Goal: Task Accomplishment & Management: Manage account settings

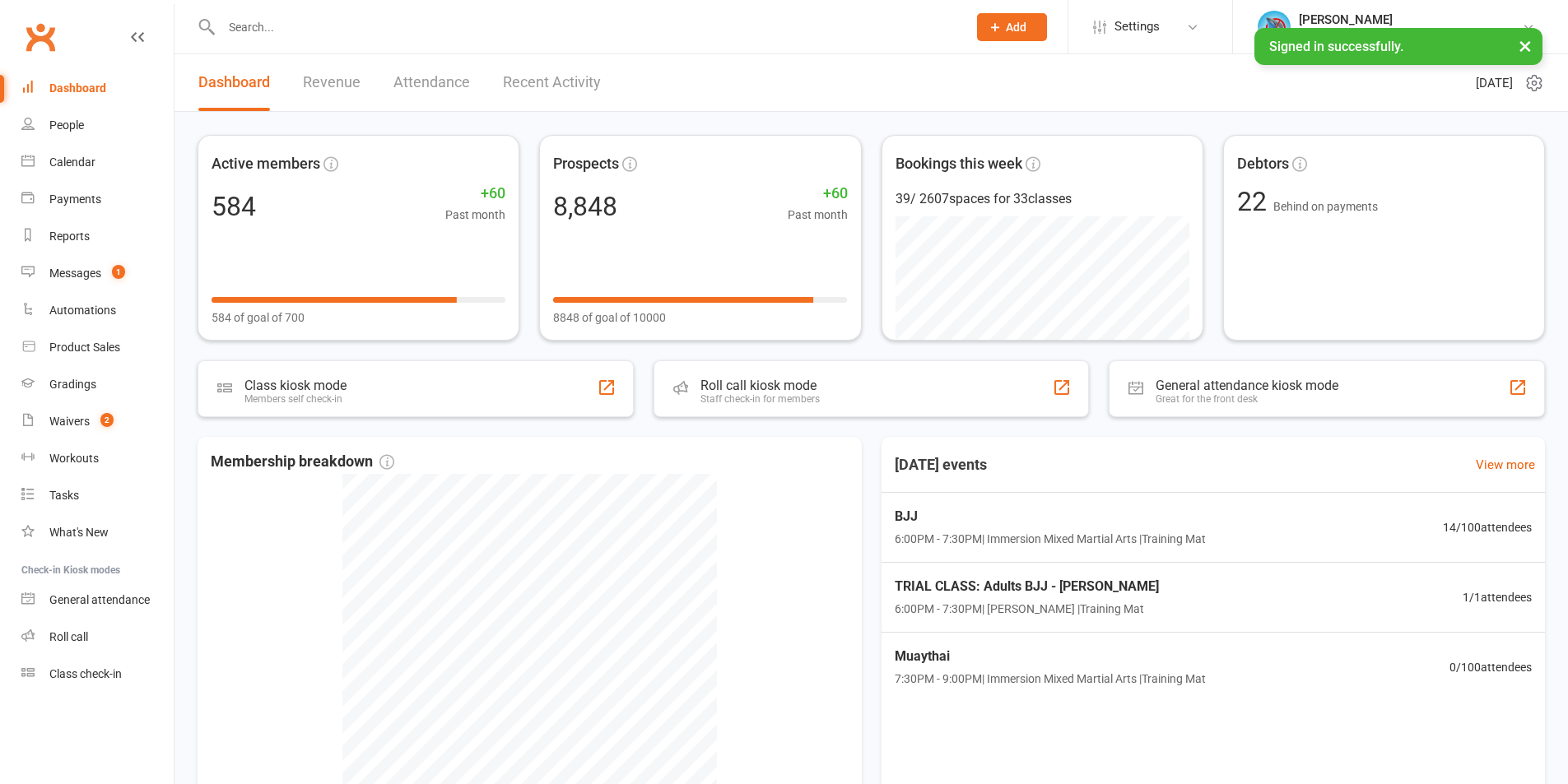
click at [149, 270] on link "Messages 1" at bounding box center [97, 274] width 152 height 37
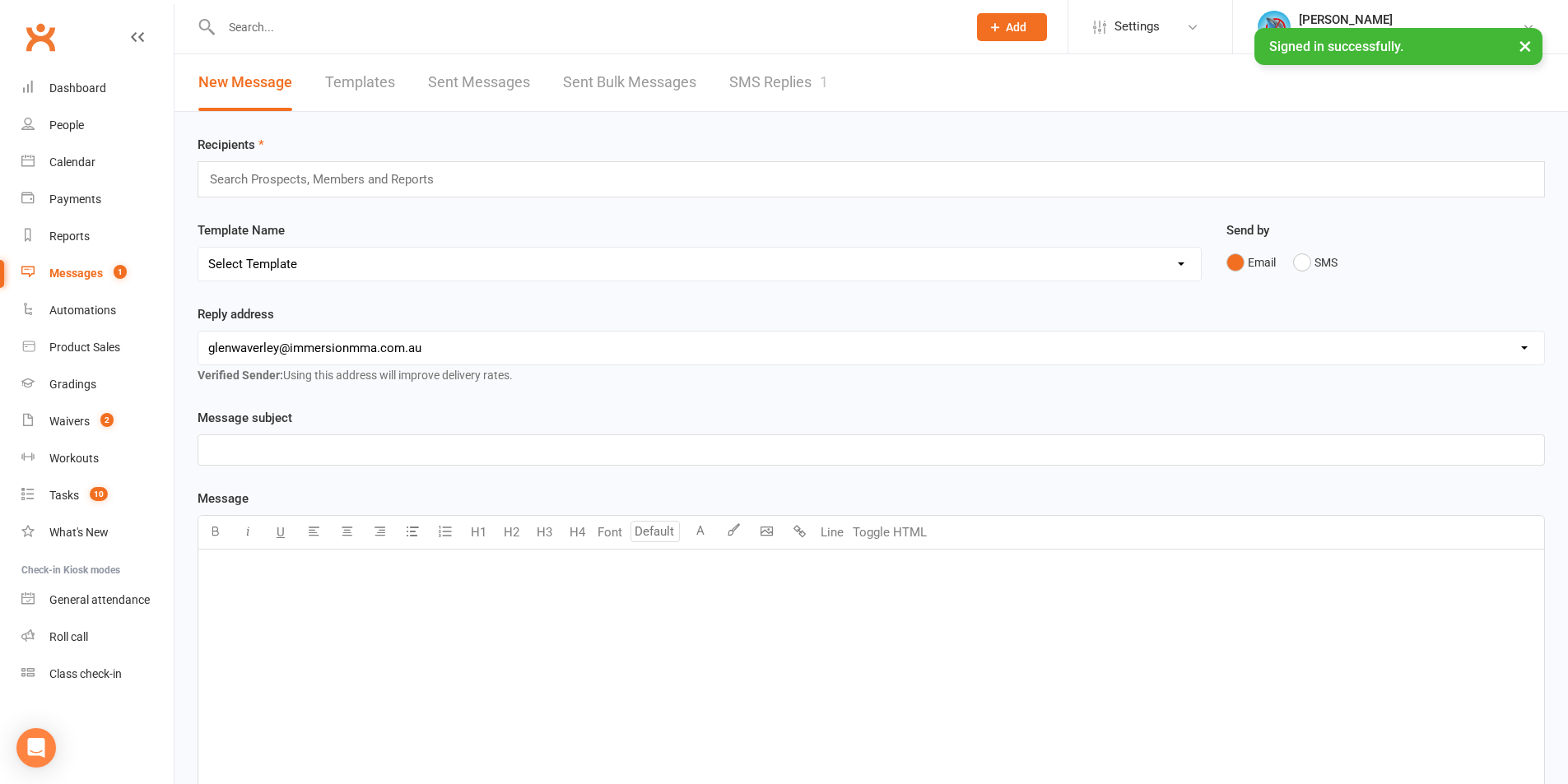
click at [791, 63] on link "SMS Replies 1" at bounding box center [779, 82] width 99 height 57
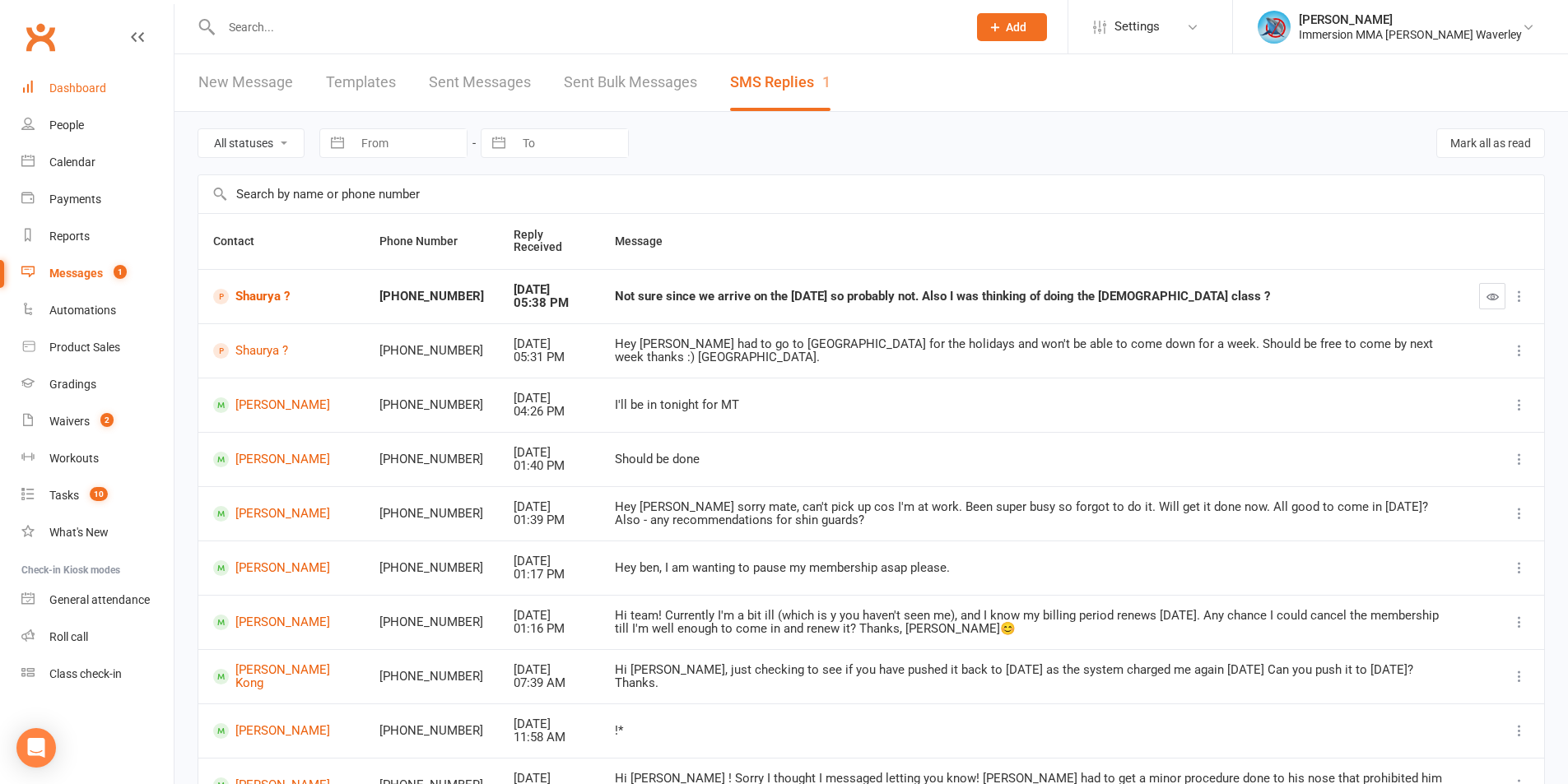
click at [90, 84] on div "Dashboard" at bounding box center [77, 87] width 57 height 13
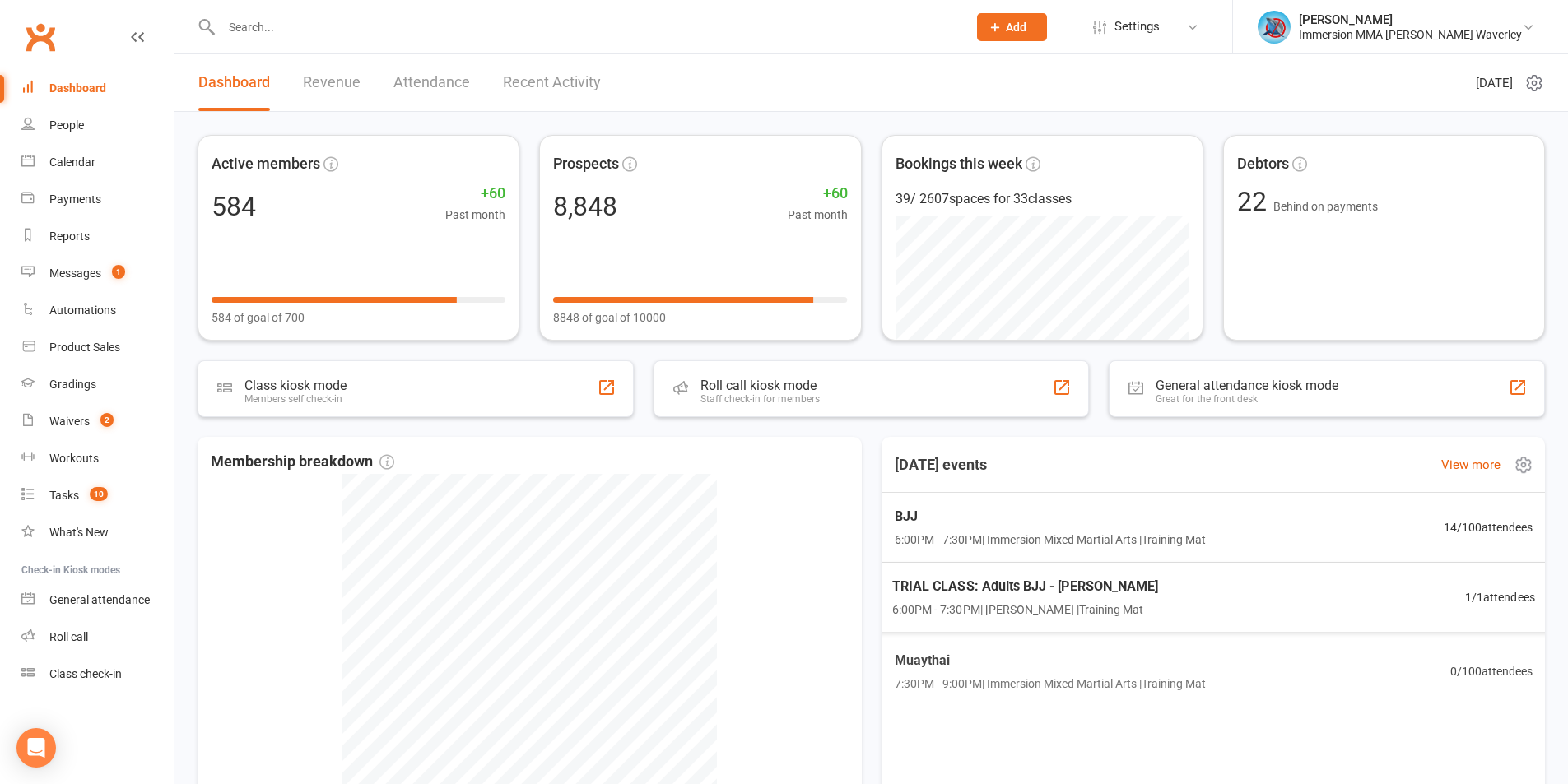
scroll to position [212, 0]
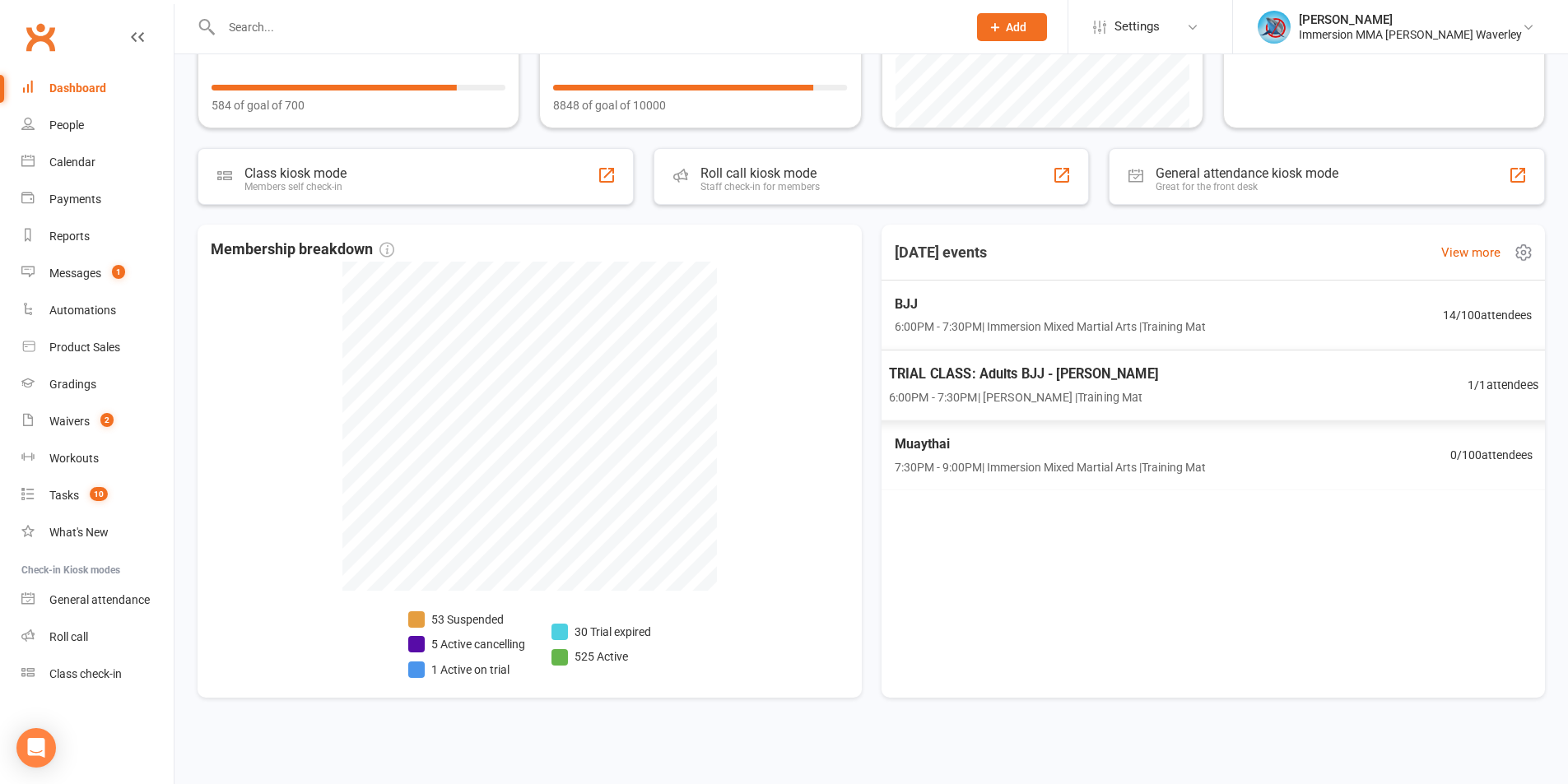
click at [1235, 368] on div "TRIAL CLASS: Adults BJJ - Sam Tannin 6:00PM - 7:30PM | Ben Street | Training Ma…" at bounding box center [1213, 385] width 689 height 71
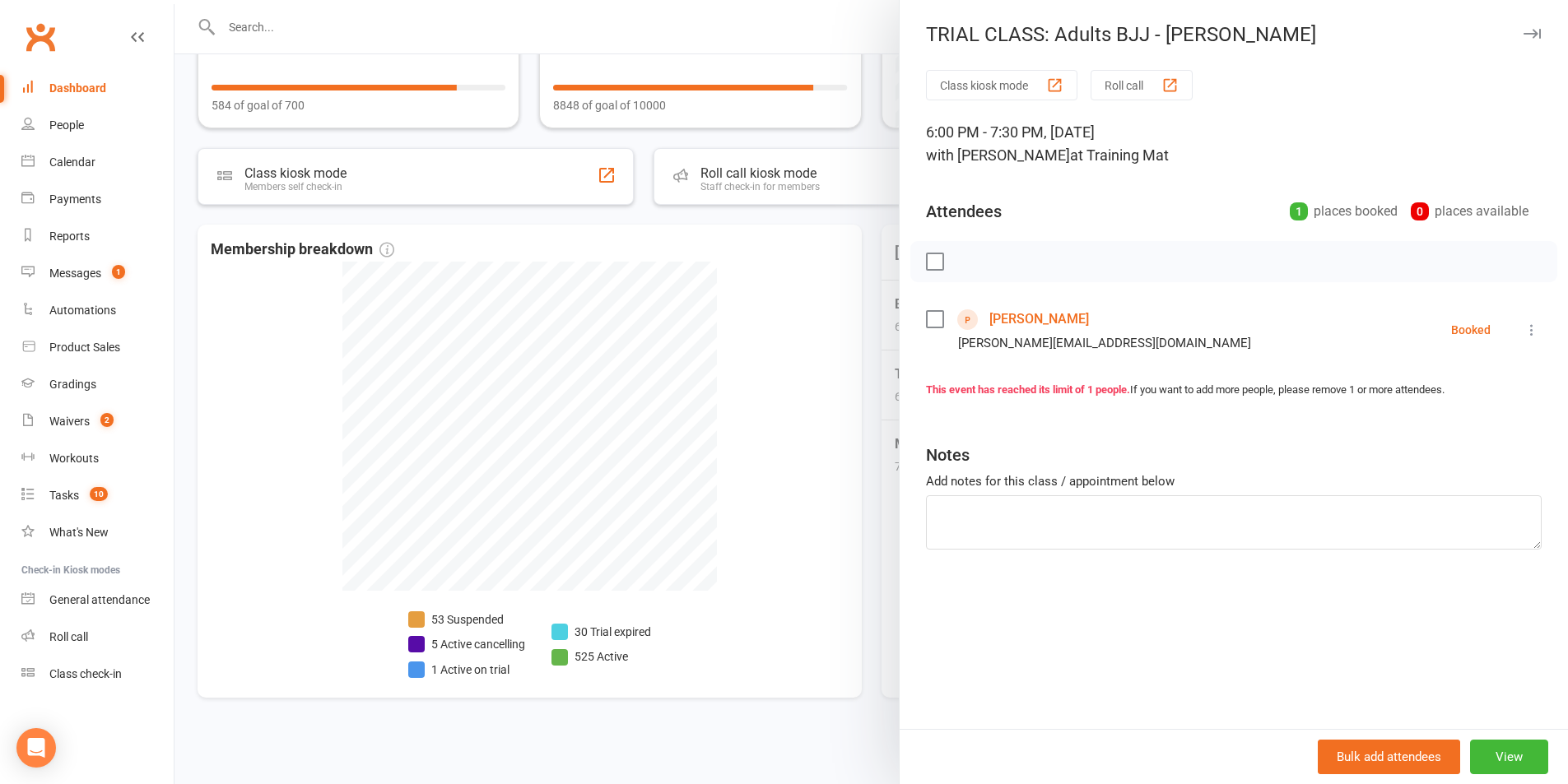
click at [1008, 319] on link "Sam Tannin" at bounding box center [1039, 319] width 100 height 26
click at [765, 457] on div at bounding box center [871, 392] width 1394 height 784
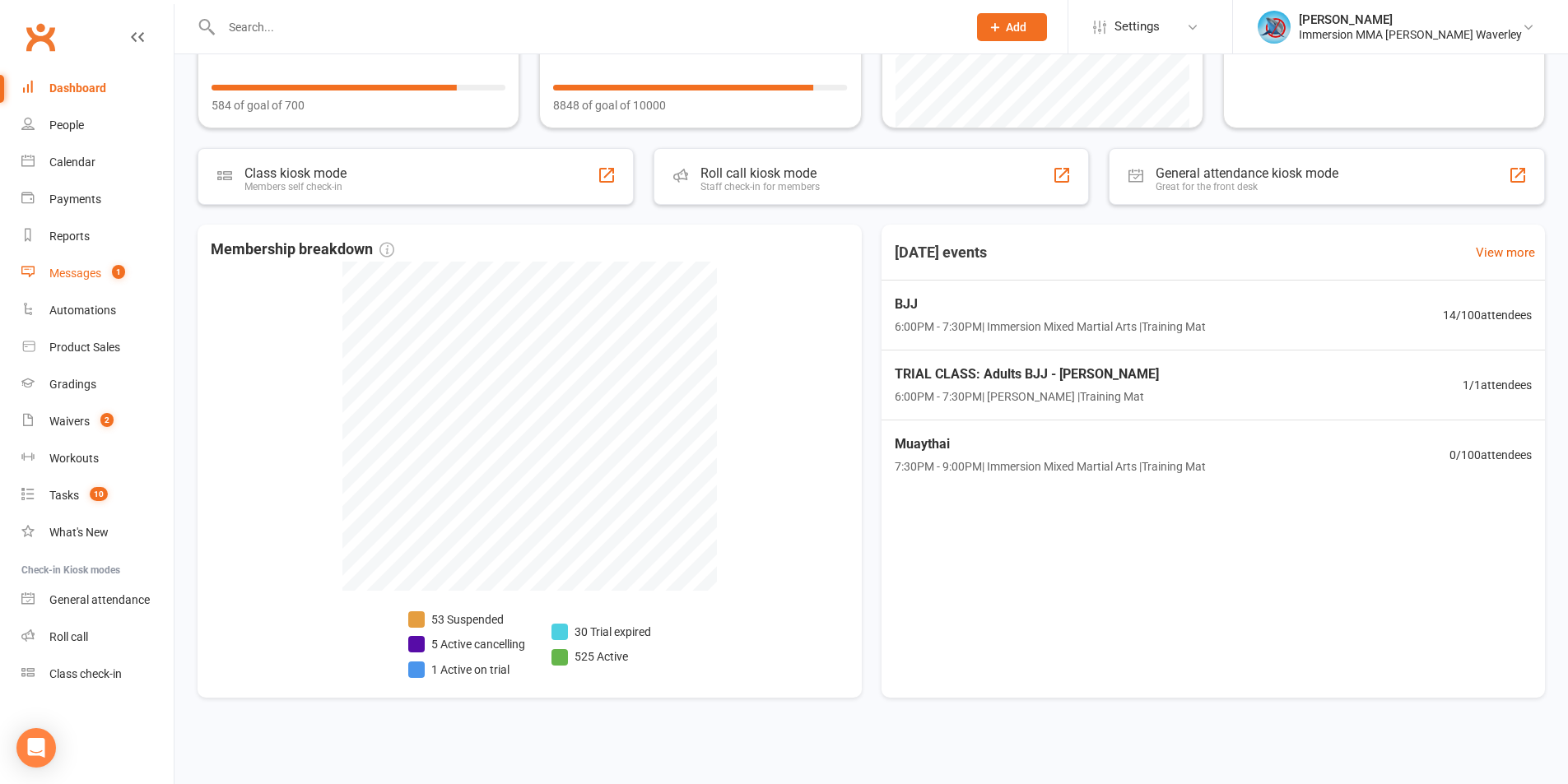
click at [78, 266] on div "Messages" at bounding box center [74, 272] width 52 height 13
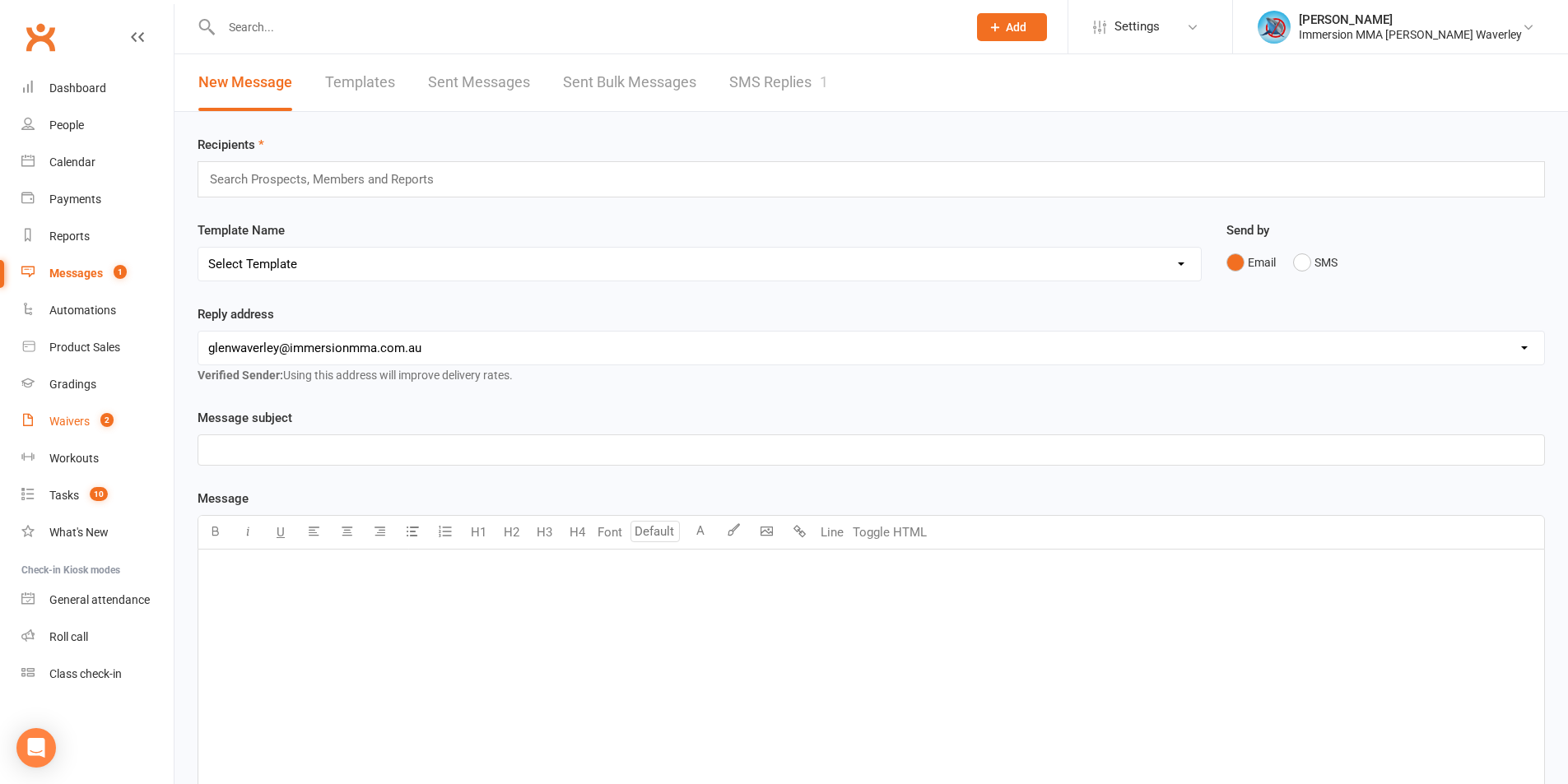
click at [110, 432] on link "Waivers 2" at bounding box center [97, 422] width 152 height 37
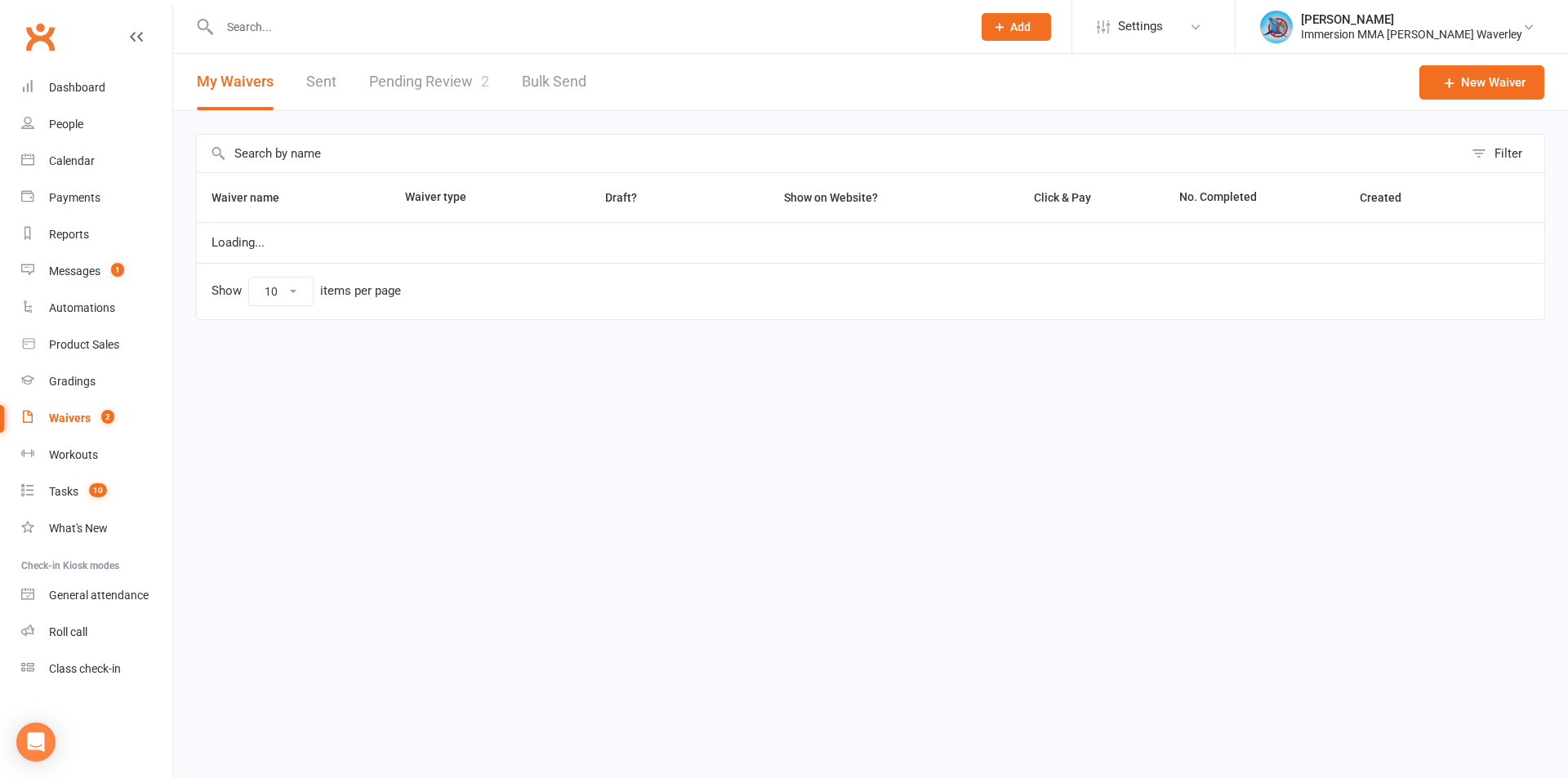
click at [528, 66] on link "Bulk Send" at bounding box center [554, 82] width 64 height 56
select select "active_members"
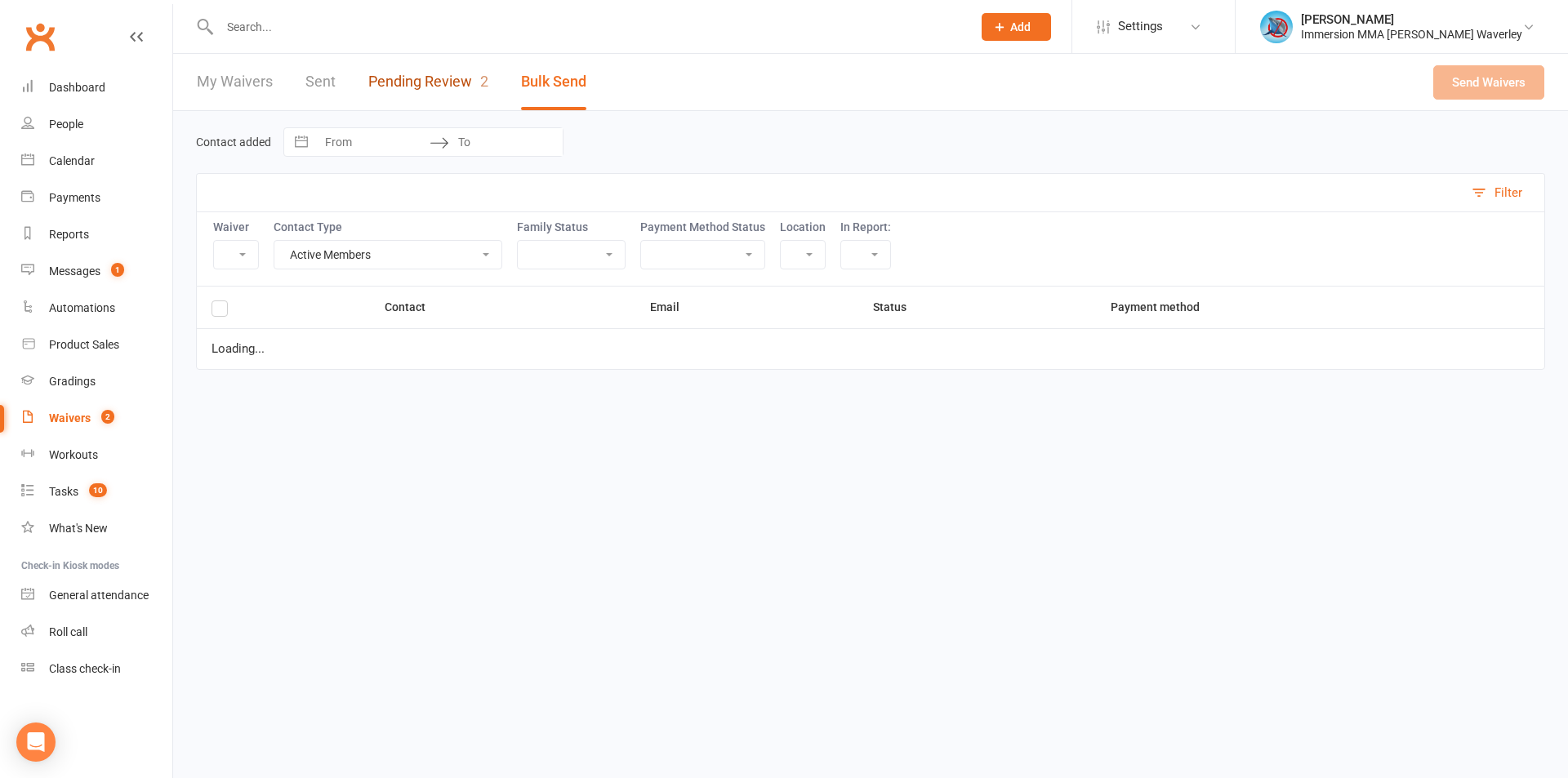
click at [395, 69] on link "Pending Review 2" at bounding box center [428, 82] width 120 height 56
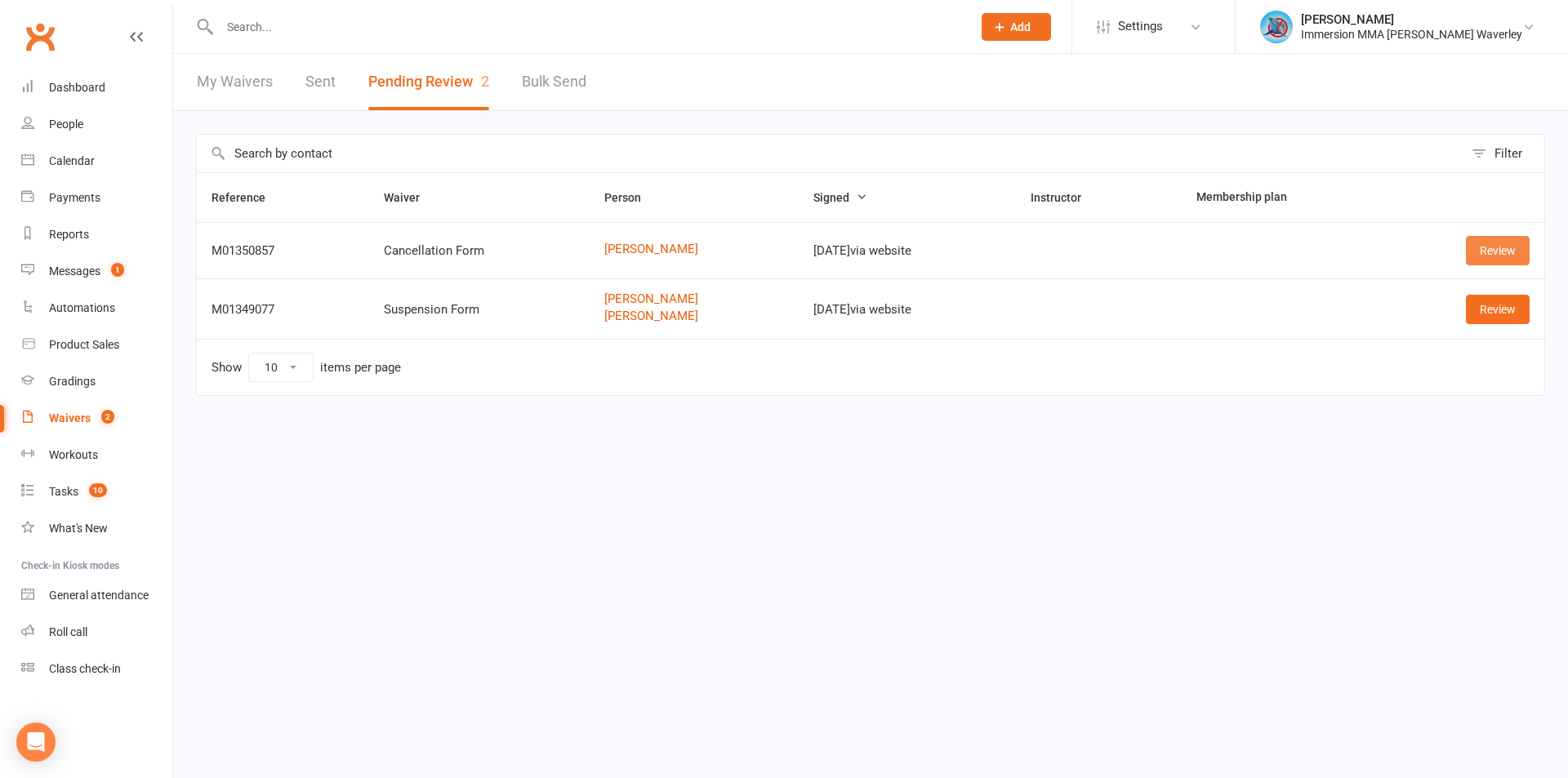
click at [1495, 262] on link "Review" at bounding box center [1497, 251] width 64 height 29
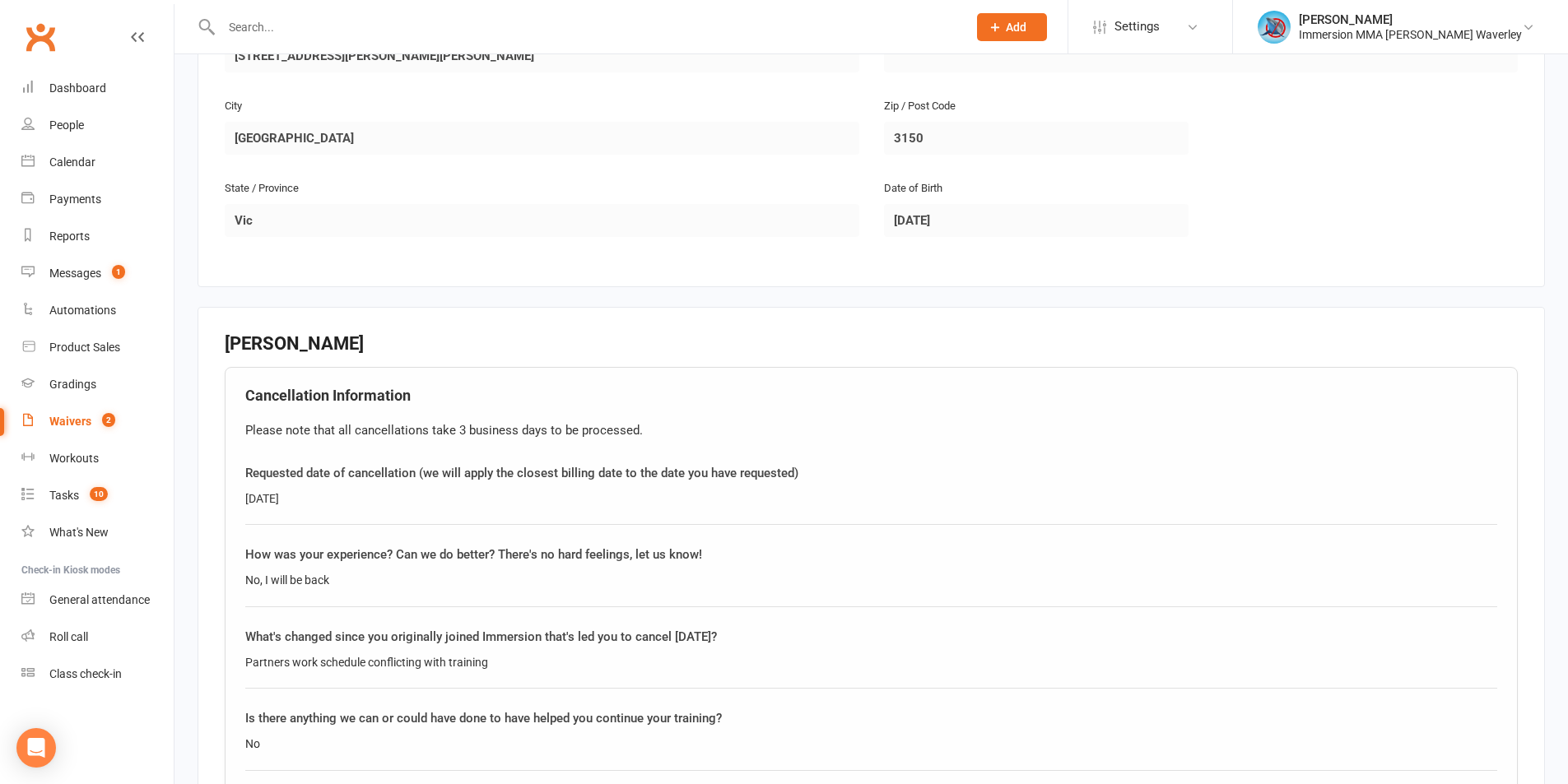
scroll to position [658, 0]
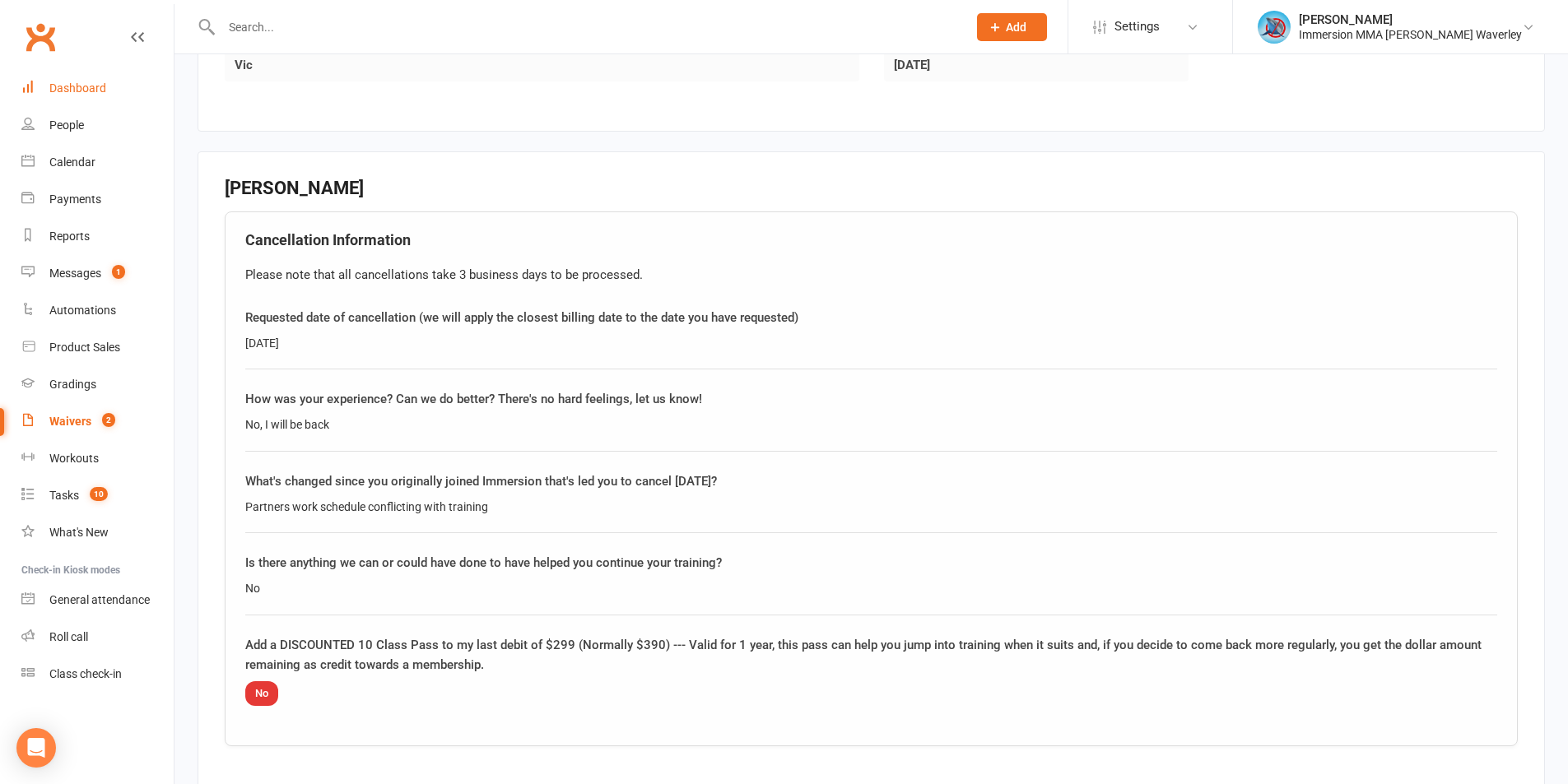
click at [75, 96] on link "Dashboard" at bounding box center [97, 88] width 152 height 37
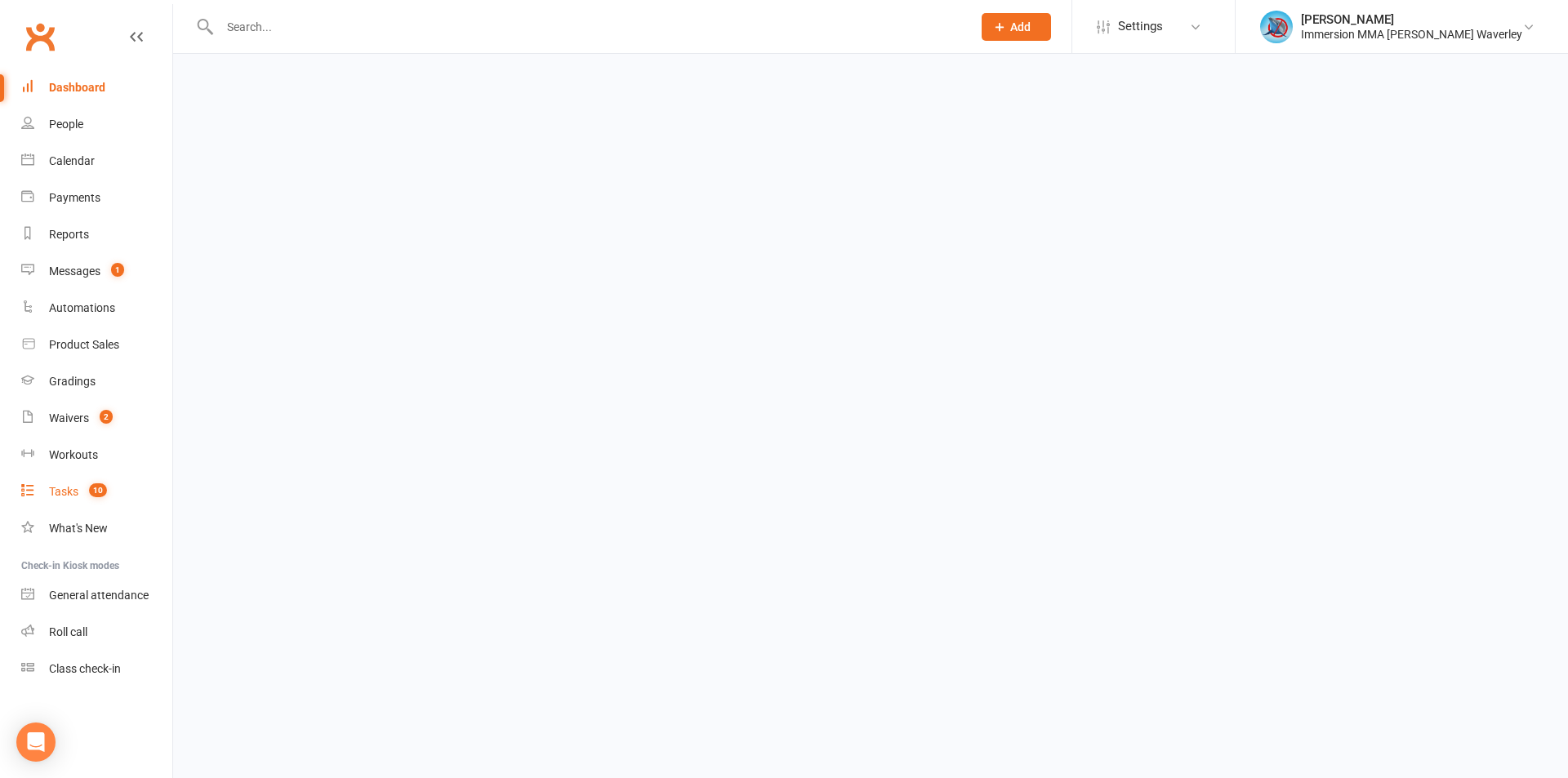
click at [110, 493] on link "Tasks 10" at bounding box center [96, 491] width 151 height 37
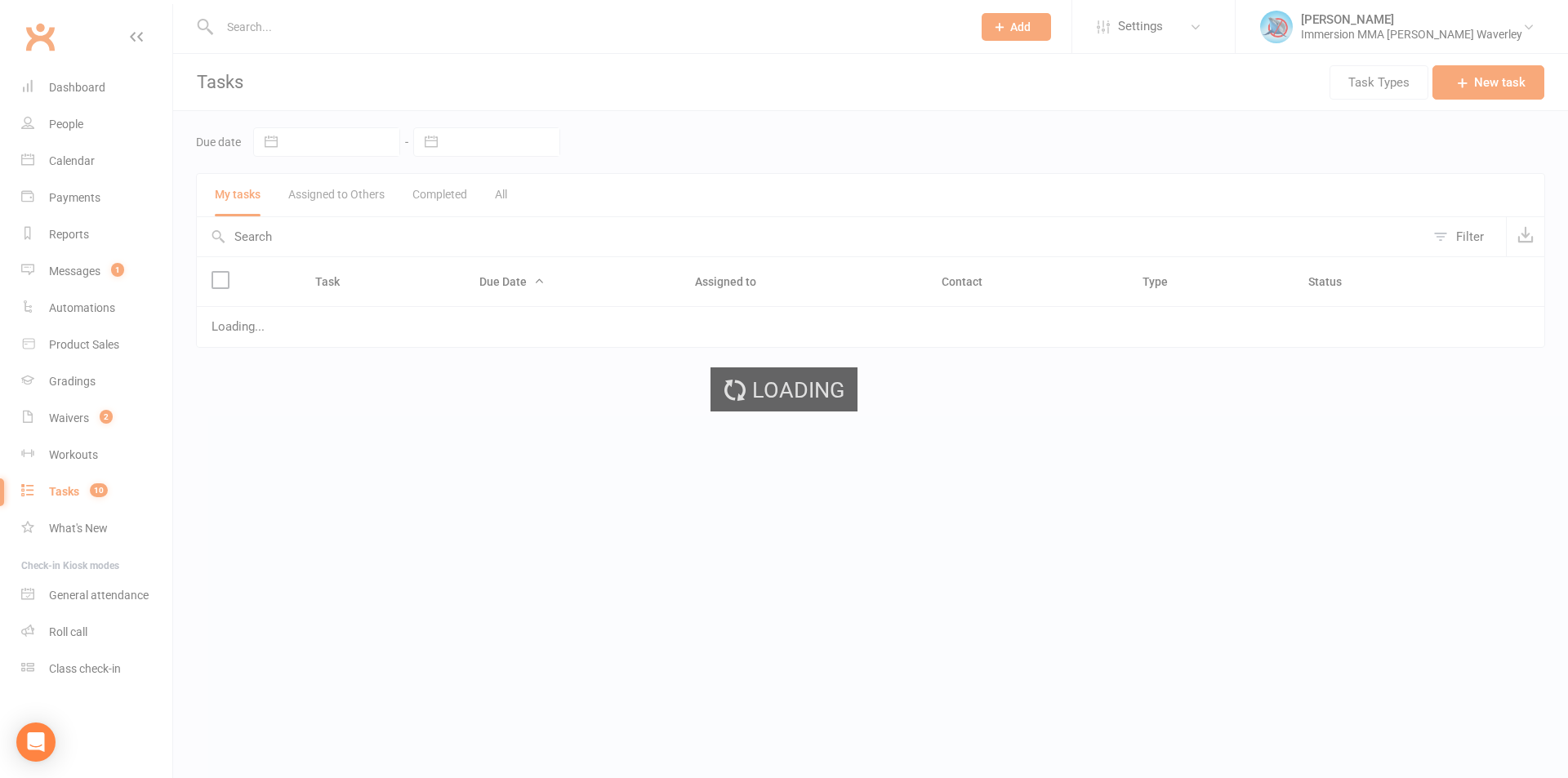
click at [341, 191] on div "Loading" at bounding box center [784, 389] width 1568 height 778
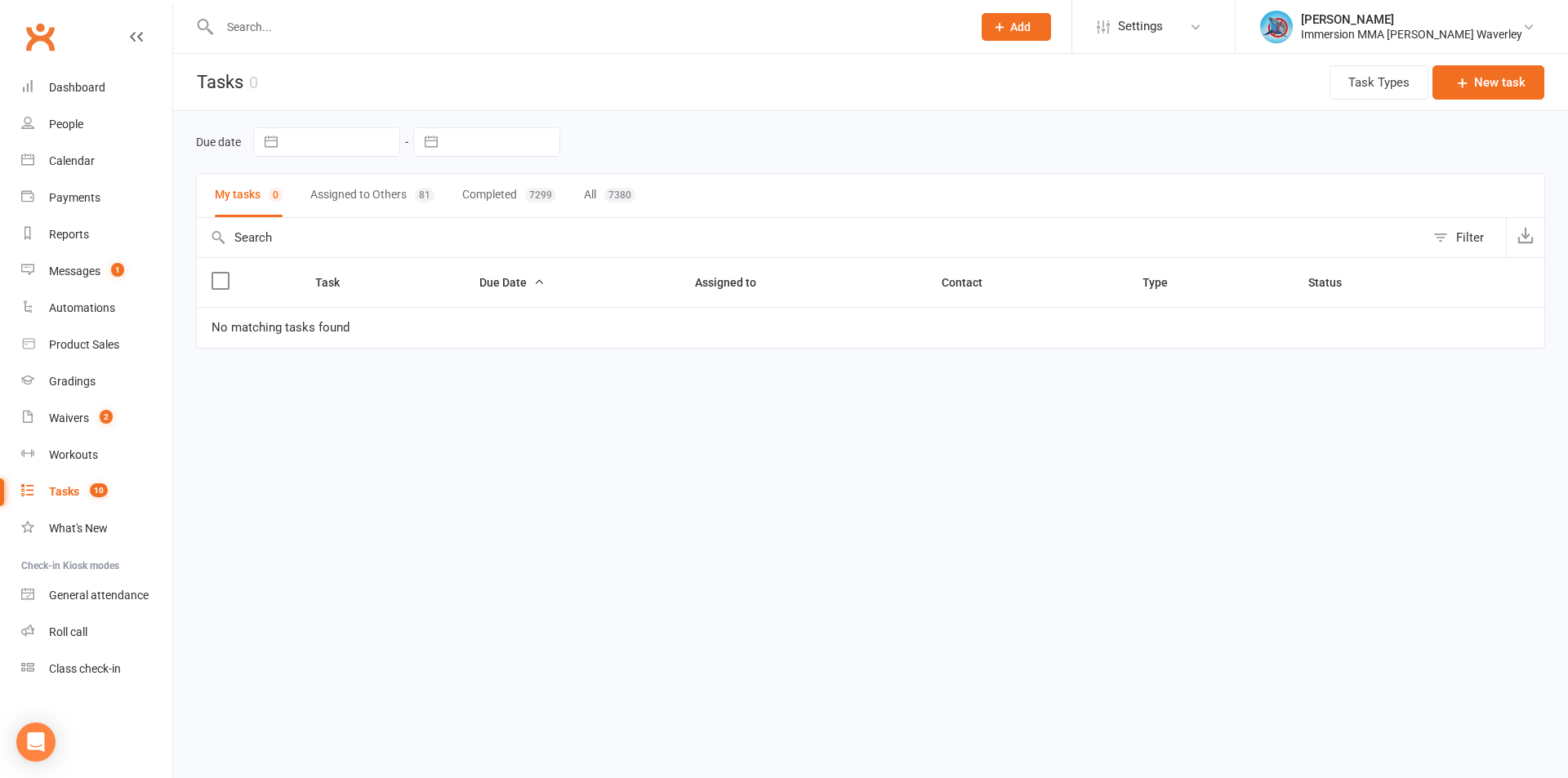
click at [340, 191] on button "Assigned to Others 81" at bounding box center [372, 195] width 124 height 44
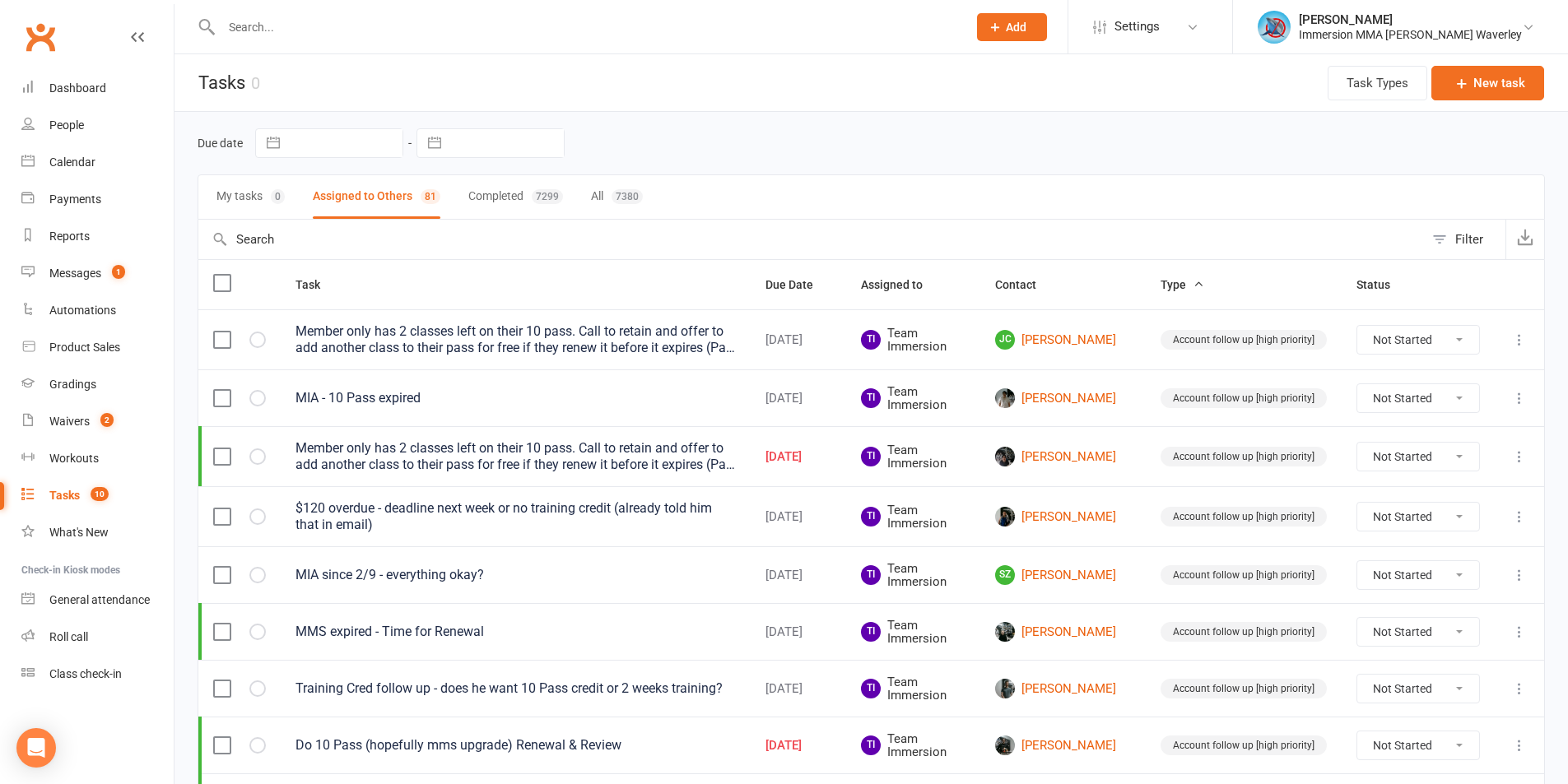
click at [504, 124] on div "Due date Navigate forward to interact with the calendar and select a date. Pres…" at bounding box center [872, 143] width 1348 height 63
select select "7"
select select "2025"
select select "8"
select select "2025"
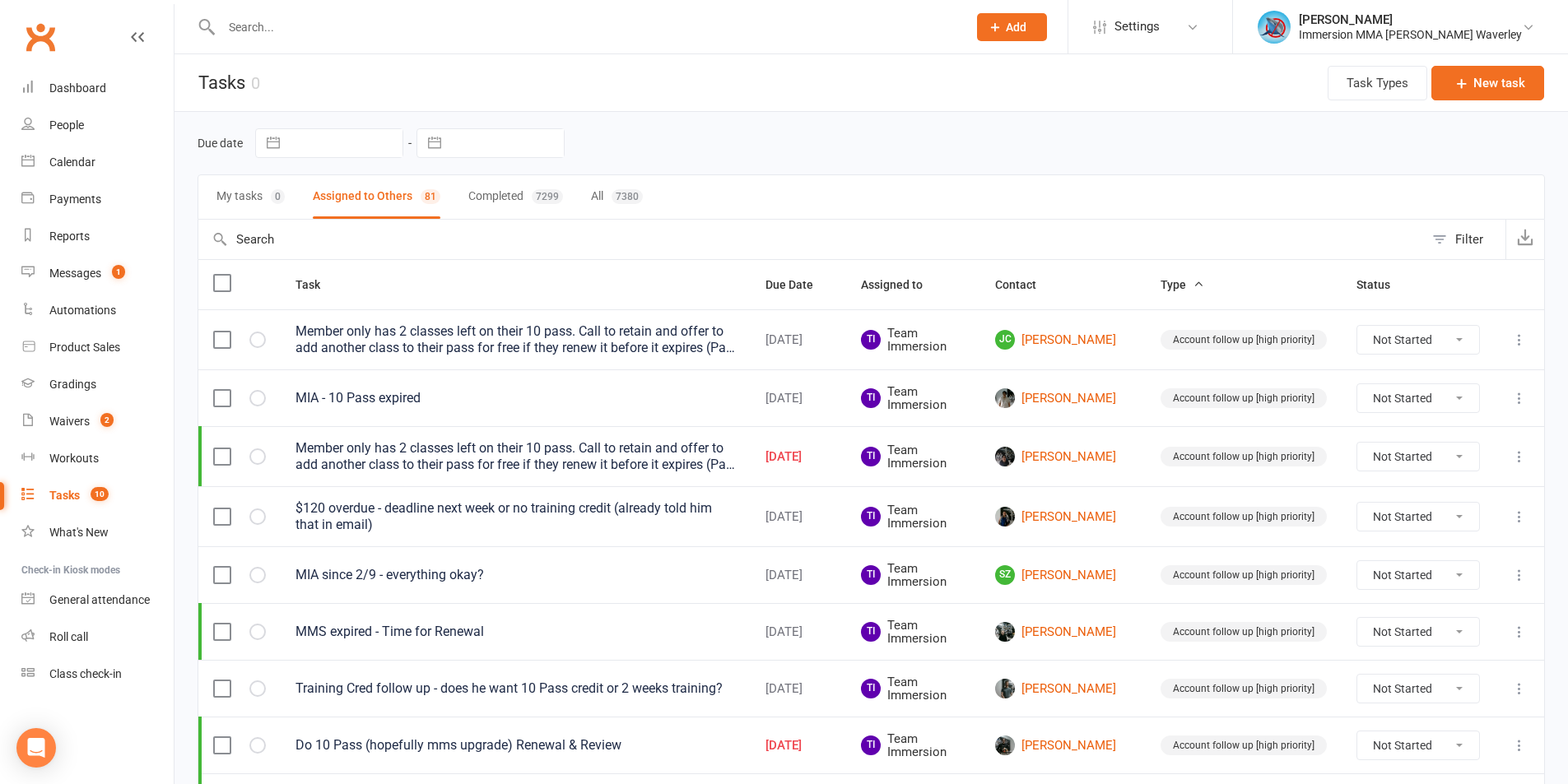
select select "9"
select select "2025"
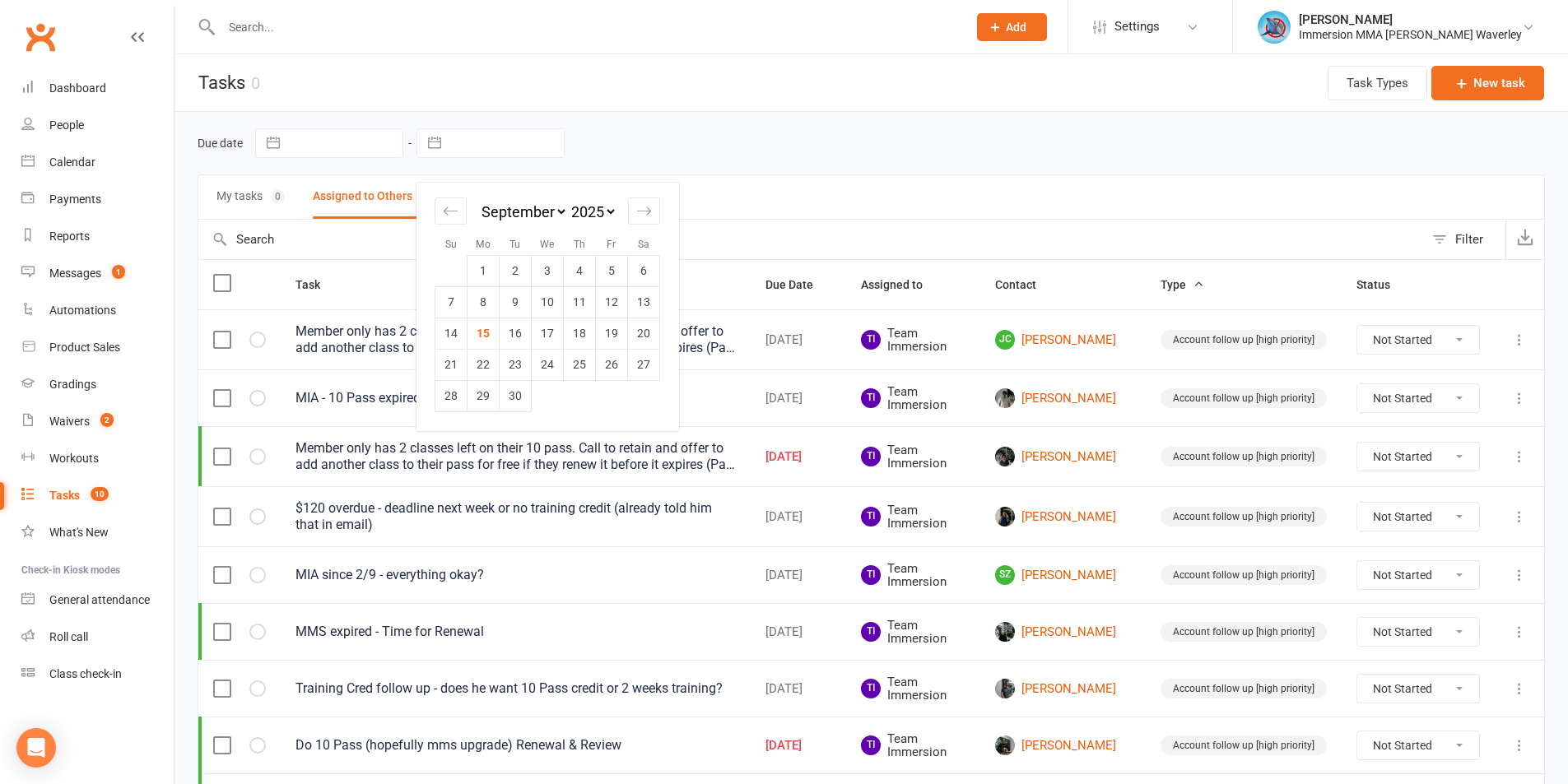
click at [499, 144] on input "text" at bounding box center [506, 143] width 115 height 28
click at [485, 340] on td "15" at bounding box center [483, 333] width 32 height 31
type input "15 Sep 2025"
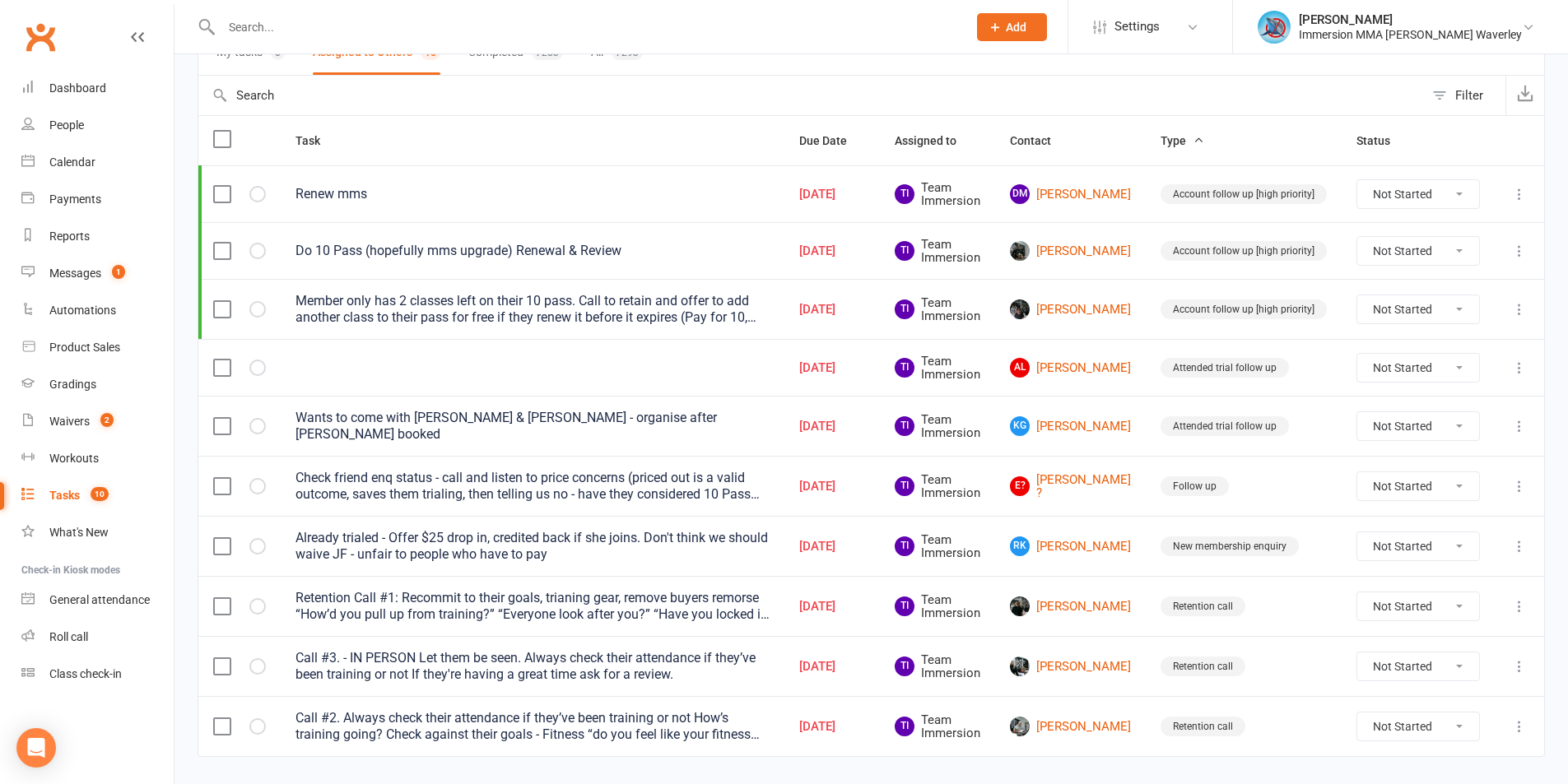
scroll to position [183, 0]
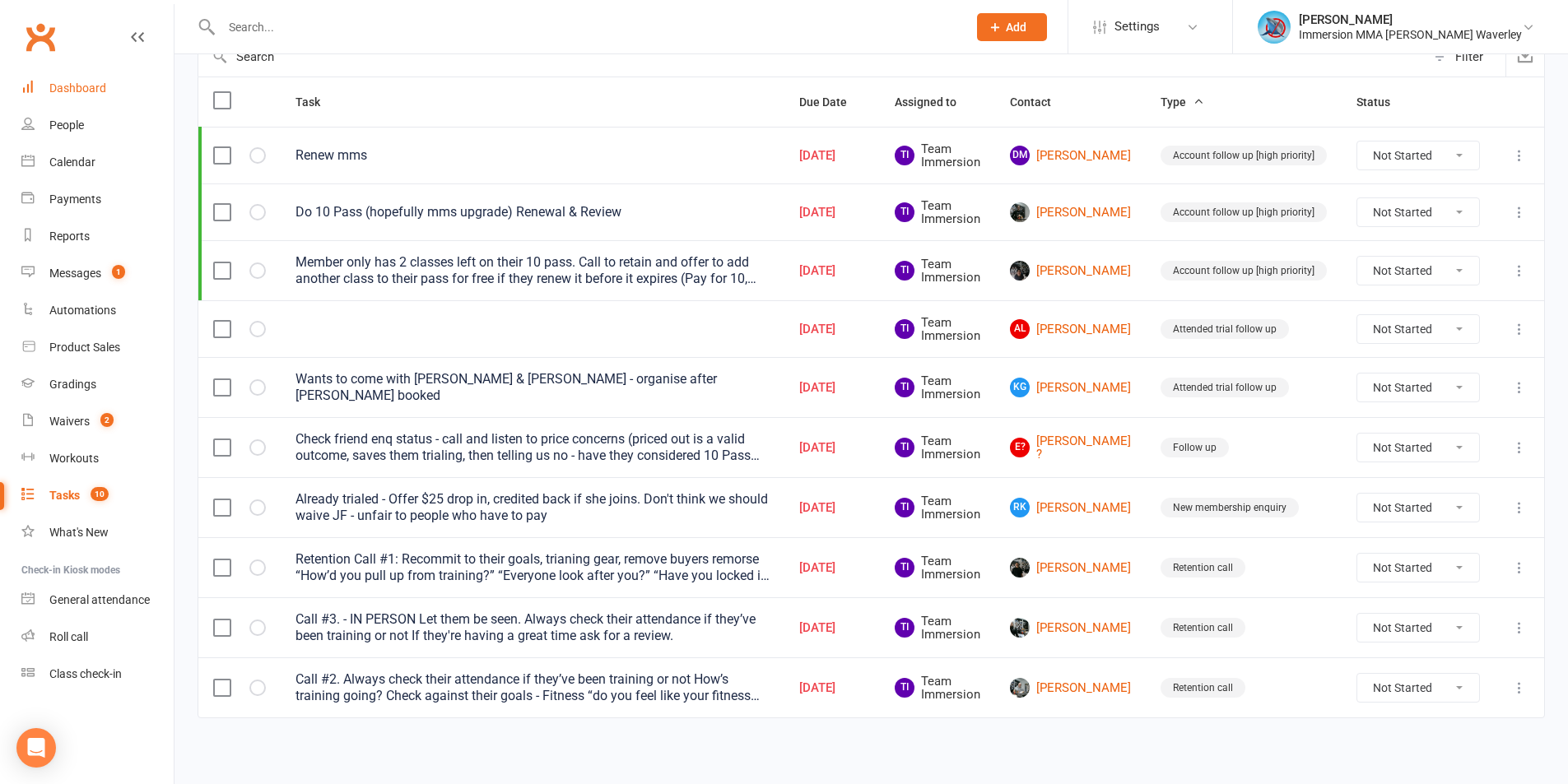
click at [77, 84] on div "Dashboard" at bounding box center [77, 87] width 57 height 13
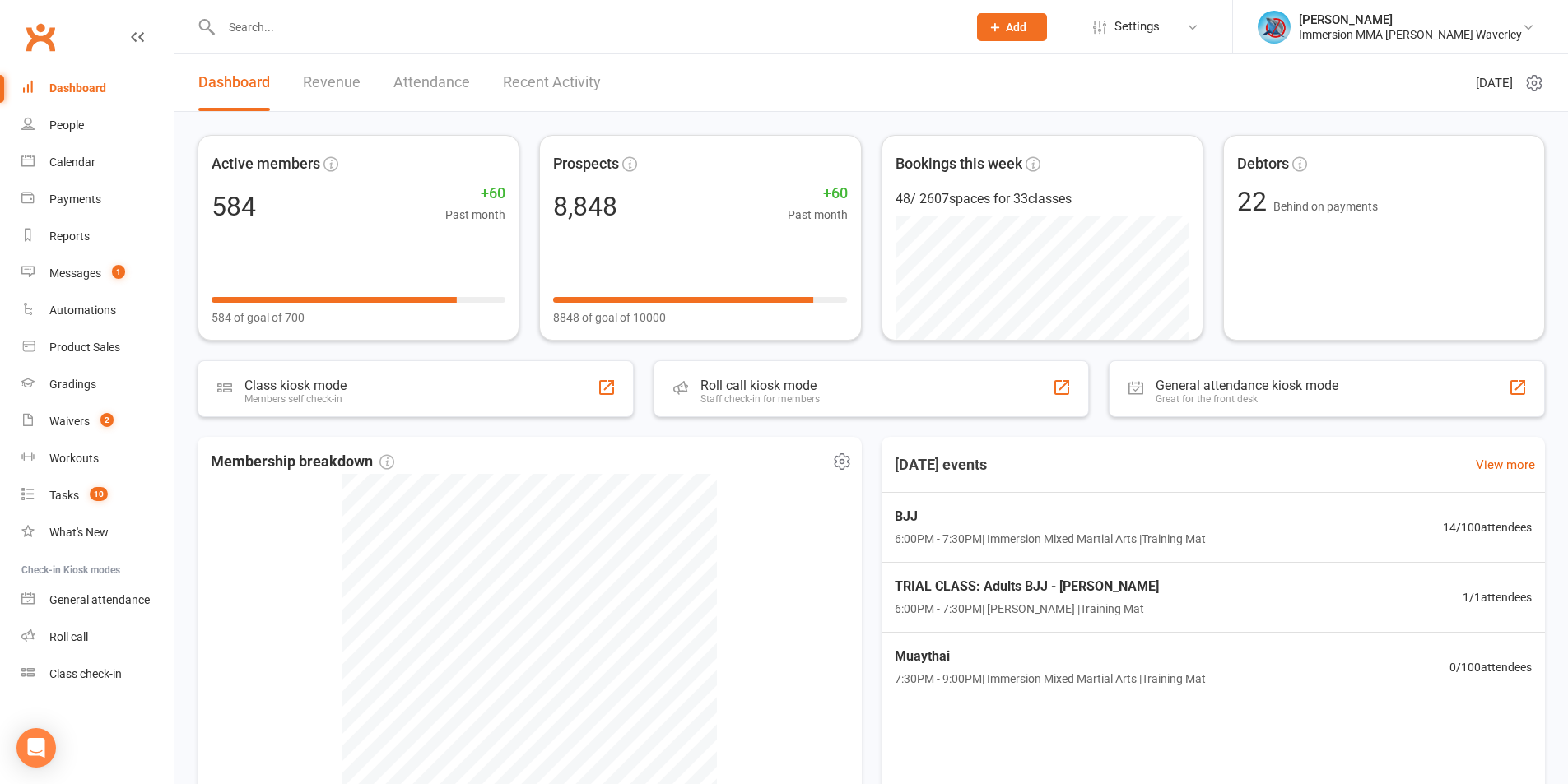
click at [261, 28] on input "text" at bounding box center [586, 27] width 739 height 23
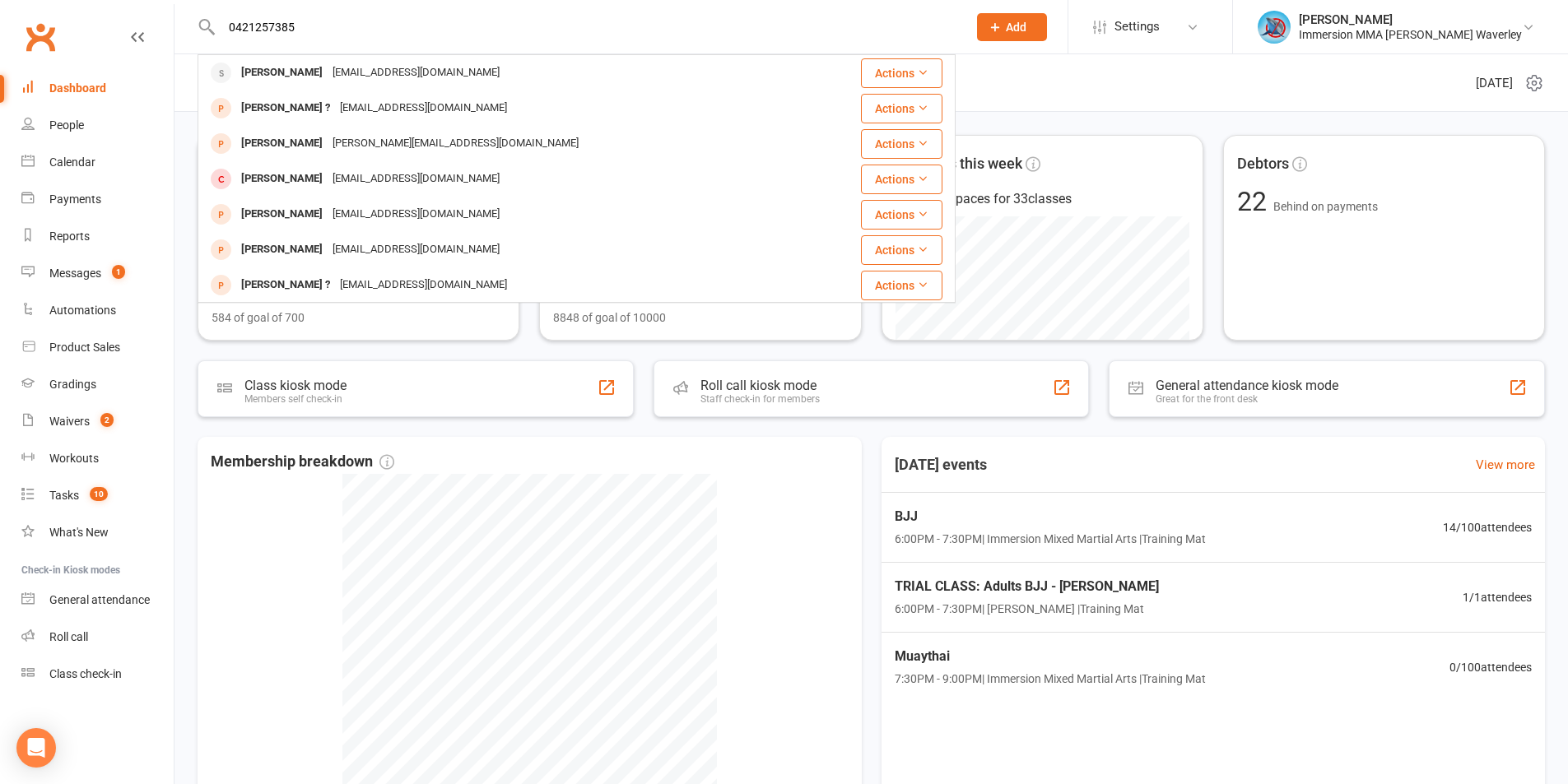
type input "0421257385"
click at [281, 76] on div "Jasleen Kaur" at bounding box center [281, 72] width 91 height 23
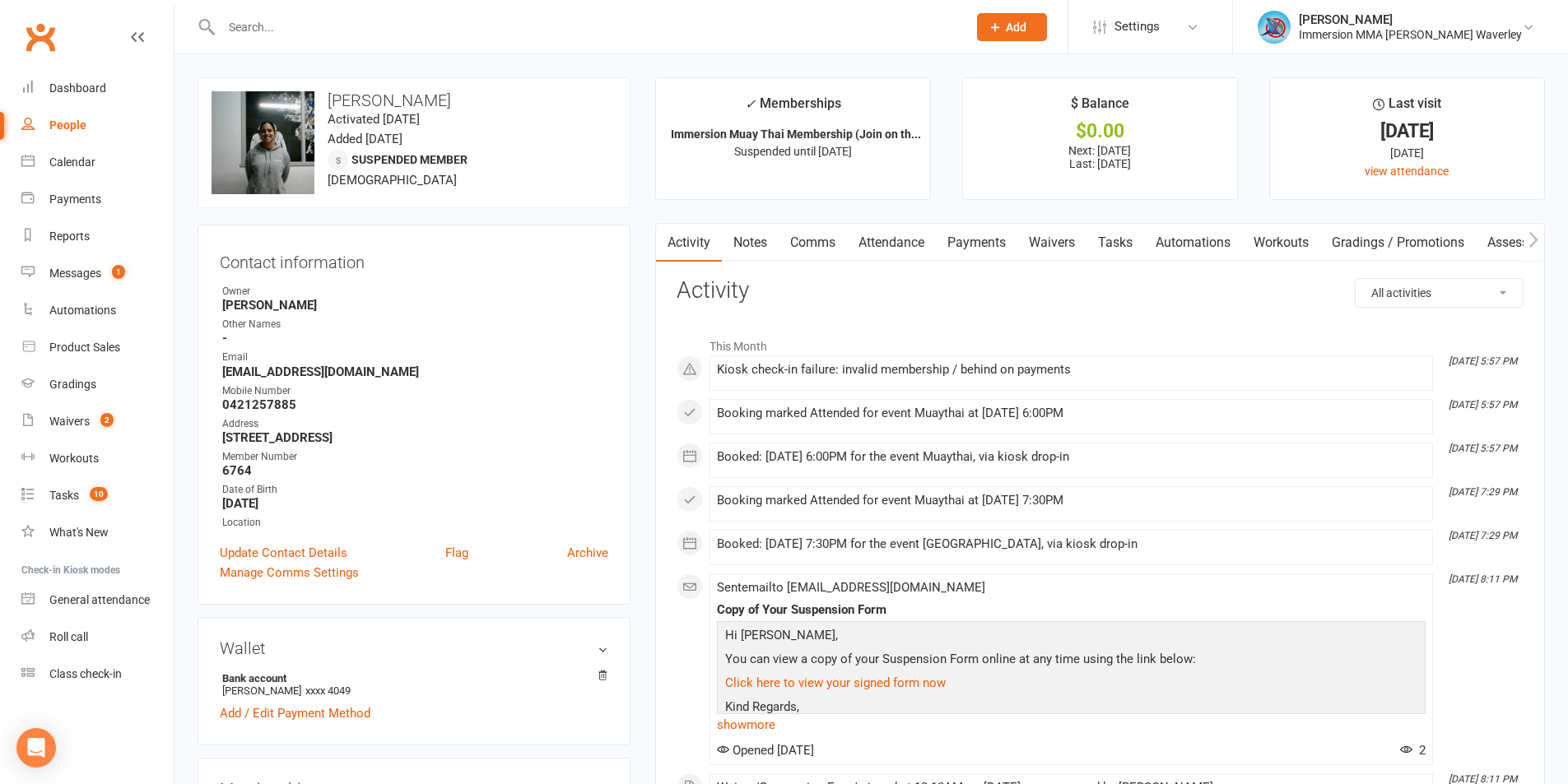
click at [1055, 238] on link "Waivers" at bounding box center [1052, 243] width 70 height 38
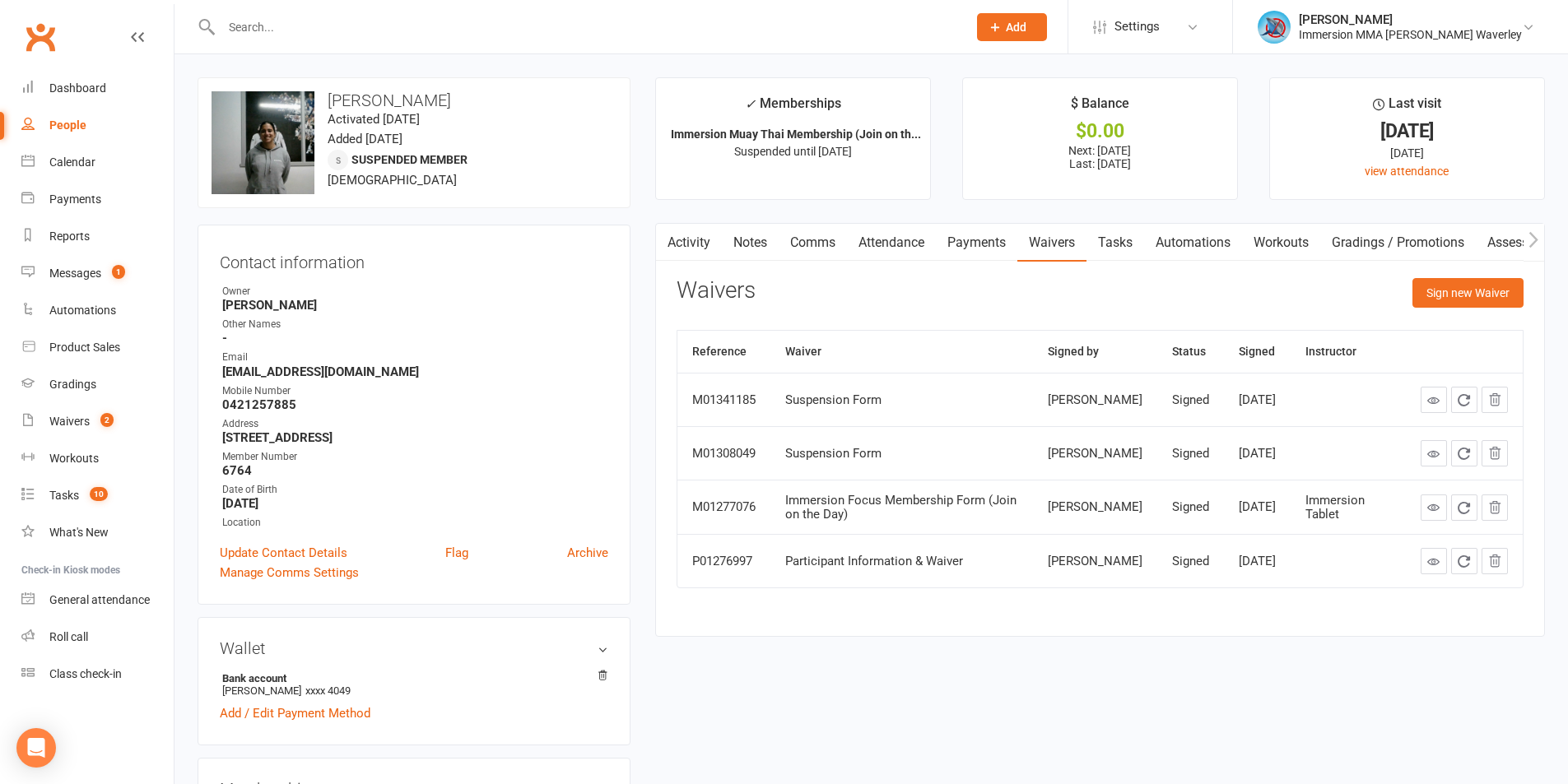
click at [1466, 302] on button "Sign new Waiver" at bounding box center [1467, 293] width 111 height 29
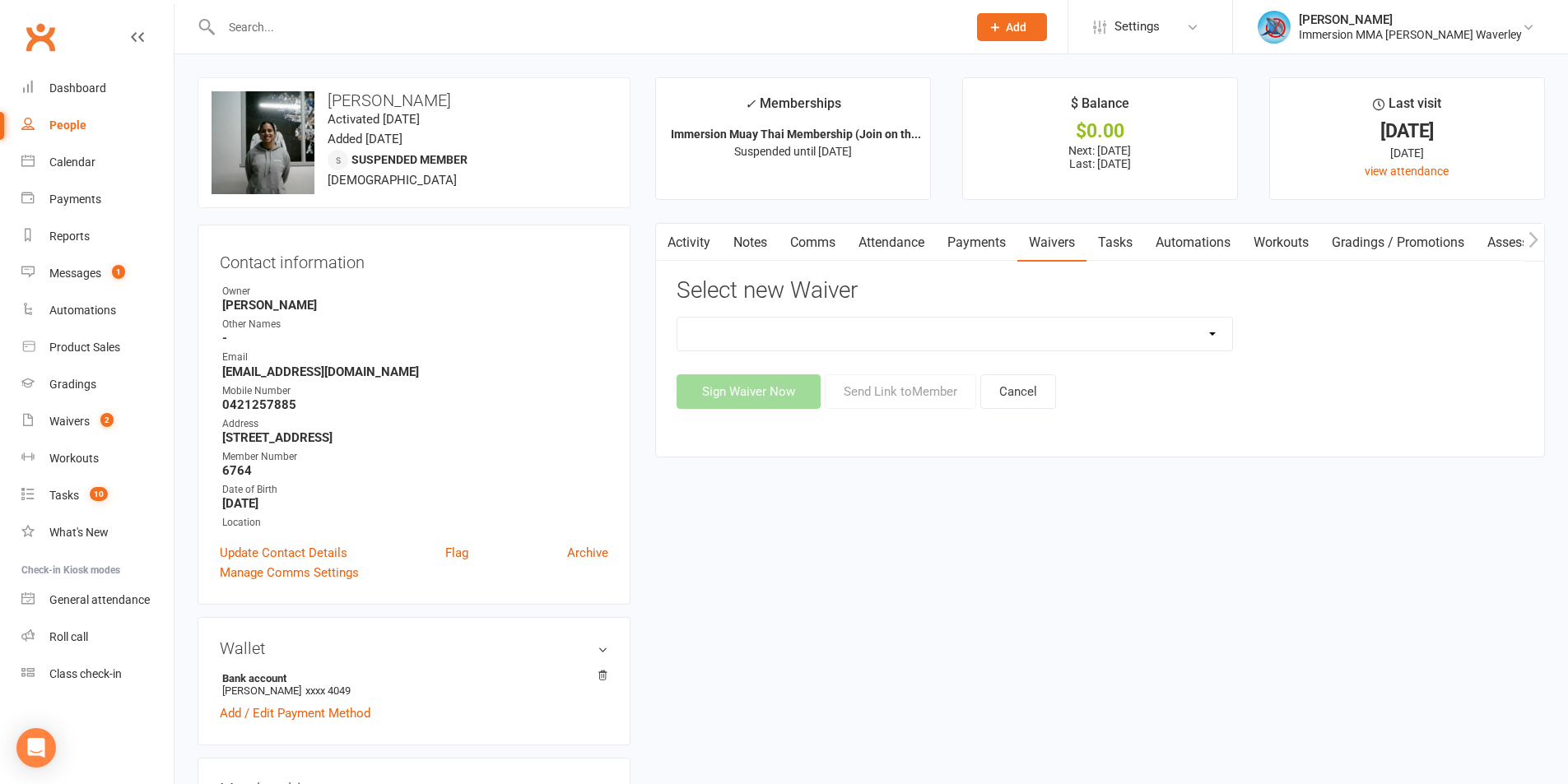
click at [711, 346] on select "Cancellation Form Immersion 10 Class Pass Form Immersion 10 Class Pass Form (Pa…" at bounding box center [955, 334] width 554 height 33
select select "10639"
click at [678, 317] on select "Cancellation Form Immersion 10 Class Pass Form Immersion 10 Class Pass Form (Pa…" at bounding box center [955, 334] width 554 height 33
click at [849, 395] on button "Send Link to Member" at bounding box center [900, 391] width 152 height 34
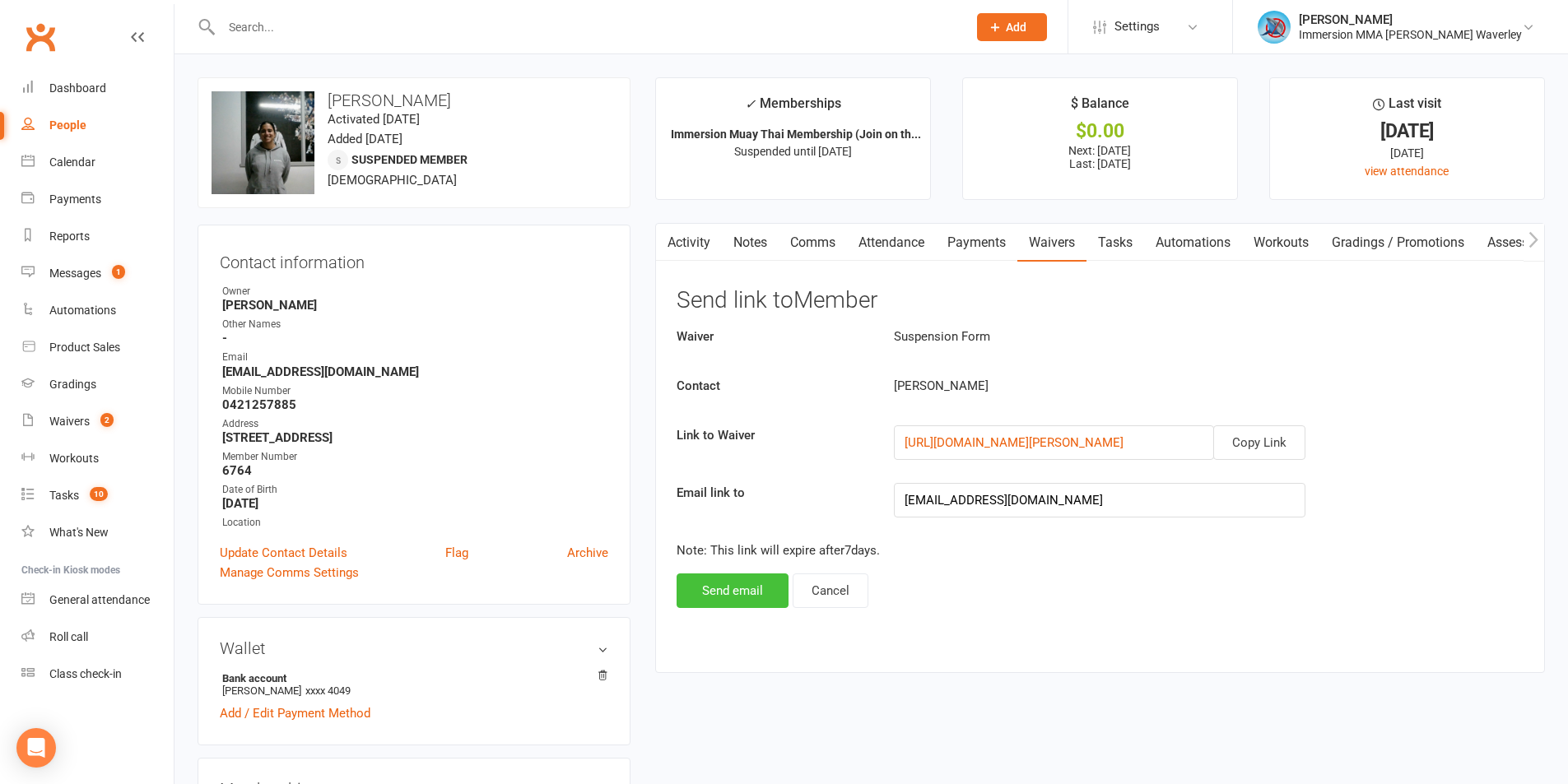
click at [714, 590] on button "Send email" at bounding box center [733, 590] width 112 height 34
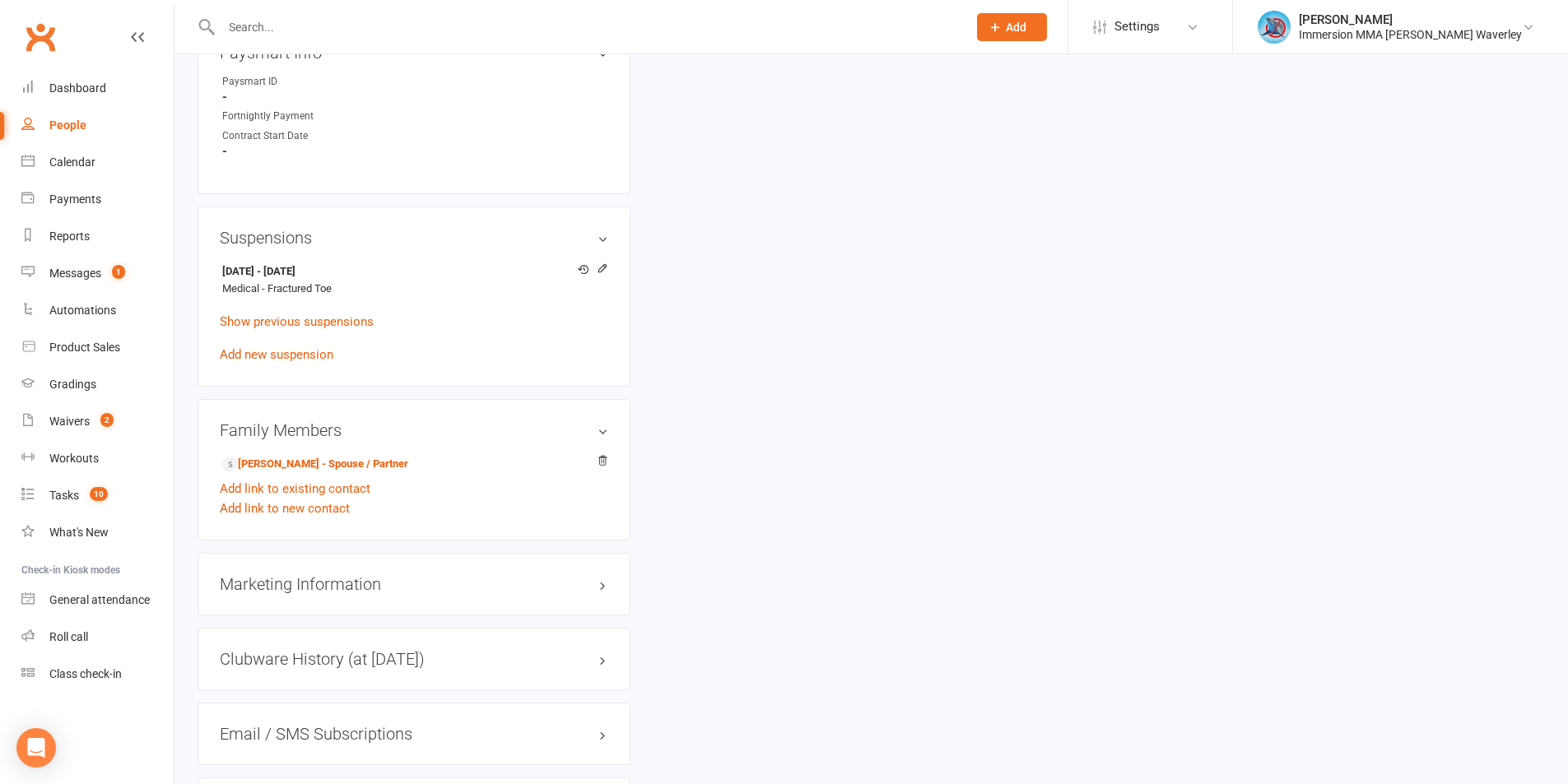
scroll to position [961, 0]
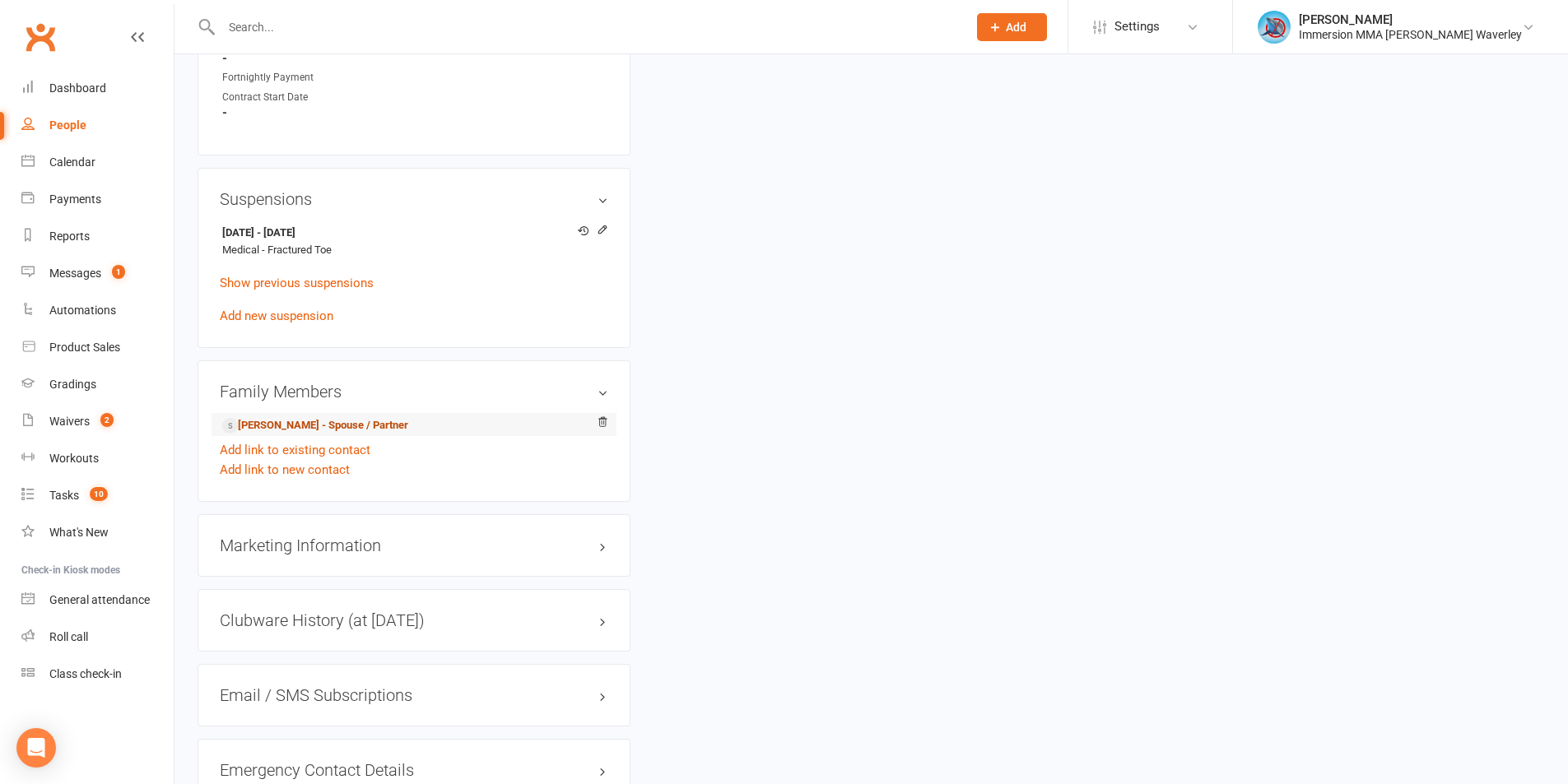
click at [248, 427] on link "Corey Kovacs - Spouse / Partner" at bounding box center [315, 426] width 186 height 18
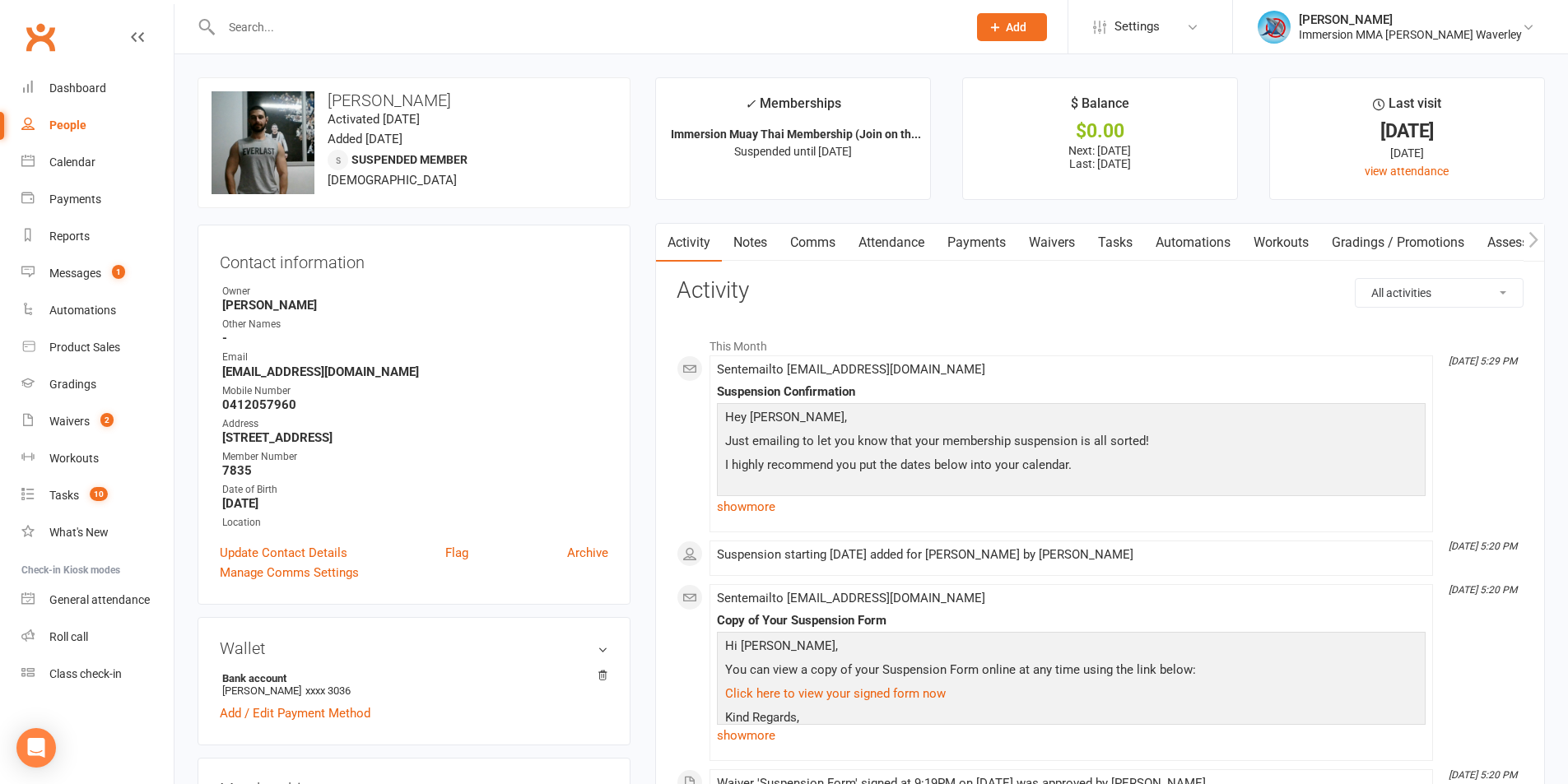
click at [1049, 254] on link "Waivers" at bounding box center [1052, 243] width 70 height 38
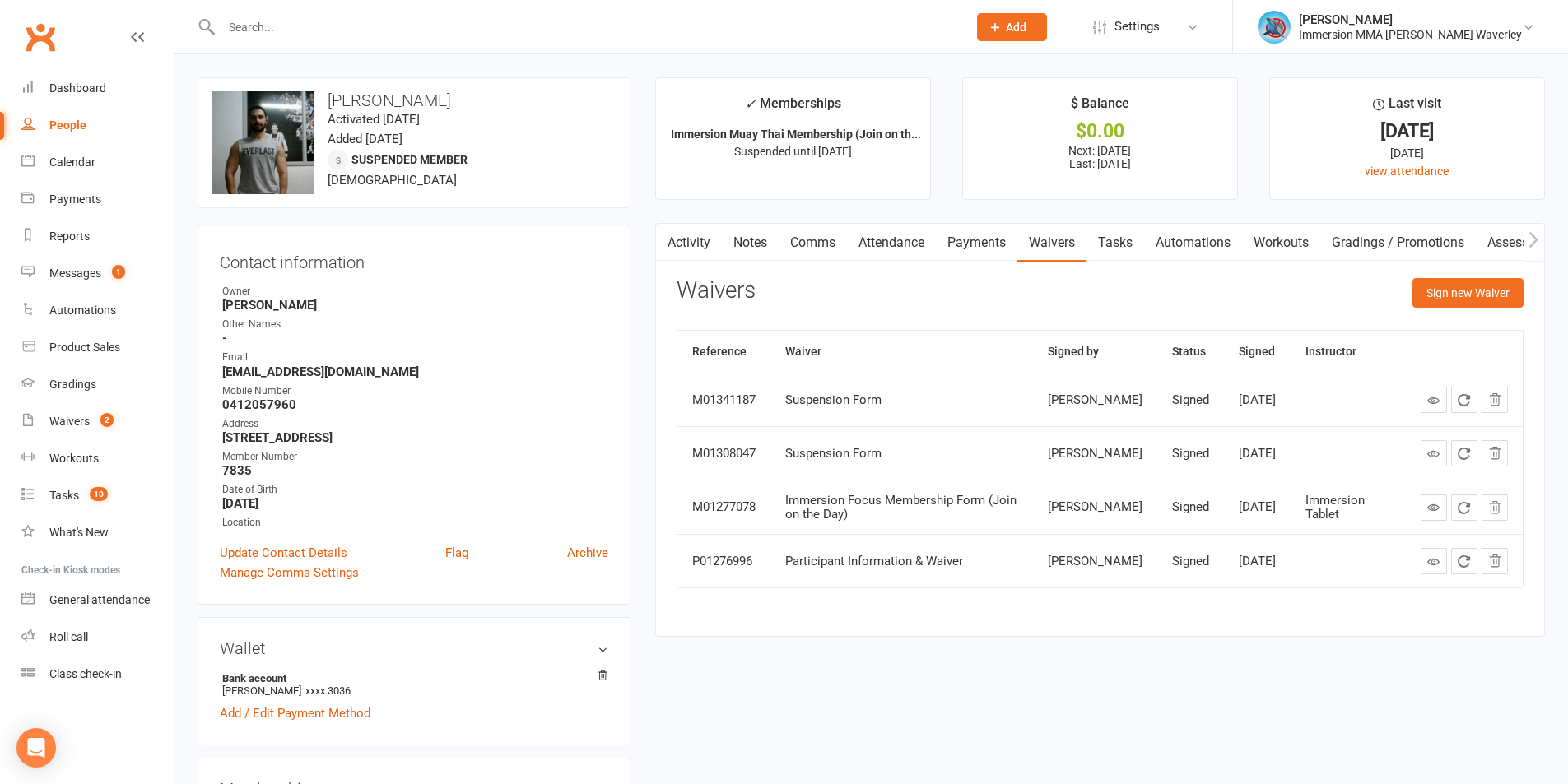
click at [1449, 304] on button "Sign new Waiver" at bounding box center [1467, 293] width 111 height 29
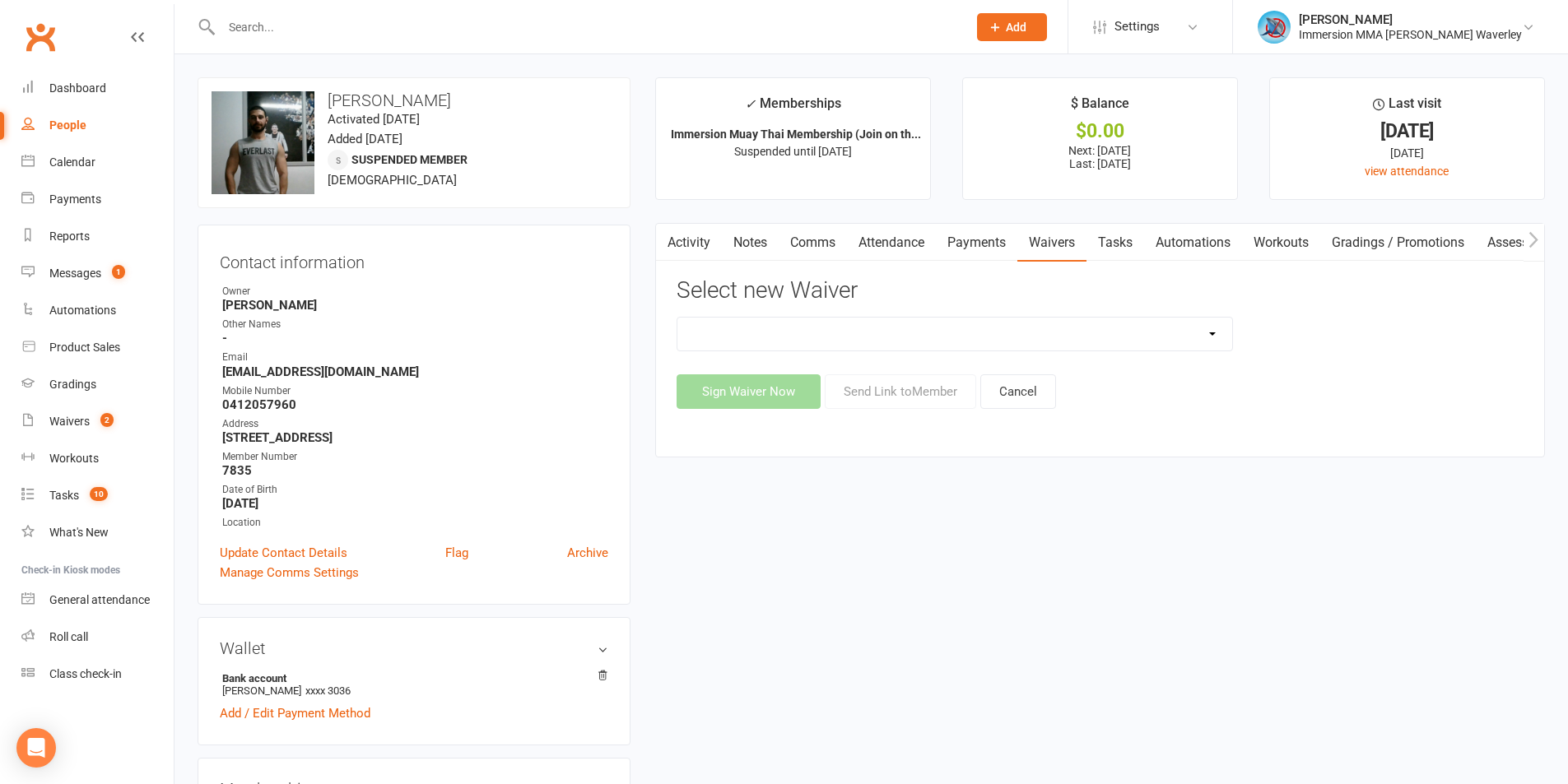
click at [709, 341] on select "Cancellation Form Immersion 10 Class Pass Form Immersion 10 Class Pass Form (Pa…" at bounding box center [955, 334] width 554 height 33
select select "10639"
click at [678, 317] on select "Cancellation Form Immersion 10 Class Pass Form Immersion 10 Class Pass Form (Pa…" at bounding box center [955, 334] width 554 height 33
click at [897, 398] on button "Send Link to Member" at bounding box center [900, 391] width 152 height 34
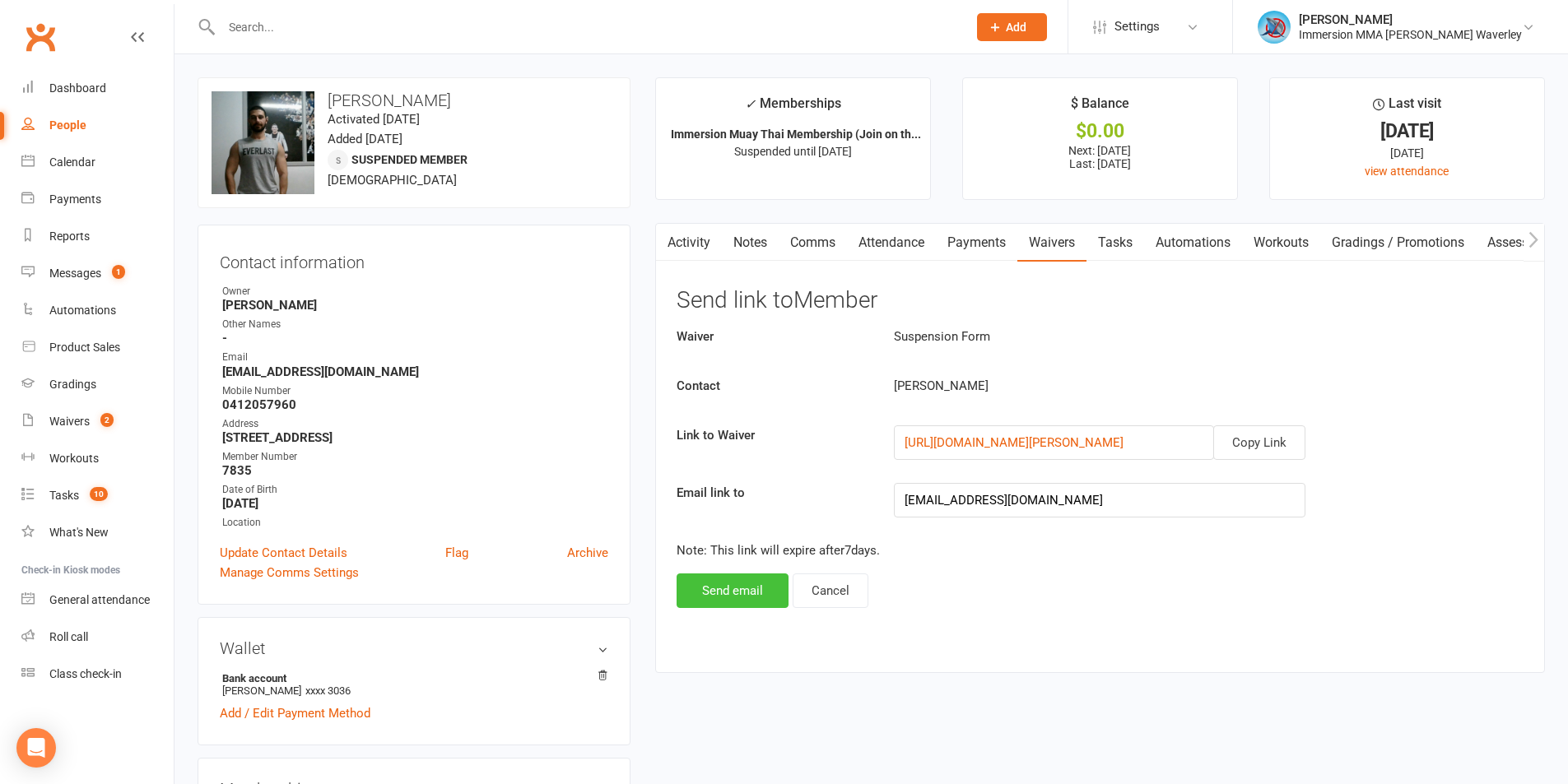
click at [713, 597] on button "Send email" at bounding box center [733, 590] width 112 height 34
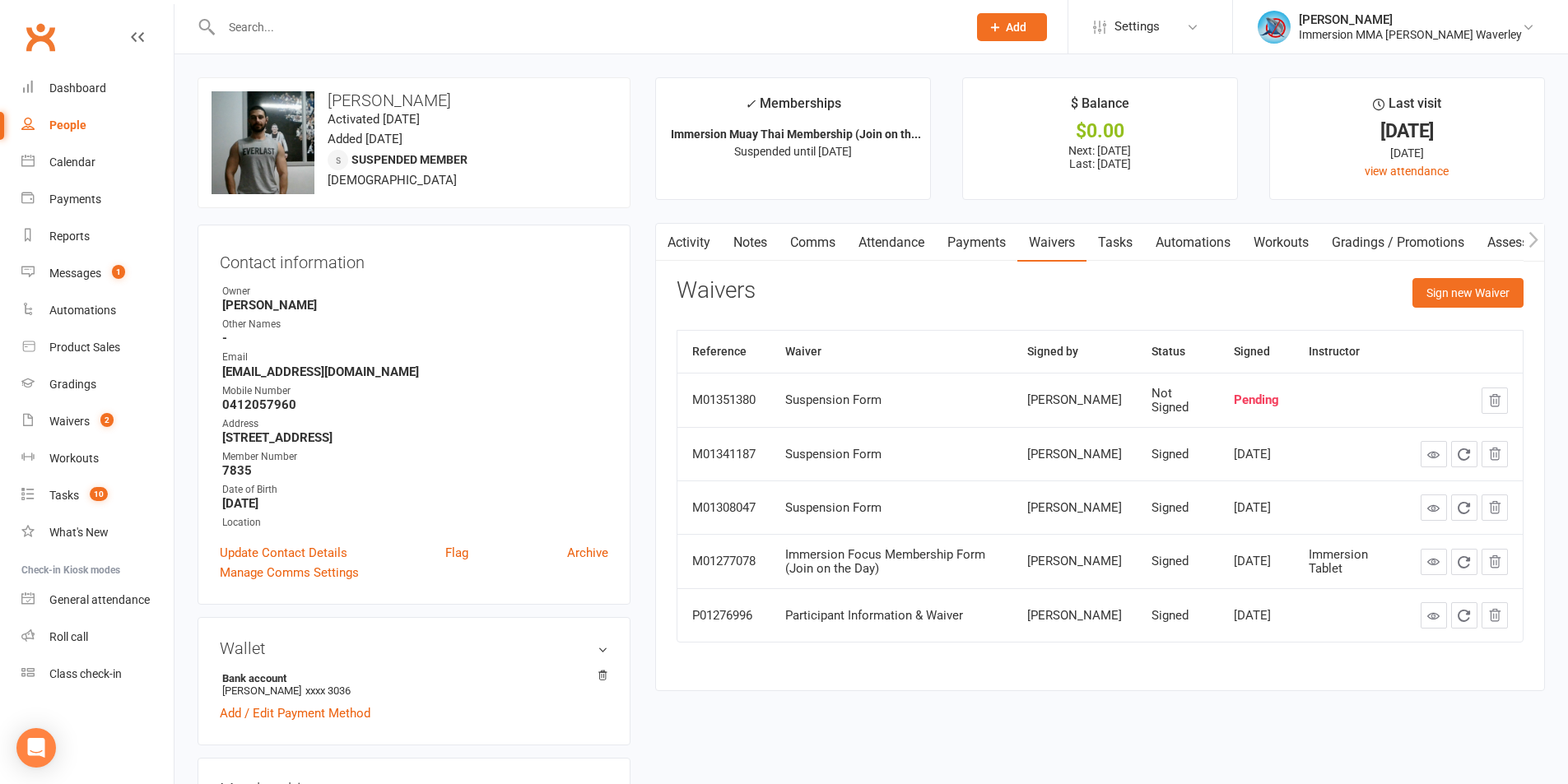
click at [735, 228] on link "Notes" at bounding box center [750, 243] width 57 height 38
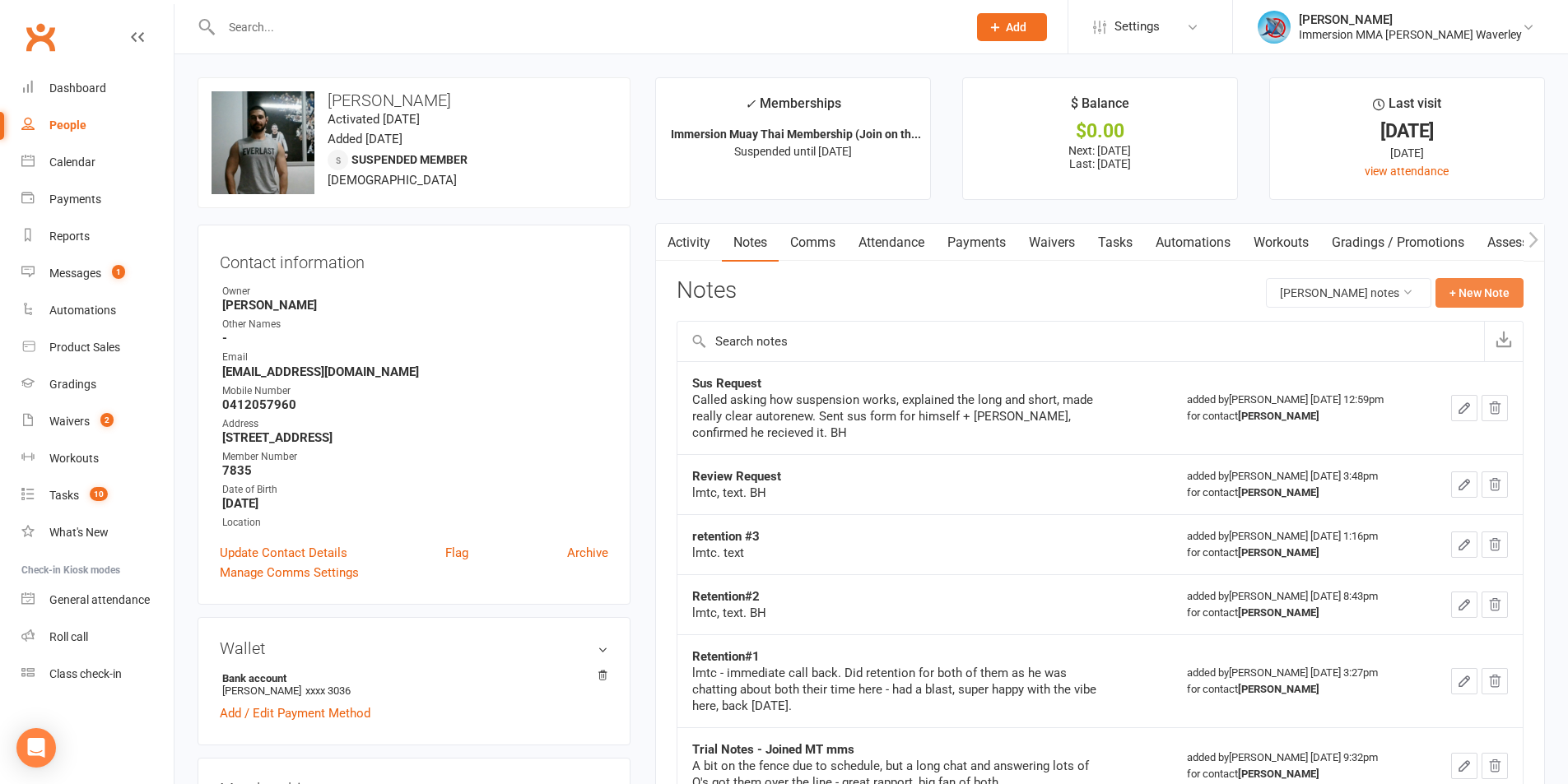
click at [1498, 298] on button "+ New Note" at bounding box center [1480, 293] width 88 height 29
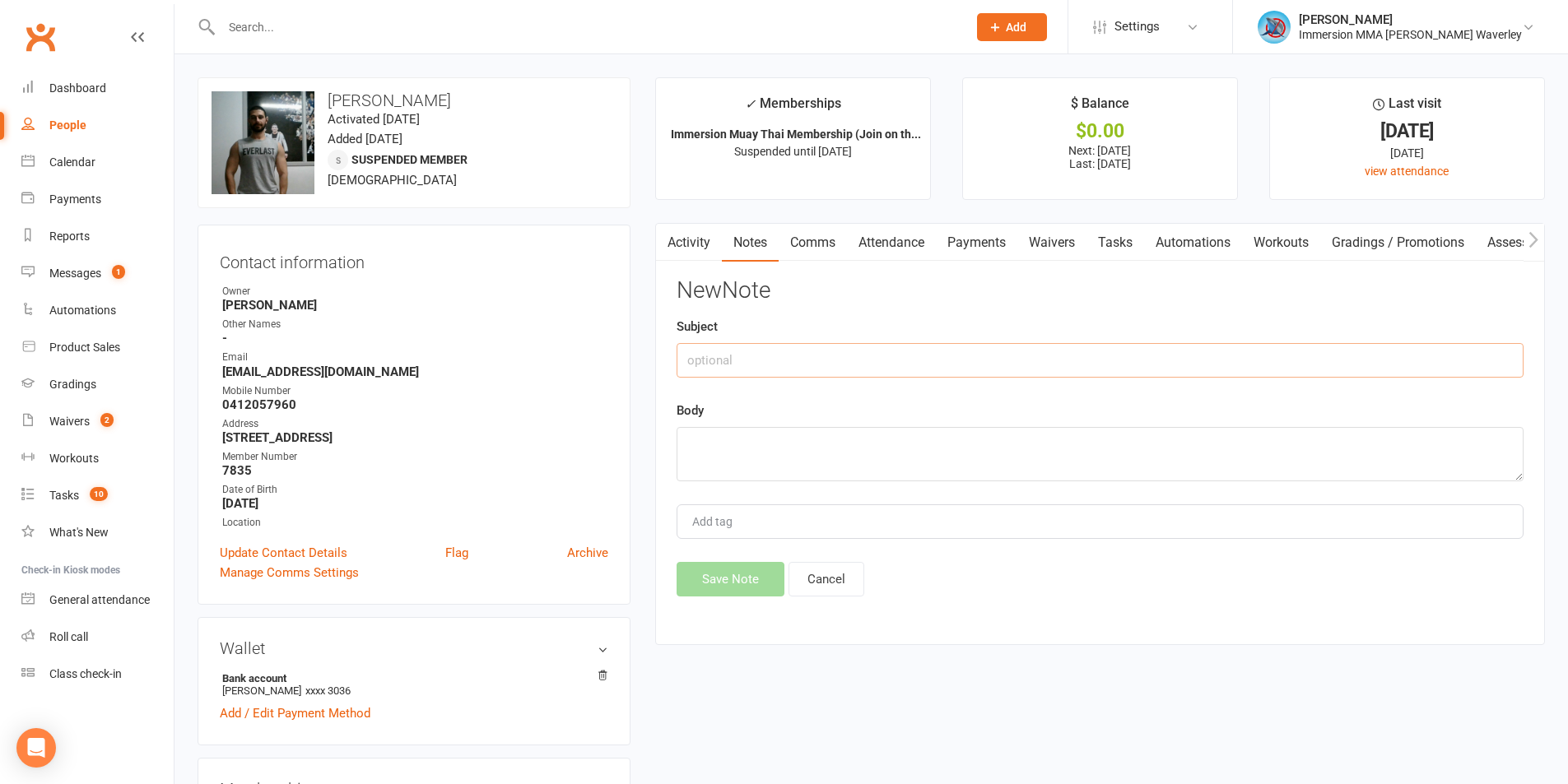
click at [871, 364] on input "text" at bounding box center [1100, 359] width 847 height 34
type input "Sus Request"
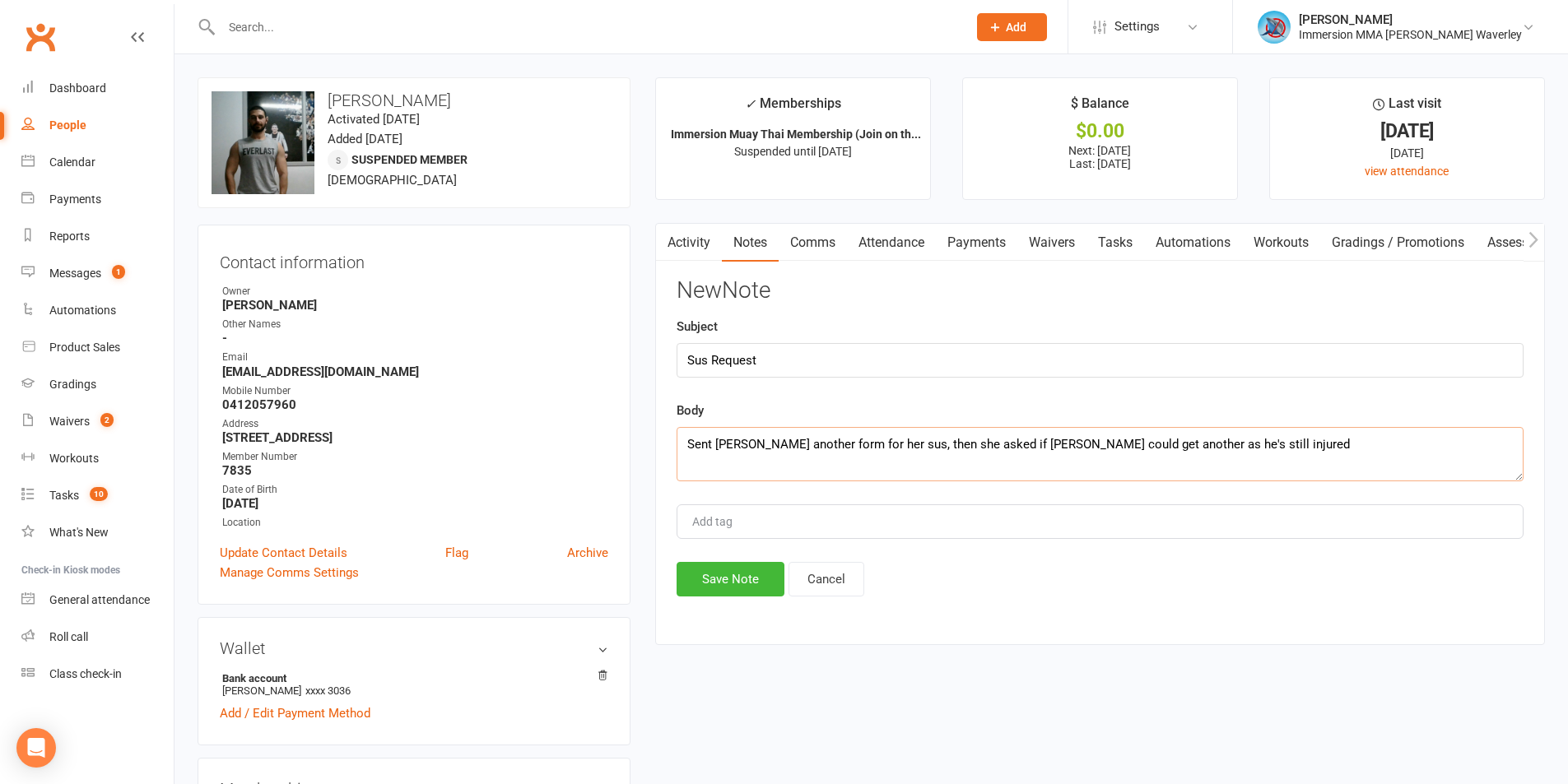
click at [1290, 458] on textarea "Sent Jasleen another form for her sus, then she asked if Corey could get anothe…" at bounding box center [1100, 453] width 847 height 54
type textarea "Sent Jasleen another form for her sus, then she asked if Corey could get anothe…"
click at [705, 579] on button "Save Note" at bounding box center [731, 578] width 108 height 34
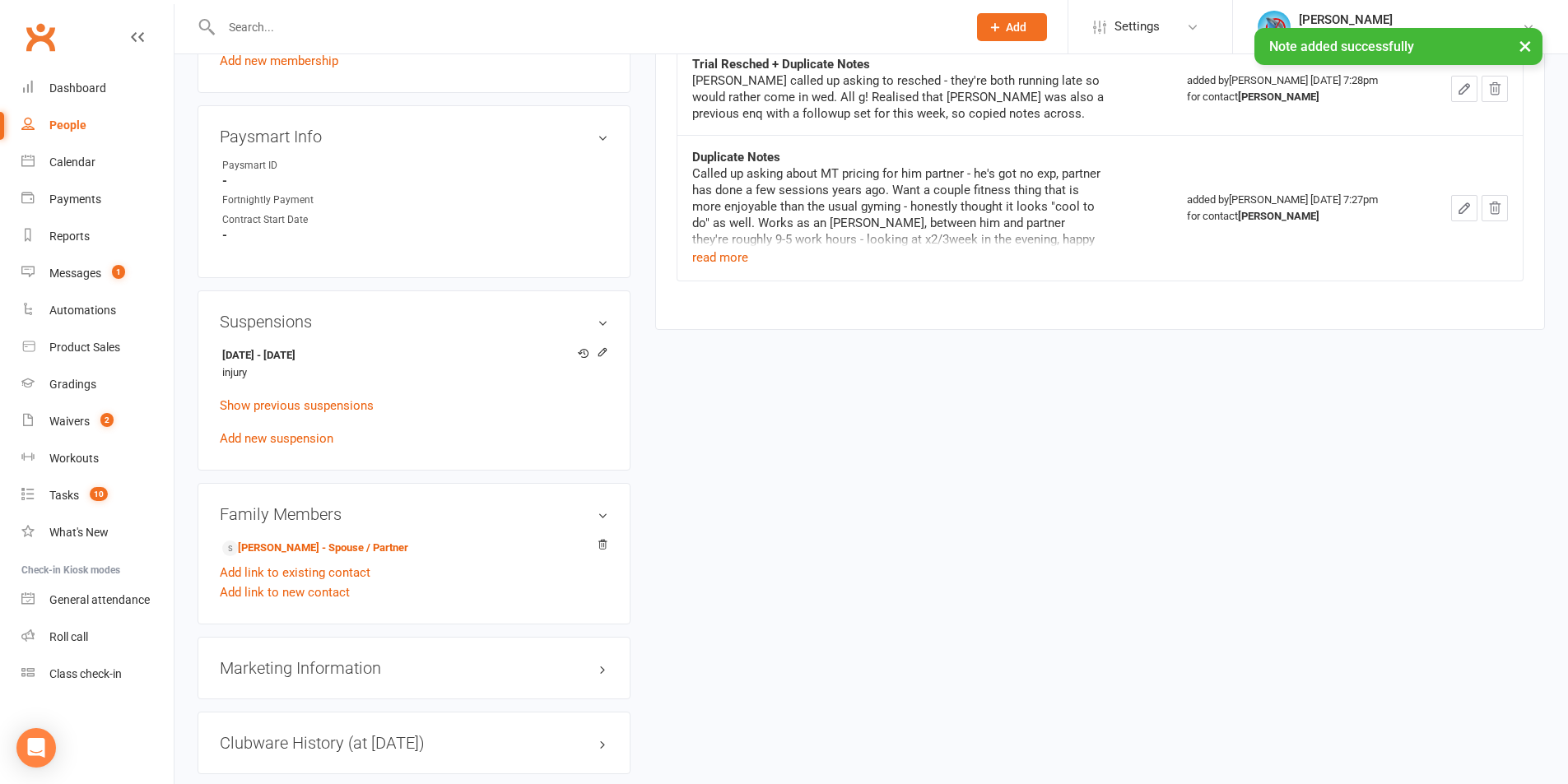
scroll to position [878, 0]
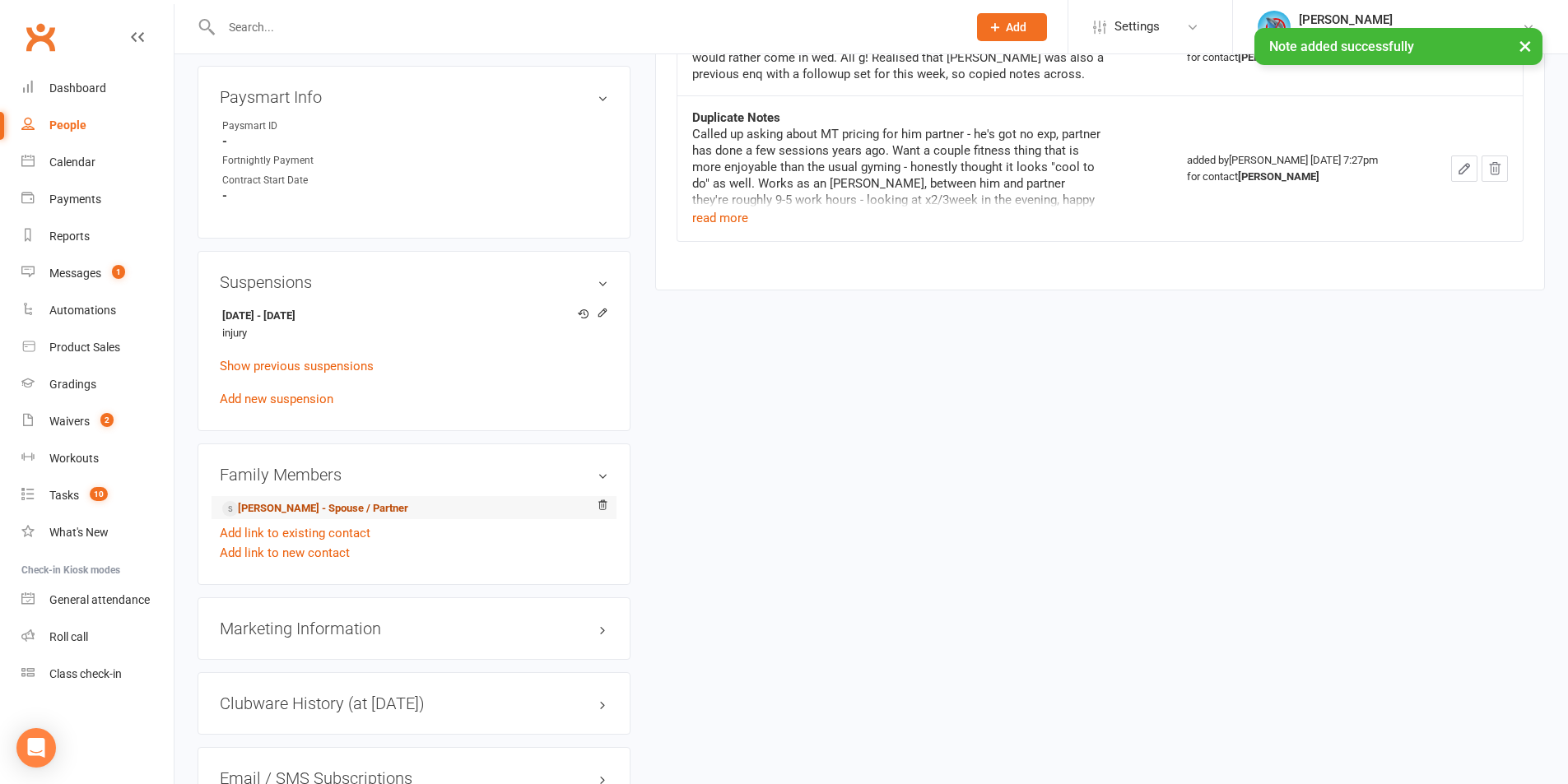
click at [289, 512] on link "Jasleen Kaur - Spouse / Partner" at bounding box center [315, 509] width 186 height 18
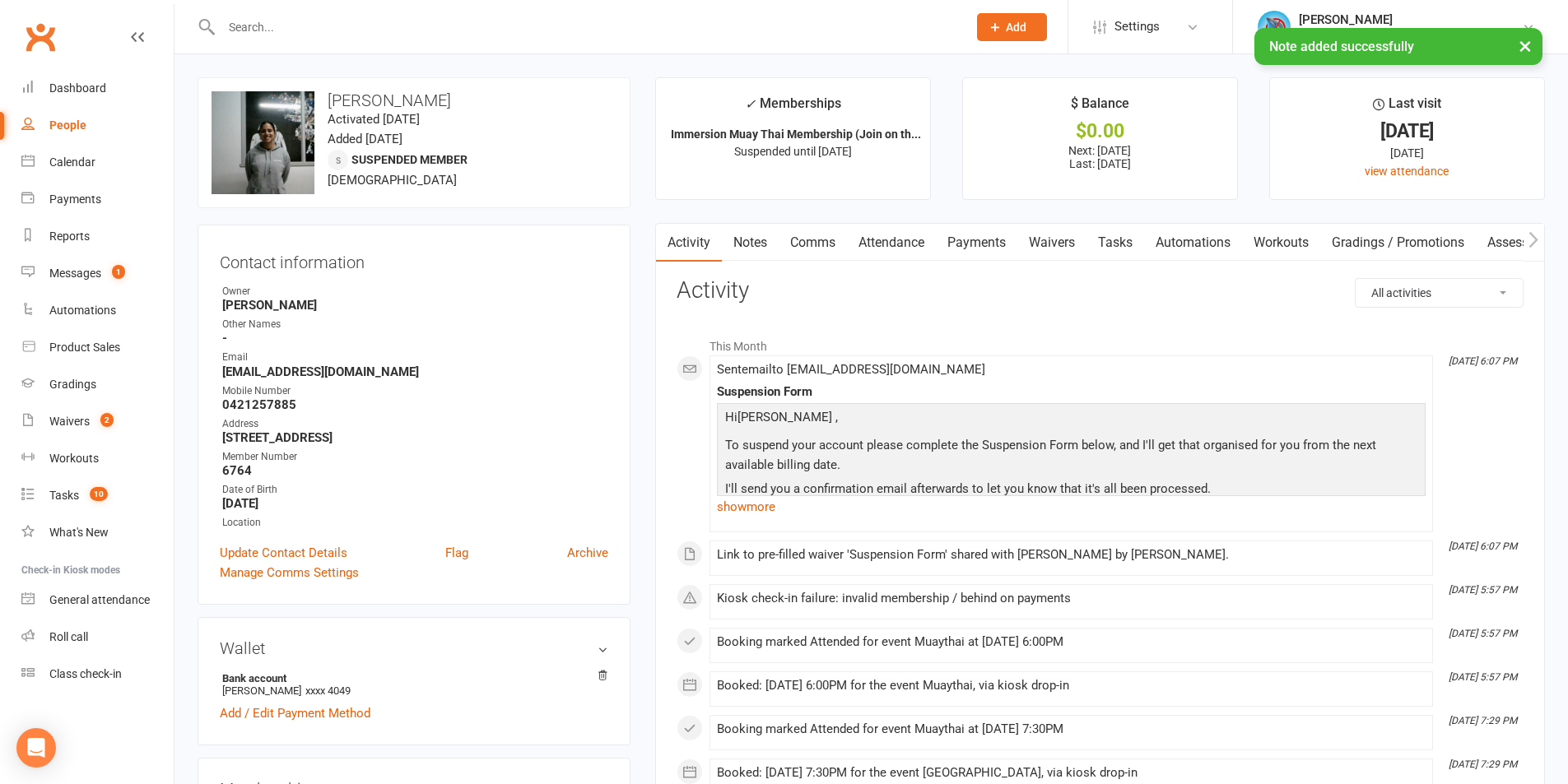
click at [755, 238] on link "Notes" at bounding box center [750, 243] width 57 height 38
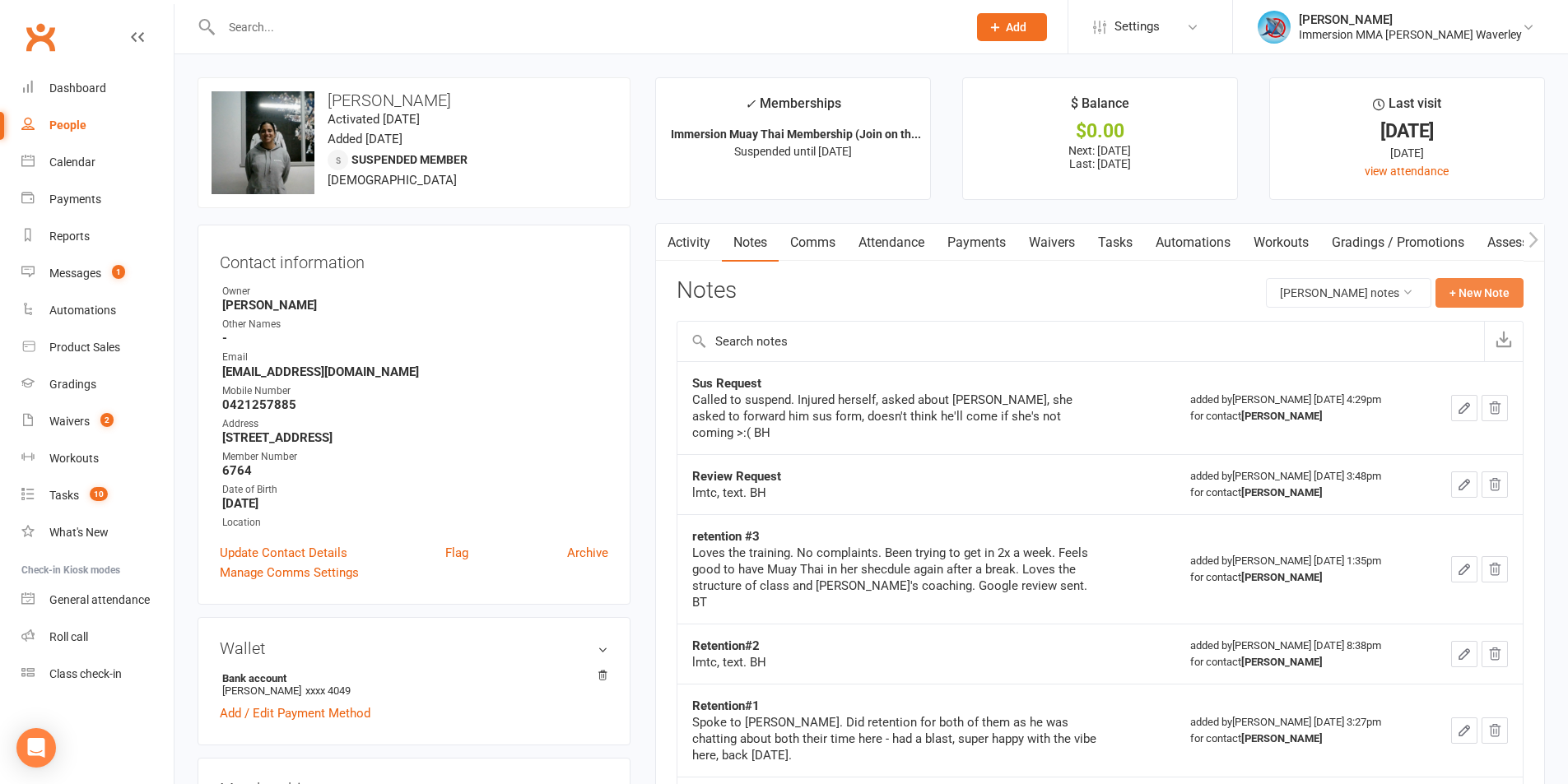
click at [1472, 284] on button "+ New Note" at bounding box center [1480, 293] width 88 height 29
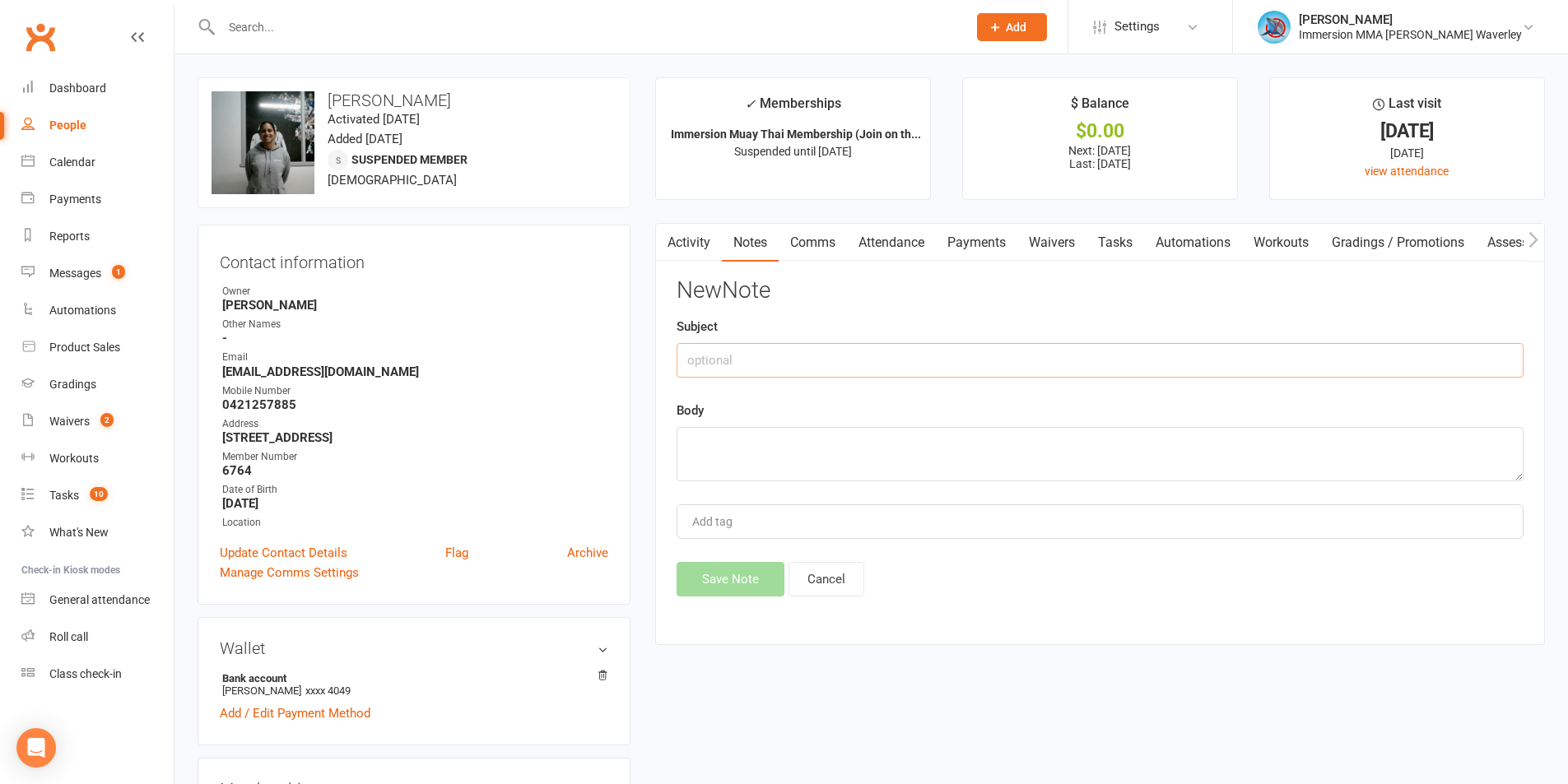
click at [836, 347] on input "text" at bounding box center [1100, 359] width 847 height 34
type input "Sus Request"
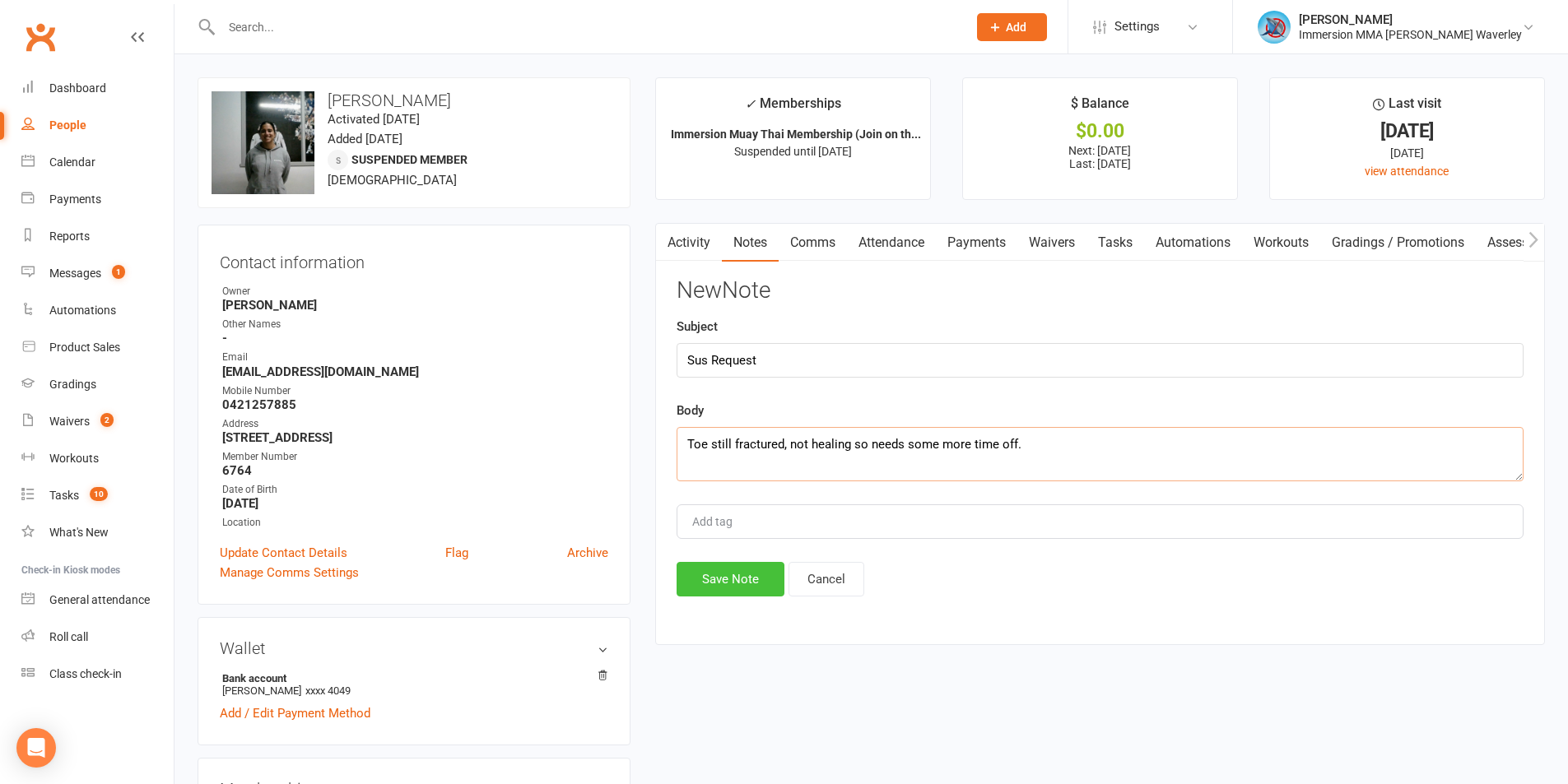
type textarea "Toe still fractured, not healing so needs some more time off."
click at [737, 578] on button "Save Note" at bounding box center [731, 578] width 108 height 34
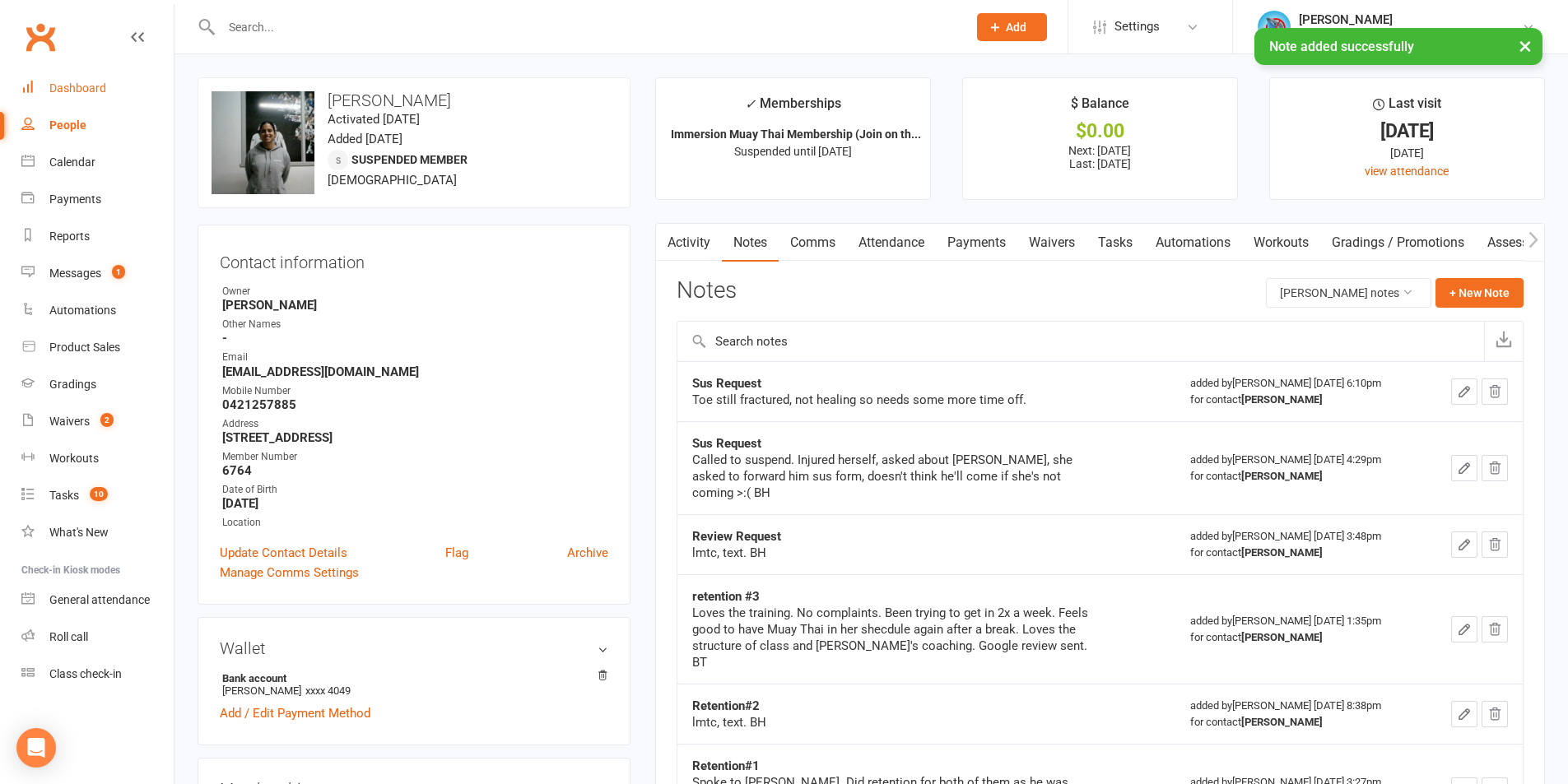
click at [76, 84] on div "Dashboard" at bounding box center [77, 87] width 57 height 13
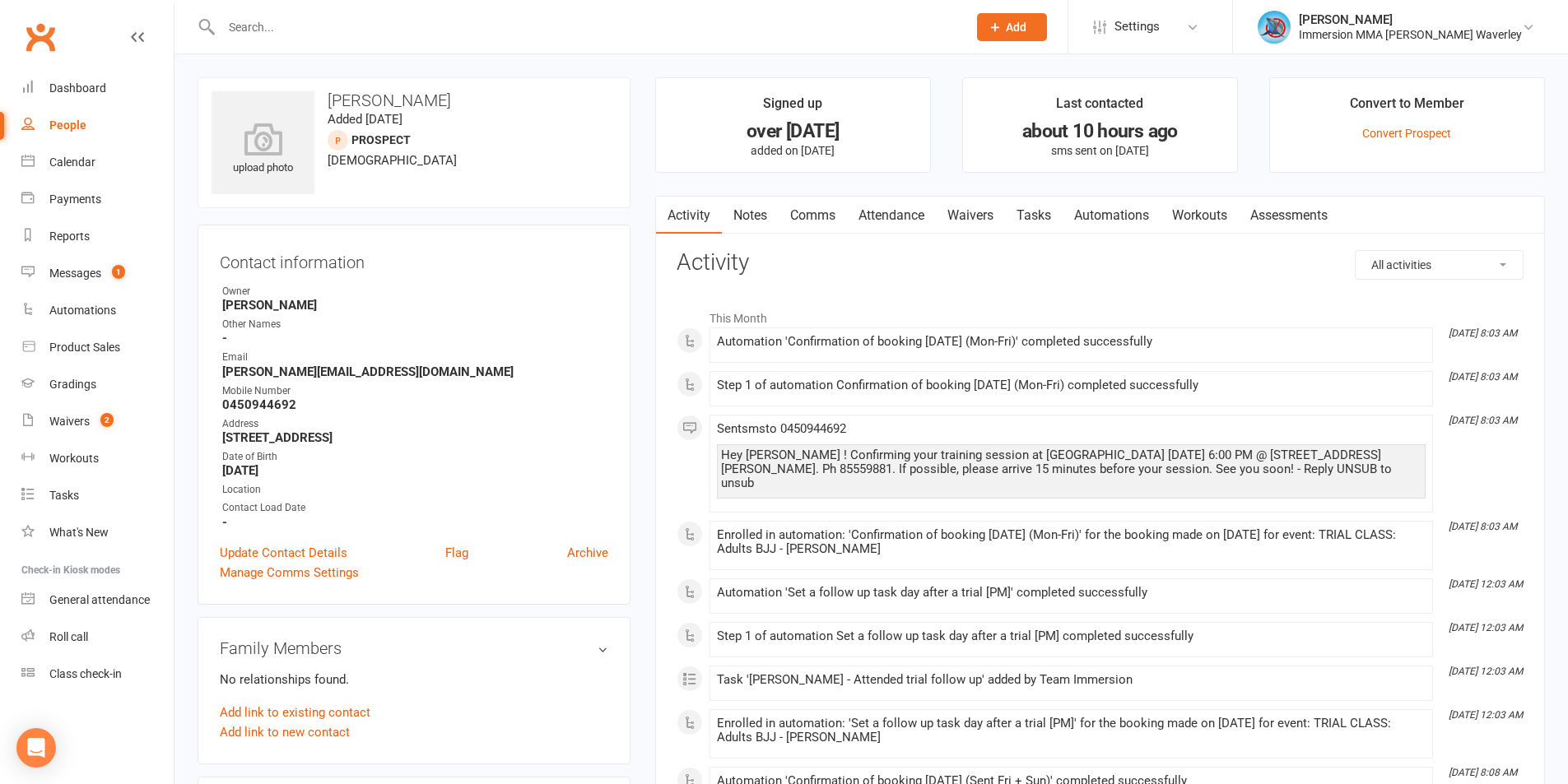
click at [752, 204] on link "Notes" at bounding box center [750, 215] width 57 height 38
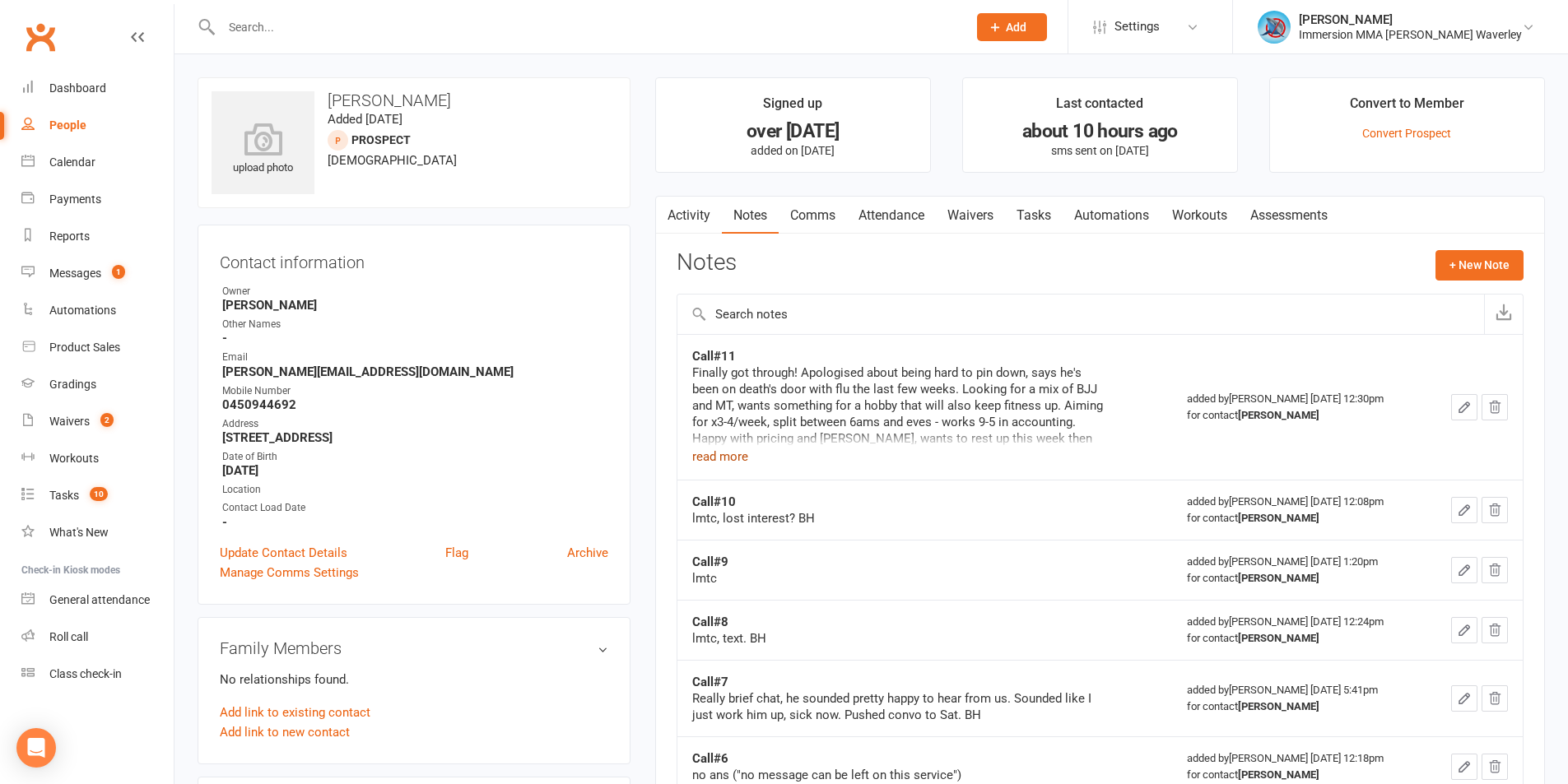
click at [731, 448] on button "read more" at bounding box center [720, 456] width 56 height 20
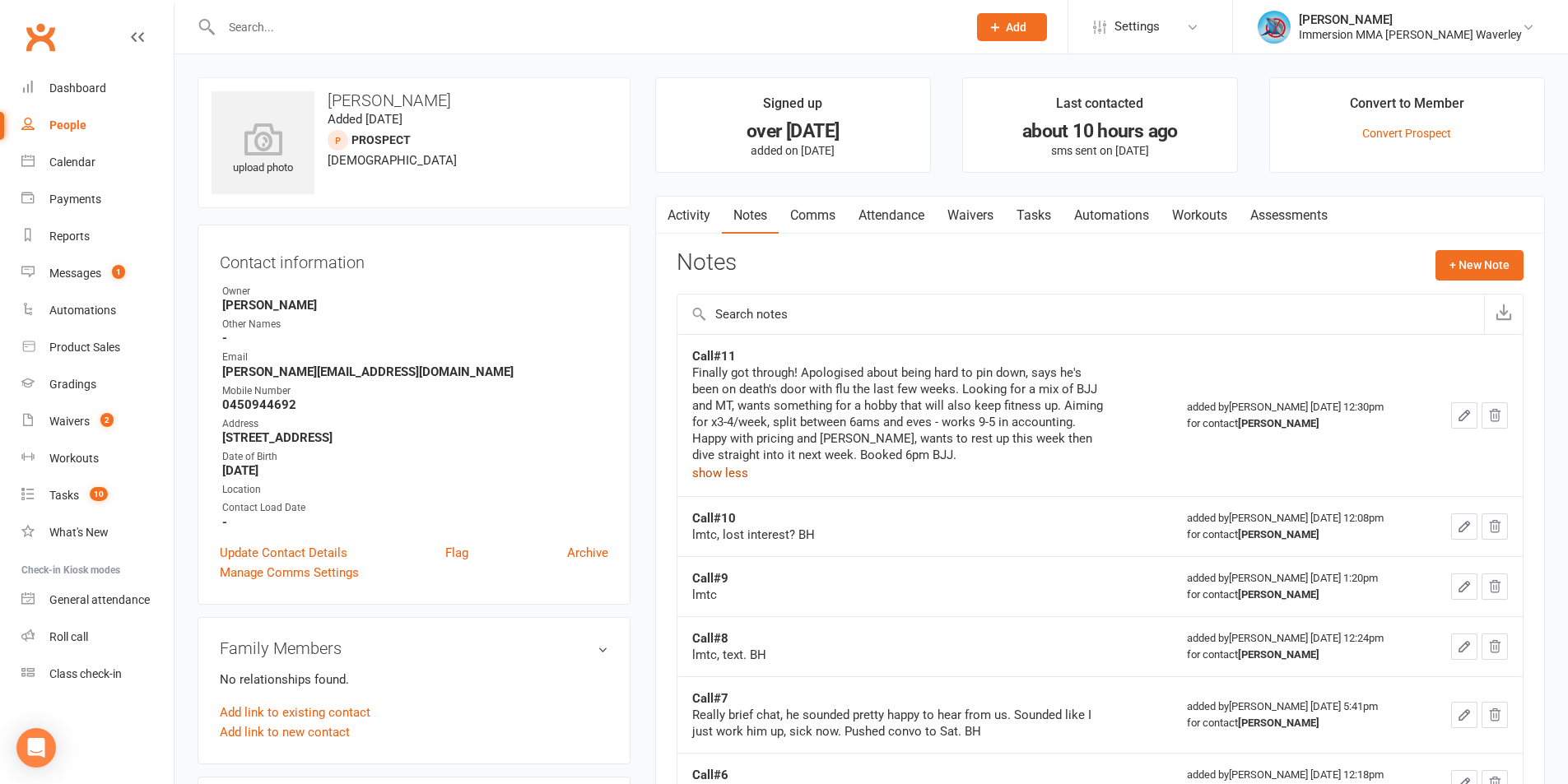
click at [884, 220] on link "Attendance" at bounding box center [891, 215] width 89 height 38
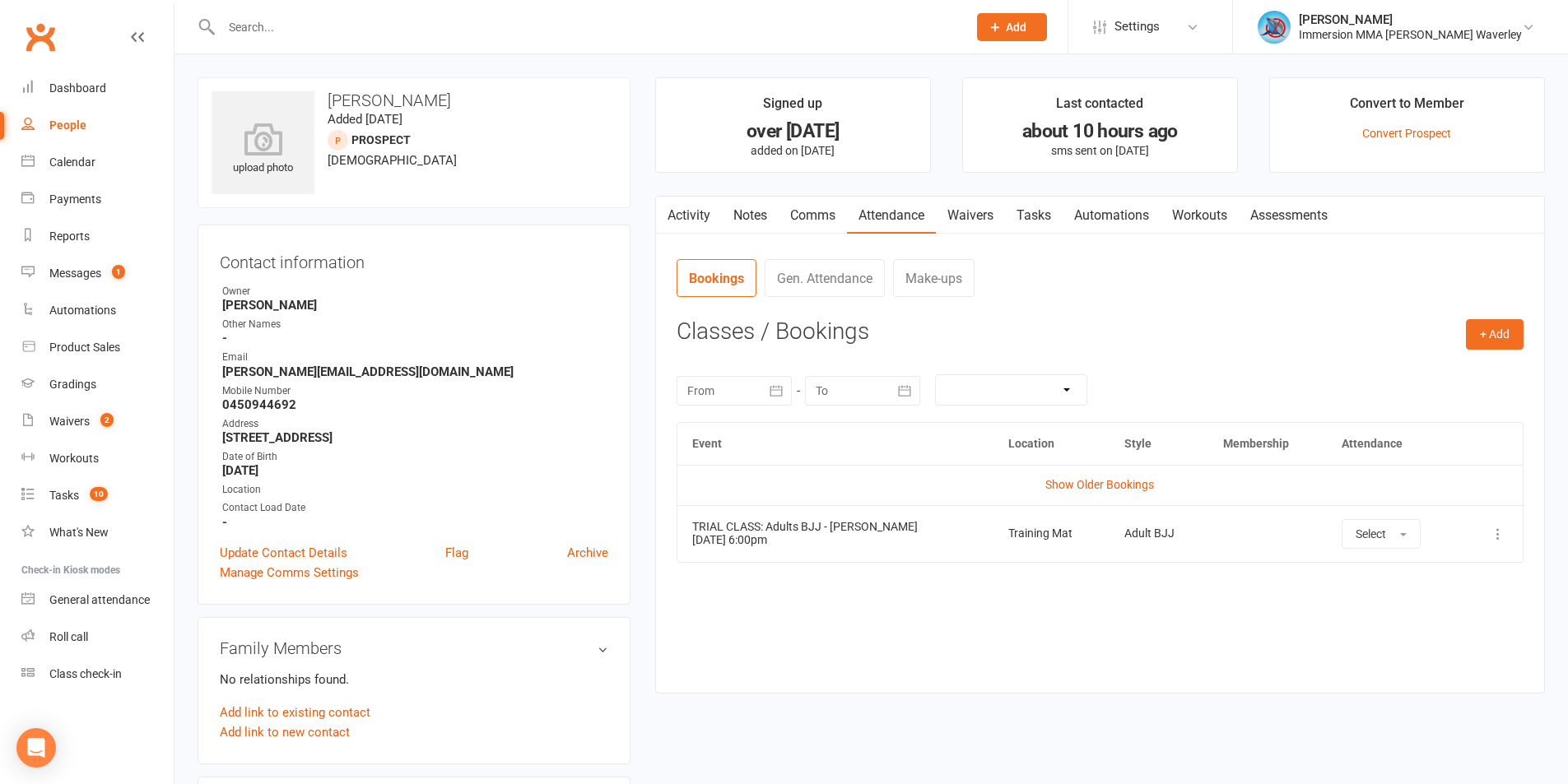
click at [1373, 555] on td "Select" at bounding box center [1395, 533] width 135 height 57
click at [1373, 543] on button "Select" at bounding box center [1381, 533] width 79 height 29
click at [1404, 599] on link "Absent" at bounding box center [1424, 604] width 163 height 33
click at [756, 233] on link "Notes" at bounding box center [750, 215] width 57 height 38
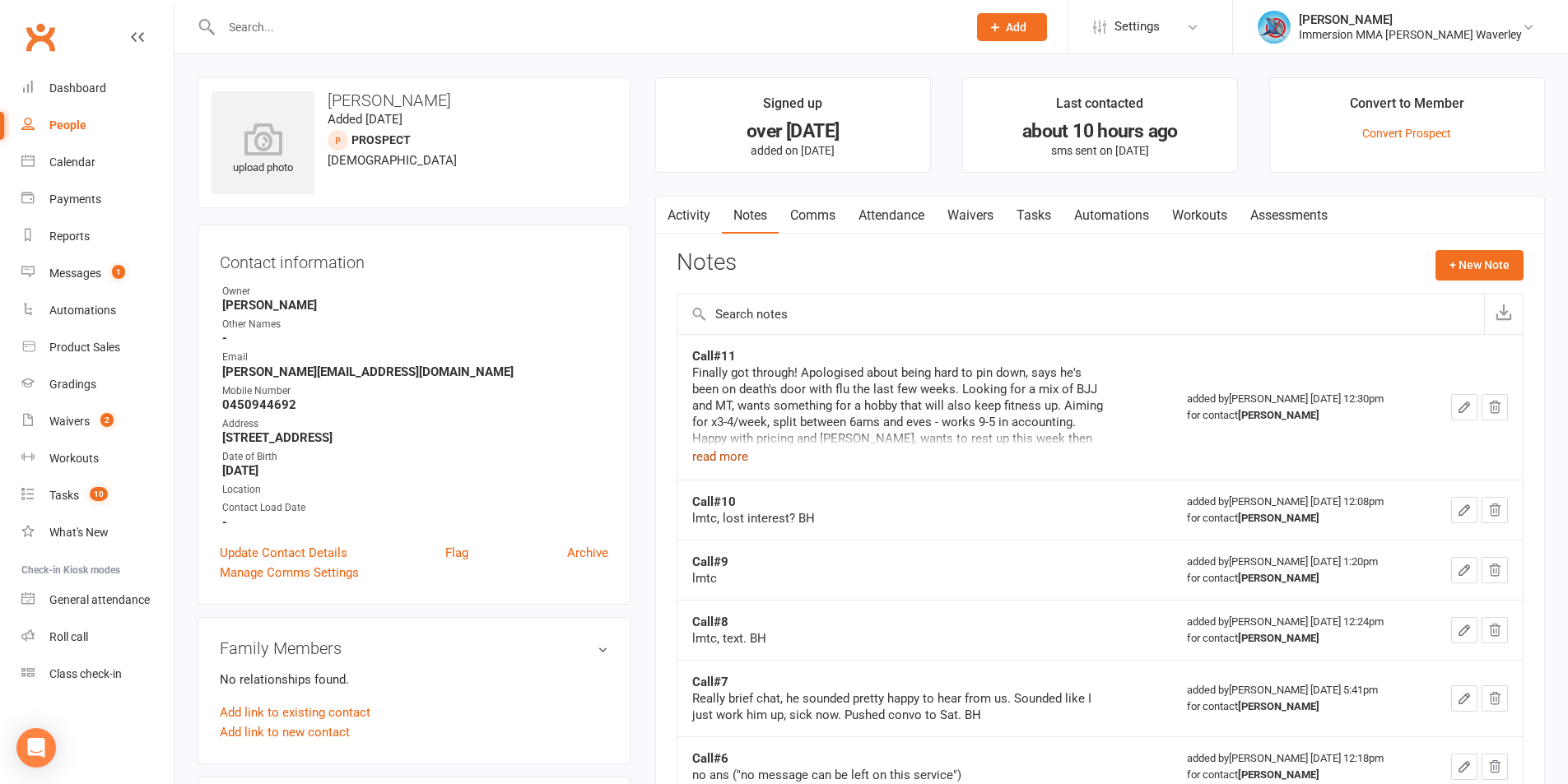
click at [721, 463] on button "read more" at bounding box center [720, 456] width 56 height 20
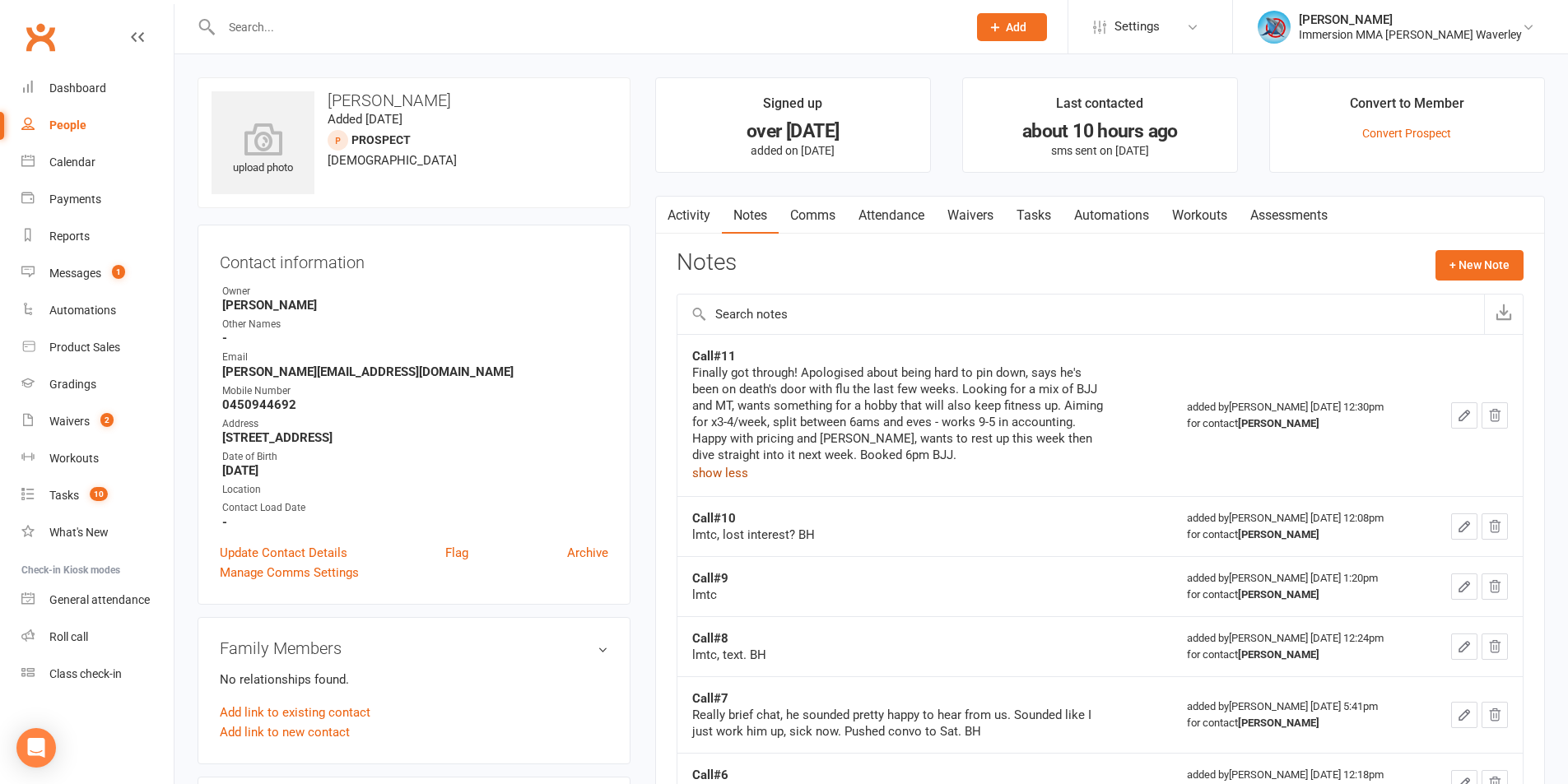
click at [808, 219] on link "Comms" at bounding box center [813, 215] width 69 height 38
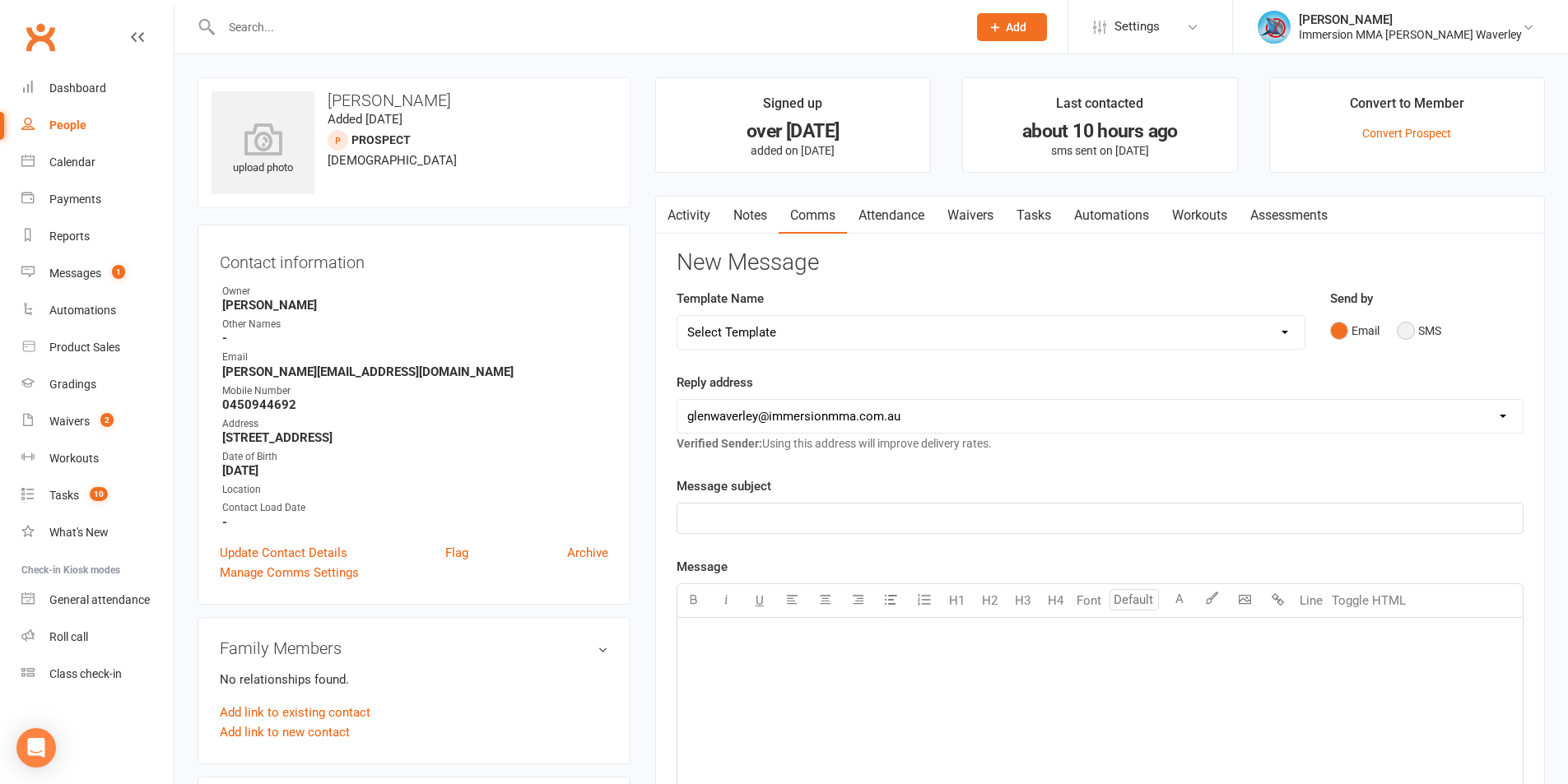
click at [1402, 335] on button "SMS" at bounding box center [1418, 331] width 44 height 31
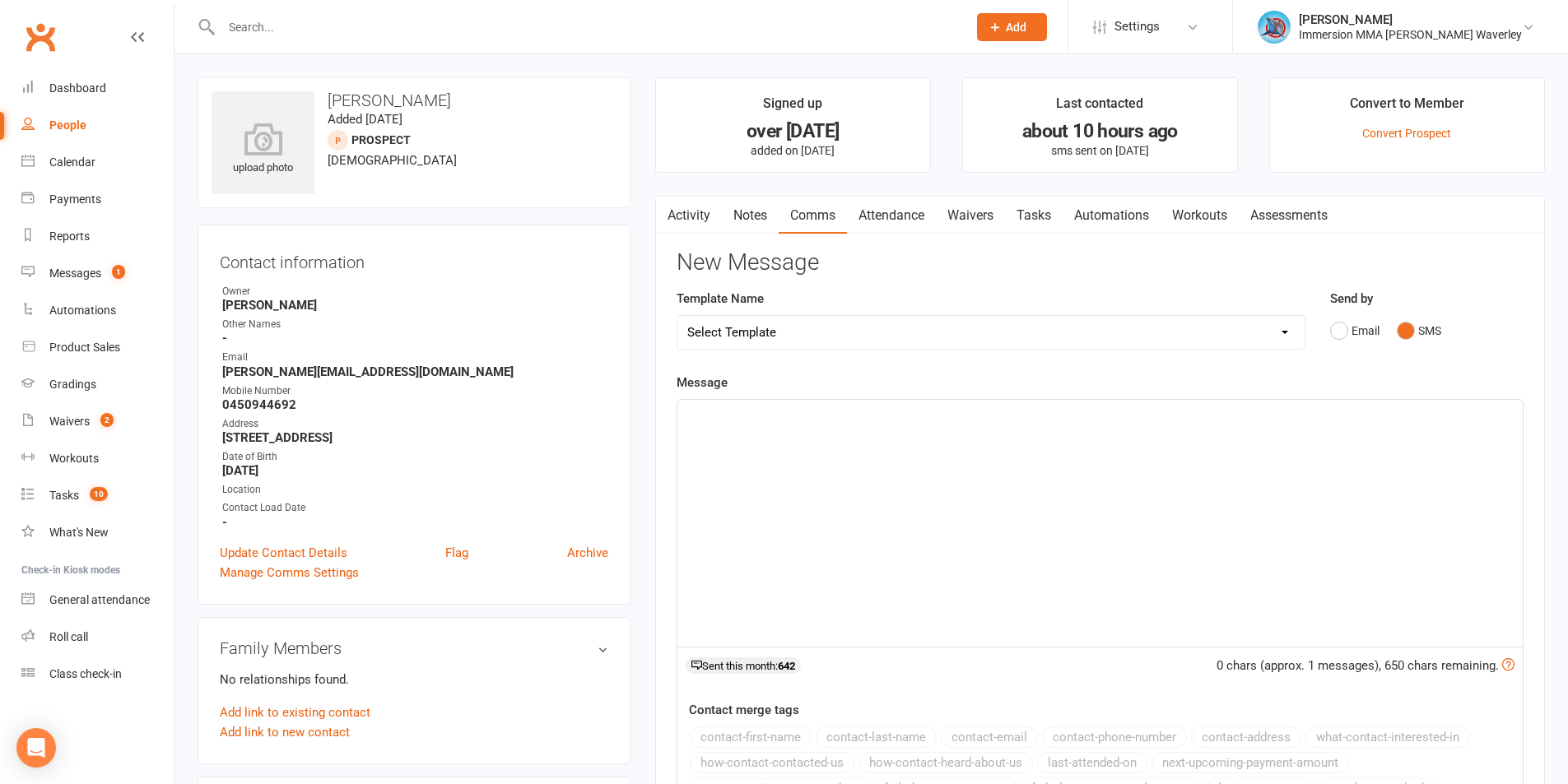
click at [790, 505] on div "﻿" at bounding box center [1100, 523] width 845 height 247
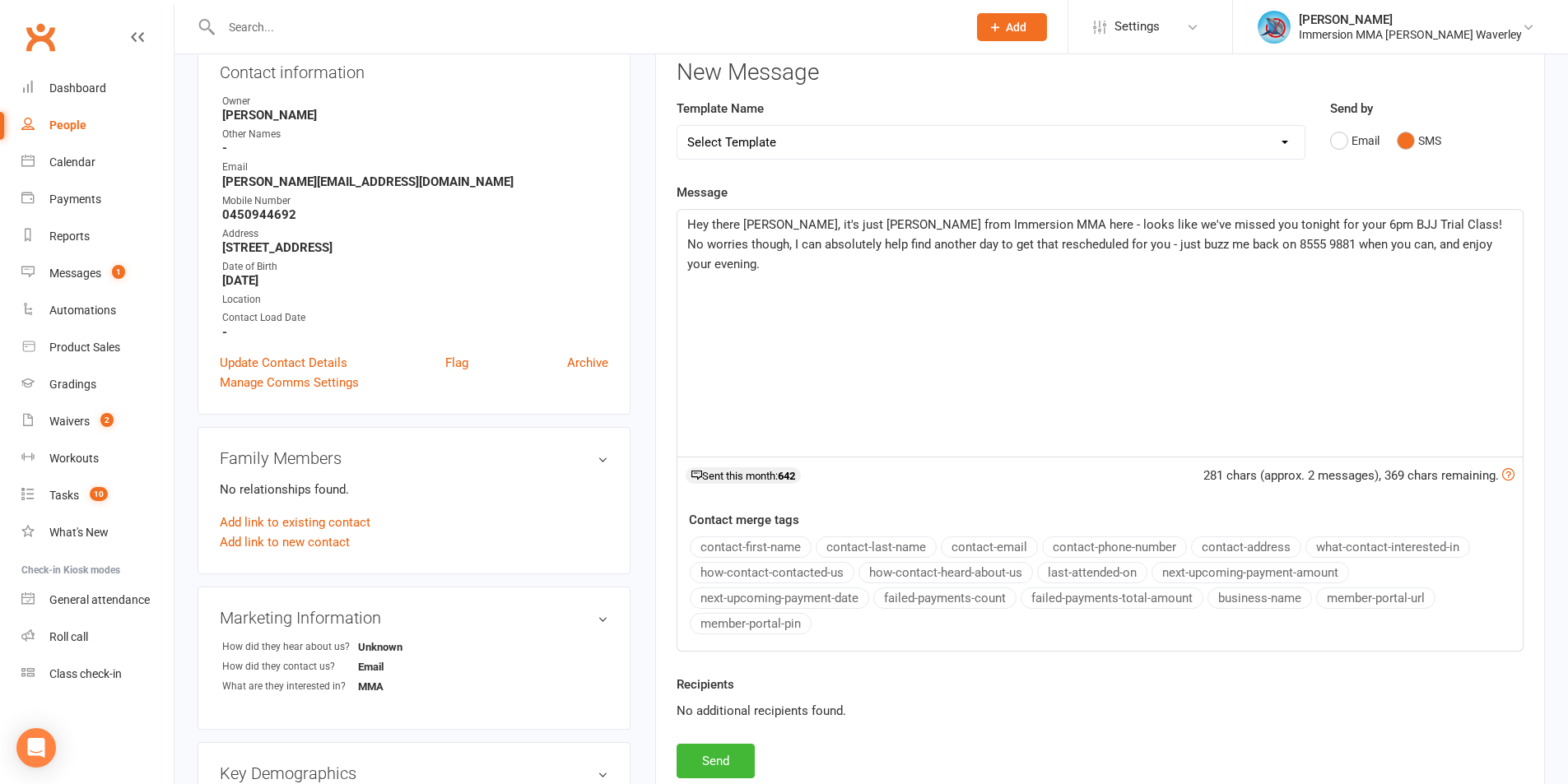
scroll to position [219, 0]
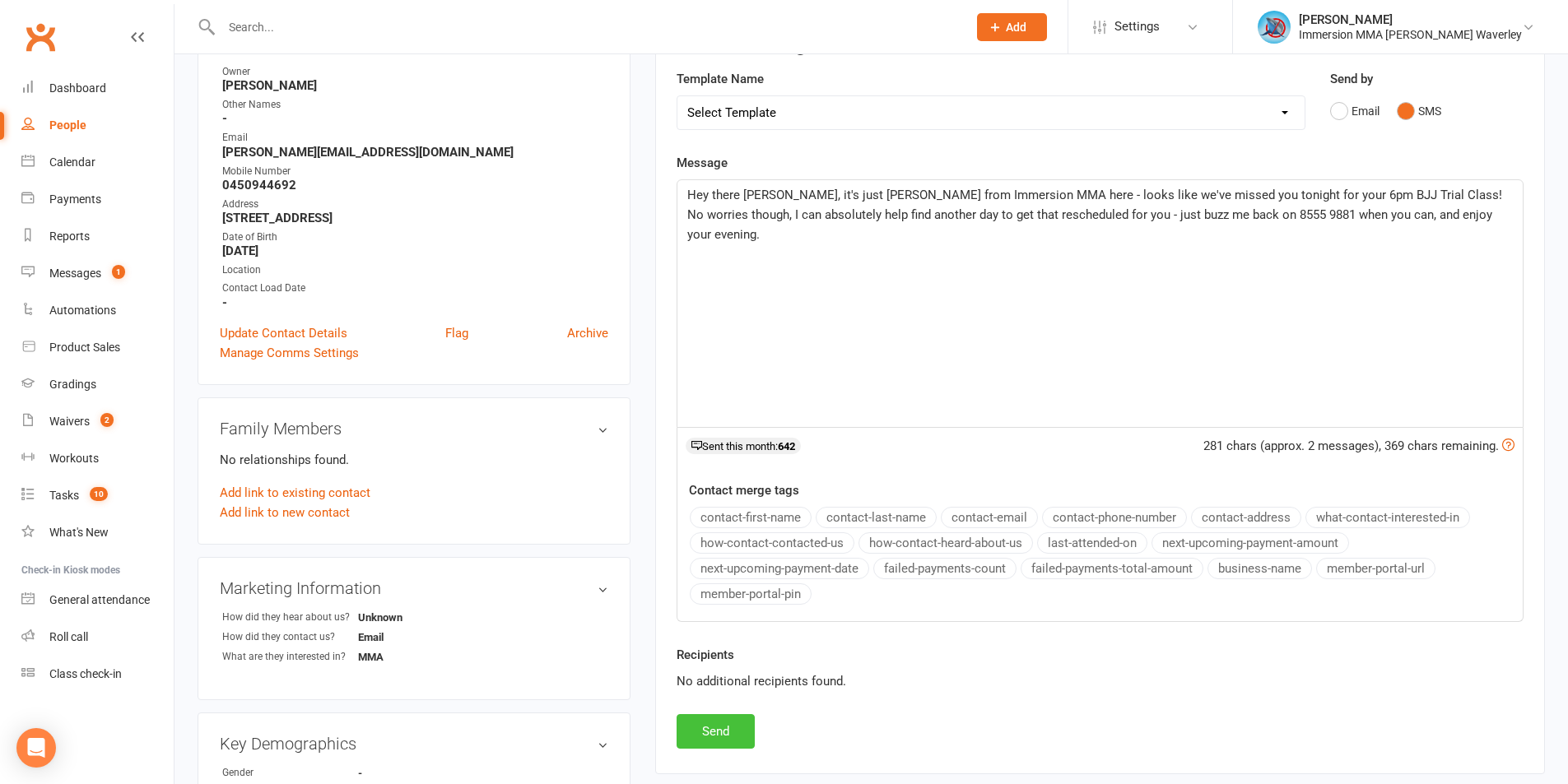
click at [735, 739] on button "Send" at bounding box center [716, 730] width 78 height 34
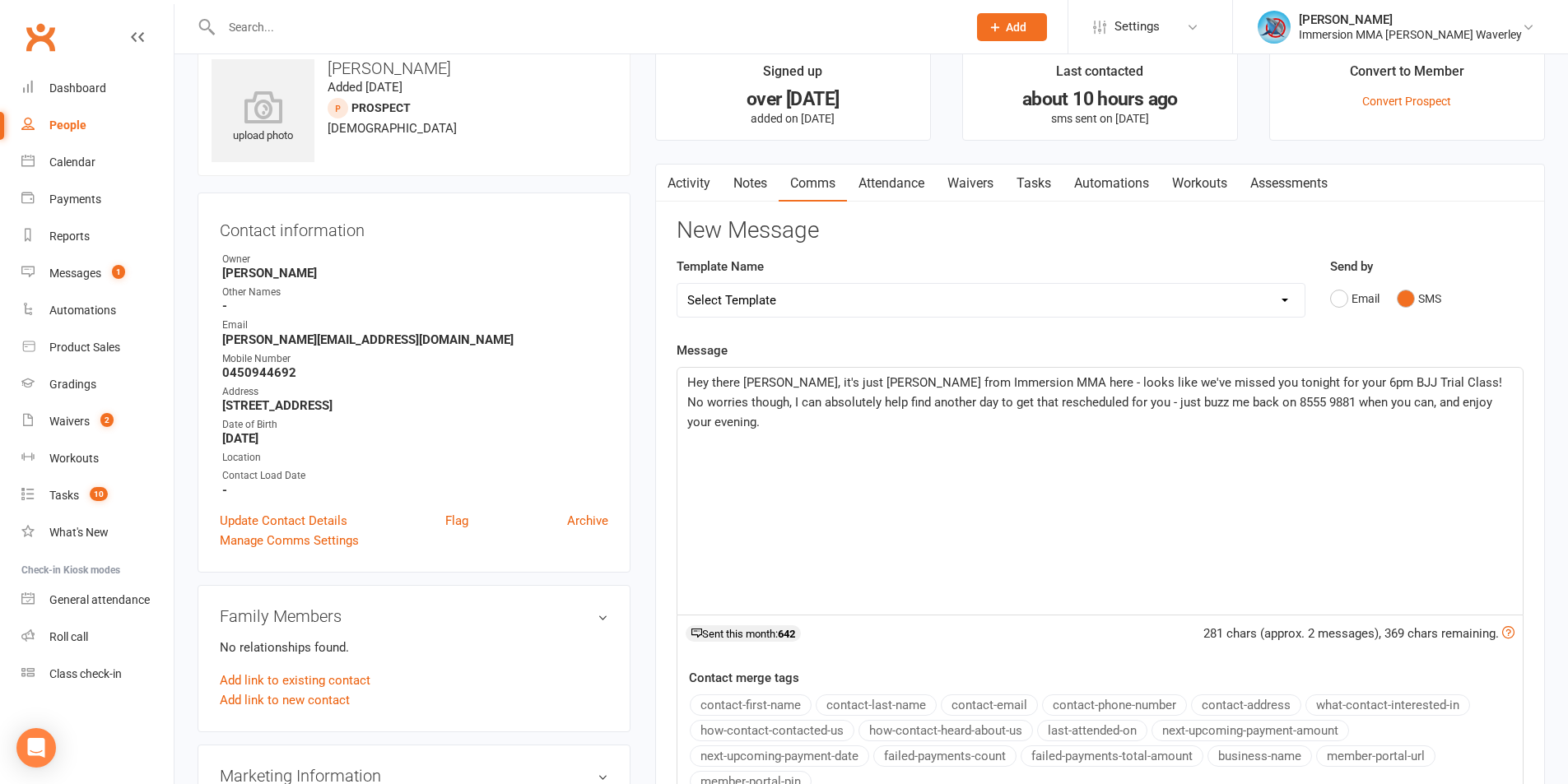
scroll to position [0, 0]
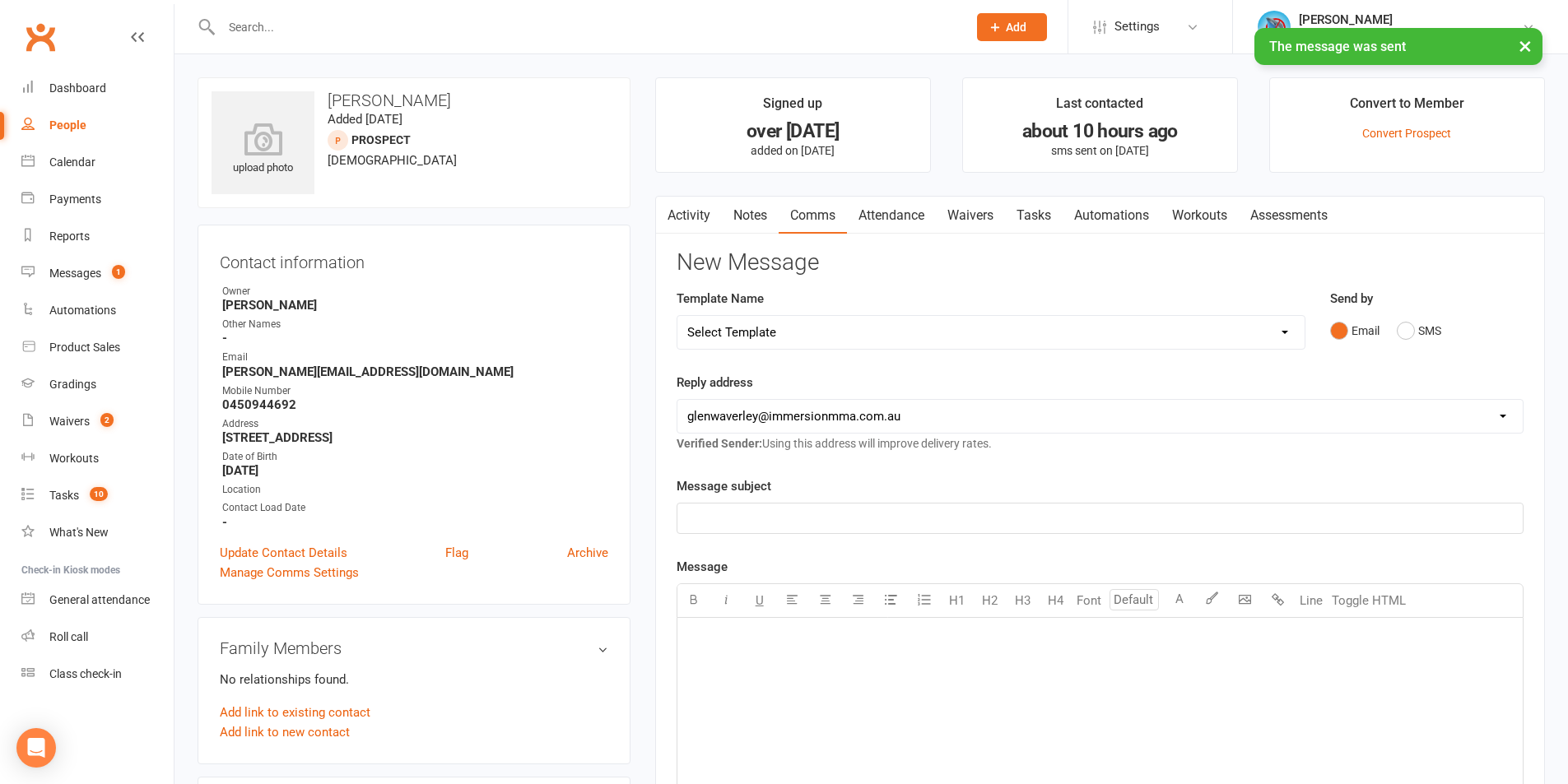
click at [742, 210] on link "Notes" at bounding box center [750, 215] width 57 height 38
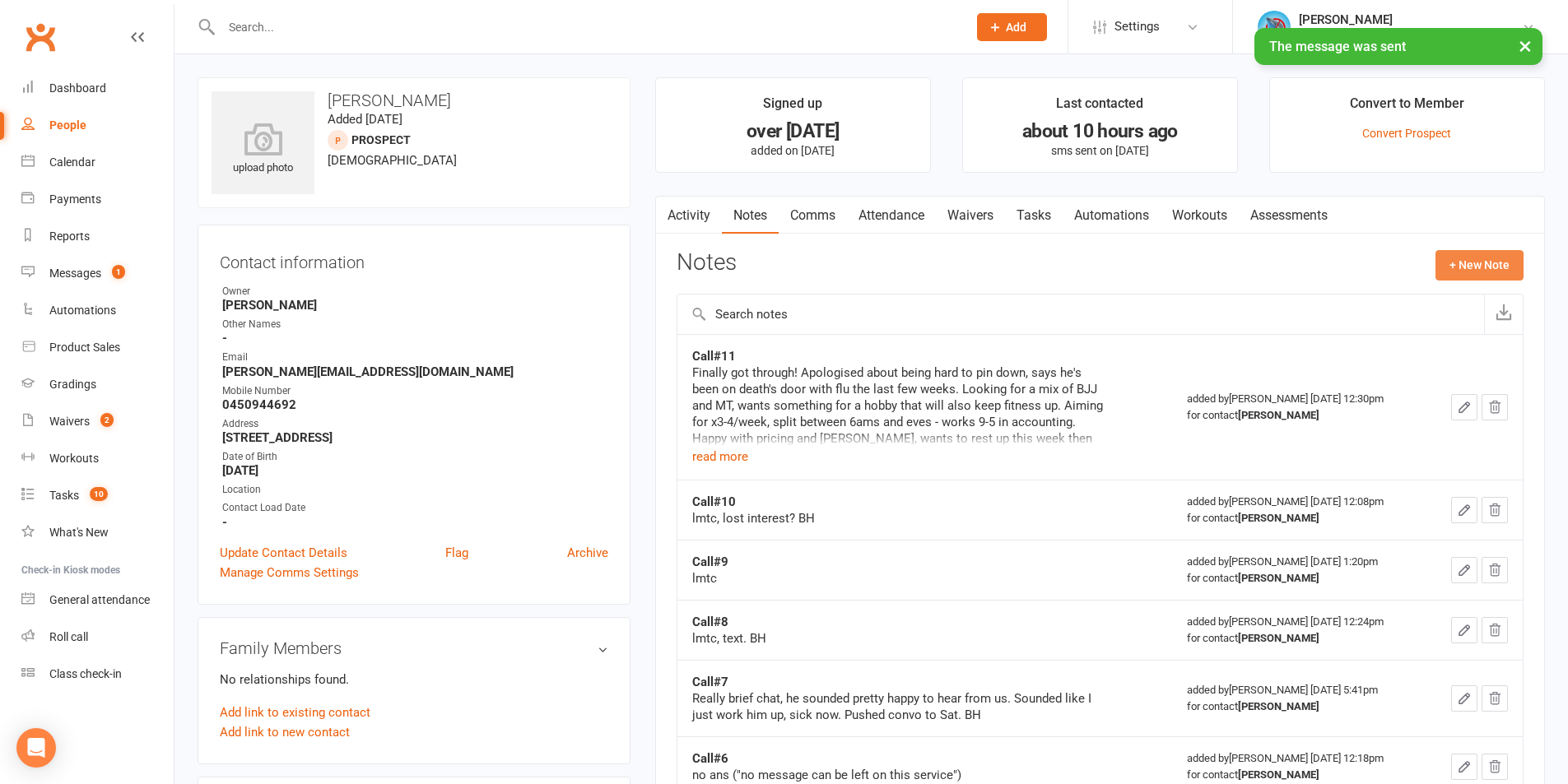
click at [1452, 266] on button "+ New Note" at bounding box center [1480, 264] width 88 height 29
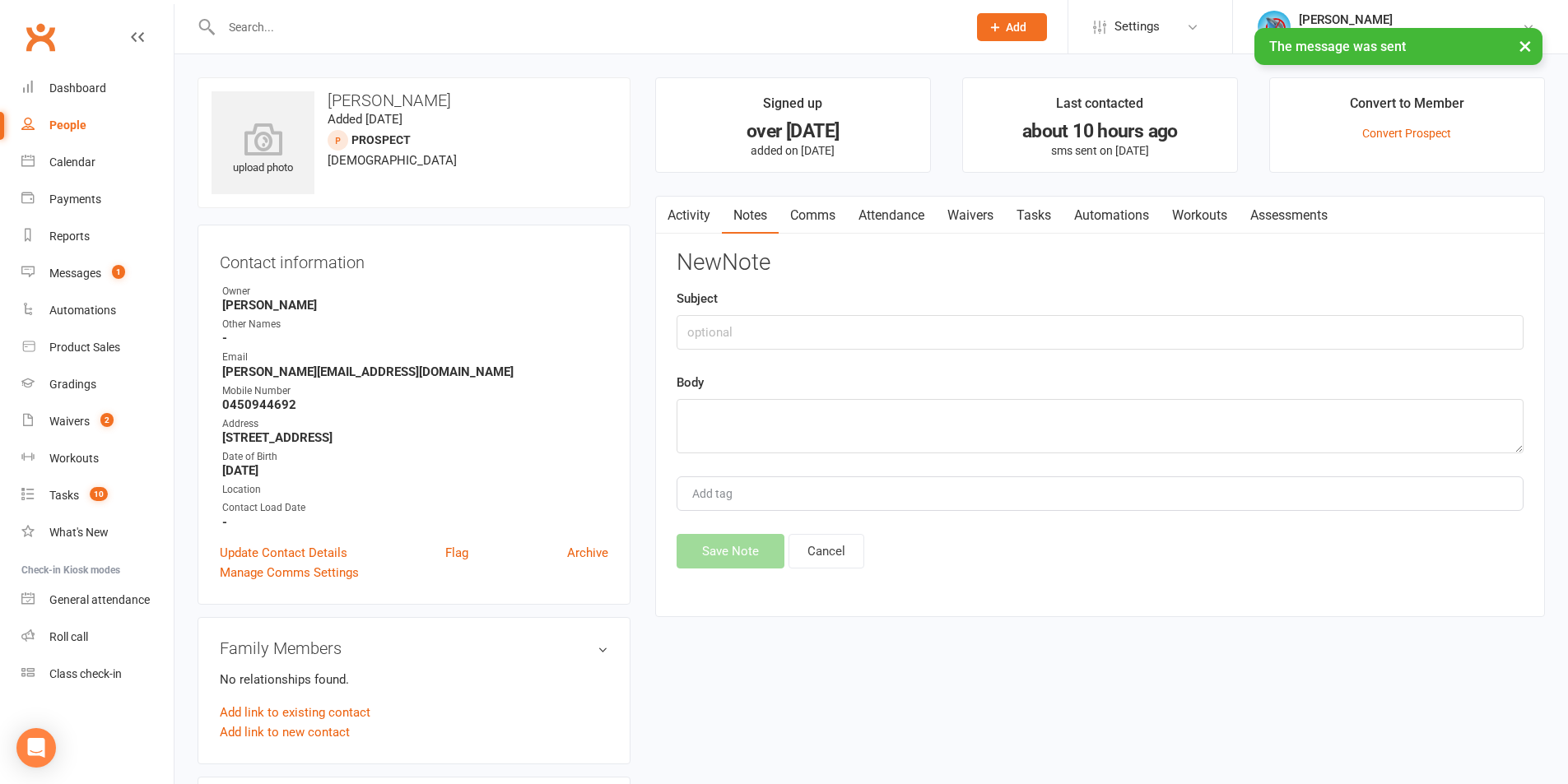
drag, startPoint x: 767, startPoint y: 384, endPoint x: 771, endPoint y: 363, distance: 21.4
click at [771, 370] on div "New Note Subject Body Add tag Save Note Cancel" at bounding box center [1100, 408] width 847 height 318
click at [781, 329] on input "text" at bounding box center [1100, 332] width 847 height 34
type input "No Show"
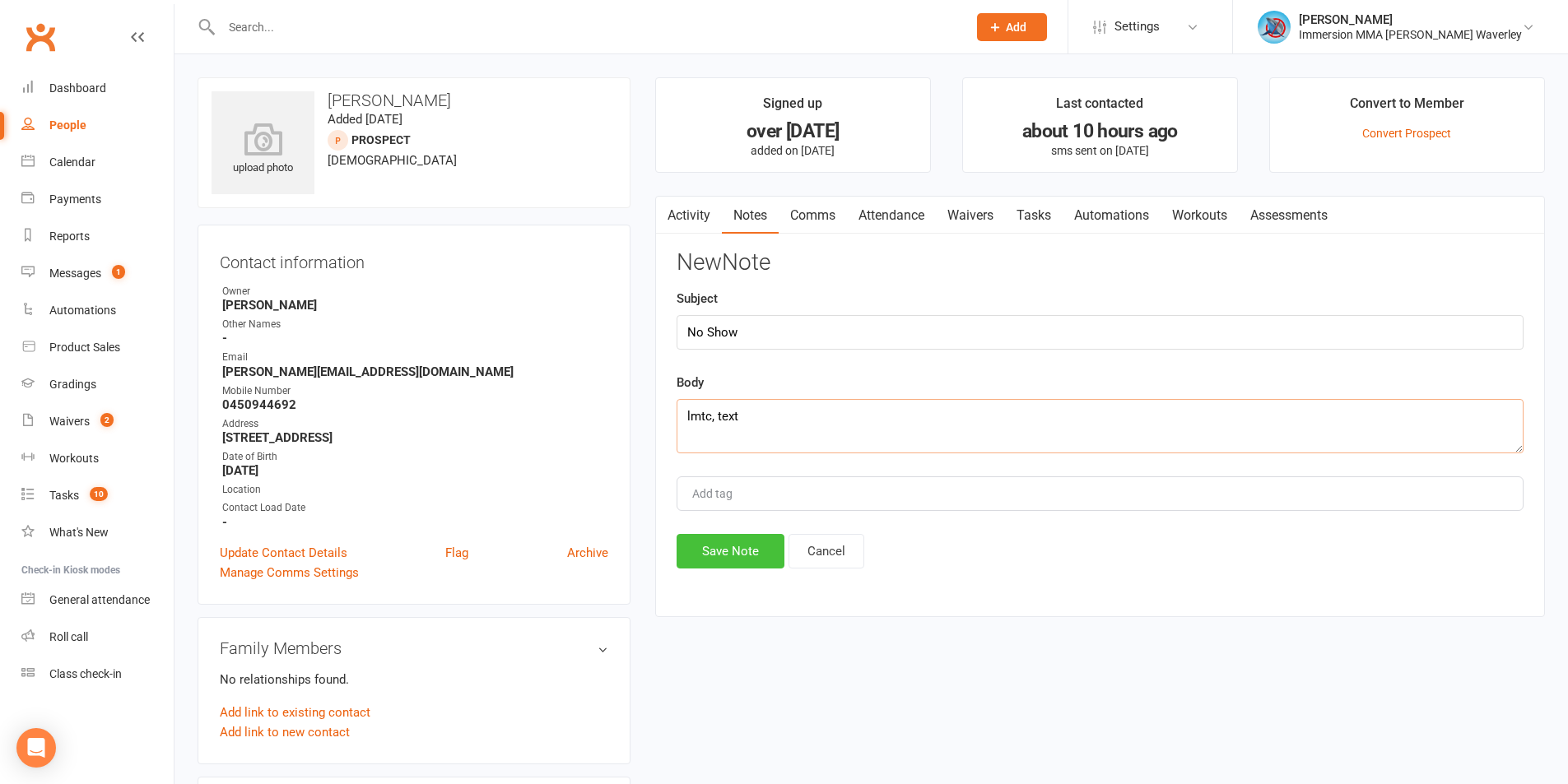
type textarea "lmtc, text"
click at [711, 565] on button "Save Note" at bounding box center [731, 550] width 108 height 34
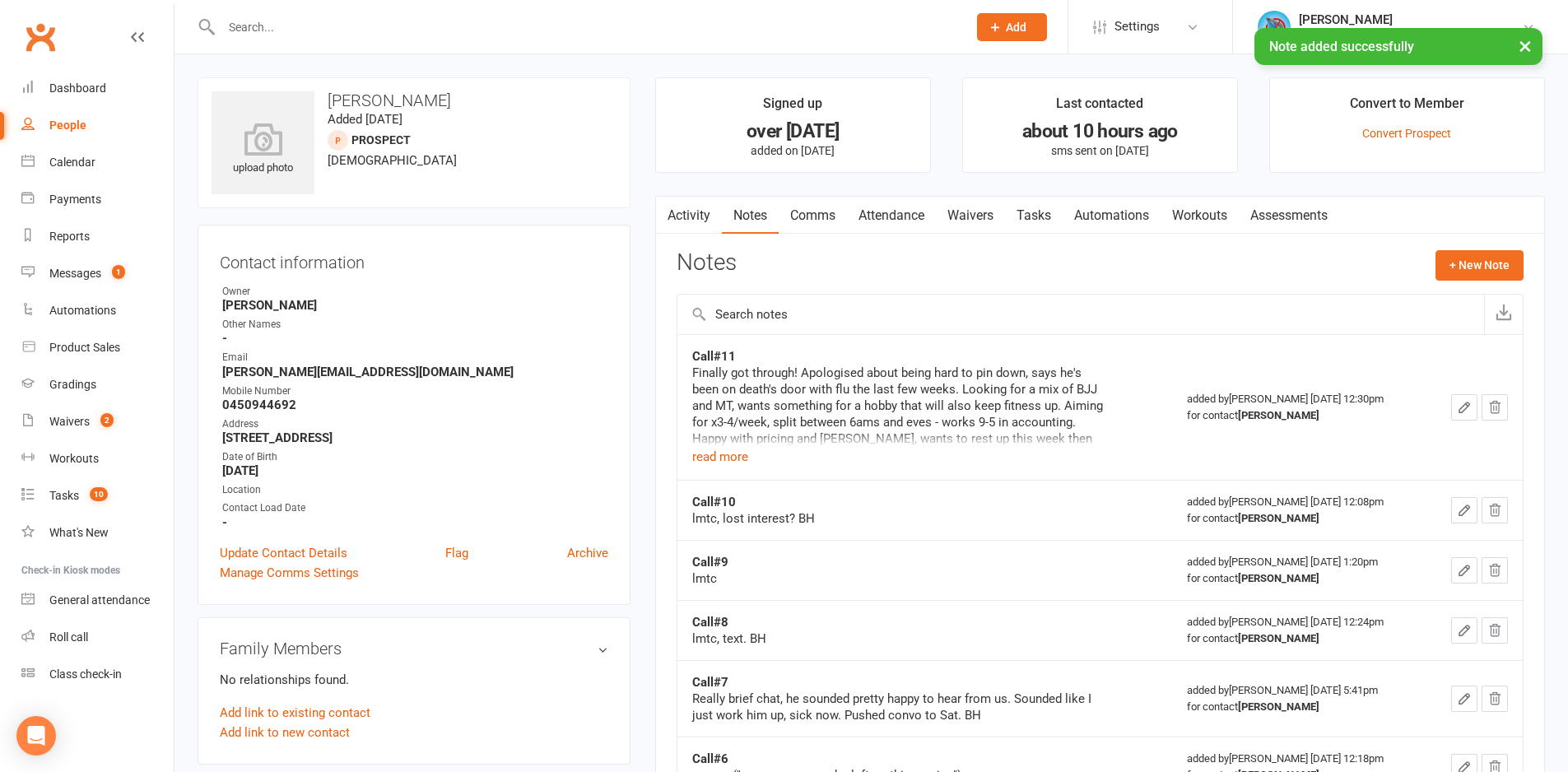
click at [1042, 218] on link "Tasks" at bounding box center [1033, 216] width 58 height 38
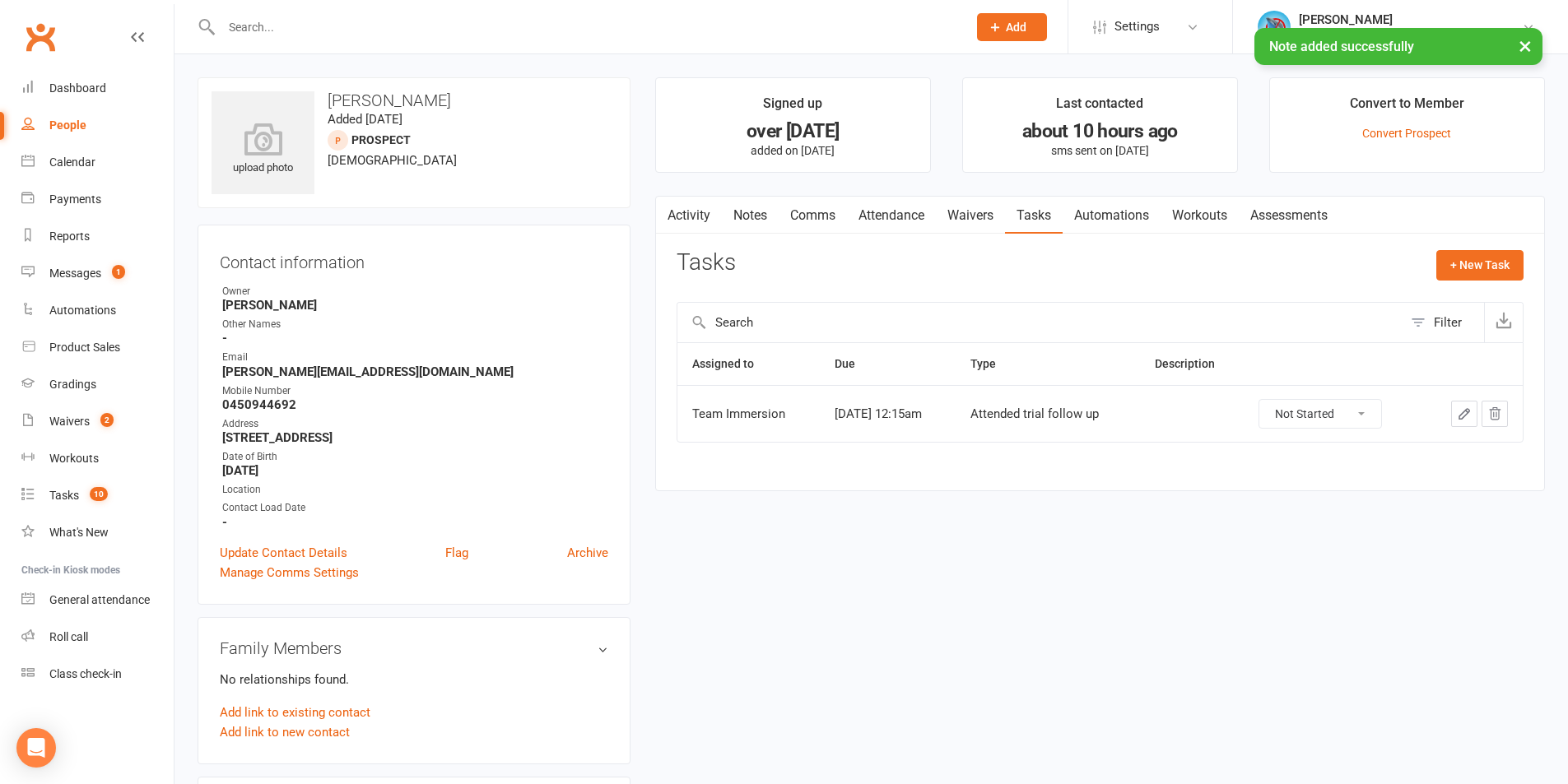
click at [1461, 405] on button "button" at bounding box center [1464, 413] width 26 height 26
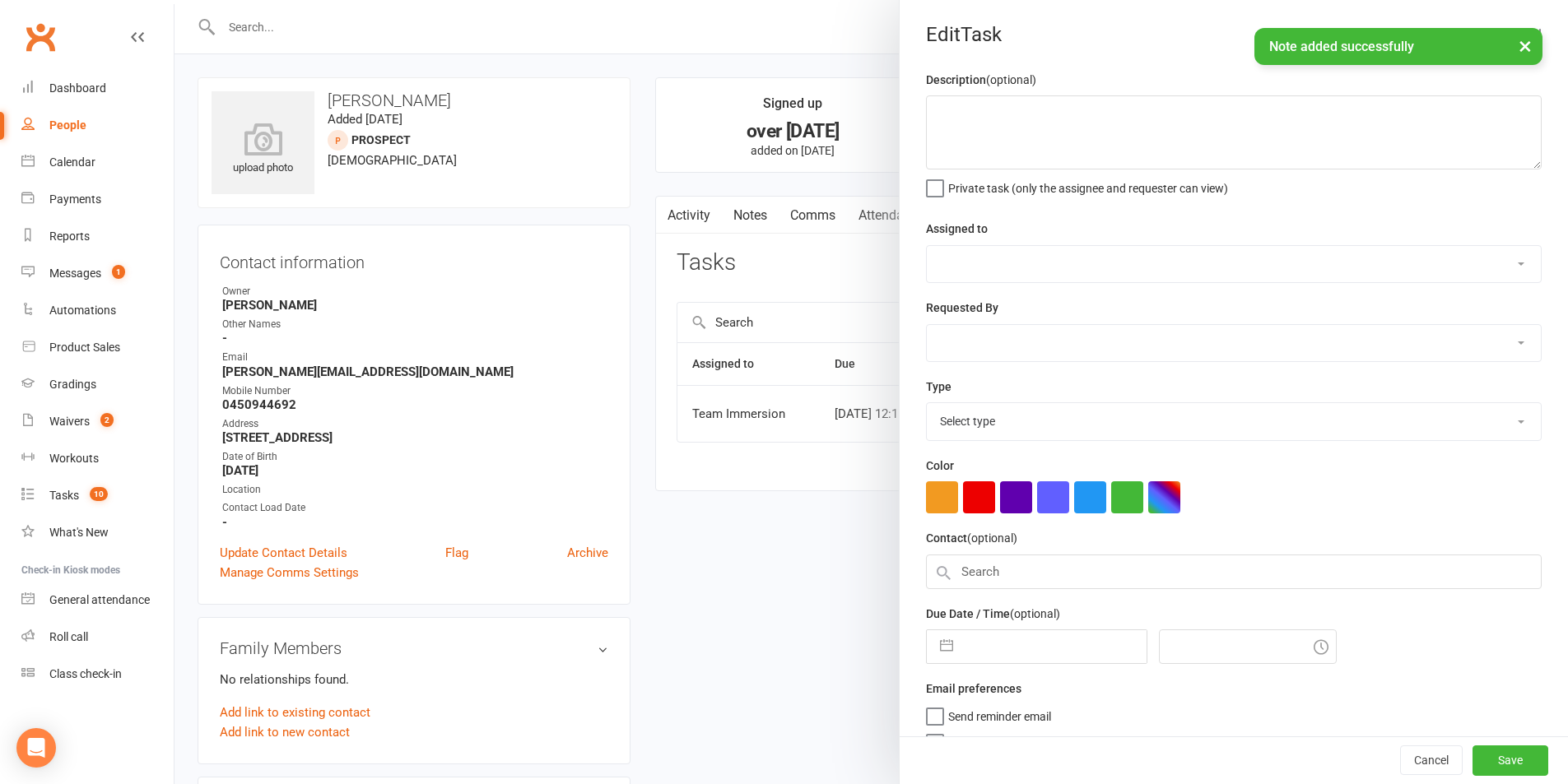
select select "48837"
type input "16 Sep 2025"
type input "12:15am"
select select "27313"
drag, startPoint x: 1209, startPoint y: 126, endPoint x: 1222, endPoint y: 123, distance: 13.3
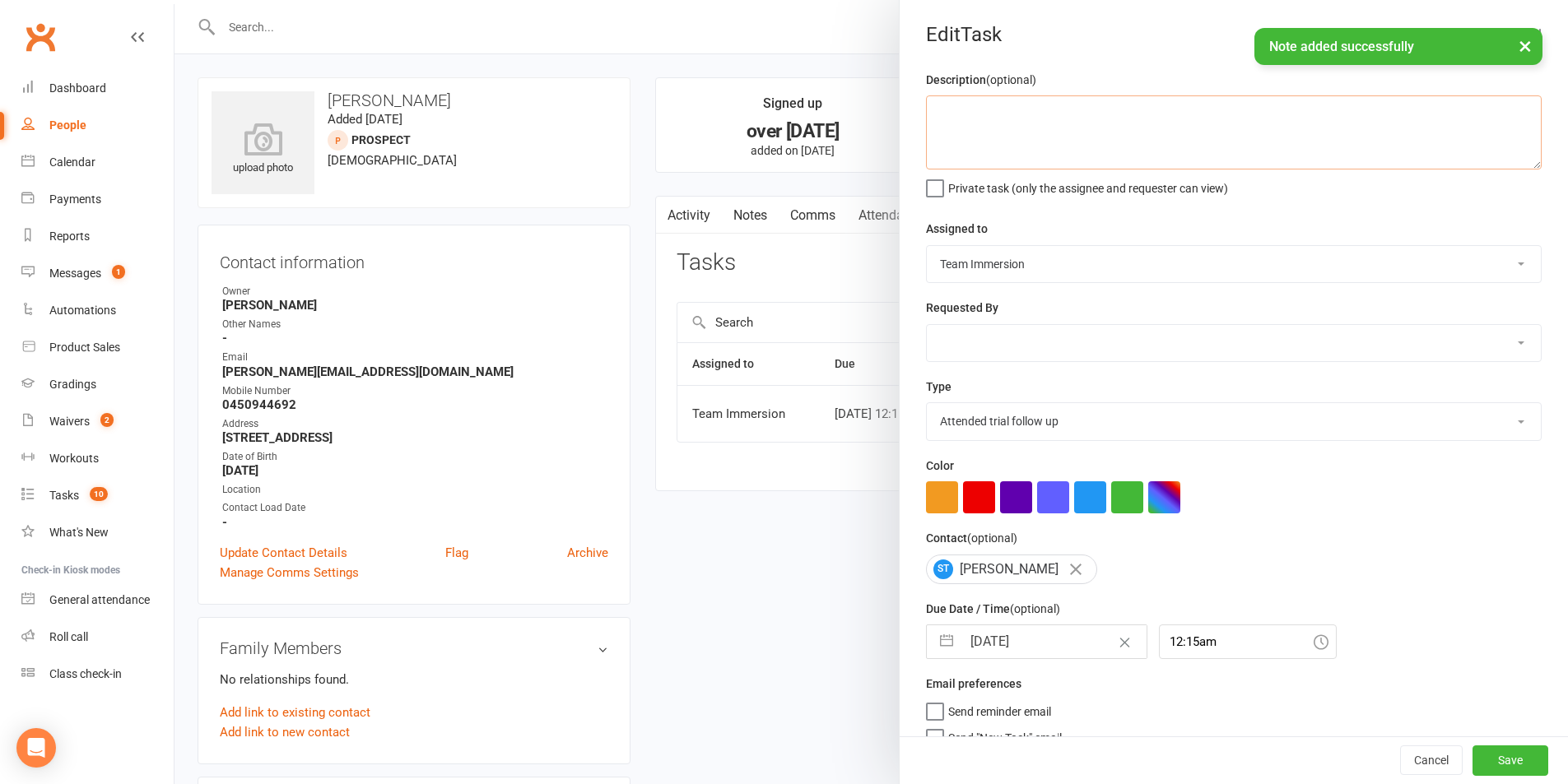
click at [1211, 126] on textarea at bounding box center [1233, 132] width 616 height 74
type textarea "no show"
click at [1023, 418] on select "Account follow up [high priority] Attended trial follow up Chase sign-up forms …" at bounding box center [1233, 421] width 614 height 36
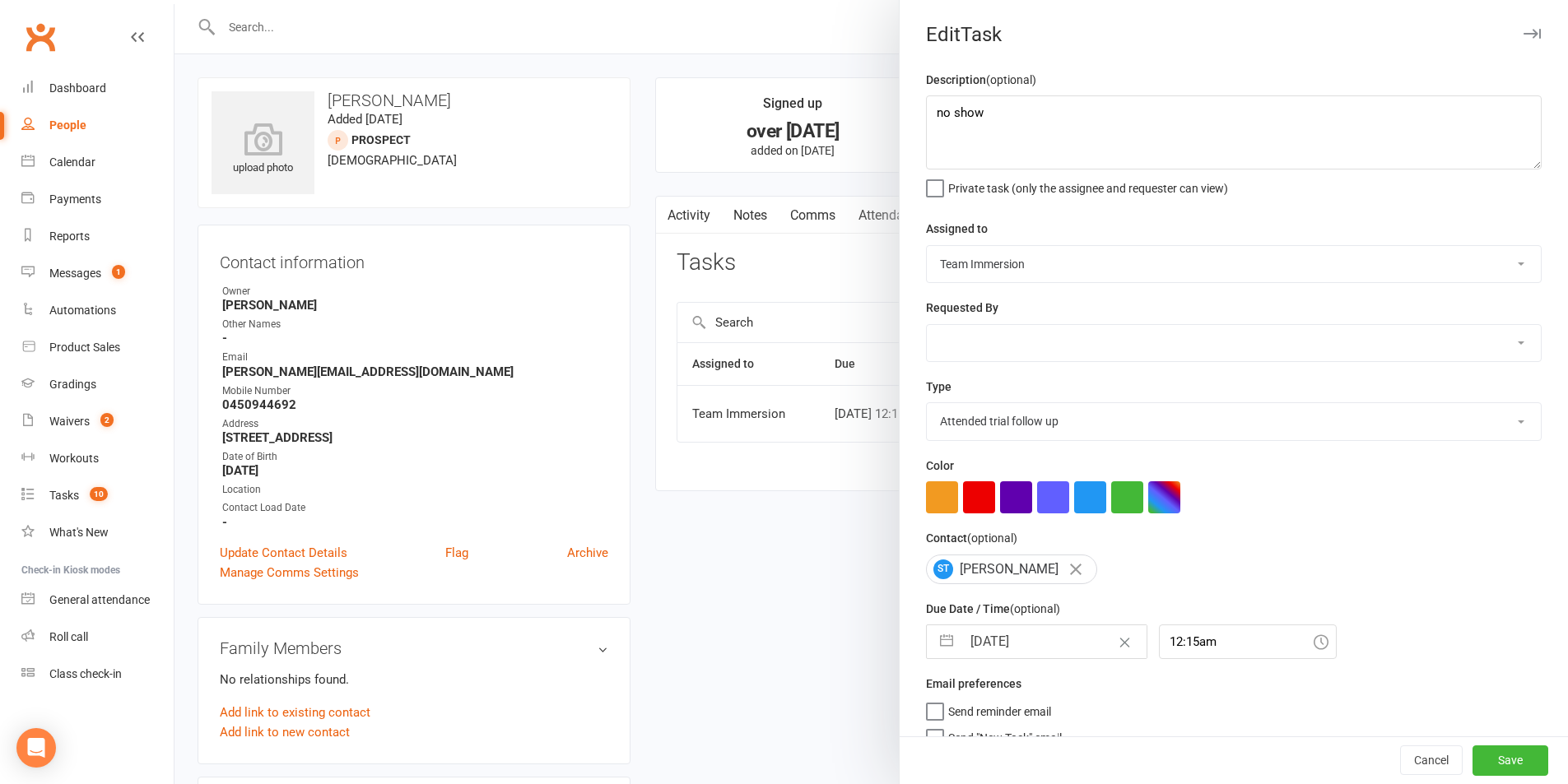
select select "27320"
click at [927, 406] on select "Account follow up [high priority] Attended trial follow up Chase sign-up forms …" at bounding box center [1233, 421] width 614 height 36
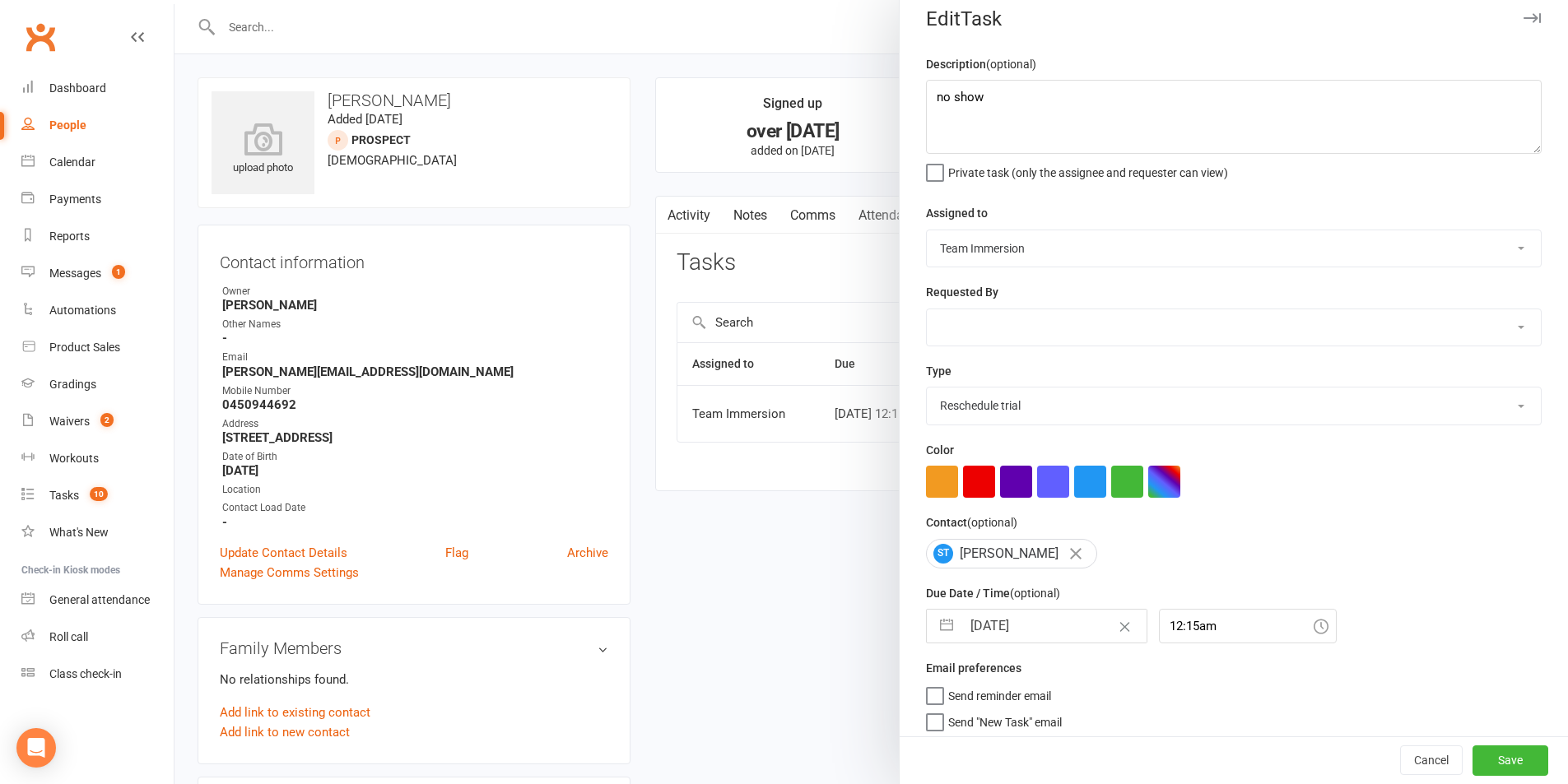
scroll to position [30, 0]
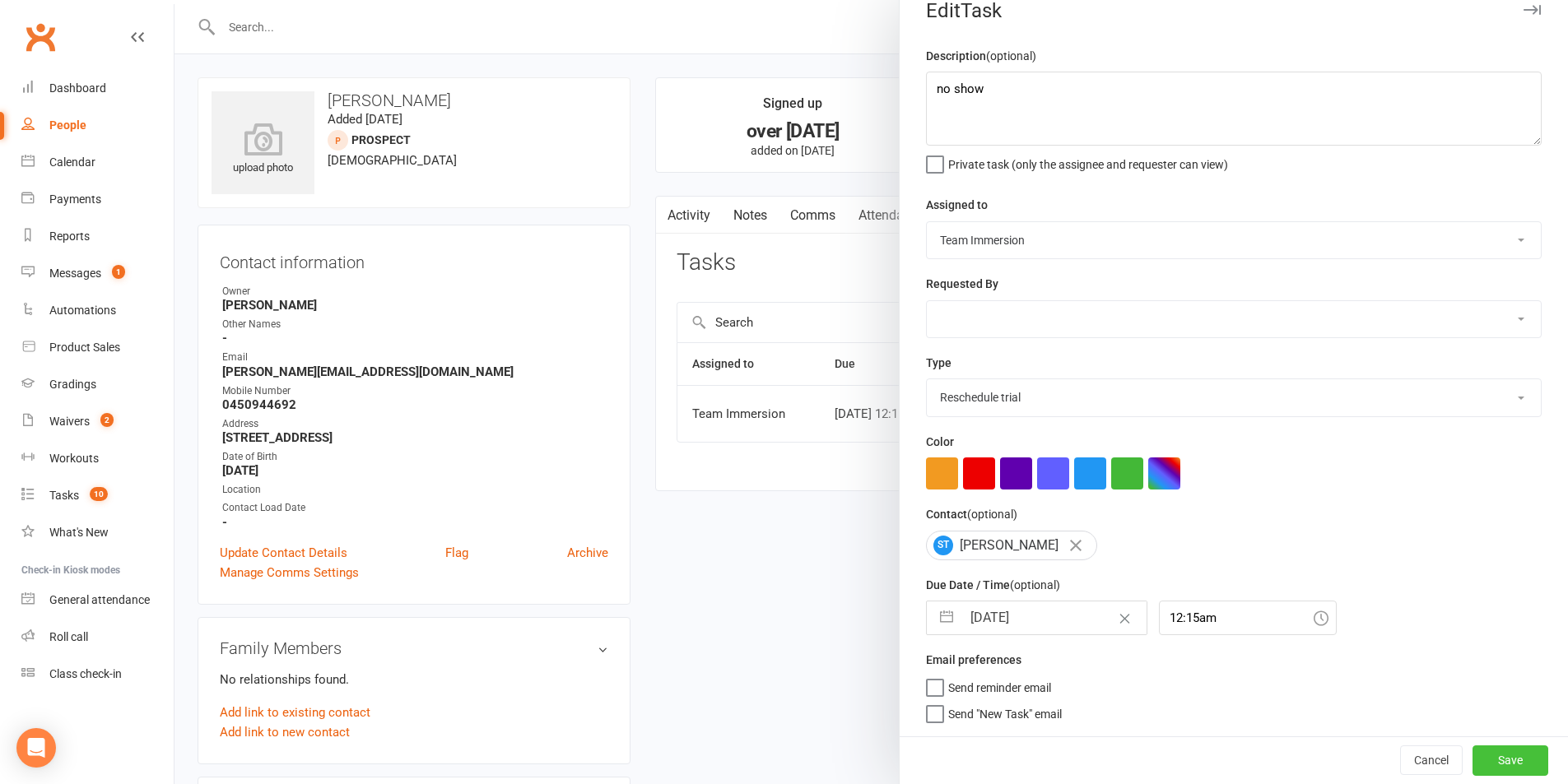
click at [1473, 759] on button "Save" at bounding box center [1509, 760] width 75 height 29
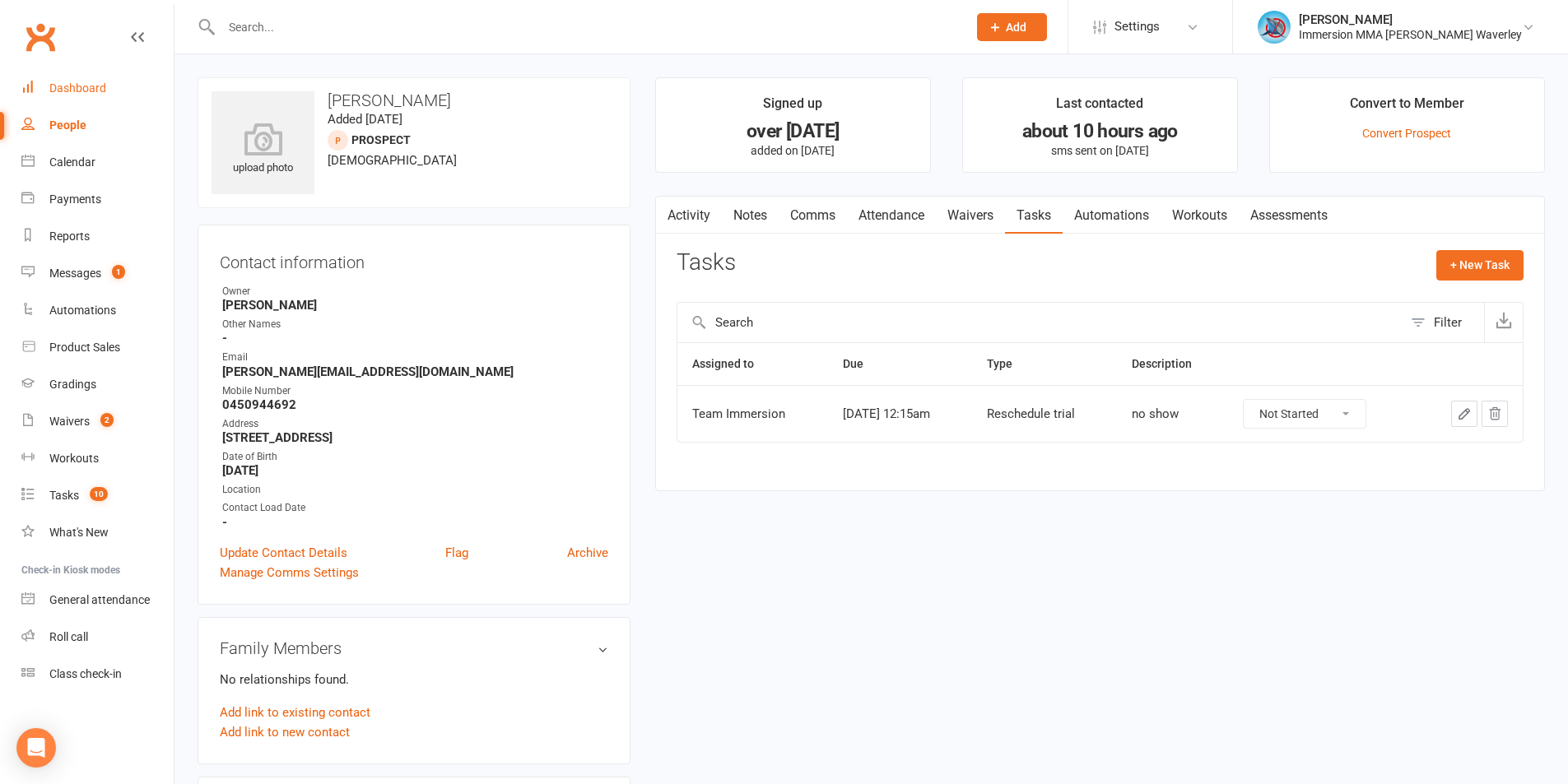
click at [61, 95] on link "Dashboard" at bounding box center [97, 88] width 152 height 37
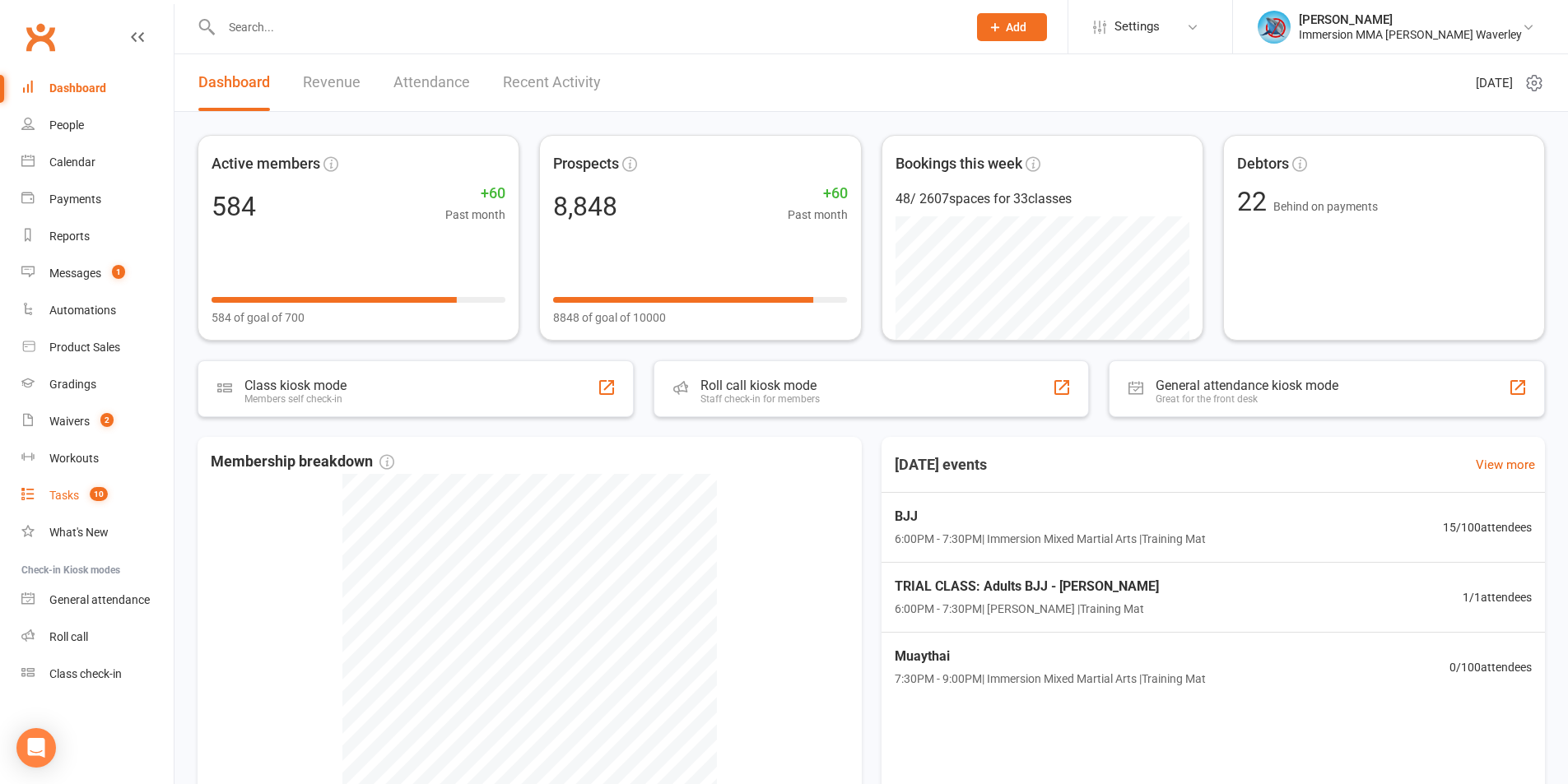
click at [147, 504] on link "Tasks 10" at bounding box center [97, 495] width 152 height 37
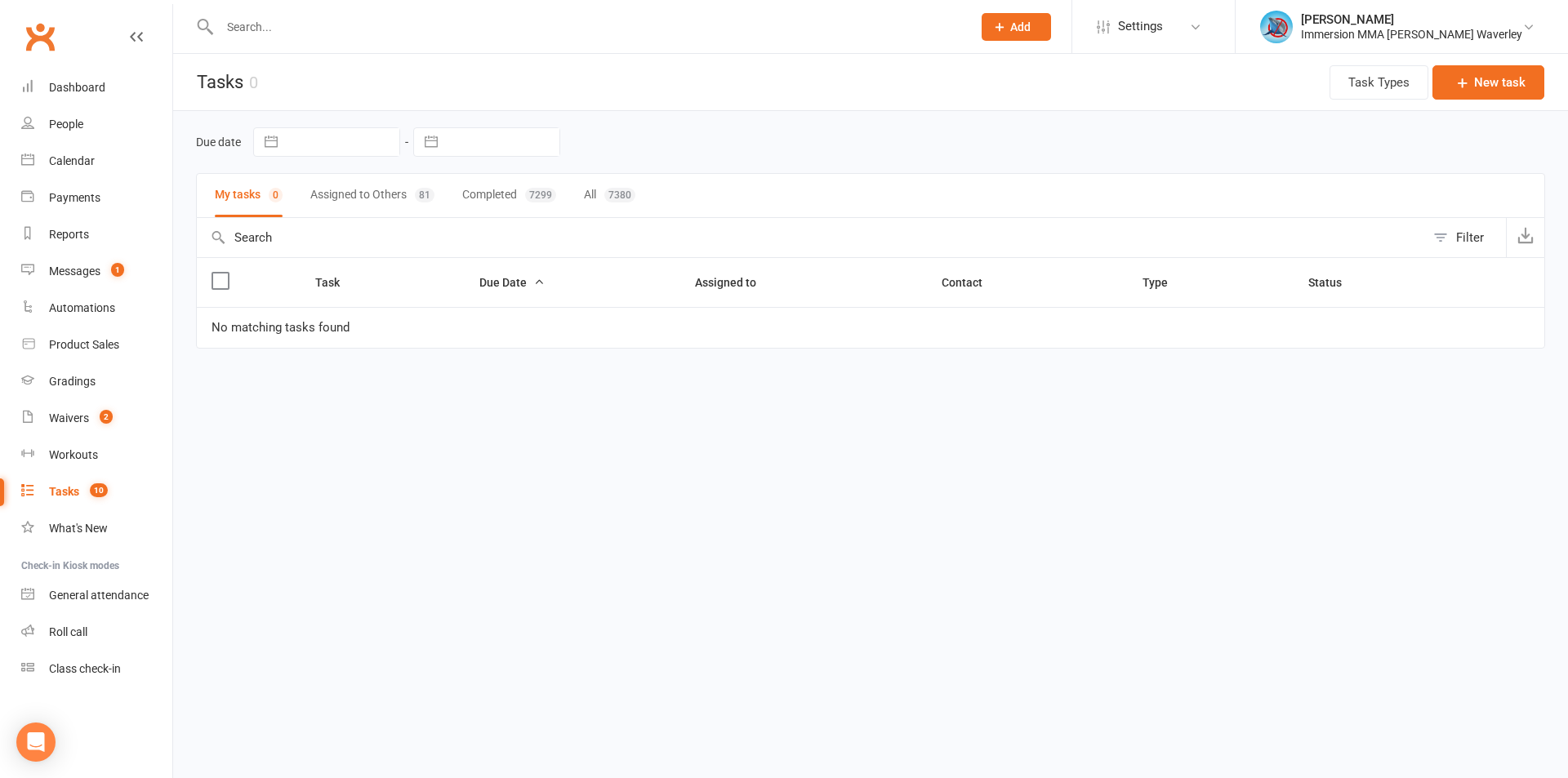
click at [386, 196] on button "Assigned to Others 81" at bounding box center [372, 195] width 124 height 44
type input "15 Sep 2025"
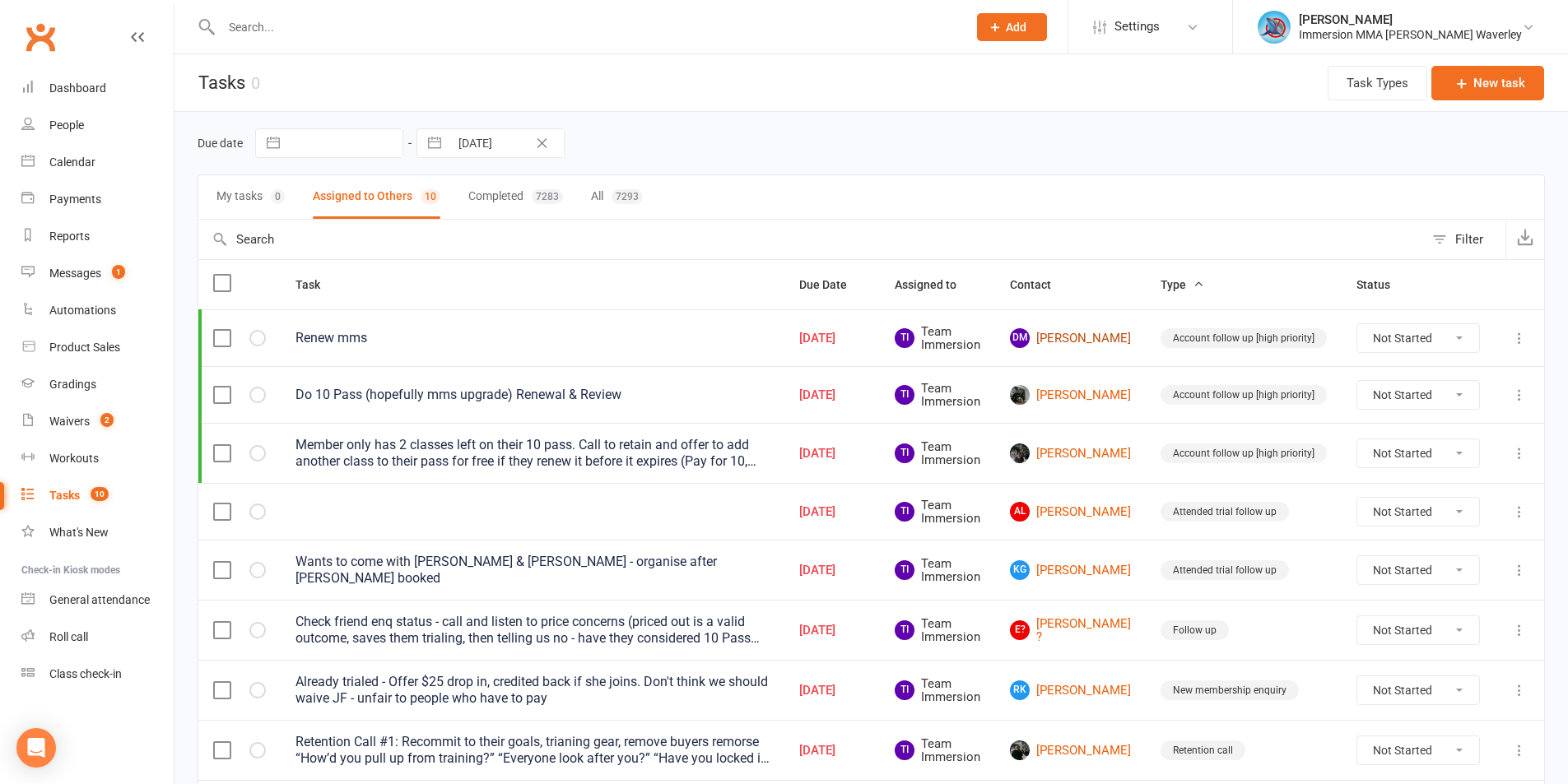
click at [1097, 340] on link "DM Darren Maxwell" at bounding box center [1070, 338] width 121 height 20
click at [1055, 394] on link "Blake Ashley" at bounding box center [1070, 394] width 121 height 20
click at [1055, 444] on link "Michelle Le" at bounding box center [1070, 453] width 121 height 20
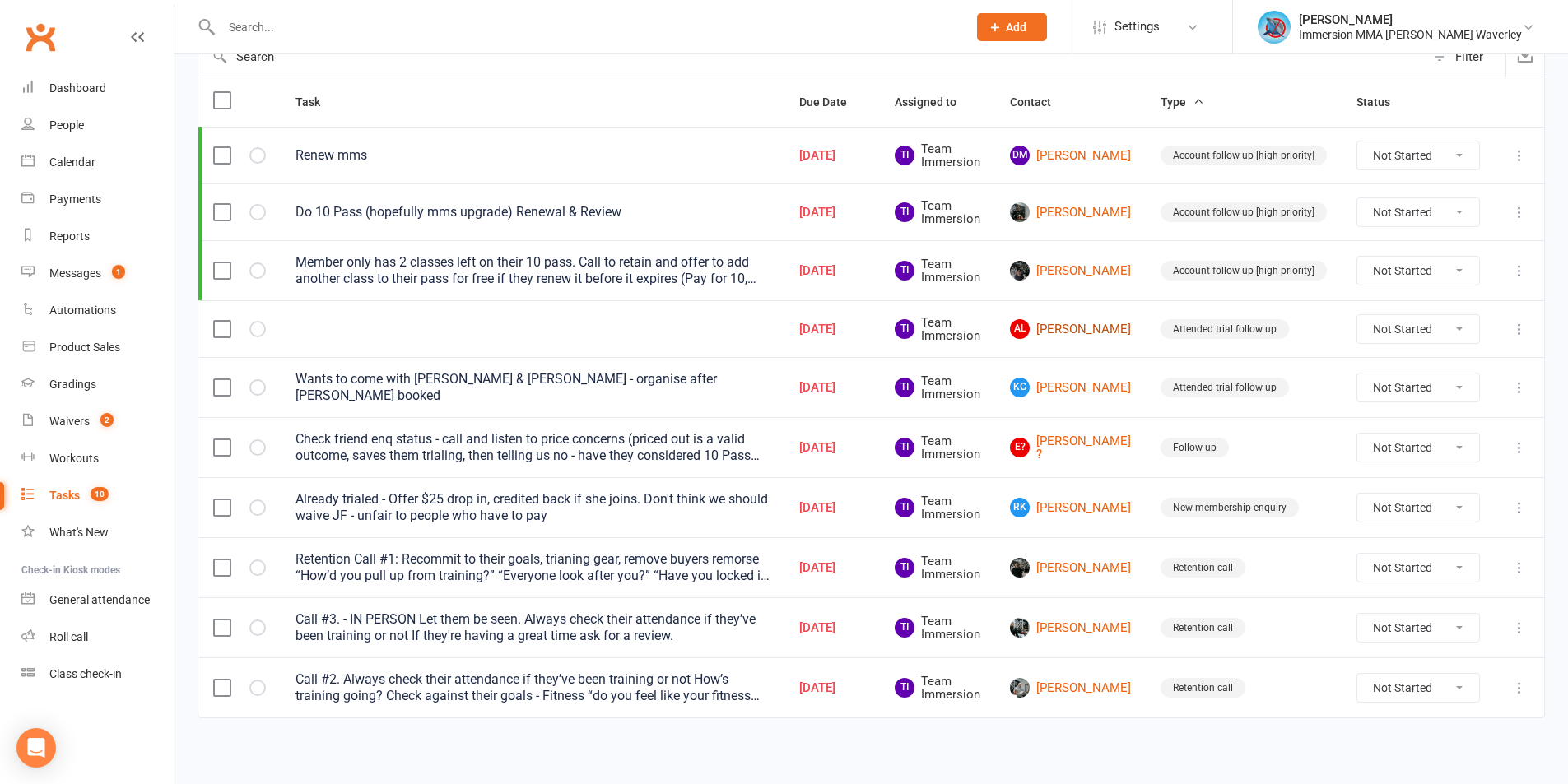
click at [1065, 319] on link "AL Adam Lababidi" at bounding box center [1070, 329] width 121 height 20
click at [1066, 384] on link "KG Kayal Govindaraj" at bounding box center [1070, 388] width 121 height 20
click at [1048, 441] on link "E? Eliot ?" at bounding box center [1070, 448] width 121 height 27
click at [1072, 502] on link "RK Rufina Kim" at bounding box center [1070, 507] width 121 height 20
click at [1054, 558] on link "Darren Navaratnarajah" at bounding box center [1070, 568] width 121 height 20
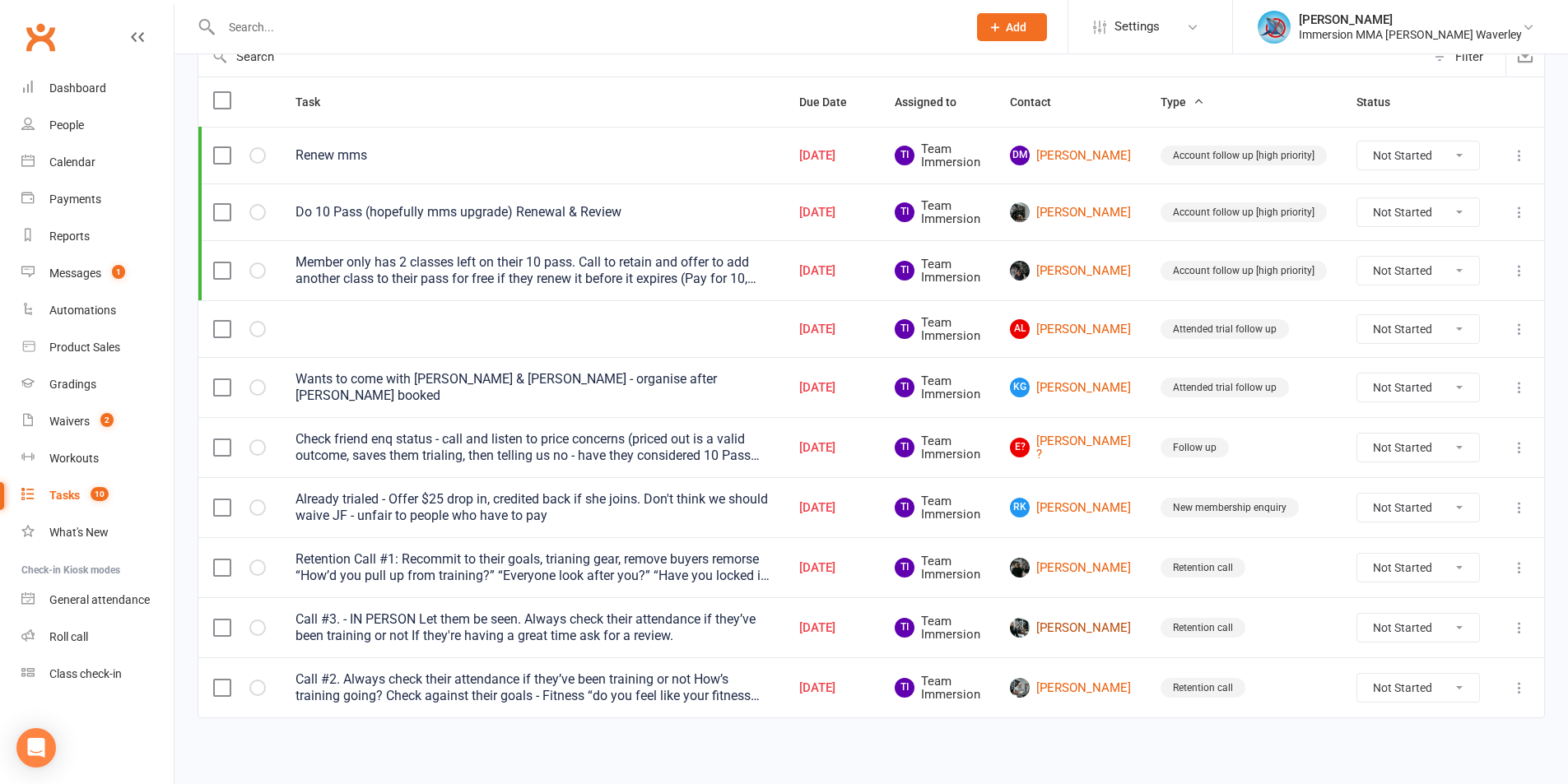
click at [1064, 622] on link "Mark Sabelino" at bounding box center [1070, 627] width 121 height 20
click at [1065, 669] on td "[PERSON_NAME]" at bounding box center [1070, 686] width 151 height 60
click at [1065, 687] on link "[PERSON_NAME]" at bounding box center [1070, 687] width 121 height 20
click at [279, 32] on input "text" at bounding box center [586, 27] width 739 height 23
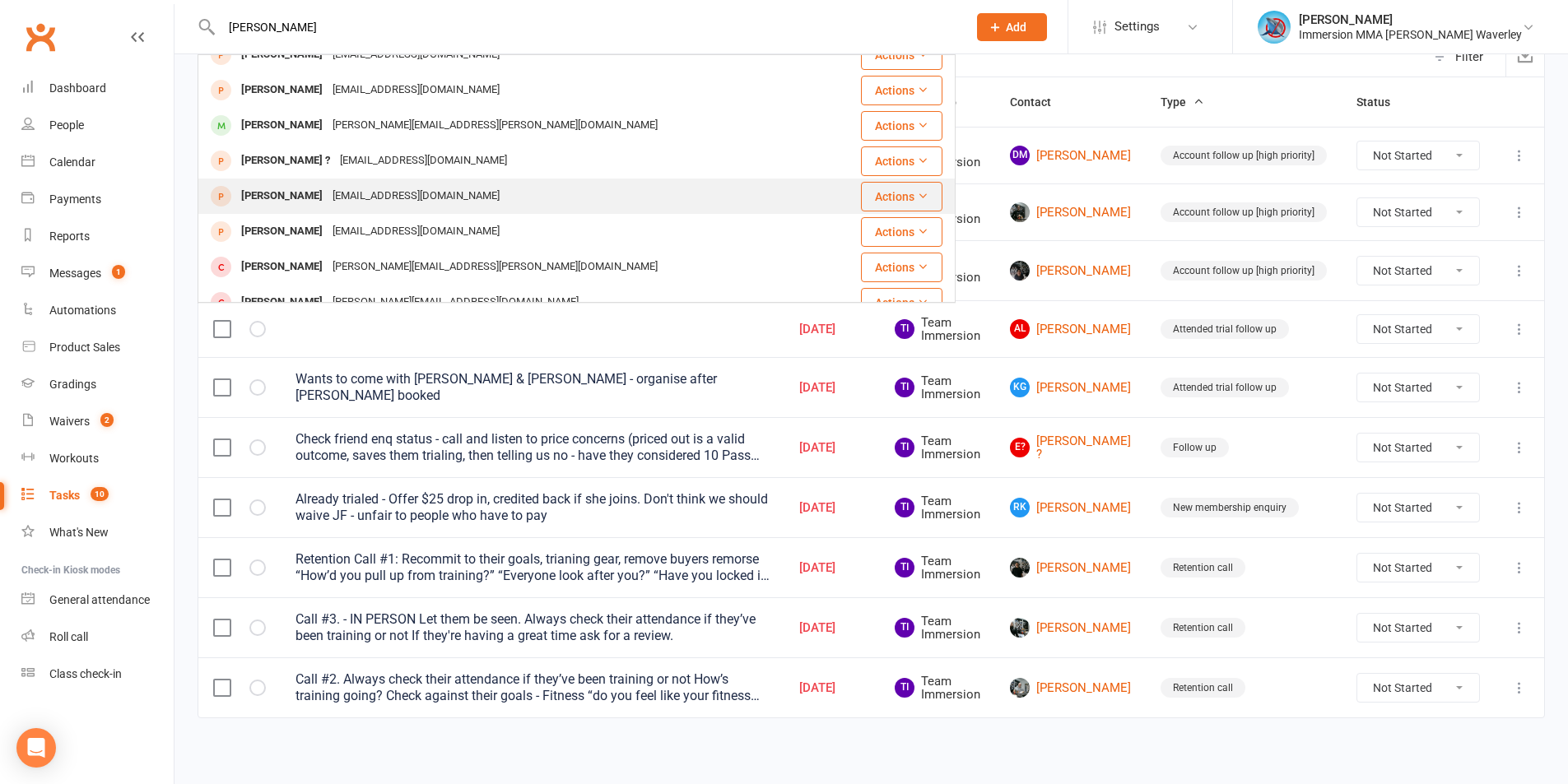
scroll to position [219, 0]
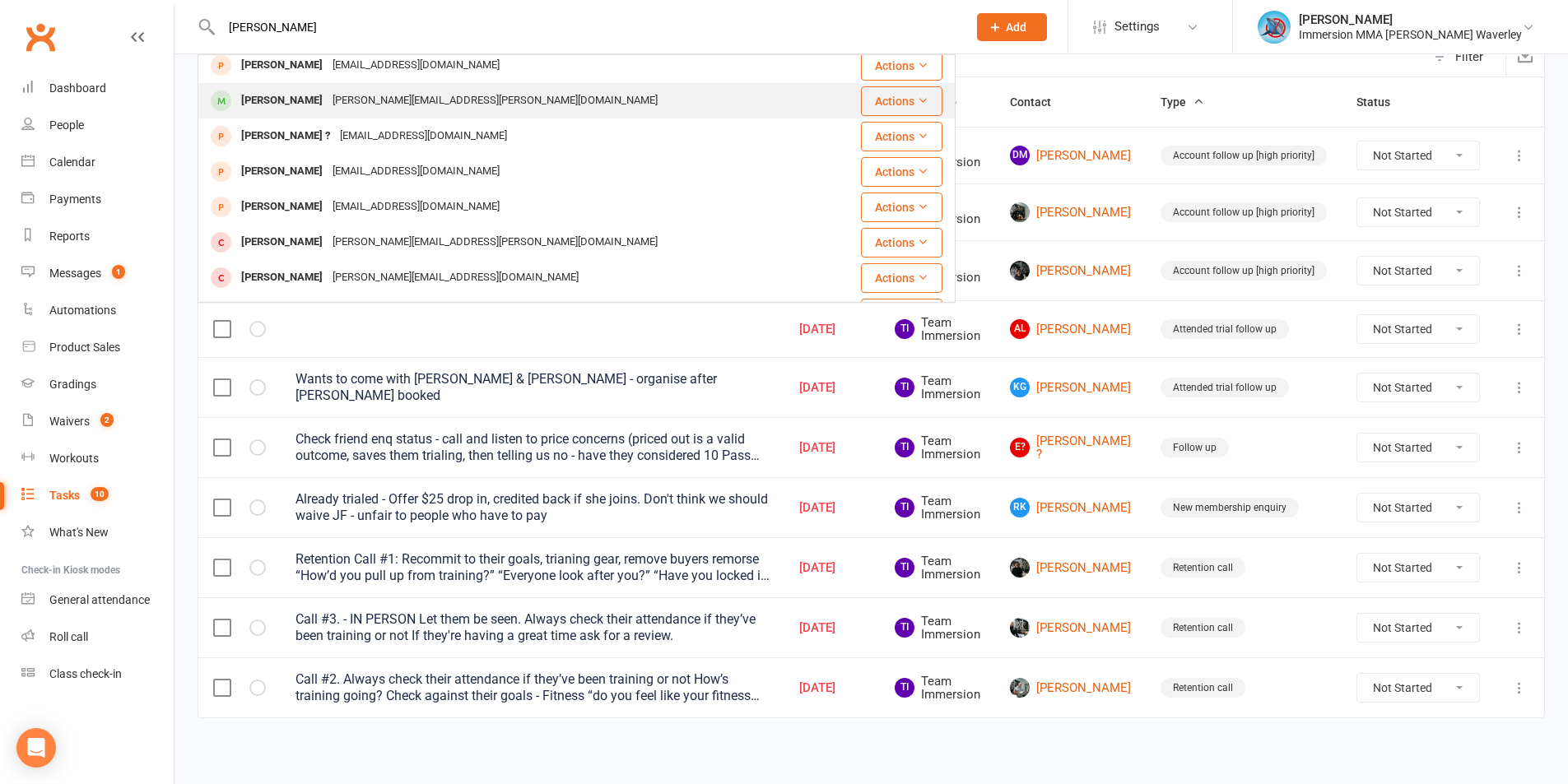
type input "james lup"
click at [420, 104] on div "James.cincotta@hotmail.com" at bounding box center [495, 101] width 335 height 23
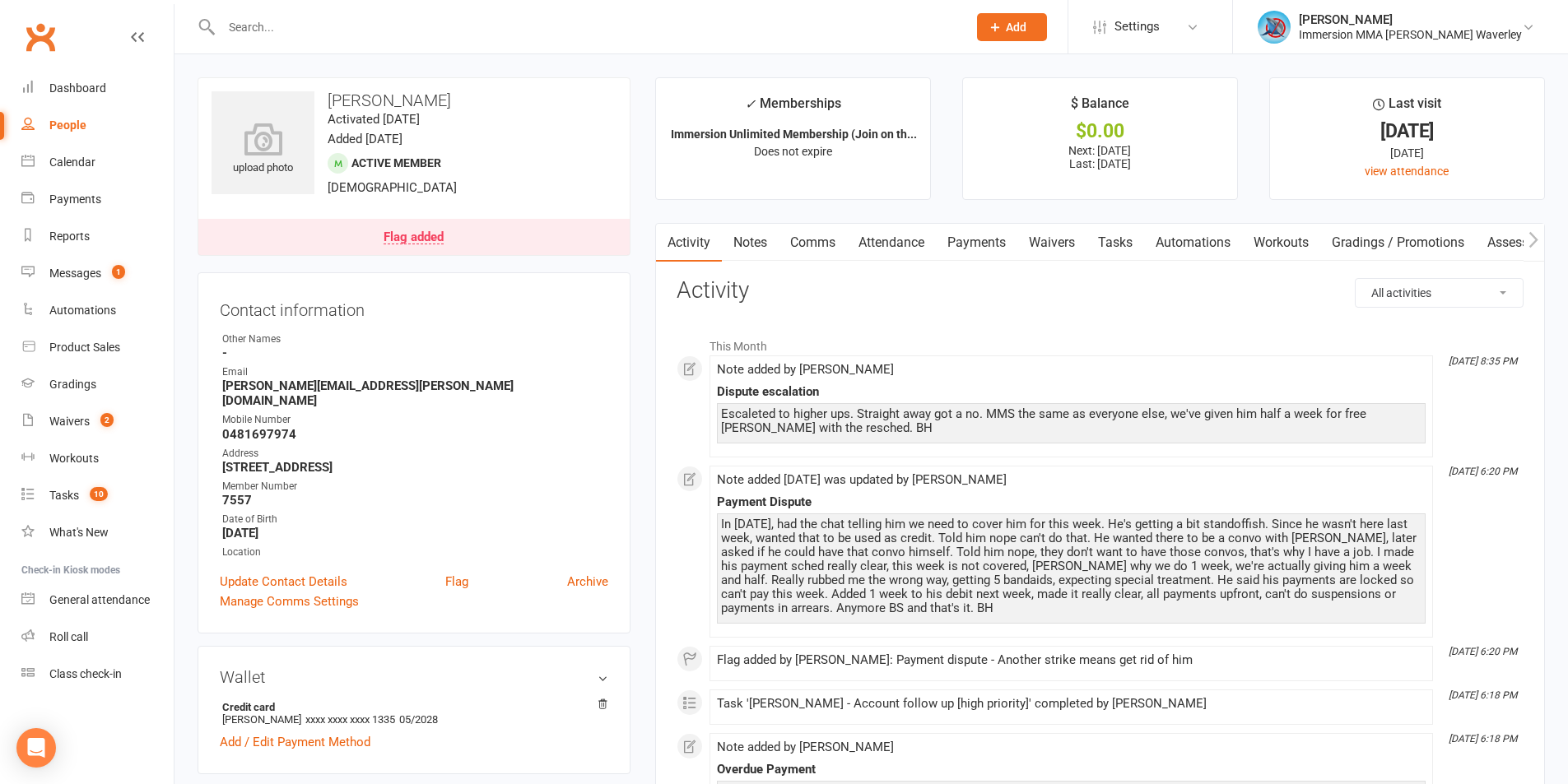
click at [440, 240] on div "Flag added" at bounding box center [413, 237] width 60 height 13
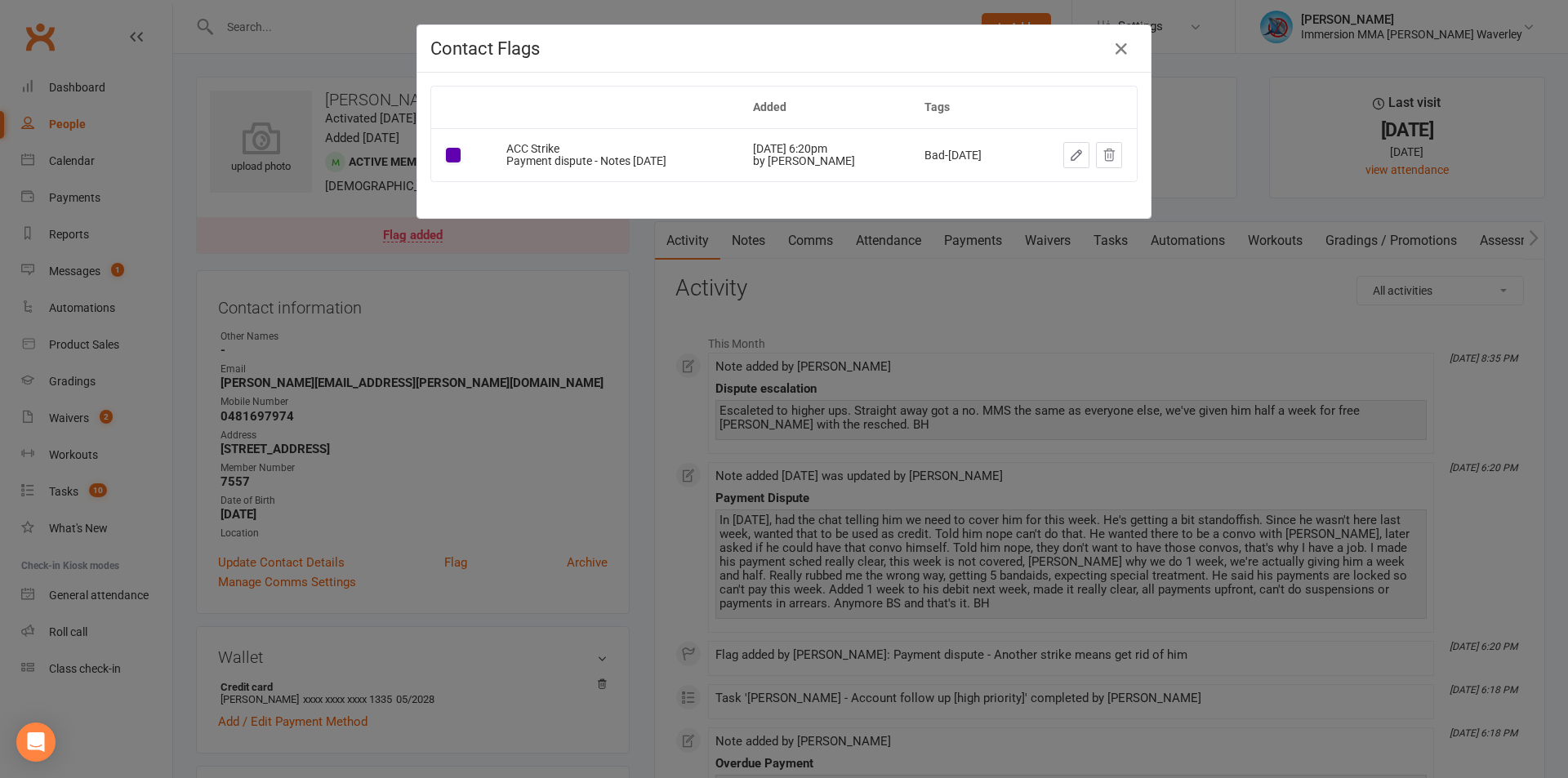
drag, startPoint x: 520, startPoint y: 330, endPoint x: 543, endPoint y: 324, distance: 23.8
click at [520, 330] on div "Contact Flags Added Tags ACC Strike Payment dispute - Notes 10/9/25 Sep 10, 202…" at bounding box center [784, 389] width 1568 height 778
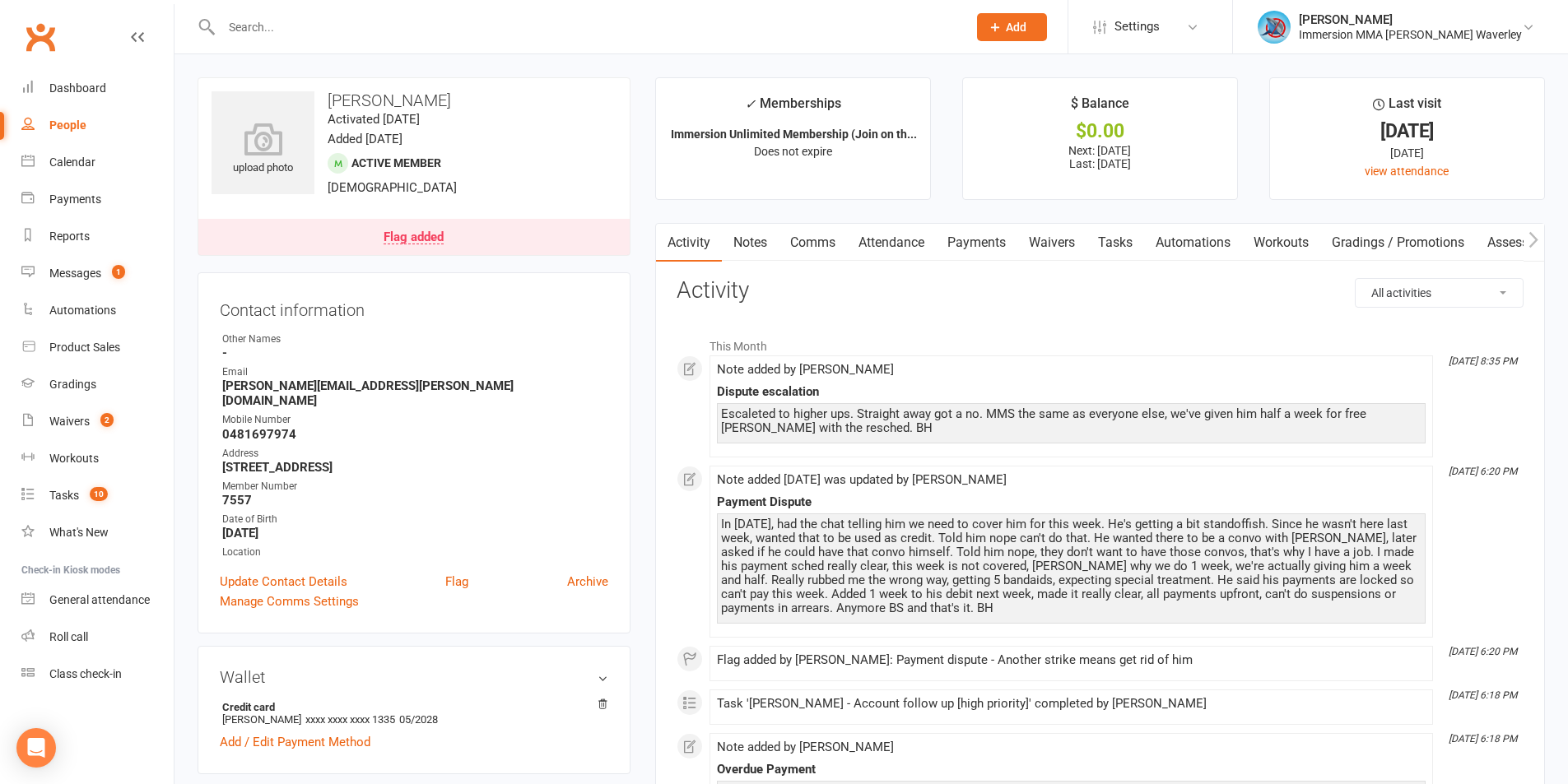
click at [749, 244] on link "Notes" at bounding box center [750, 243] width 57 height 38
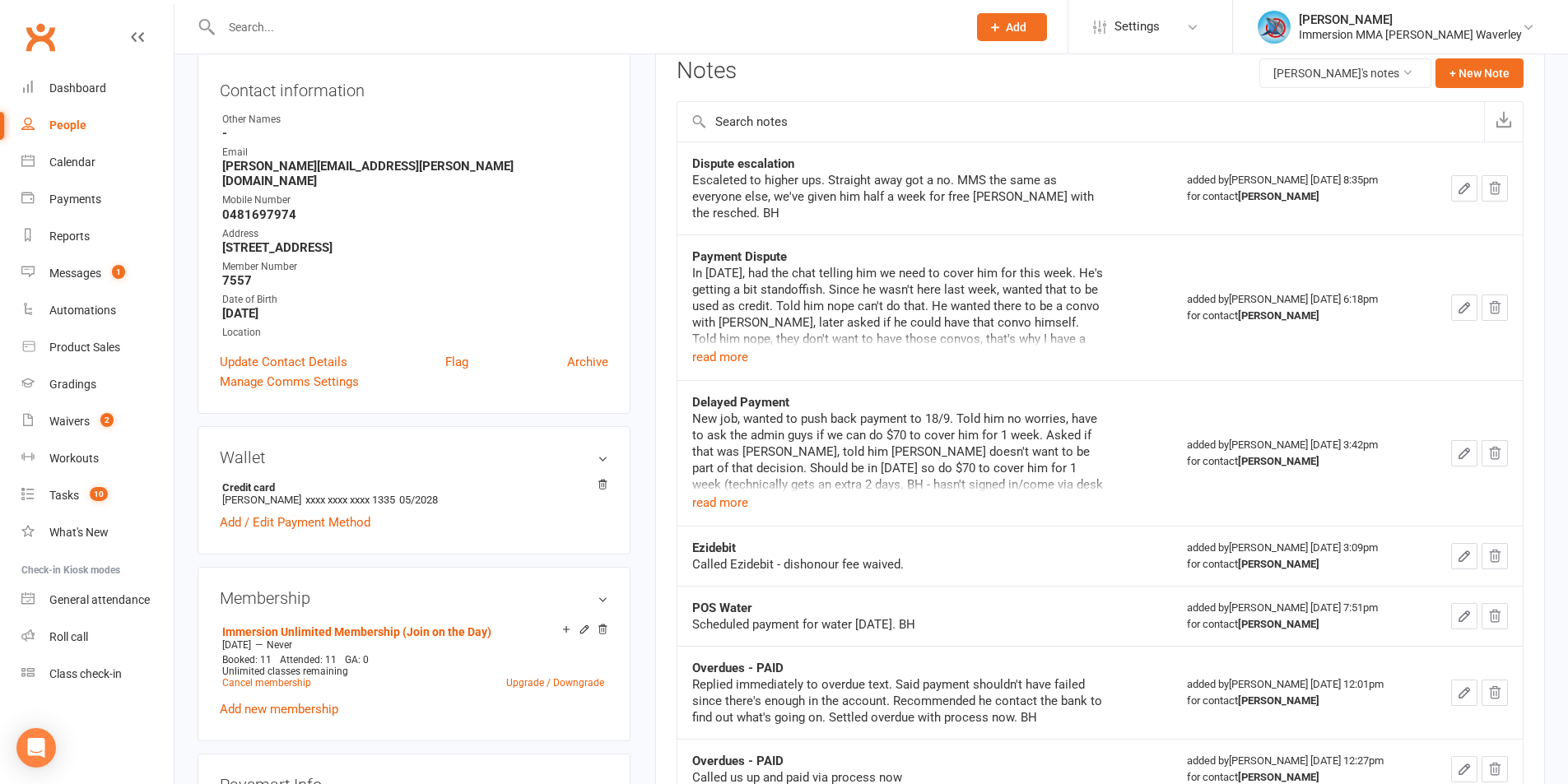
scroll to position [438, 0]
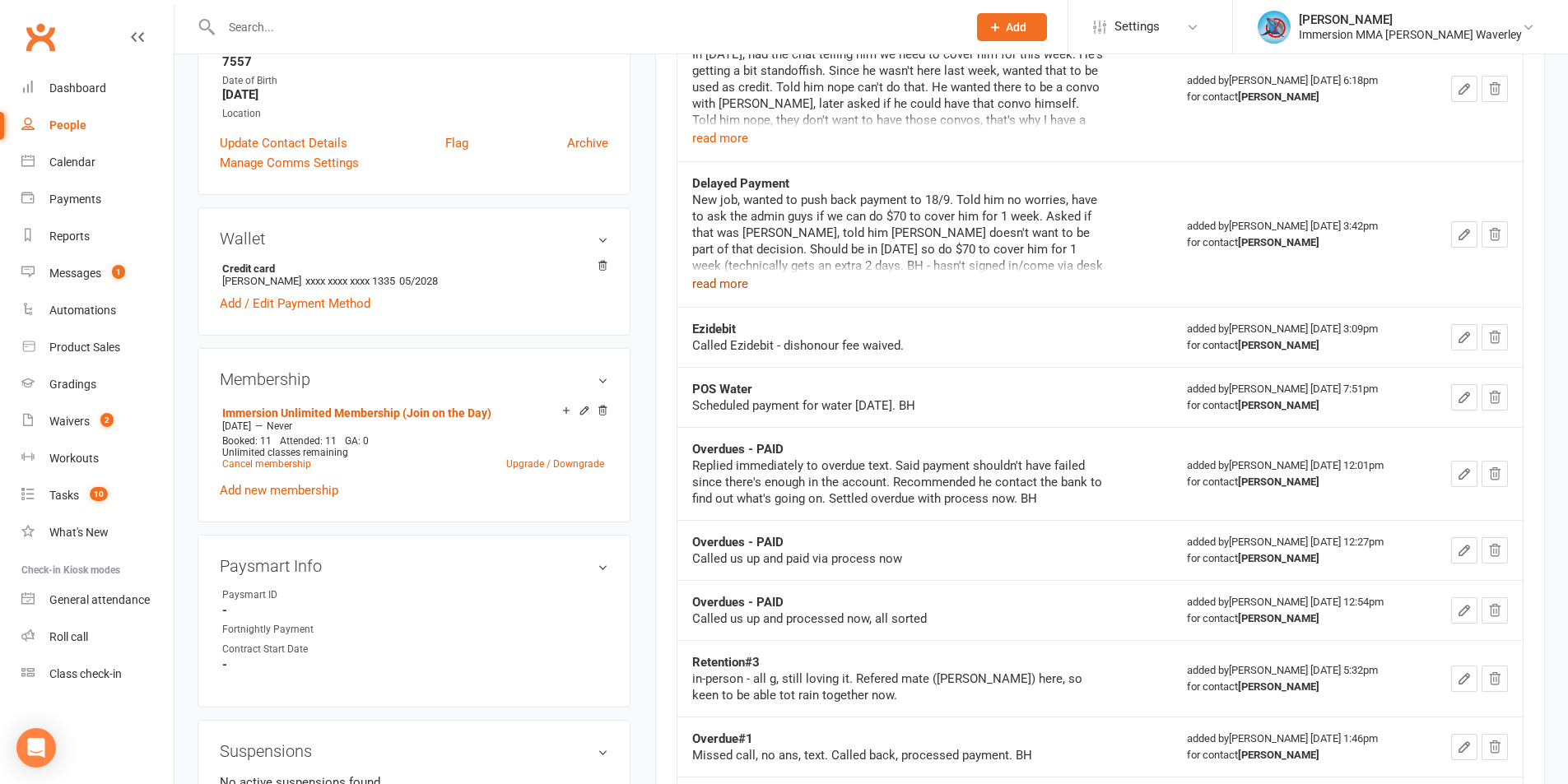
click at [728, 278] on button "read more" at bounding box center [720, 284] width 56 height 20
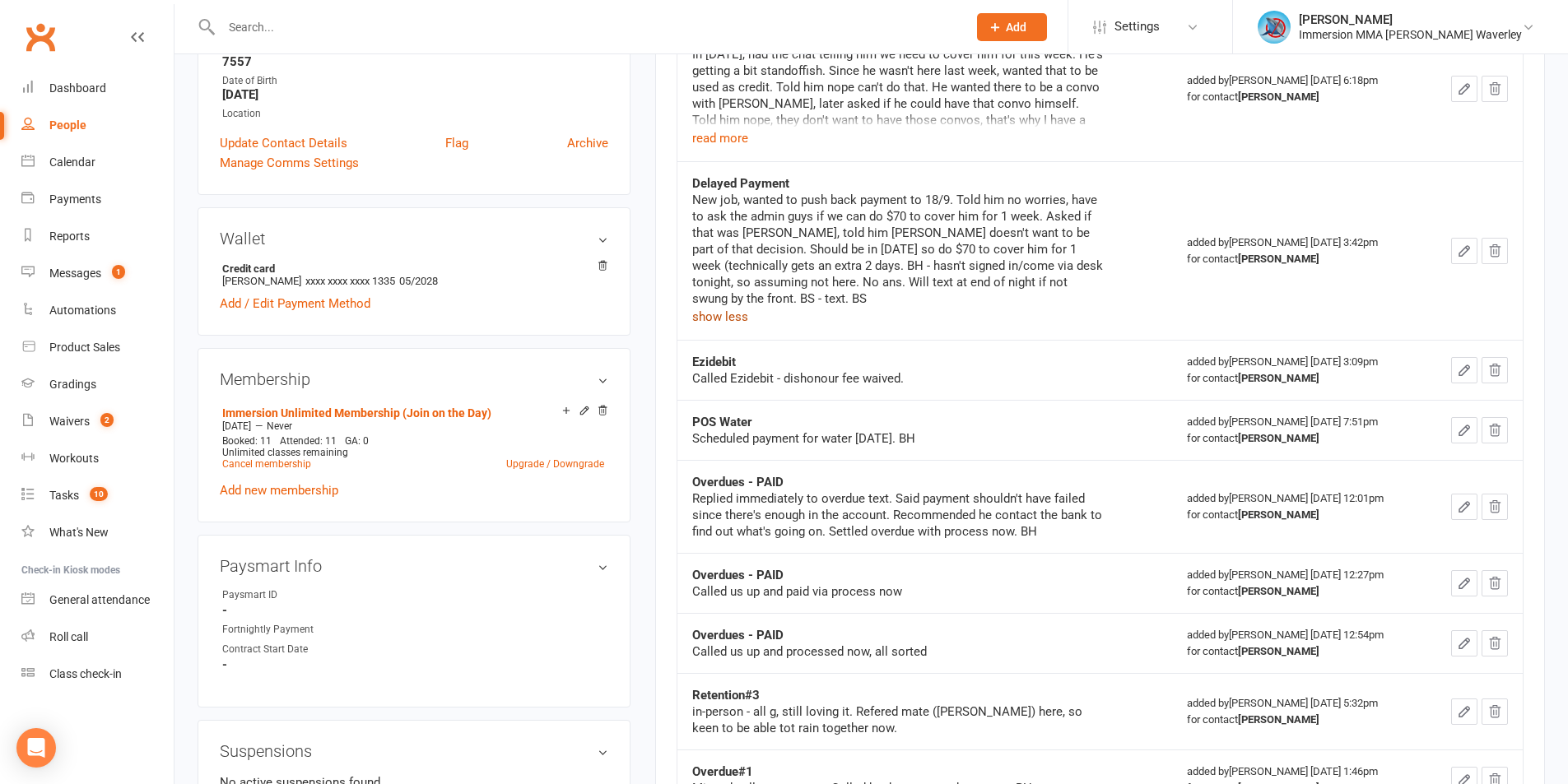
scroll to position [0, 0]
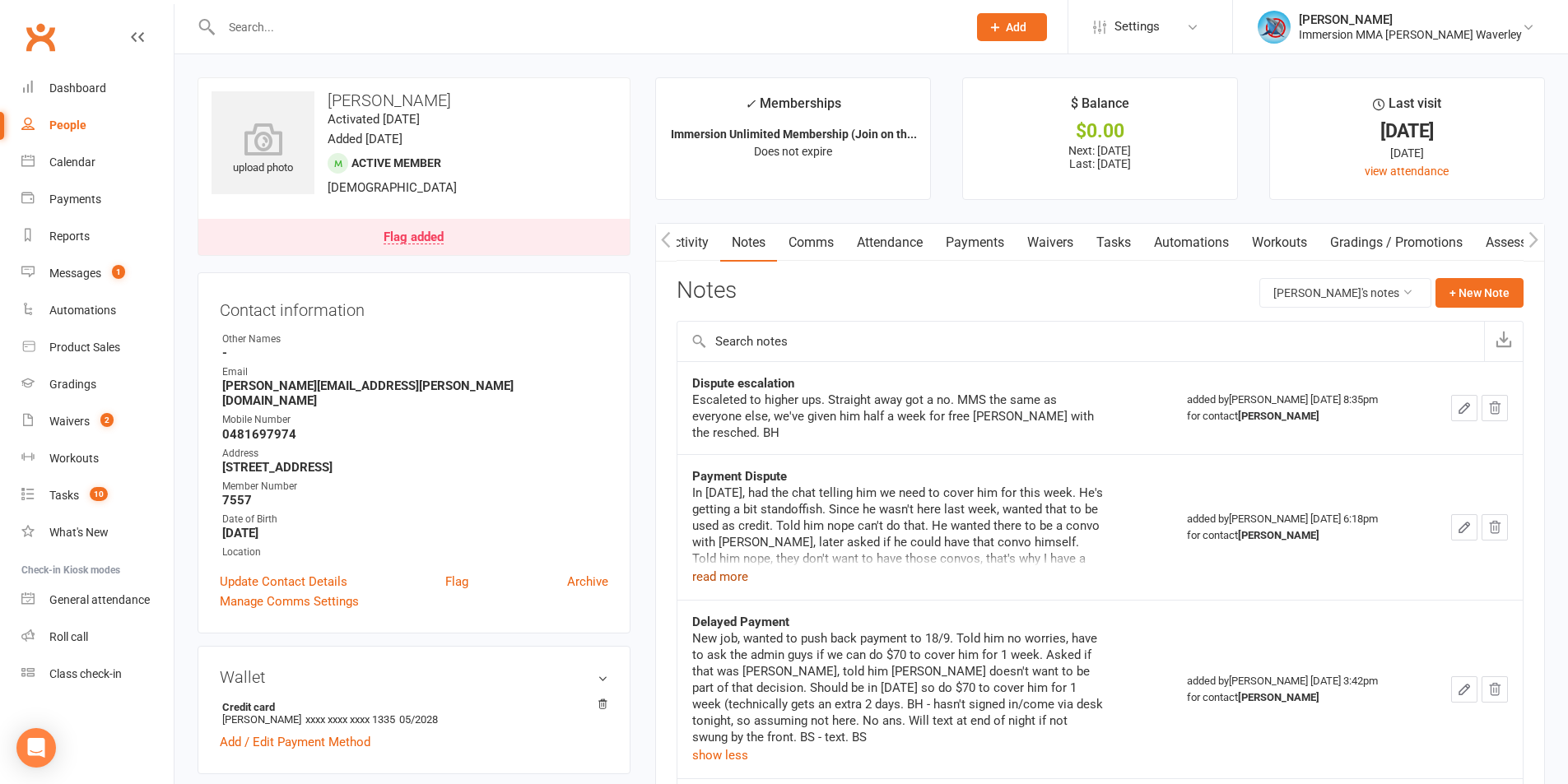
click at [727, 573] on button "read more" at bounding box center [720, 576] width 56 height 20
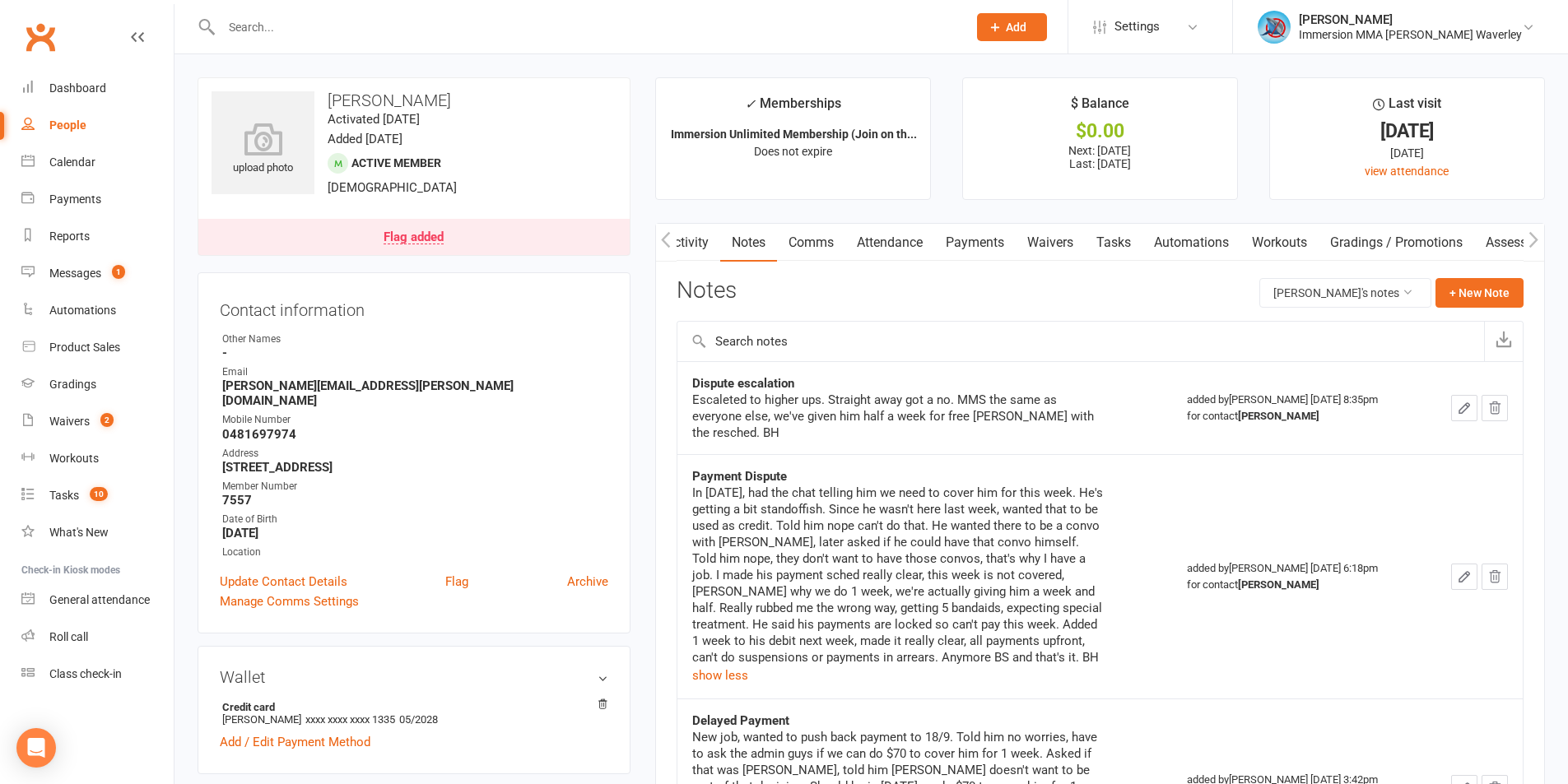
click at [1102, 392] on div "Escaleted to higher ups. Straight away got a no. MMS the same as everyone else,…" at bounding box center [898, 416] width 411 height 49
click at [685, 233] on link "Activity" at bounding box center [687, 243] width 66 height 38
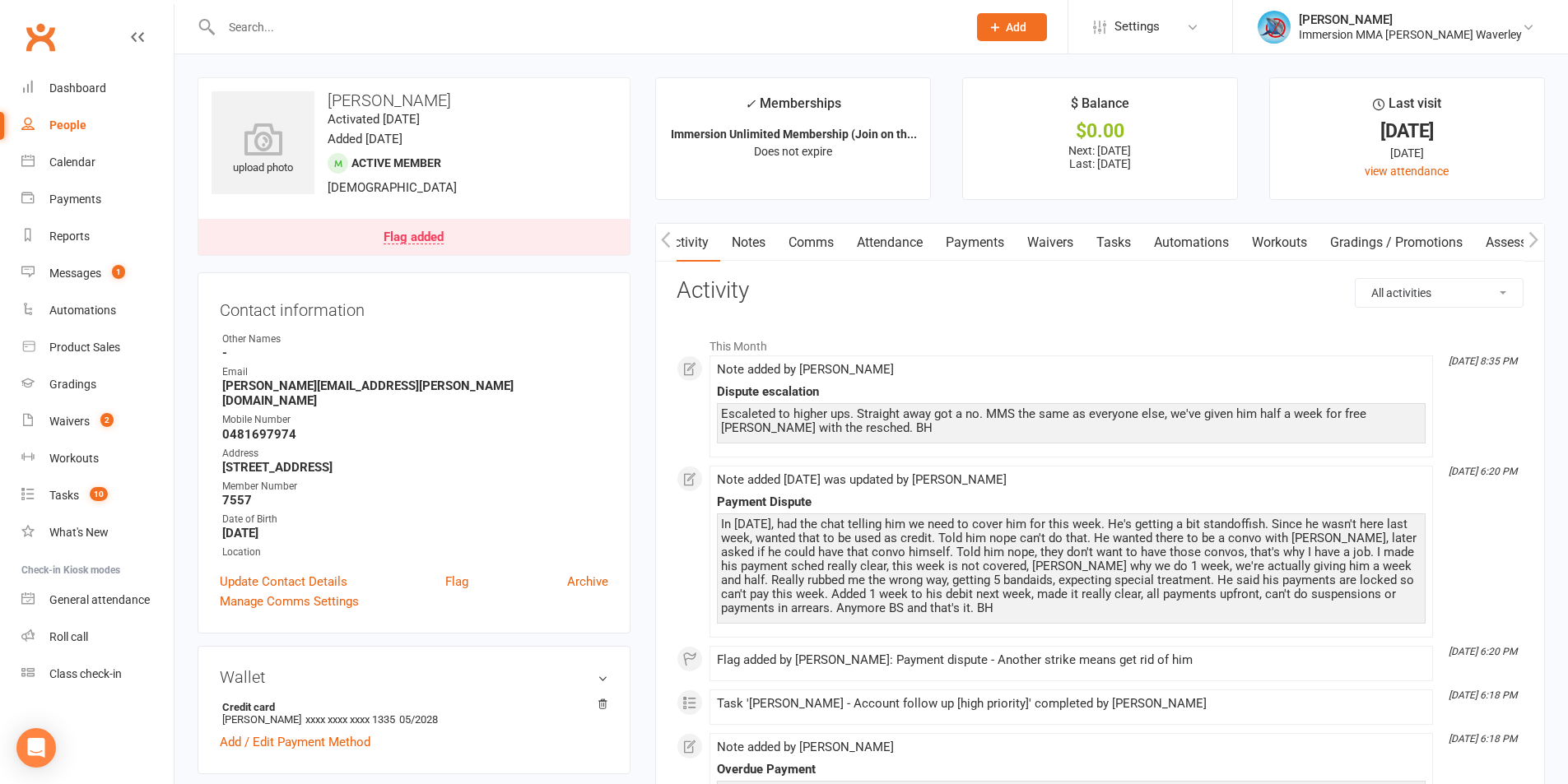
click at [970, 240] on link "Payments" at bounding box center [974, 243] width 81 height 38
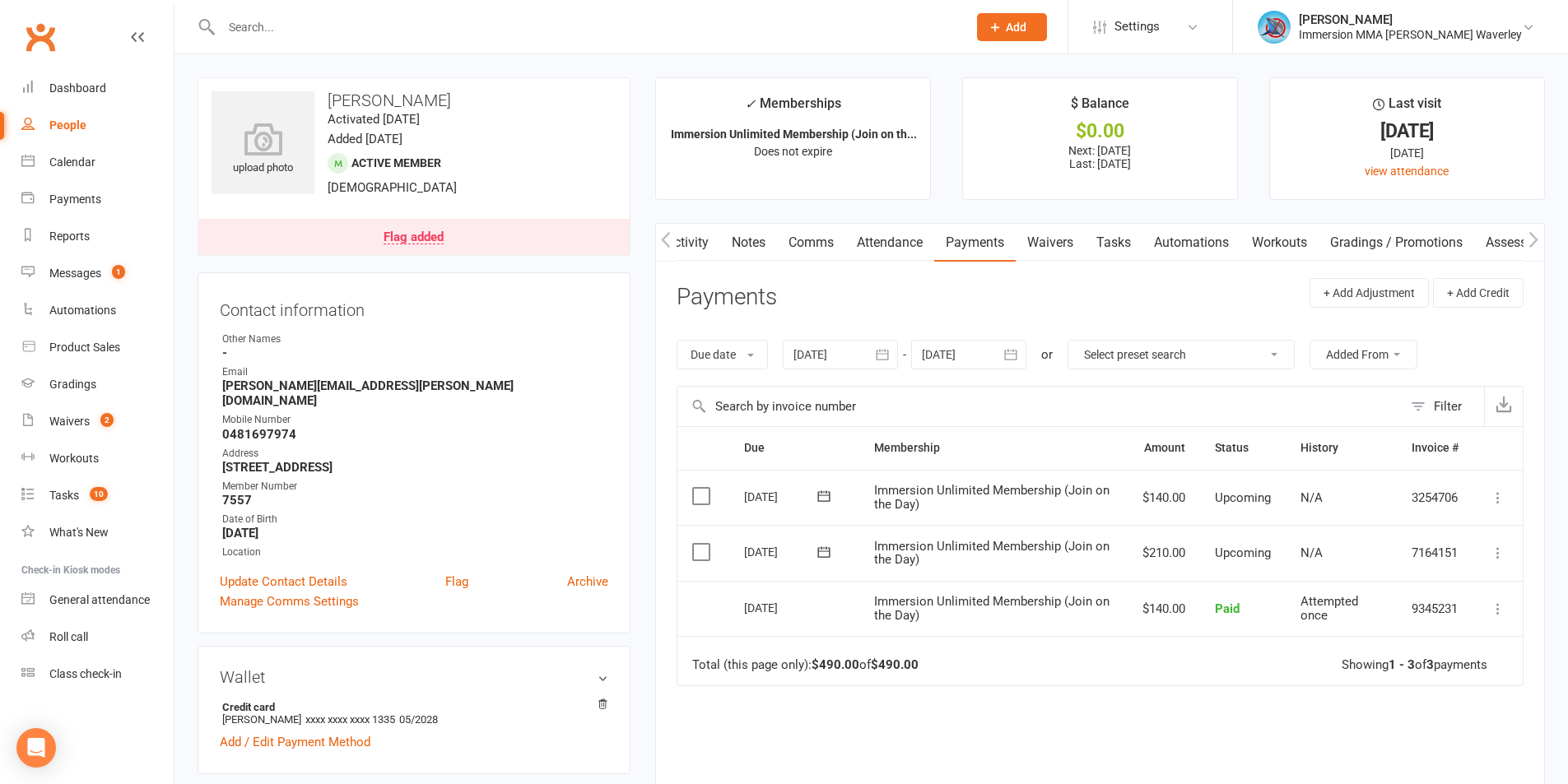
click at [701, 245] on link "Activity" at bounding box center [687, 243] width 66 height 38
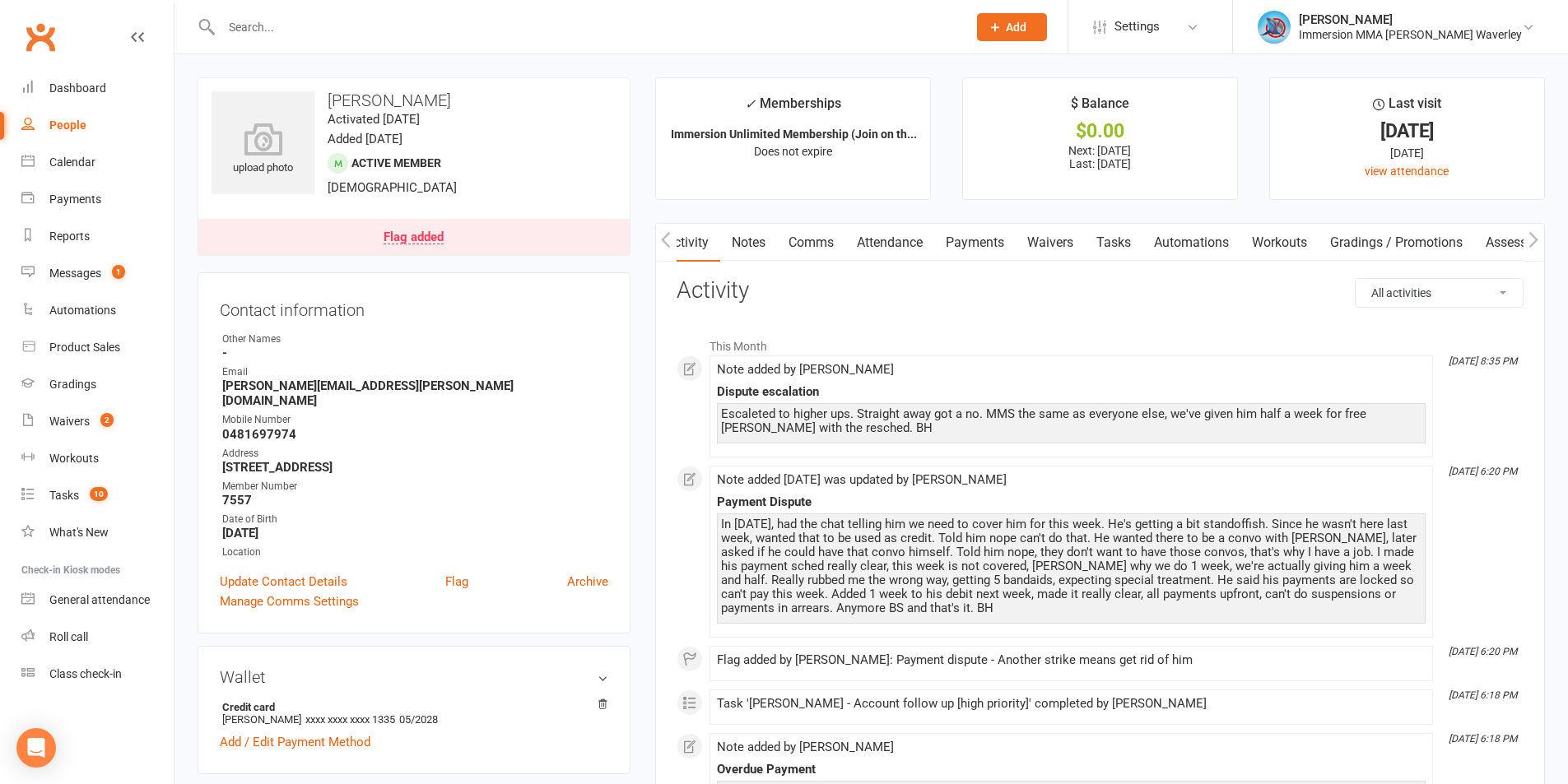
click at [755, 236] on link "Notes" at bounding box center [748, 243] width 57 height 38
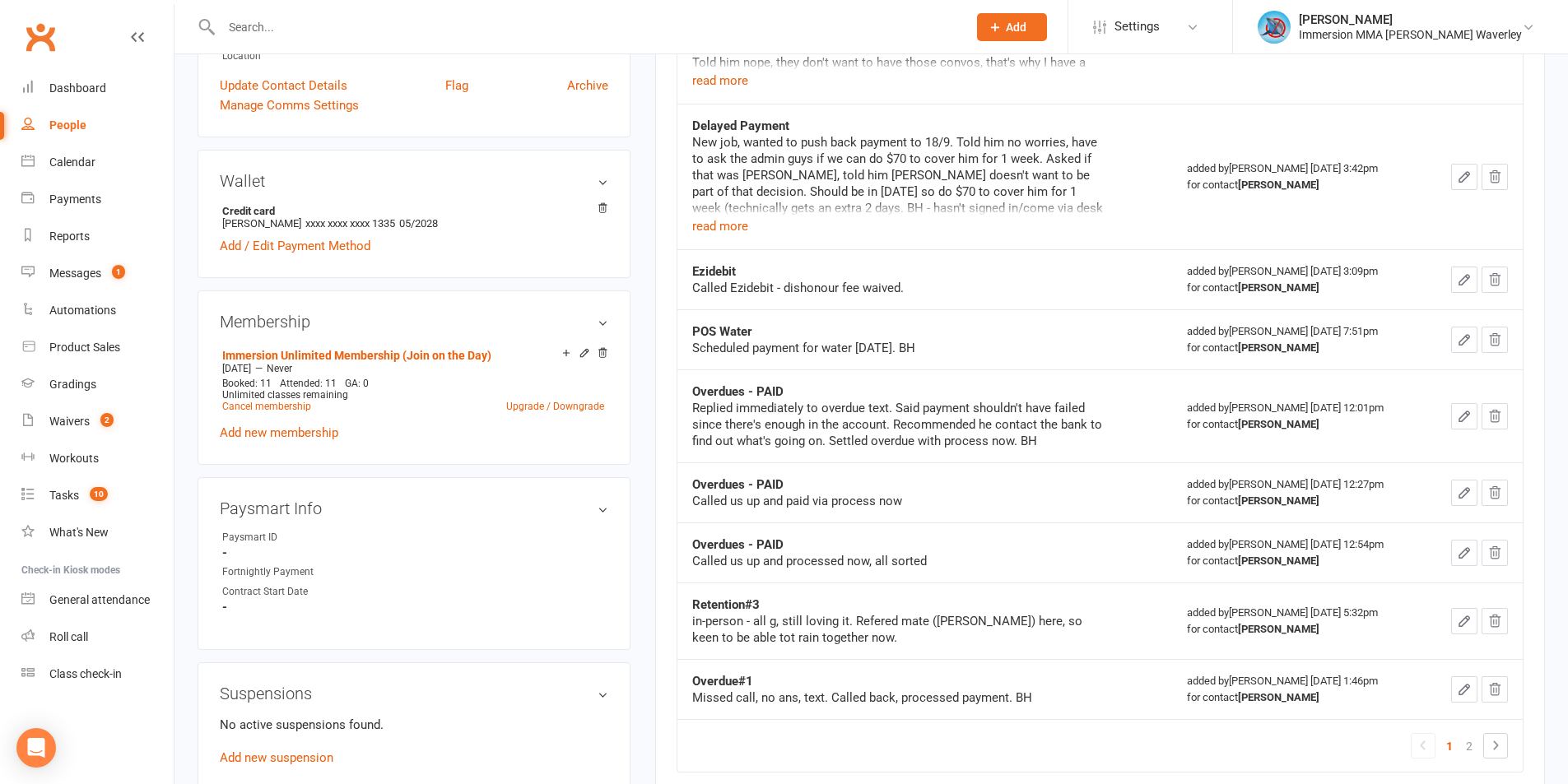
scroll to position [658, 0]
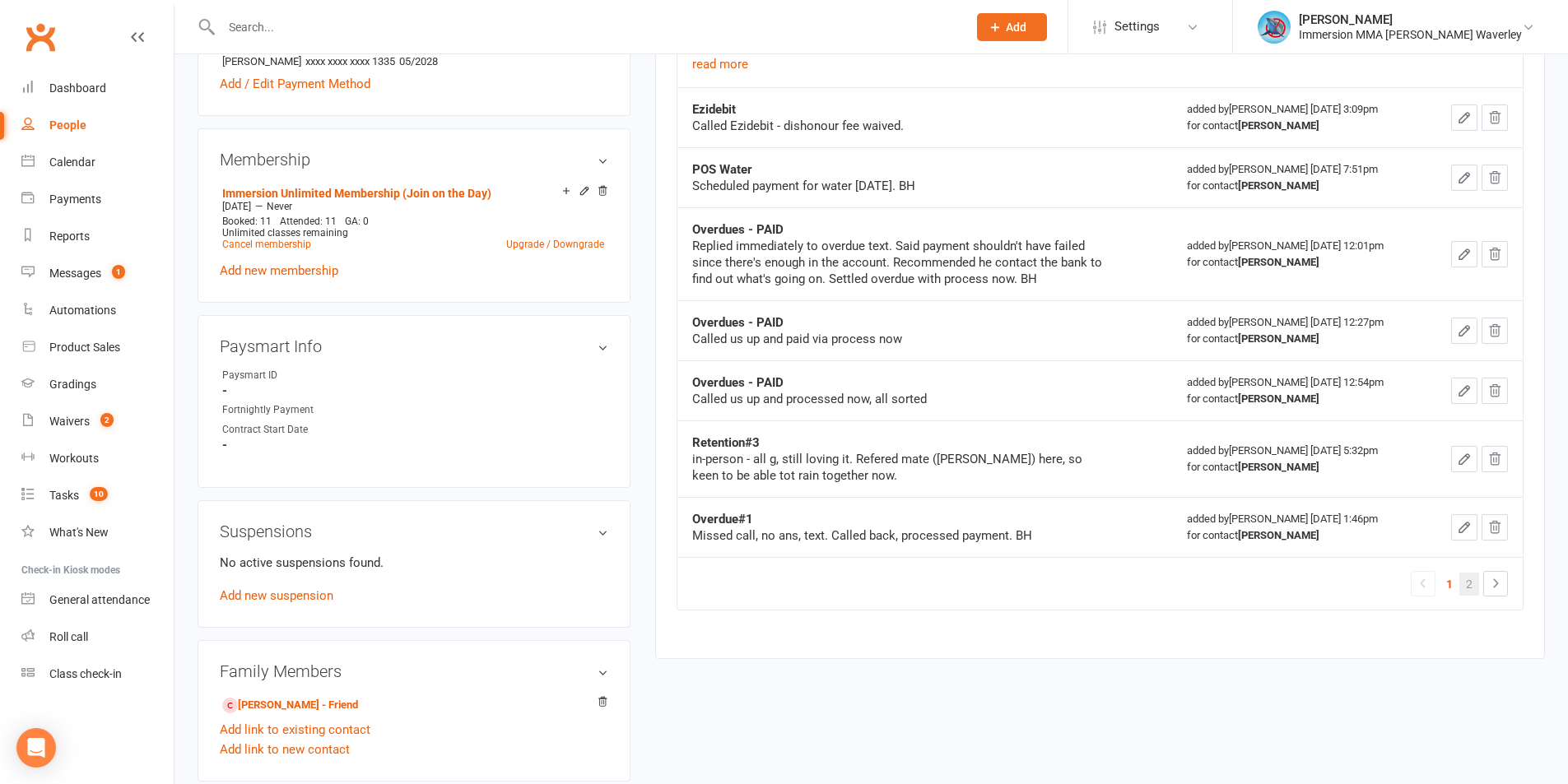
click at [1469, 575] on link "2" at bounding box center [1469, 584] width 20 height 23
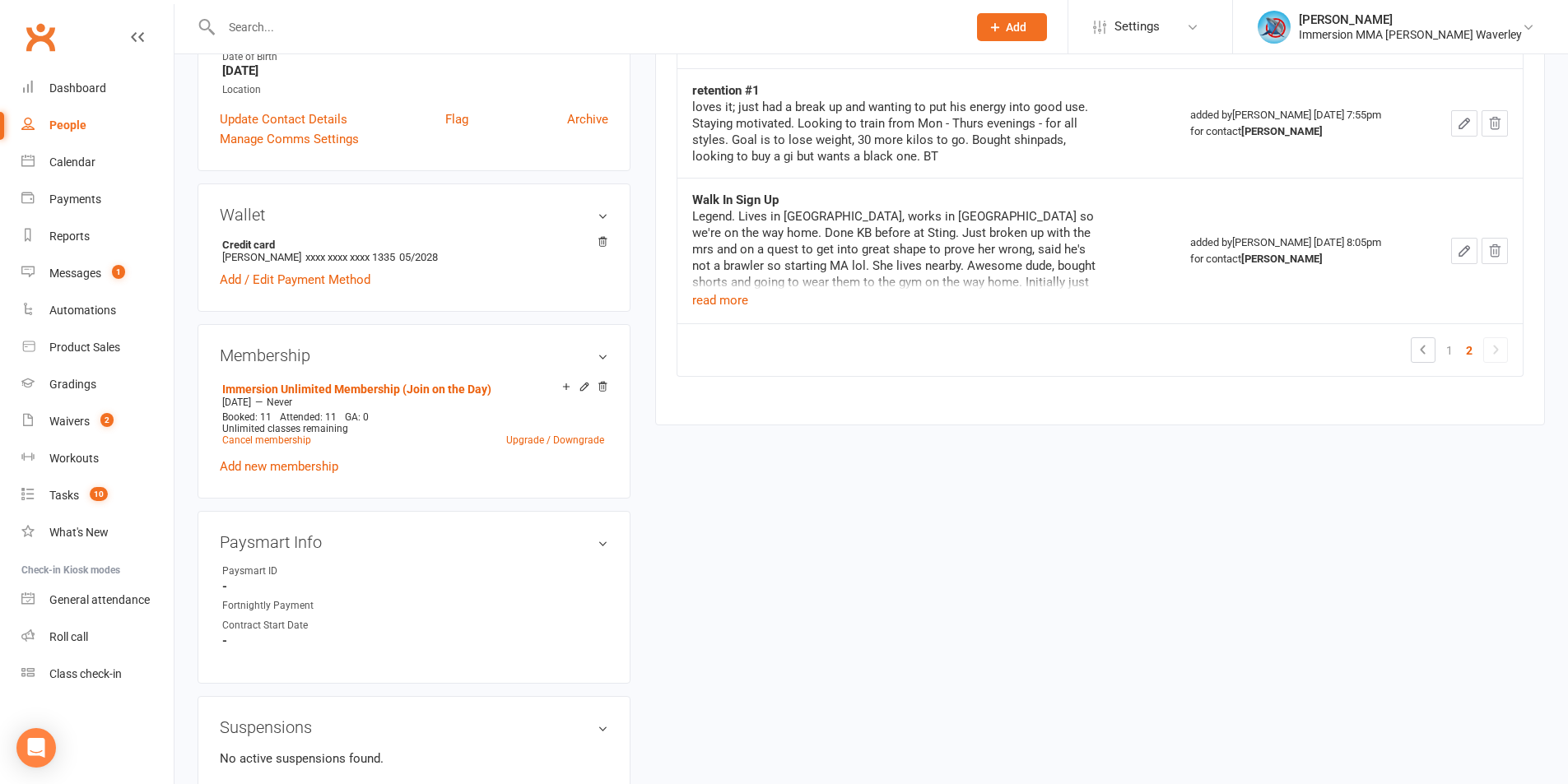
scroll to position [438, 0]
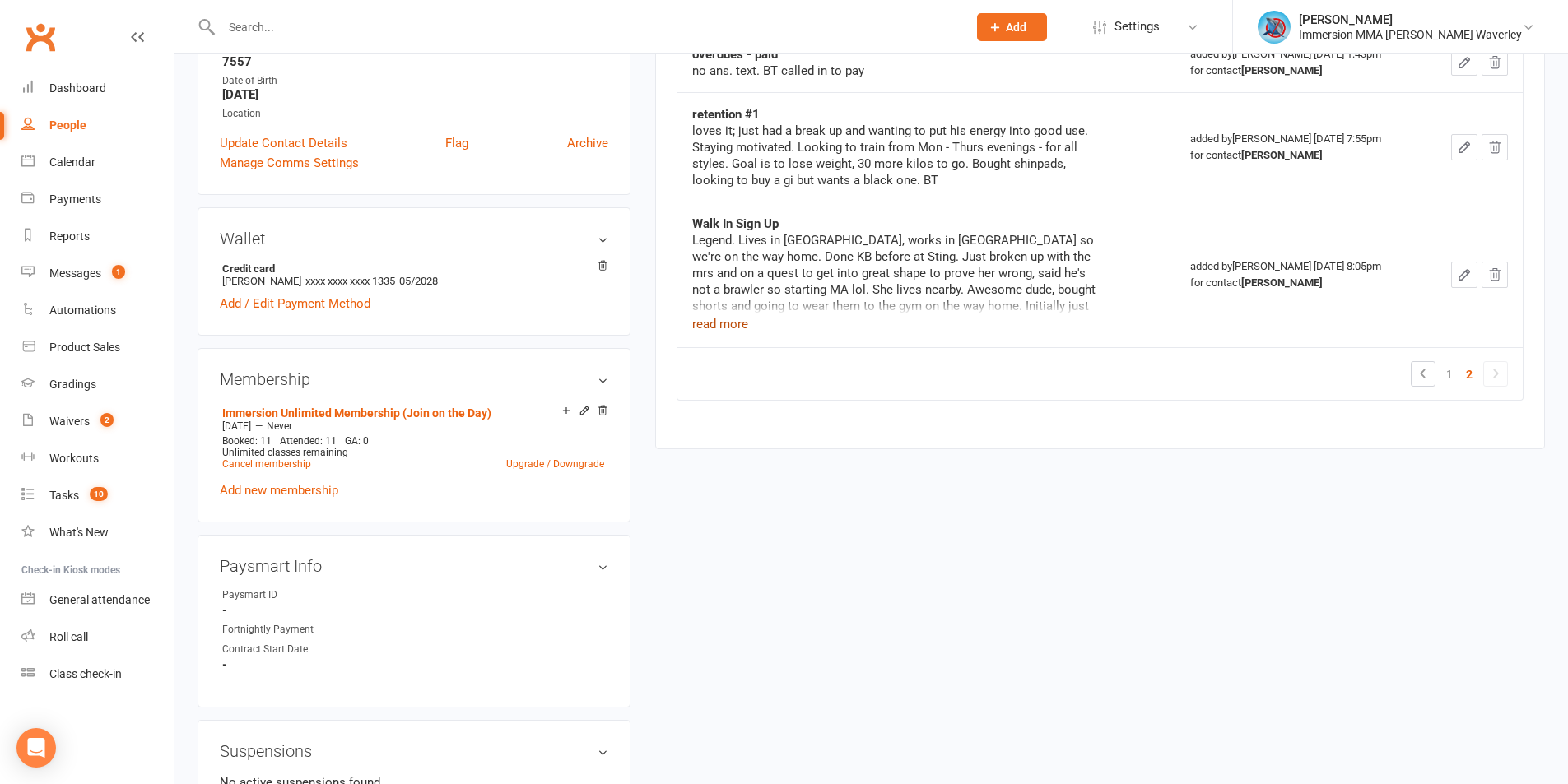
click at [727, 320] on button "read more" at bounding box center [720, 324] width 56 height 20
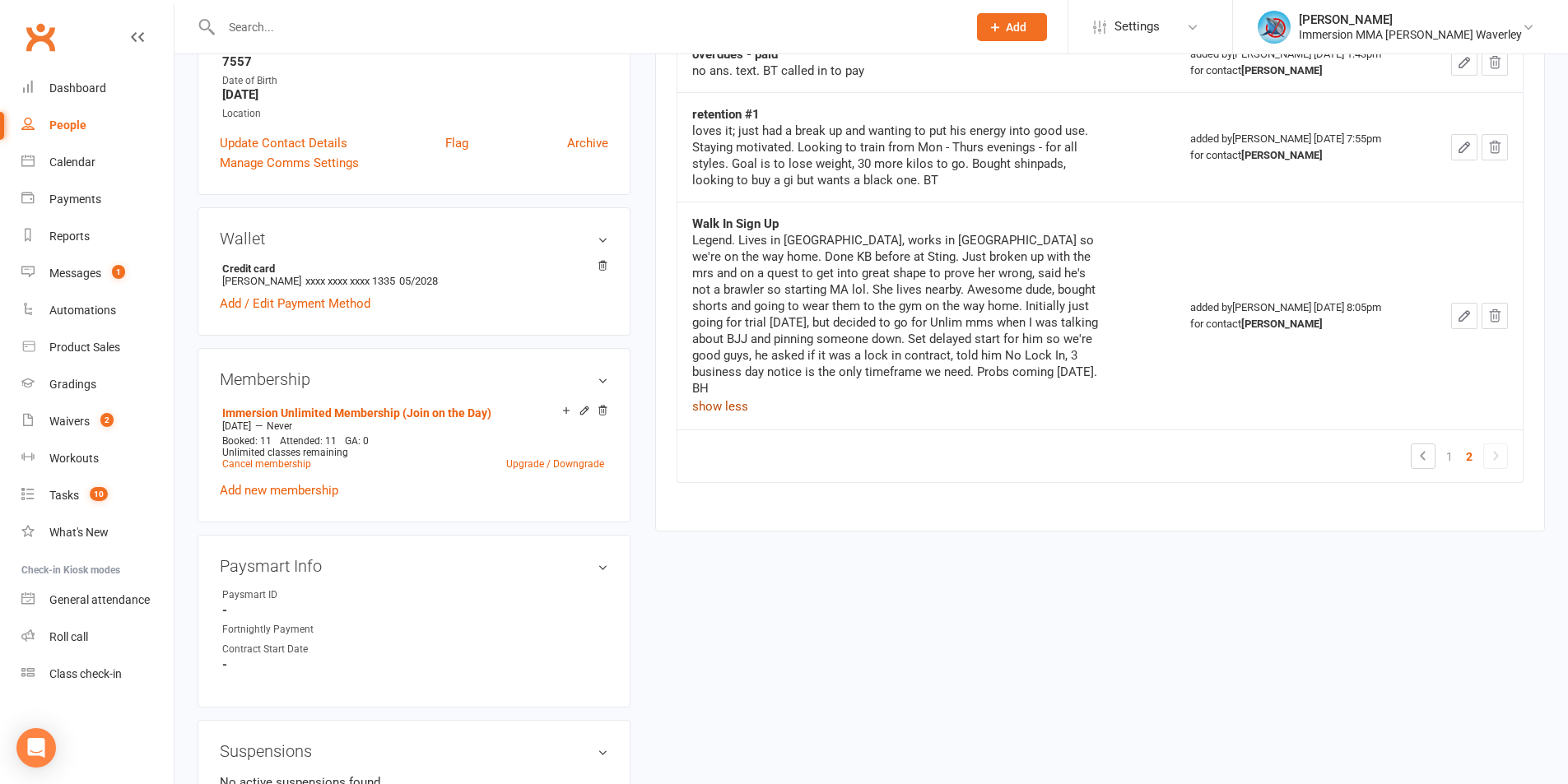
scroll to position [219, 0]
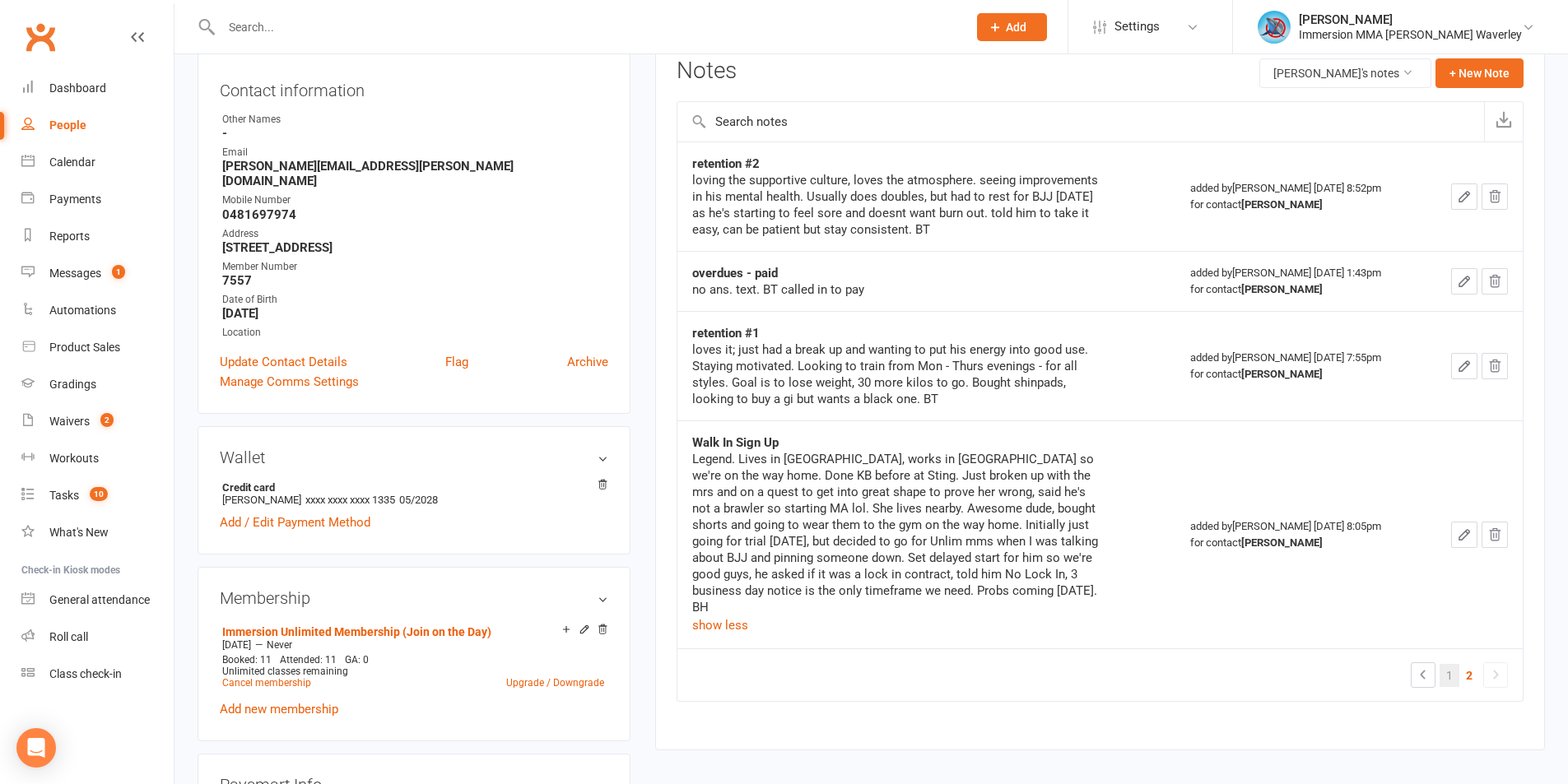
click at [1454, 664] on link "1" at bounding box center [1449, 675] width 20 height 23
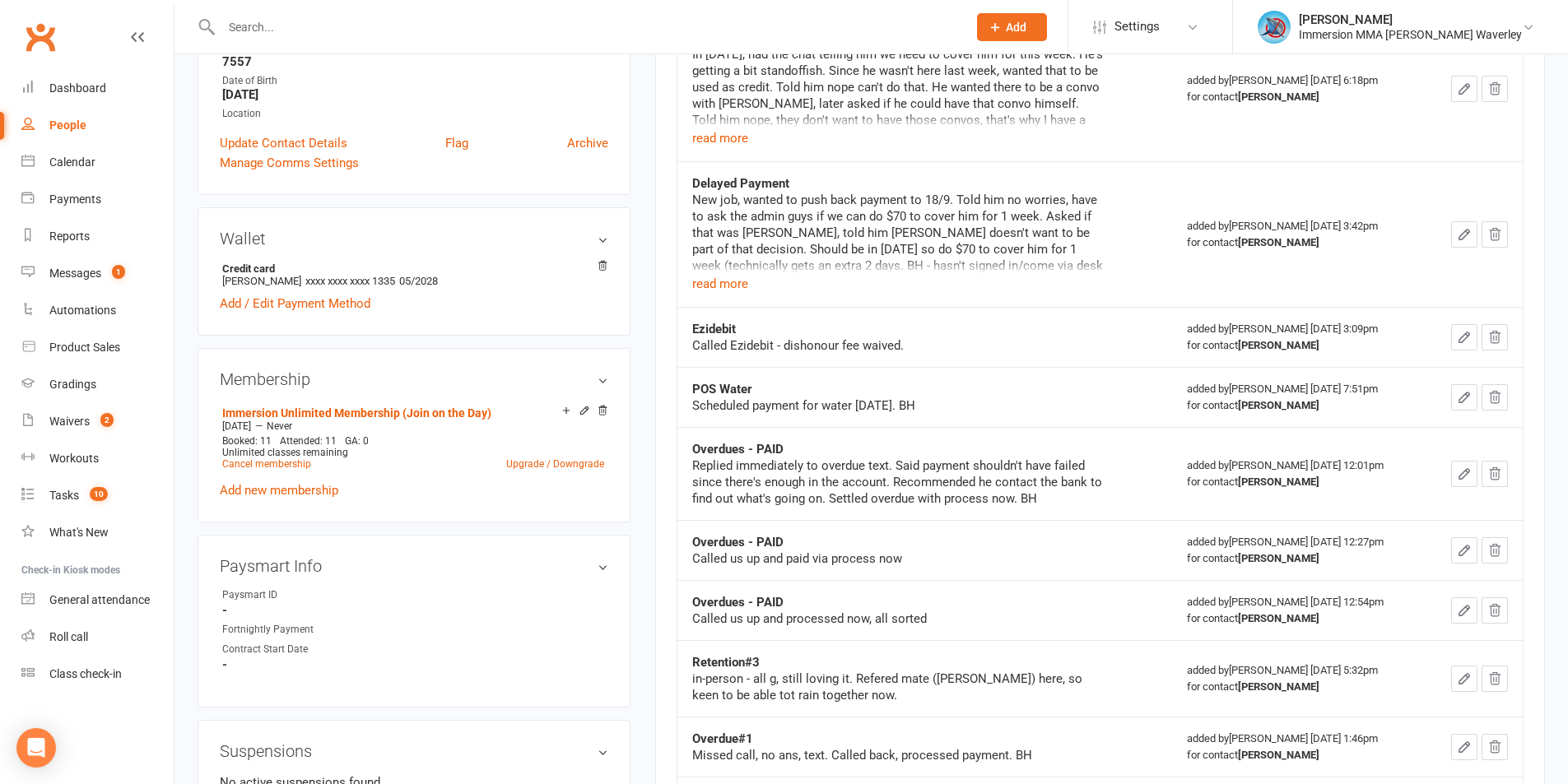
scroll to position [0, 0]
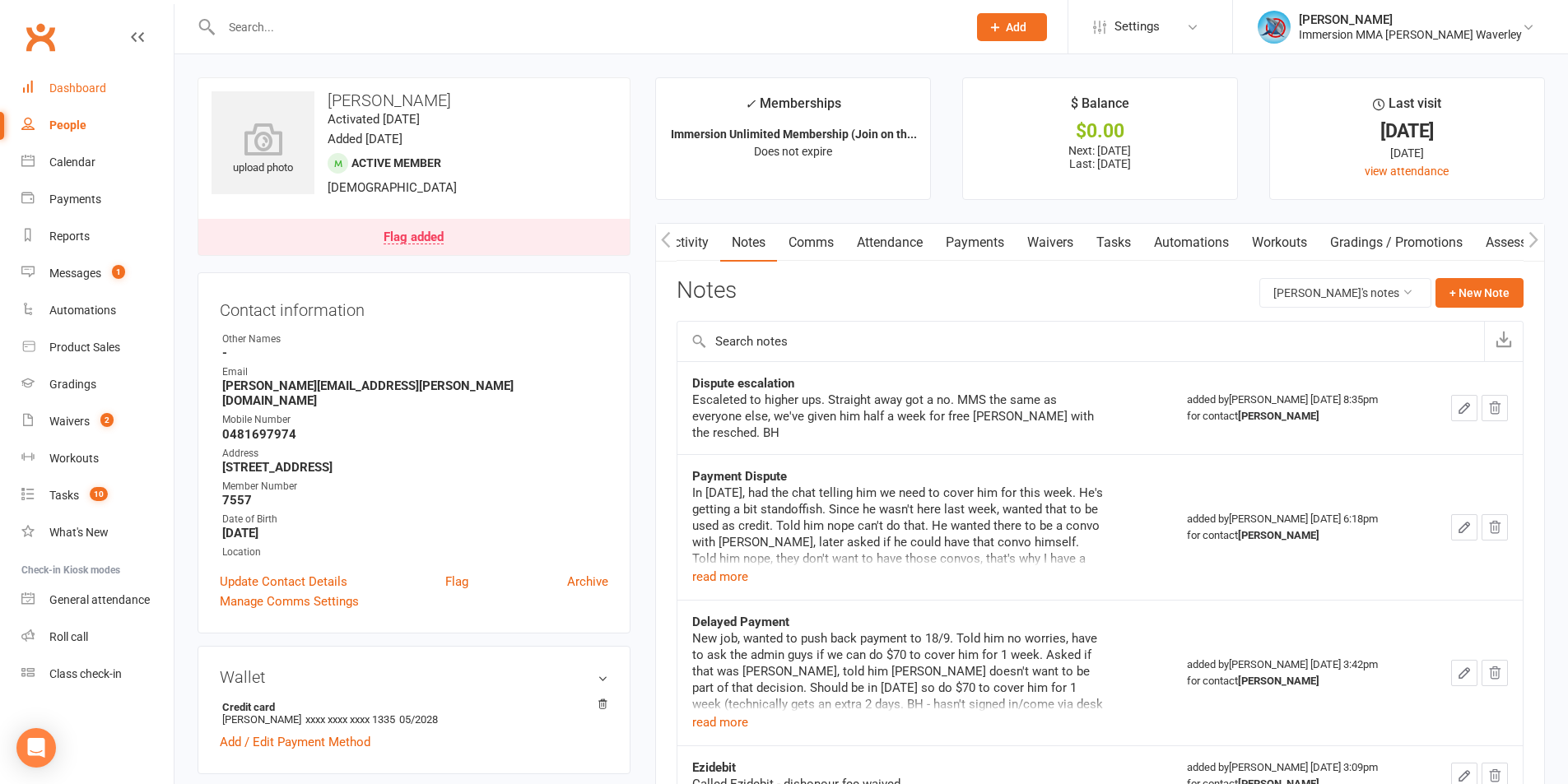
click at [126, 87] on link "Dashboard" at bounding box center [97, 88] width 152 height 37
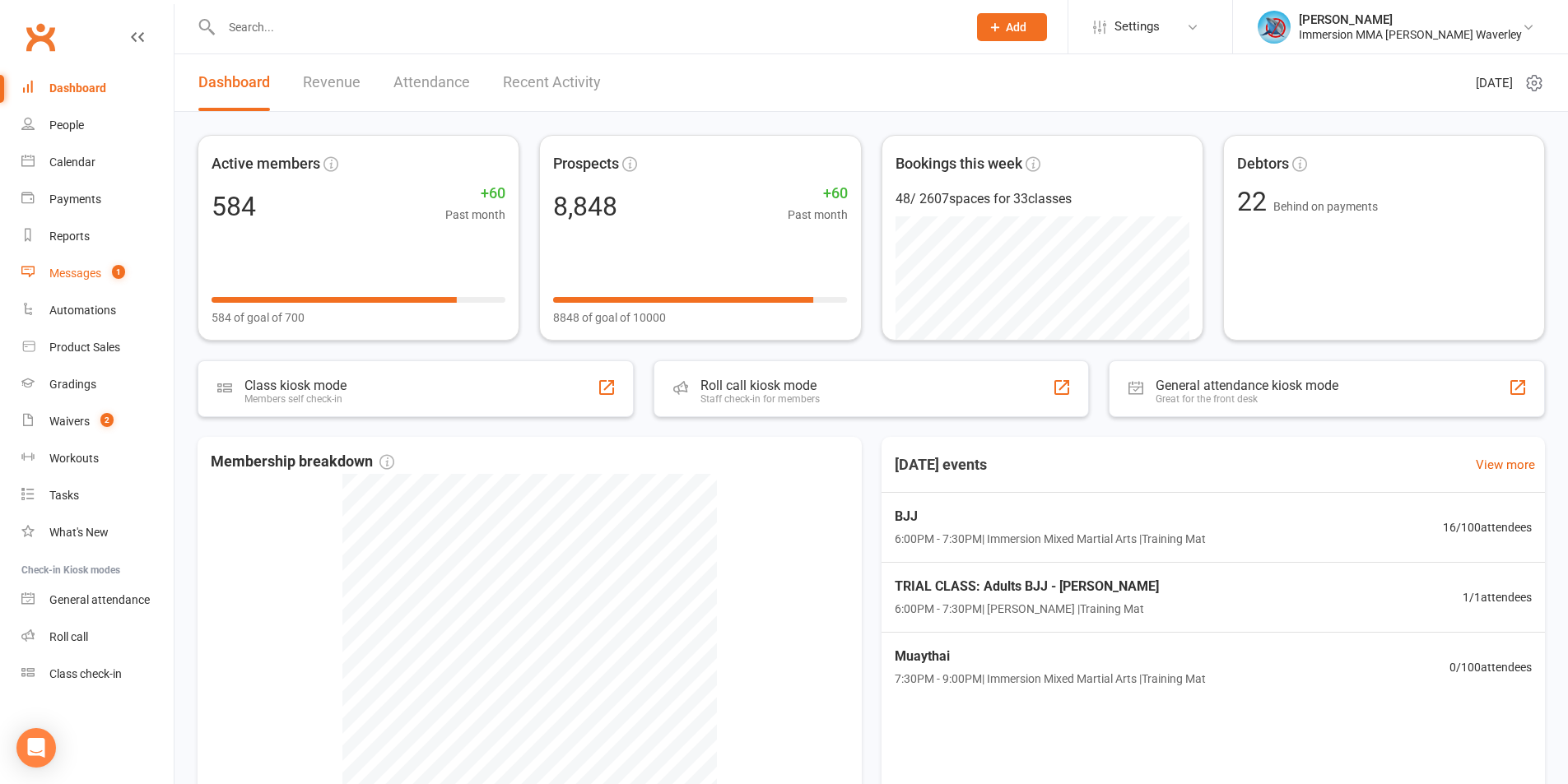
click at [96, 281] on link "Messages 1" at bounding box center [97, 274] width 152 height 37
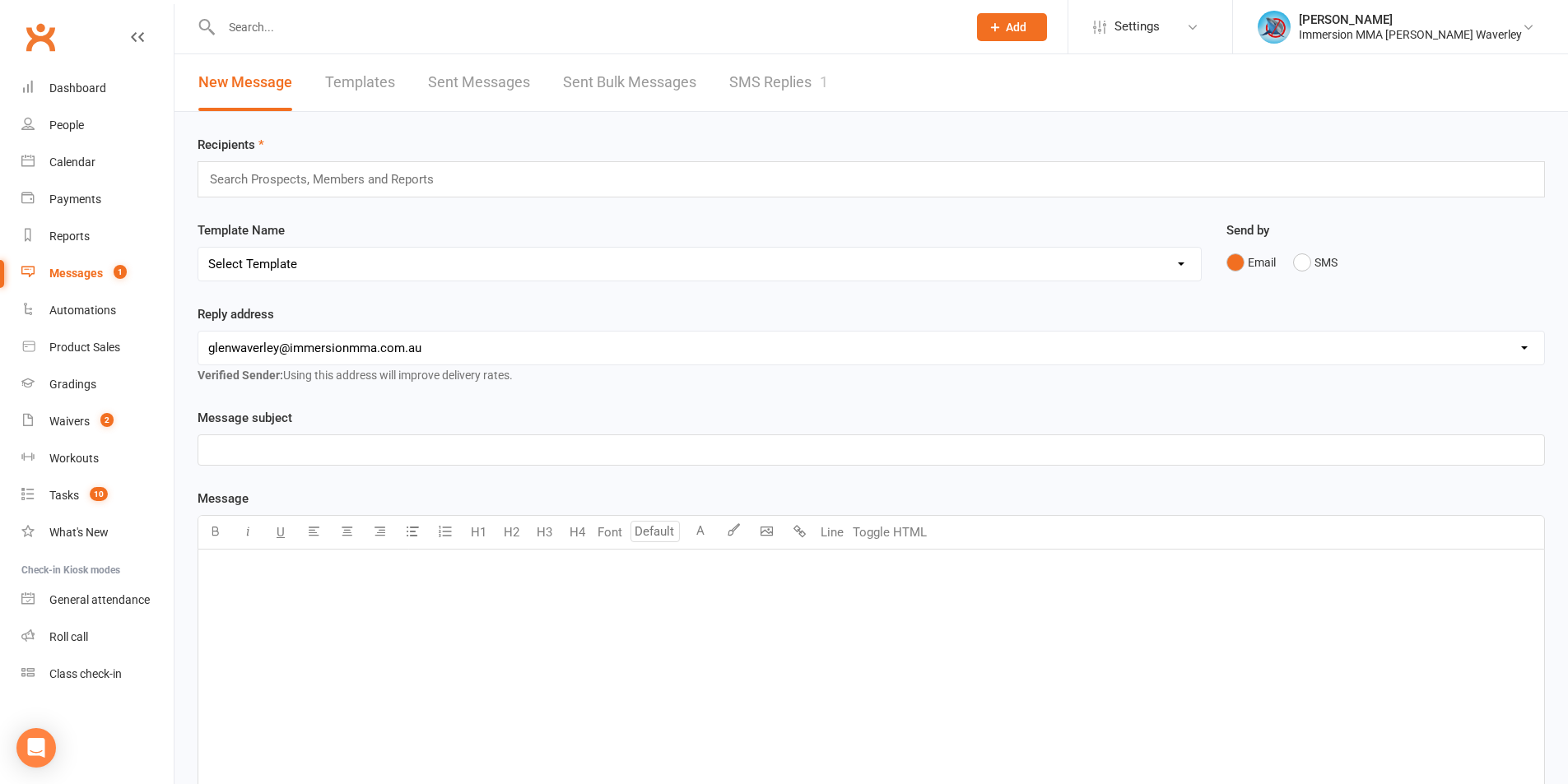
click at [751, 76] on link "SMS Replies 1" at bounding box center [779, 82] width 99 height 57
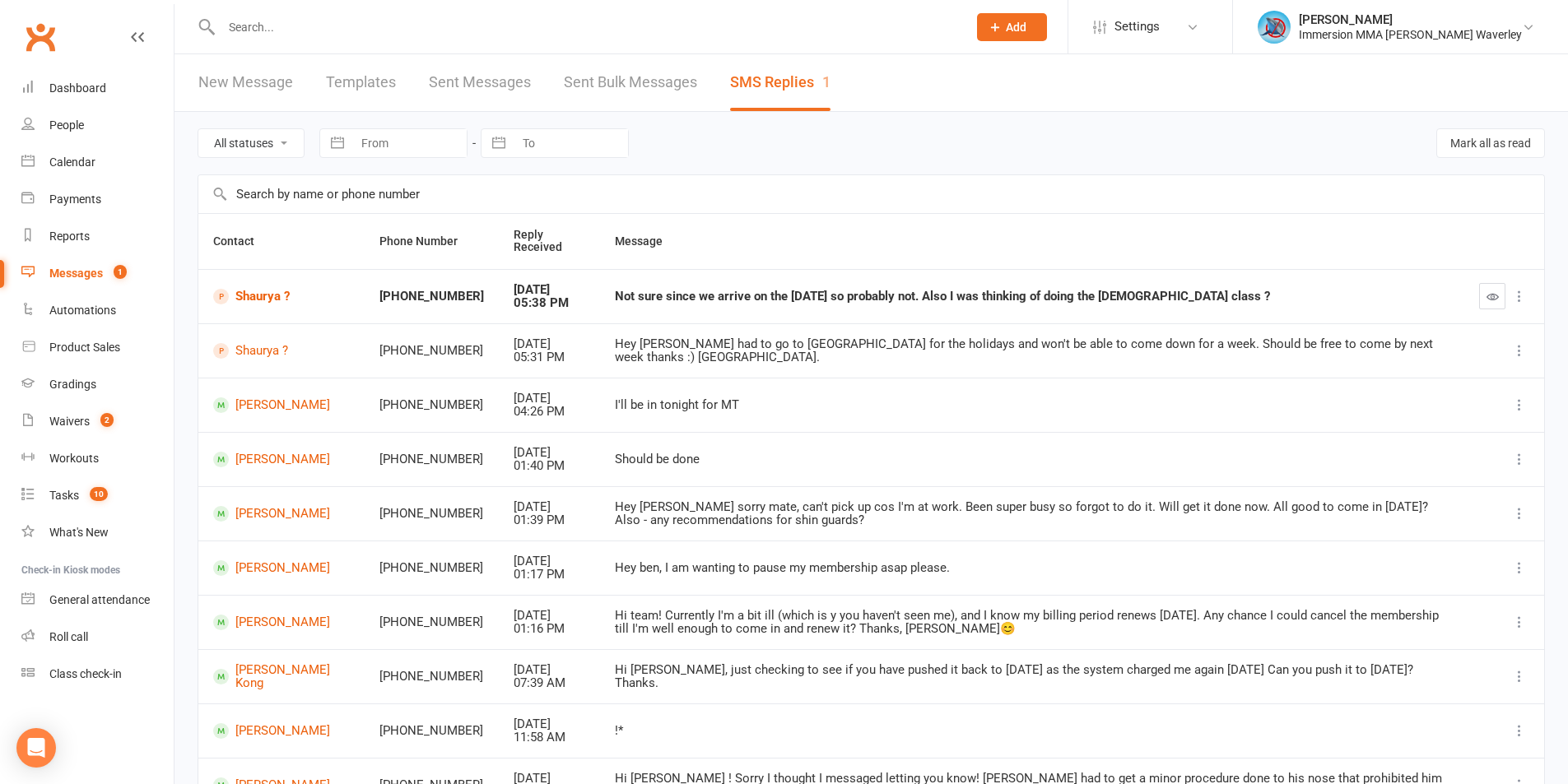
click at [1322, 297] on div "Not sure since we arrive on the Monday so probably not. Also I was thinking of …" at bounding box center [1032, 297] width 834 height 14
click at [1493, 299] on icon "button" at bounding box center [1493, 297] width 13 height 13
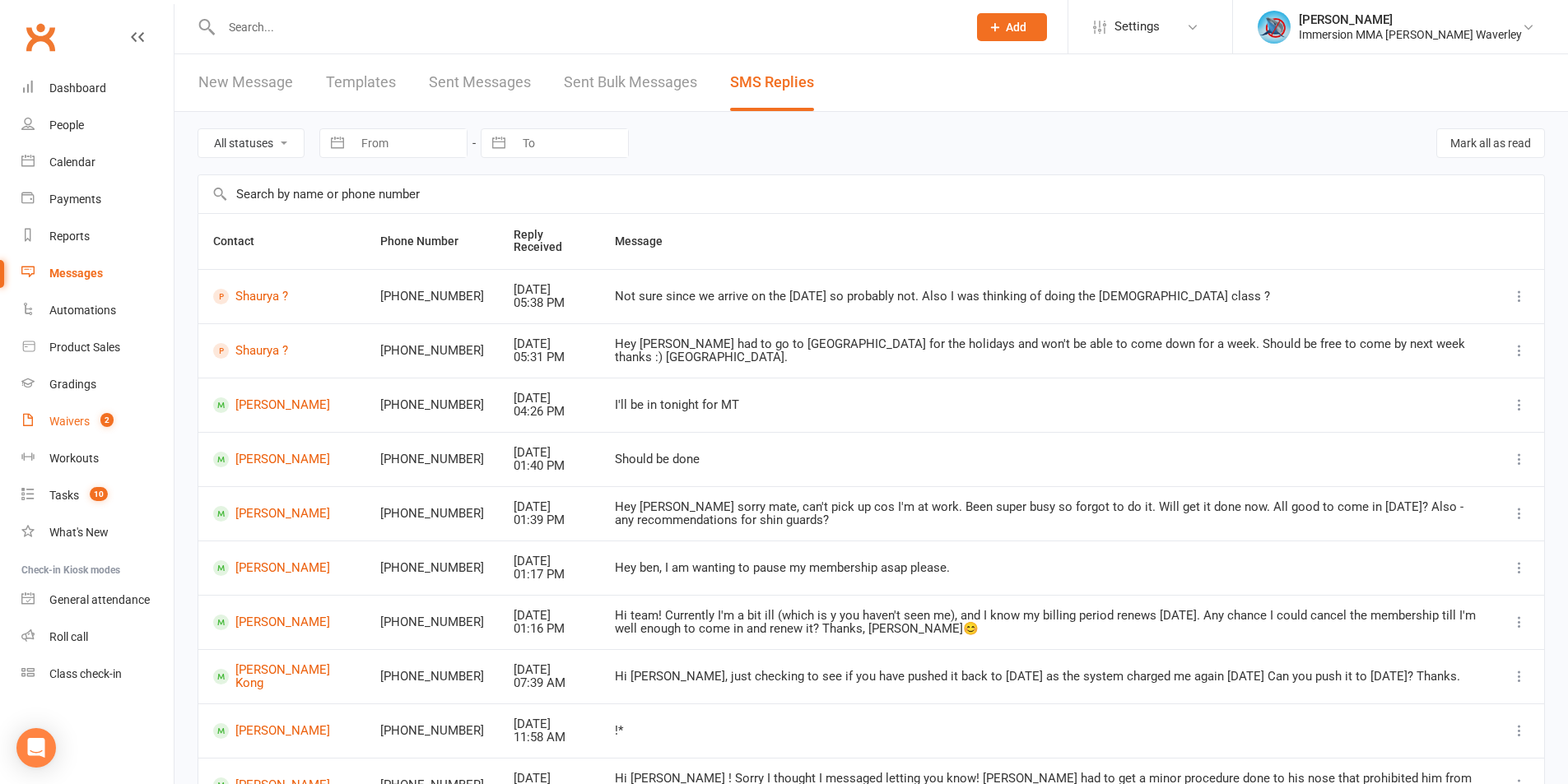
click at [90, 424] on link "Waivers 2" at bounding box center [97, 422] width 152 height 37
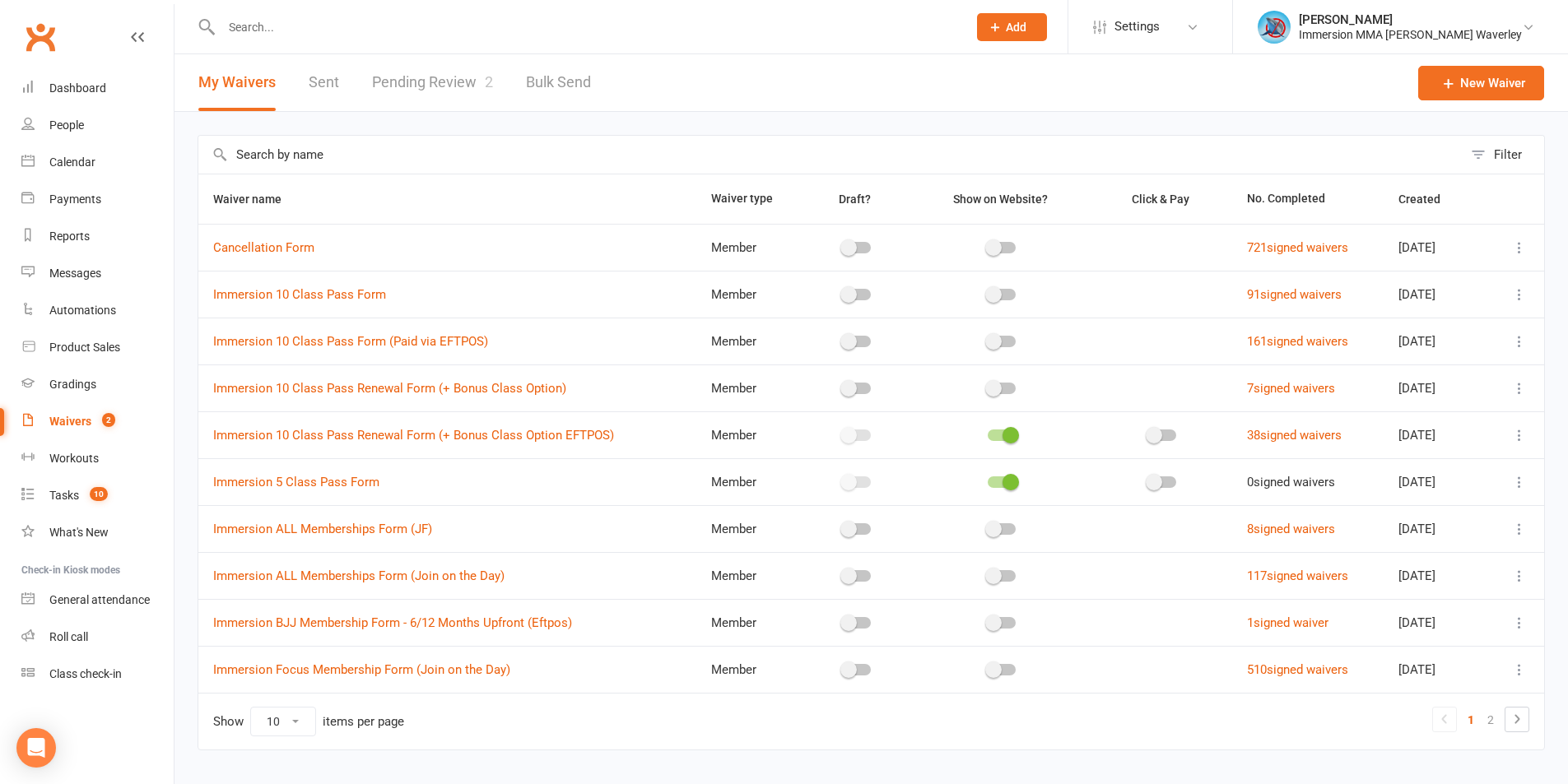
click at [466, 74] on link "Pending Review 2" at bounding box center [433, 82] width 121 height 57
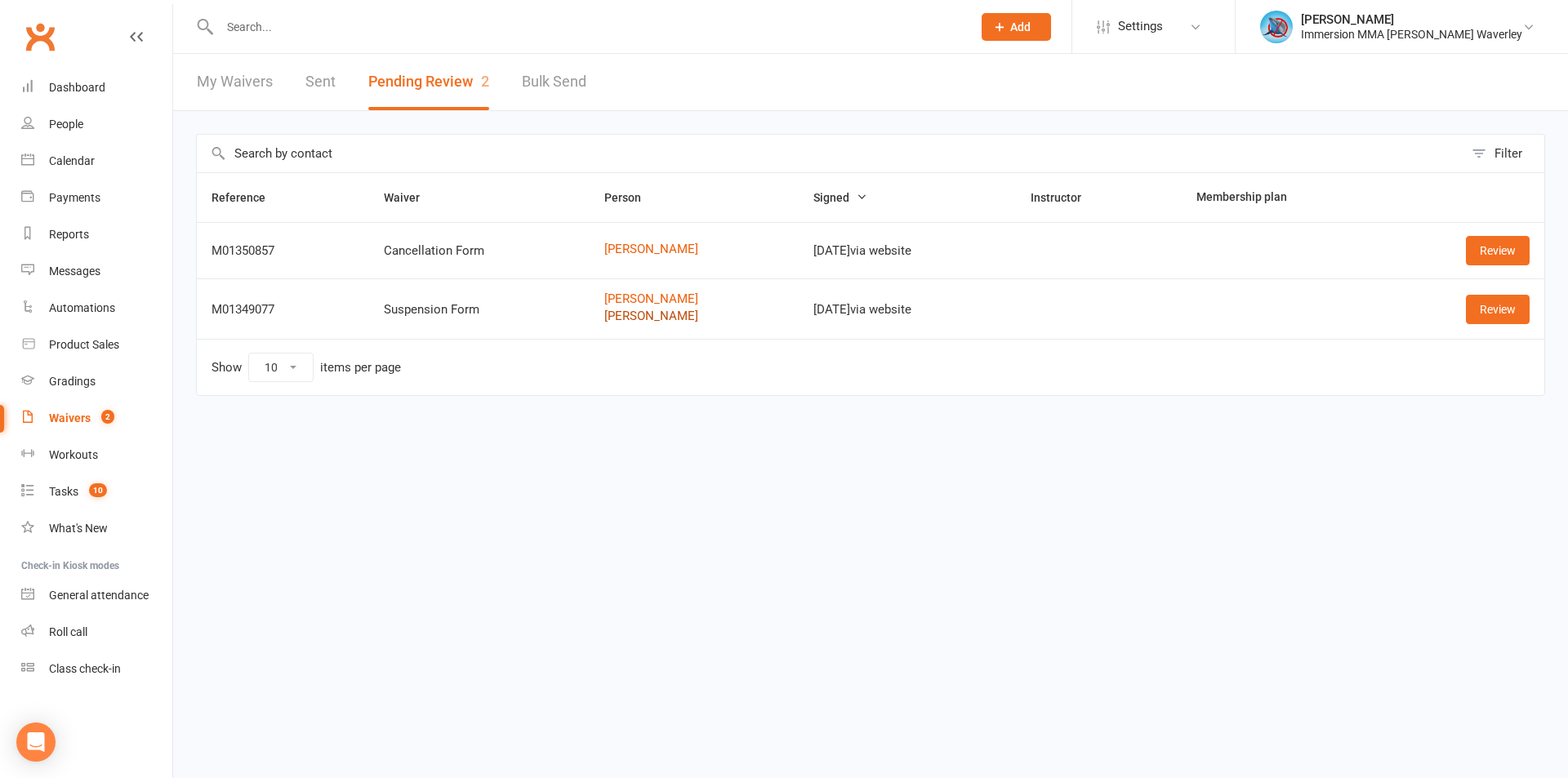
click at [606, 320] on link "Parth Kher" at bounding box center [695, 317] width 181 height 14
click at [1492, 308] on link "Review" at bounding box center [1497, 309] width 64 height 29
click at [640, 250] on link "Nathan Airey" at bounding box center [695, 250] width 181 height 14
click at [1525, 253] on link "Review" at bounding box center [1497, 251] width 64 height 29
click at [101, 90] on div "Dashboard" at bounding box center [77, 86] width 56 height 13
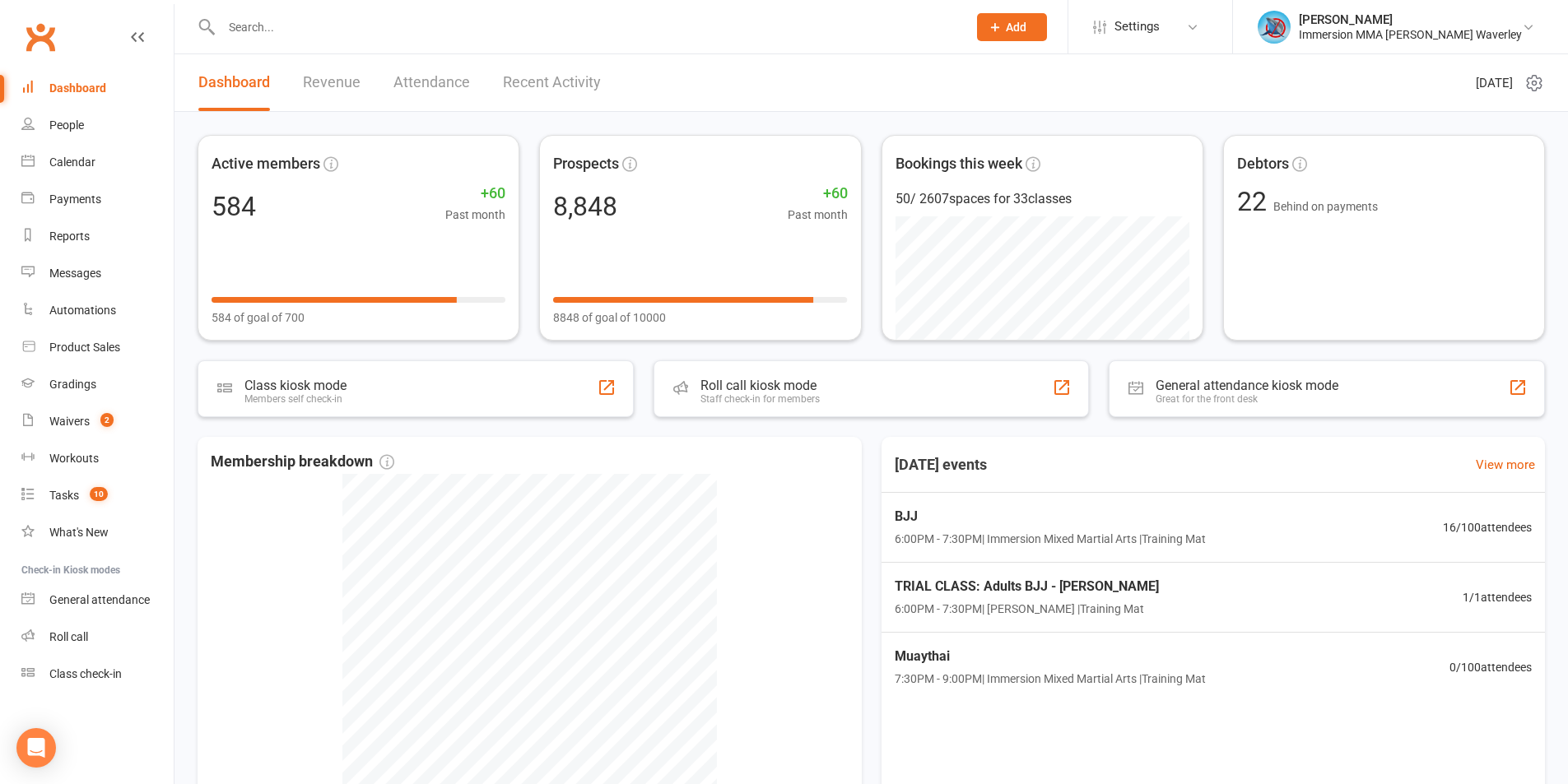
click at [268, 32] on input "text" at bounding box center [586, 27] width 739 height 23
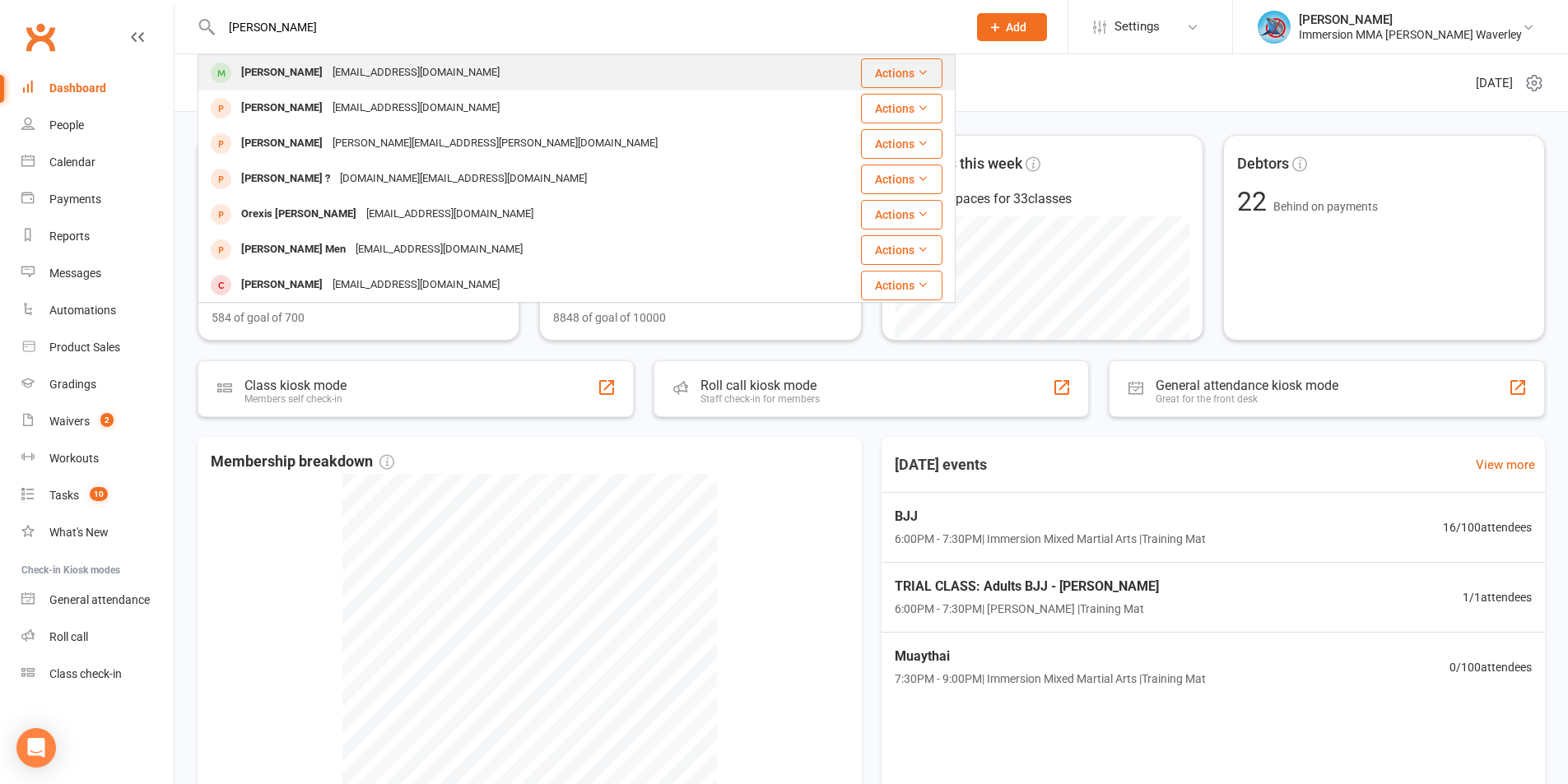
type input "oren"
click at [265, 71] on div "Oren Shoshan" at bounding box center [281, 72] width 91 height 23
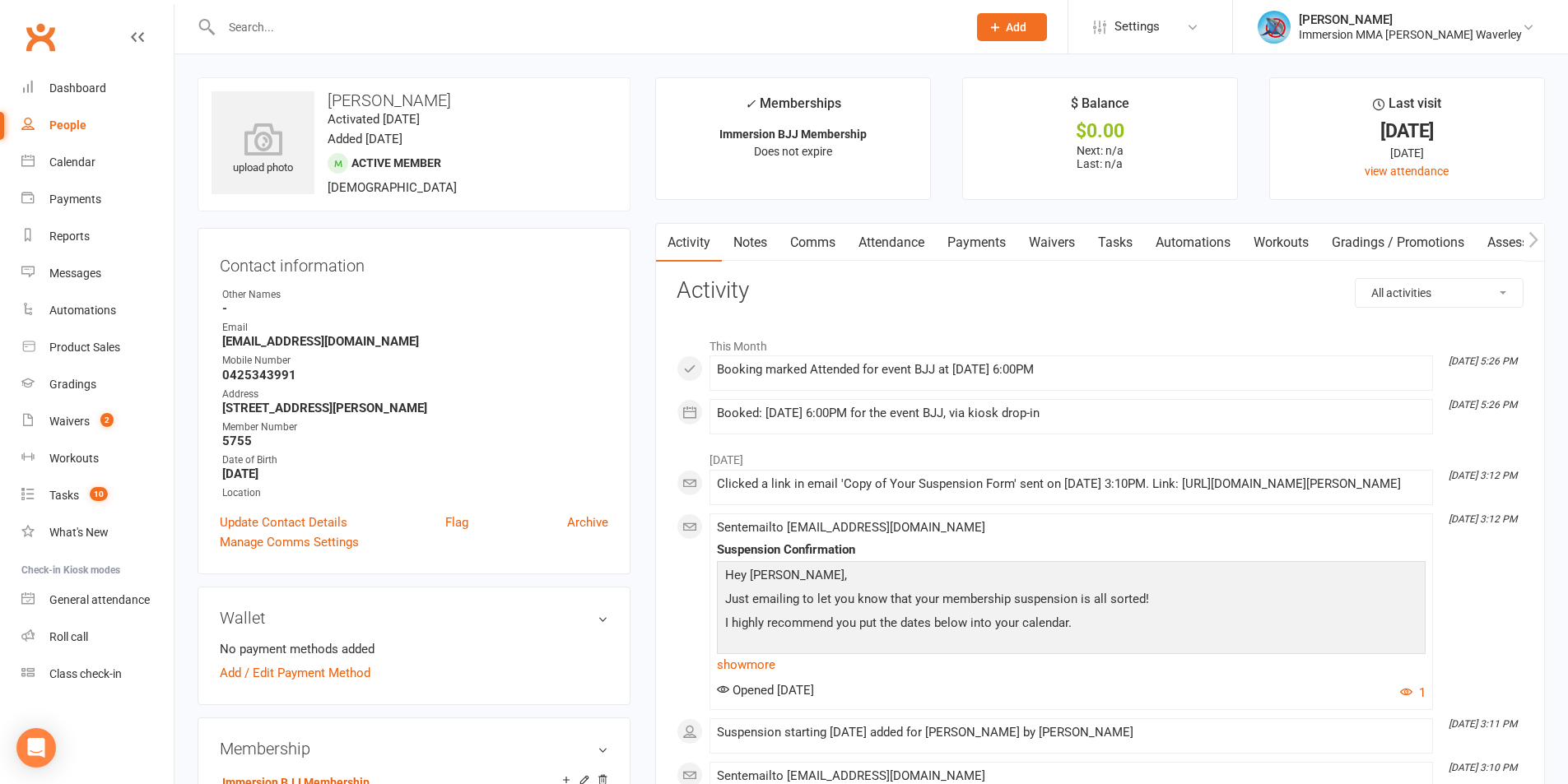
click at [1069, 260] on link "Waivers" at bounding box center [1052, 243] width 70 height 38
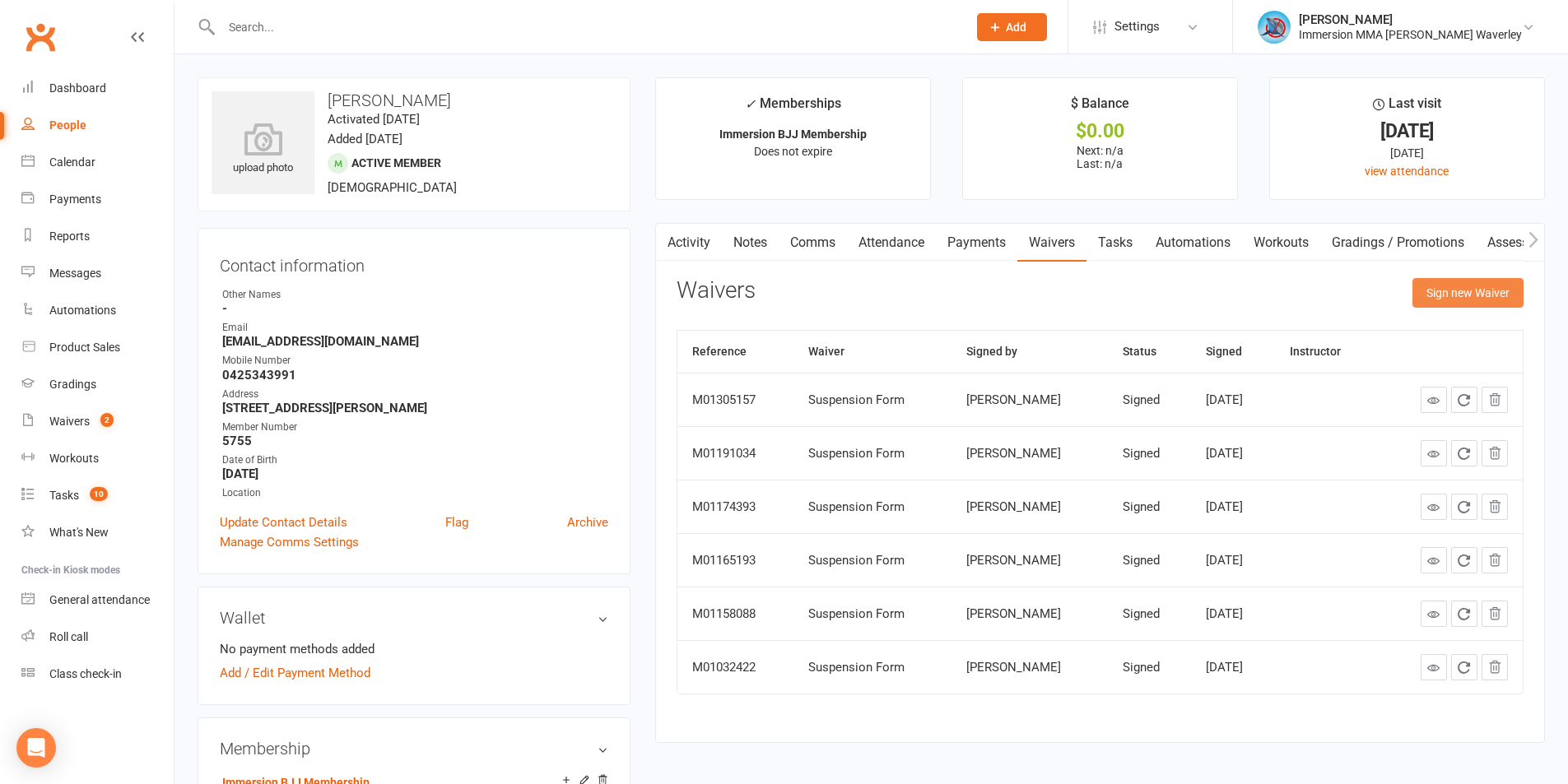
click at [1462, 295] on button "Sign new Waiver" at bounding box center [1467, 293] width 111 height 29
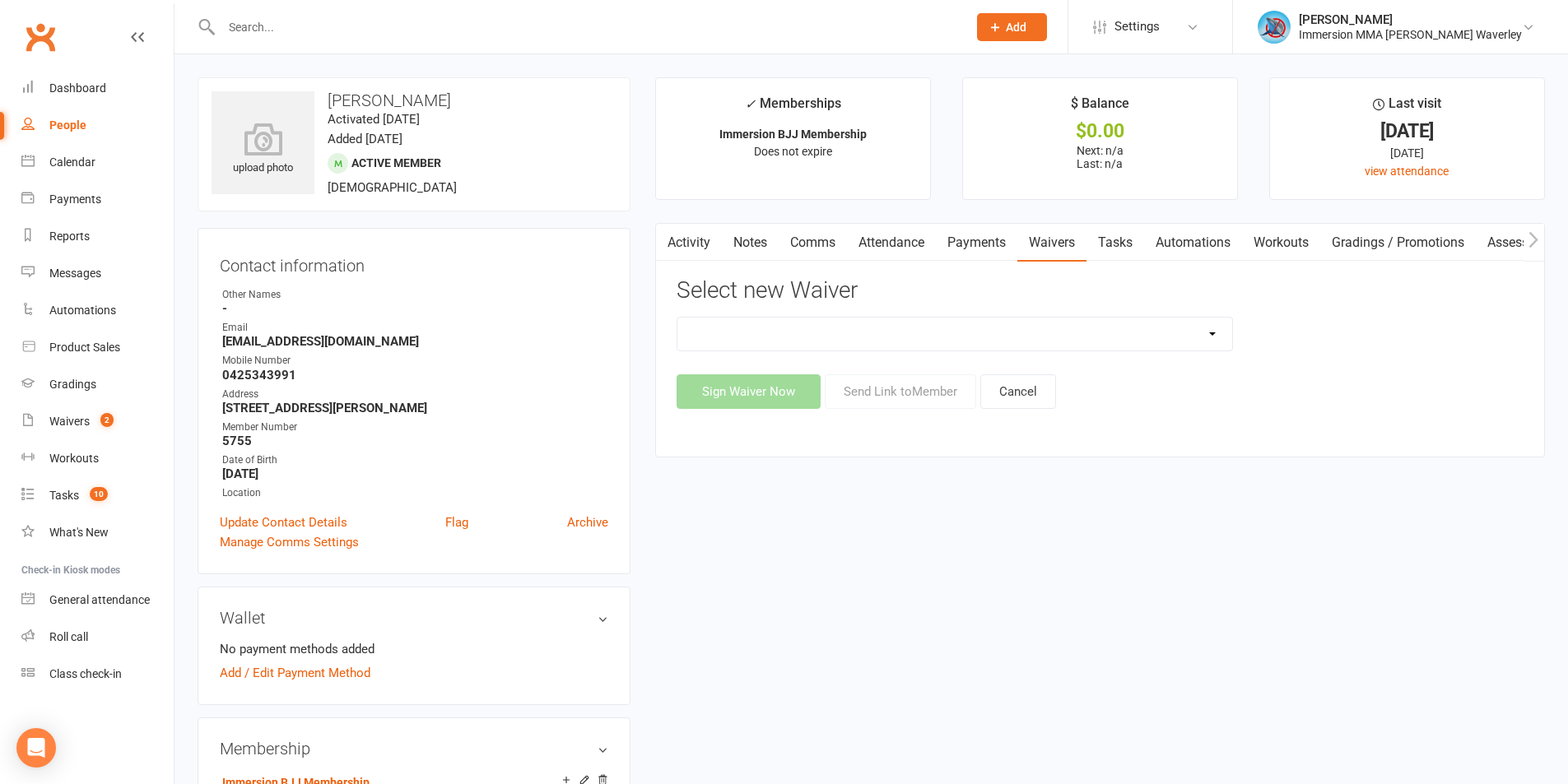
click at [689, 347] on select "Cancellation Form Immersion 10 Class Pass Form Immersion 10 Class Pass Form (Pa…" at bounding box center [955, 334] width 554 height 33
select select "10639"
click at [678, 317] on select "Cancellation Form Immersion 10 Class Pass Form Immersion 10 Class Pass Form (Pa…" at bounding box center [955, 334] width 554 height 33
click at [915, 403] on button "Send Link to Member" at bounding box center [900, 391] width 152 height 34
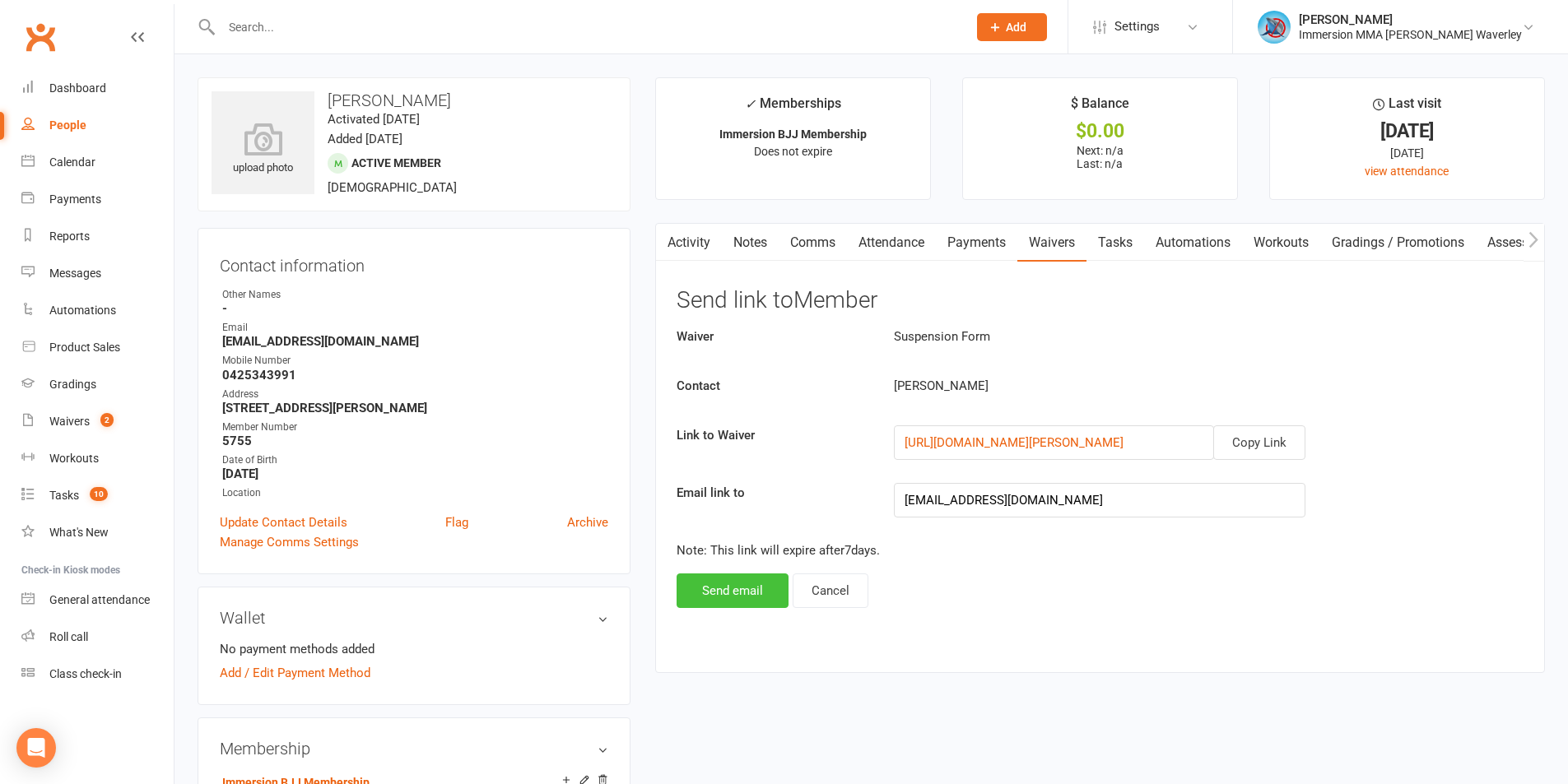
click at [698, 576] on button "Send email" at bounding box center [733, 590] width 112 height 34
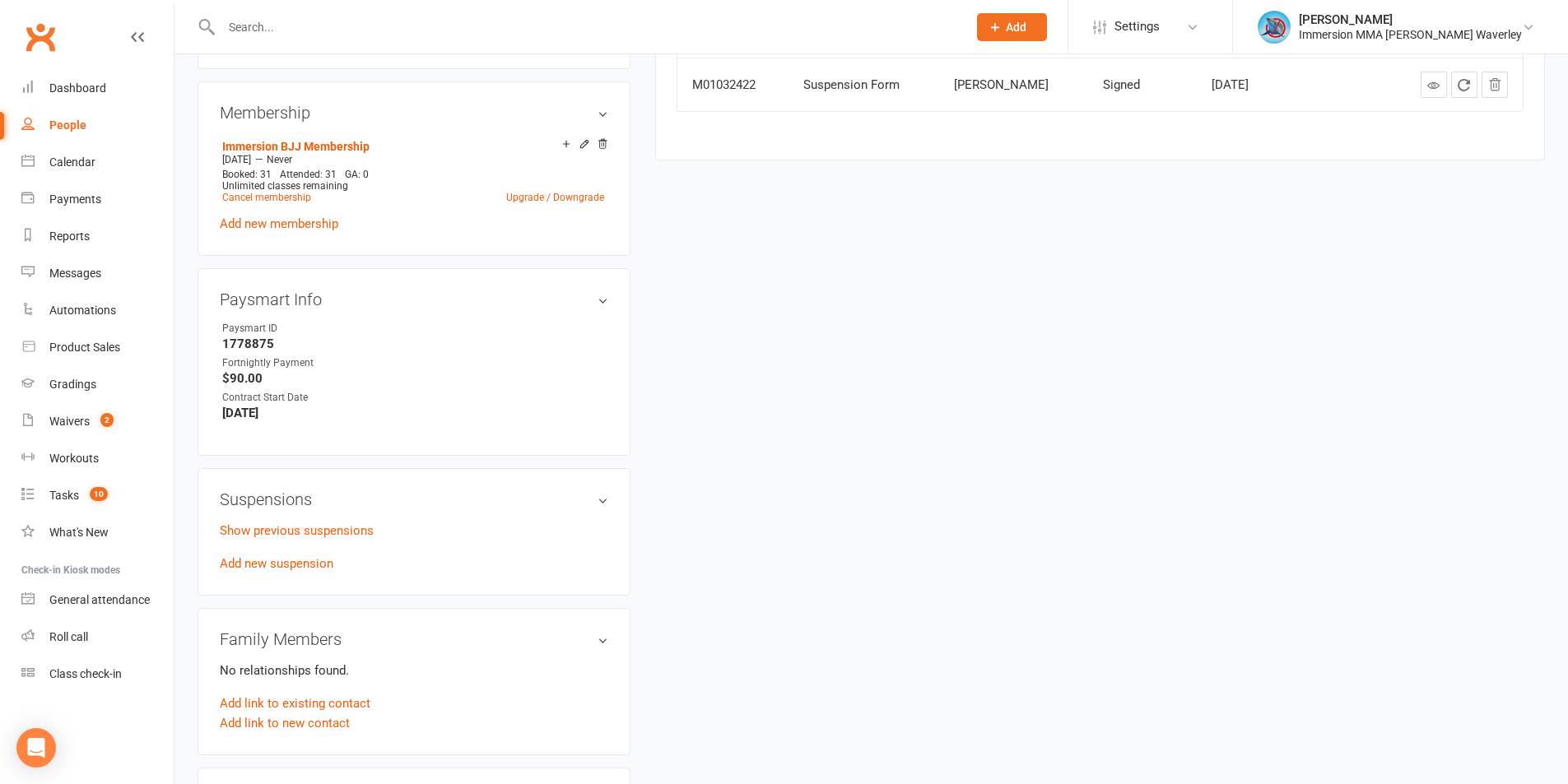
scroll to position [685, 0]
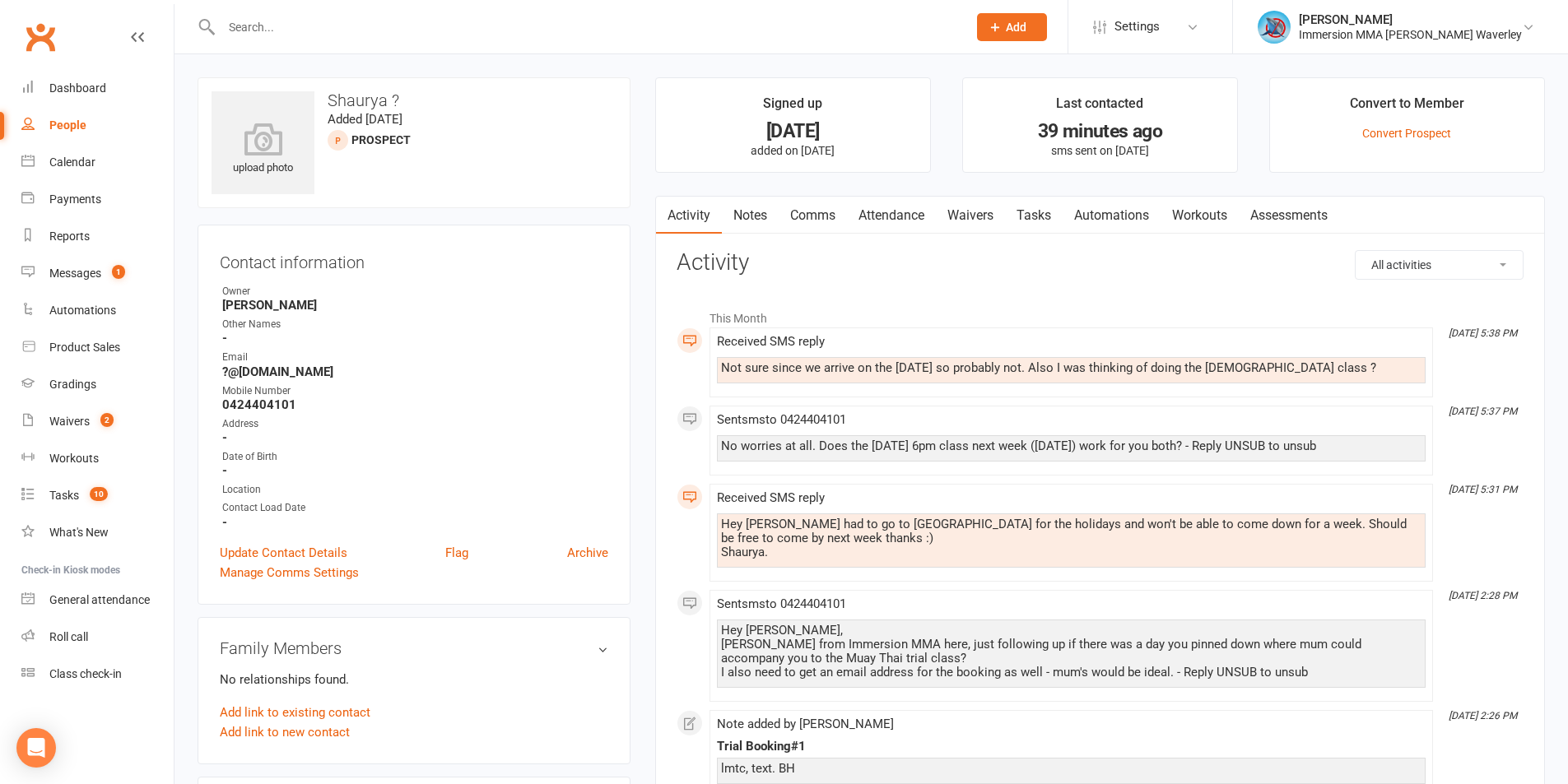
click at [741, 190] on main "Signed up [DATE] added on [DATE] Last contacted 39 minutes ago sms sent on [DAT…" at bounding box center [1100, 571] width 915 height 987
click at [745, 205] on link "Notes" at bounding box center [750, 215] width 57 height 38
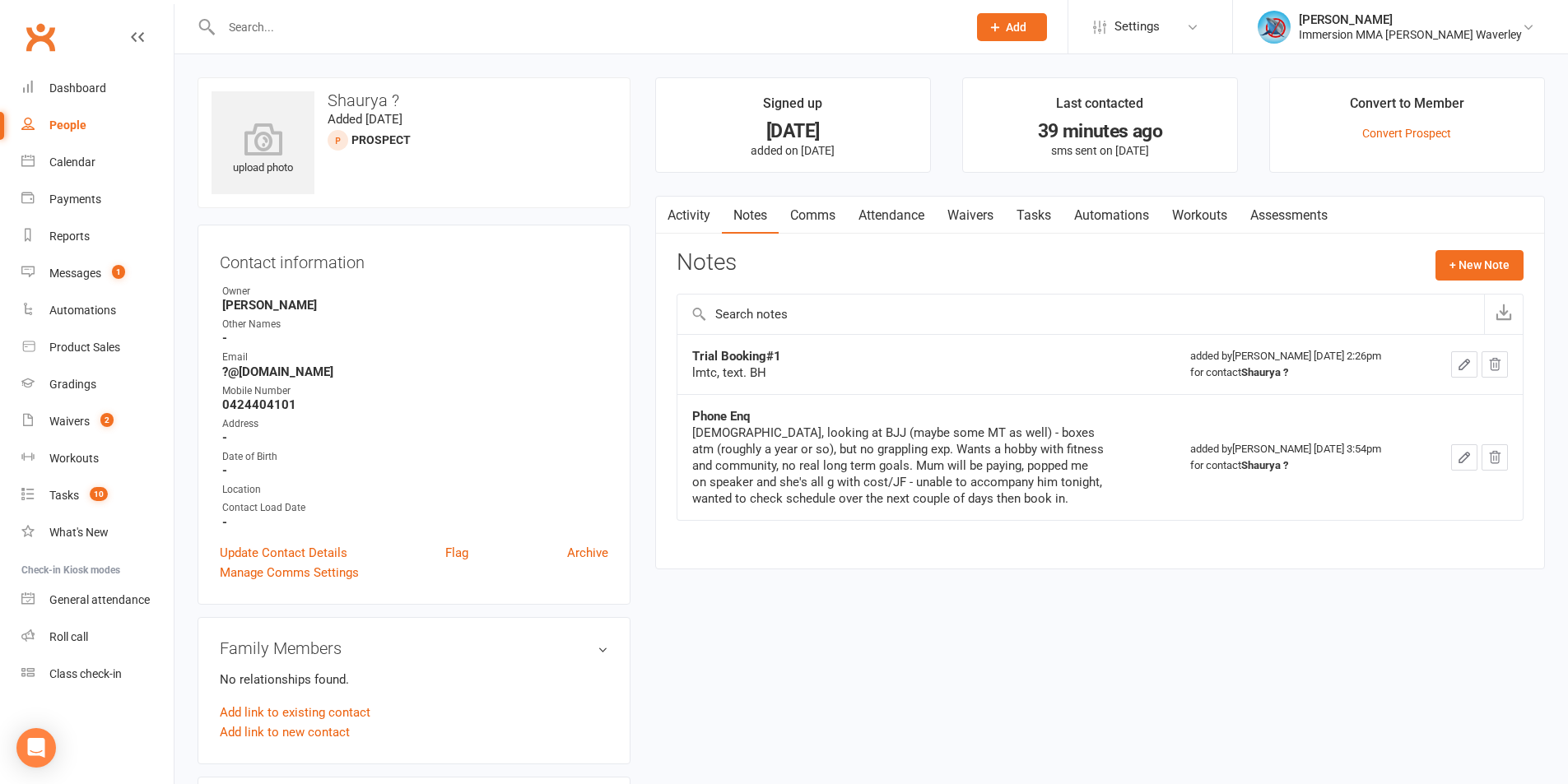
click at [699, 215] on link "Activity" at bounding box center [689, 215] width 66 height 38
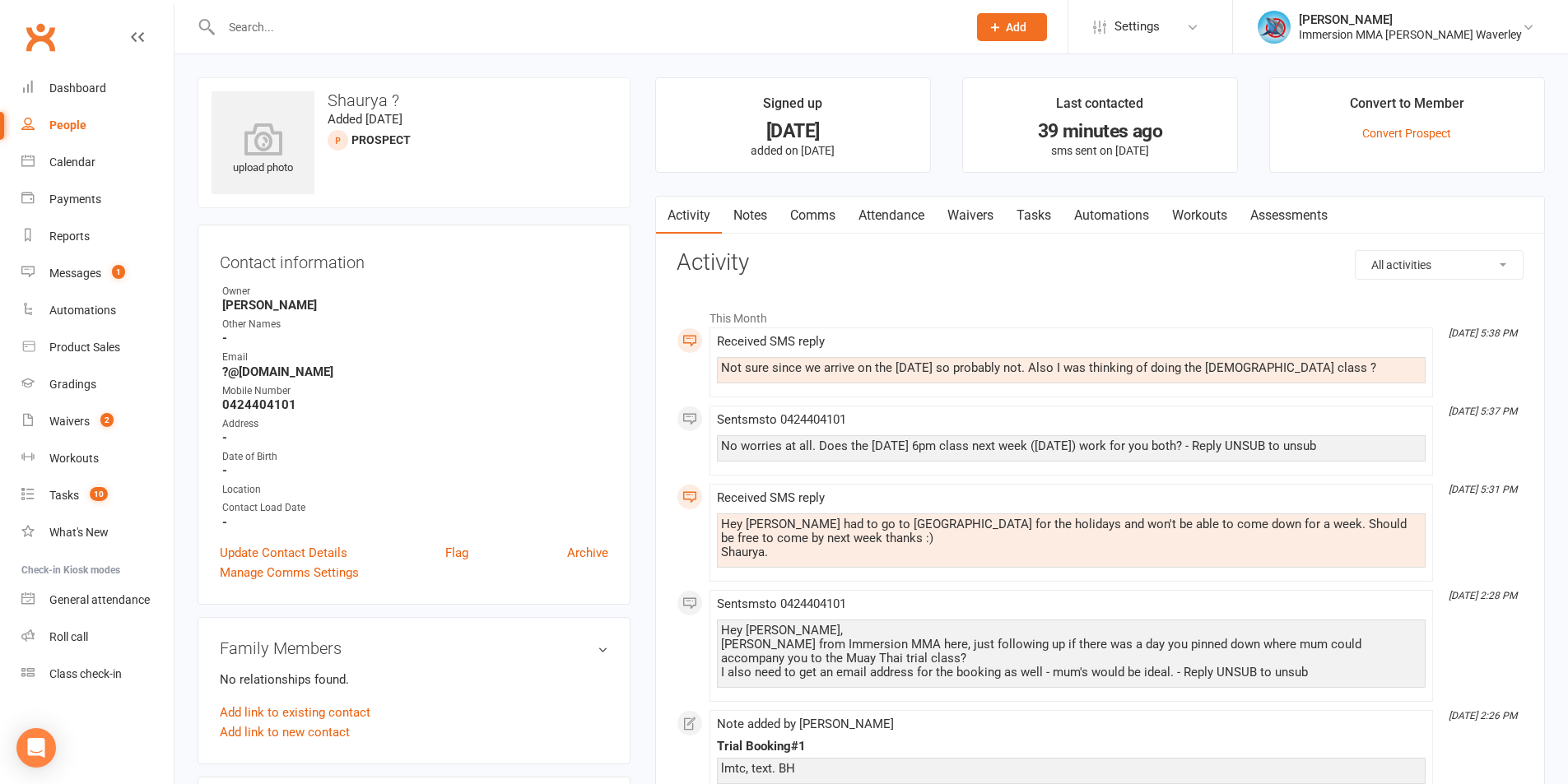
click at [1030, 219] on link "Tasks" at bounding box center [1033, 215] width 58 height 38
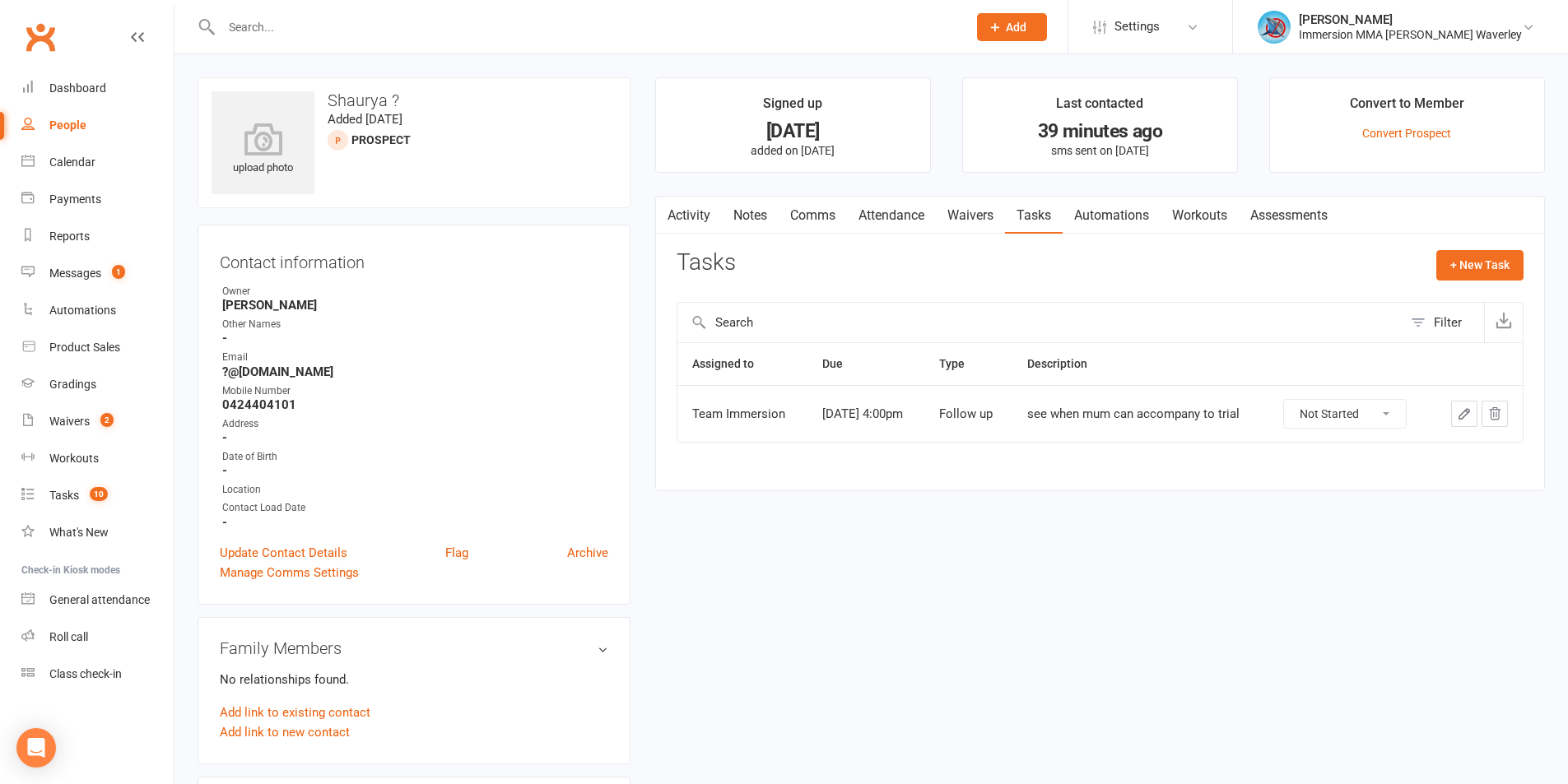
click at [1291, 587] on div "upload photo Shaurya ? Added [DATE] prospect Contact information Owner [PERSON_…" at bounding box center [871, 760] width 1372 height 1365
click at [739, 211] on link "Notes" at bounding box center [750, 215] width 57 height 38
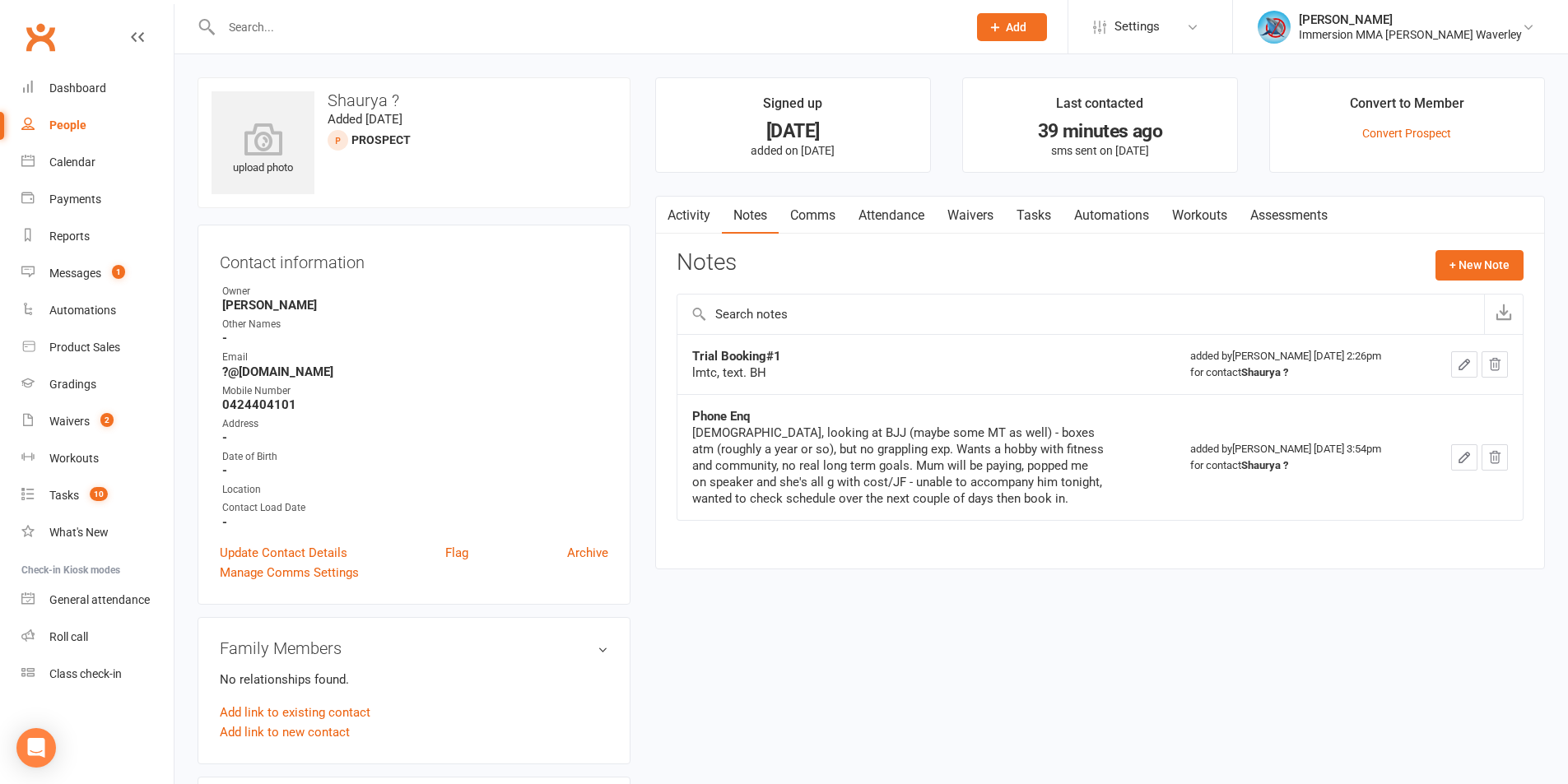
click at [692, 211] on link "Activity" at bounding box center [689, 215] width 66 height 38
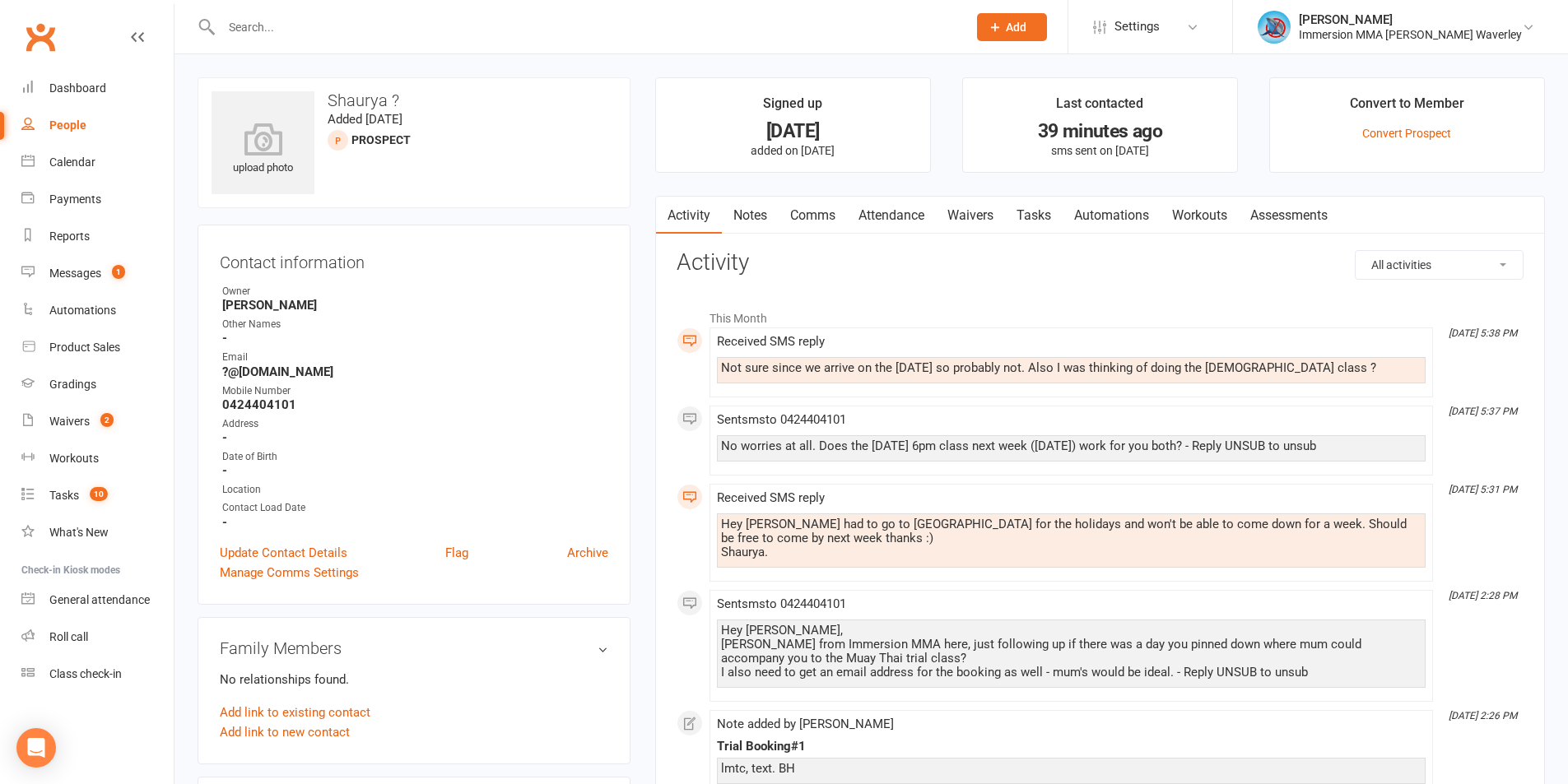
click at [365, 102] on h3 "Shaurya ?" at bounding box center [413, 100] width 404 height 18
copy h3 "Shaurya"
click at [825, 224] on link "Comms" at bounding box center [813, 215] width 69 height 38
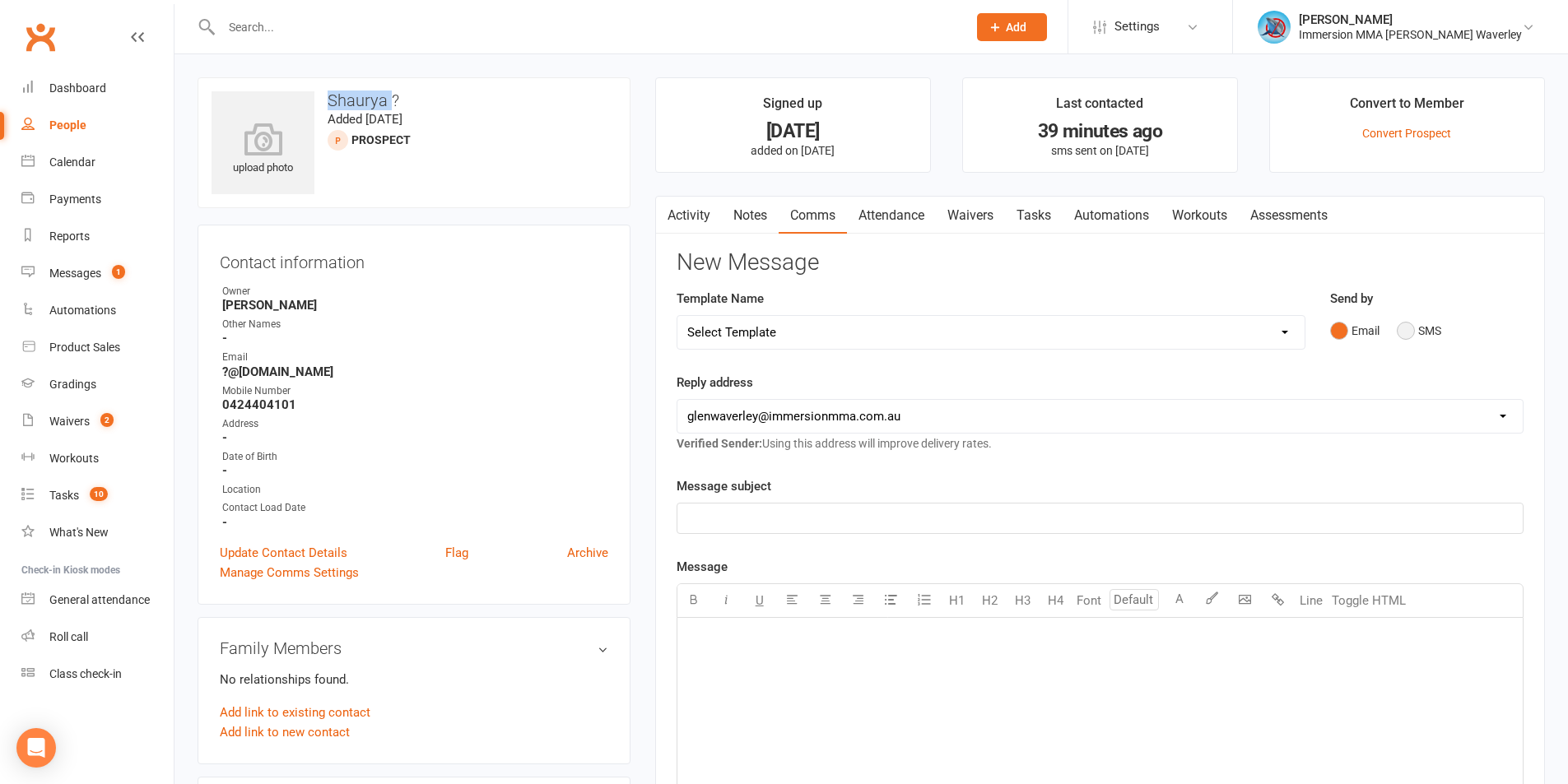
click at [1411, 337] on button "SMS" at bounding box center [1418, 331] width 44 height 31
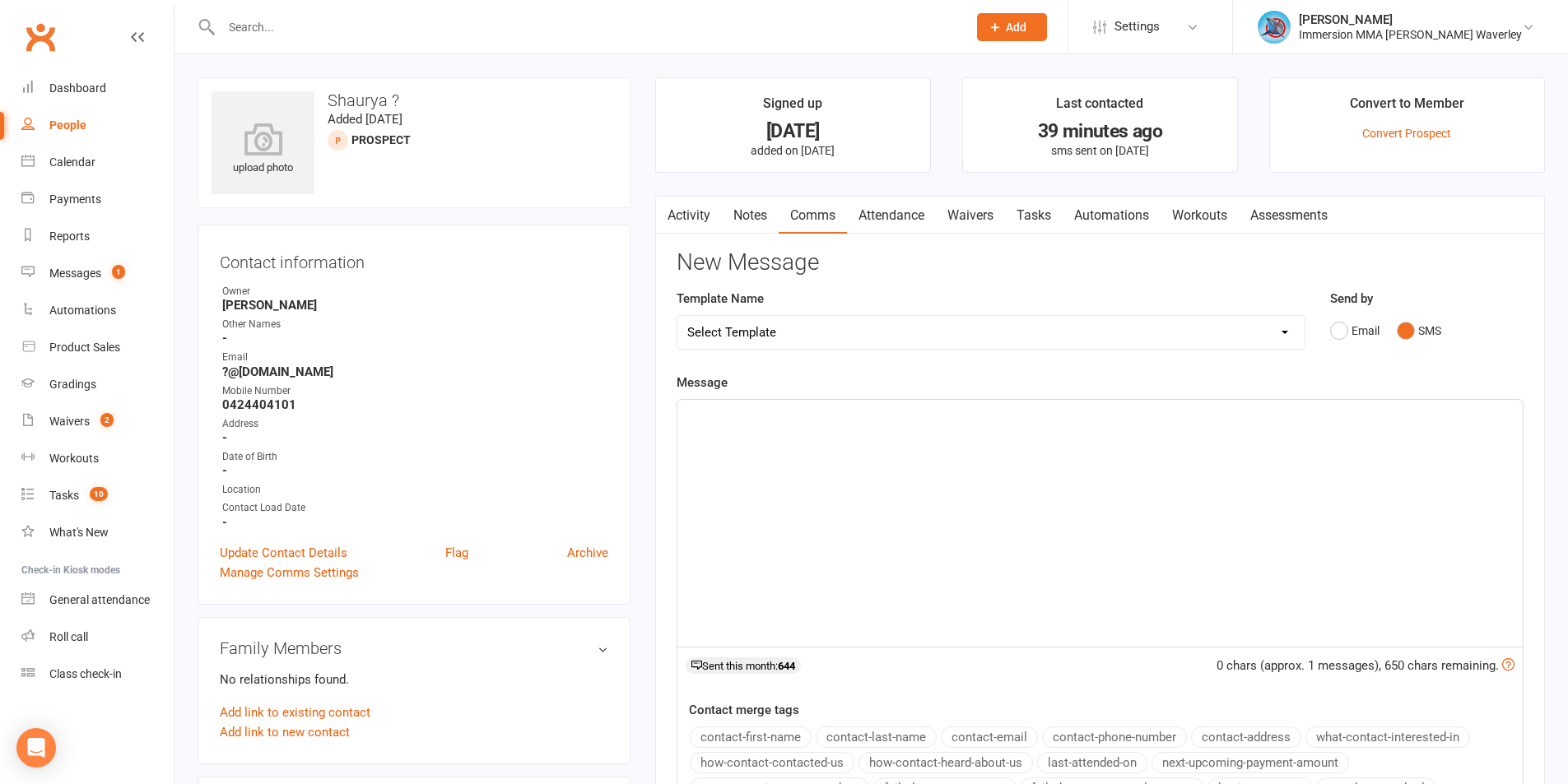
click at [1077, 585] on div "﻿" at bounding box center [1100, 523] width 845 height 247
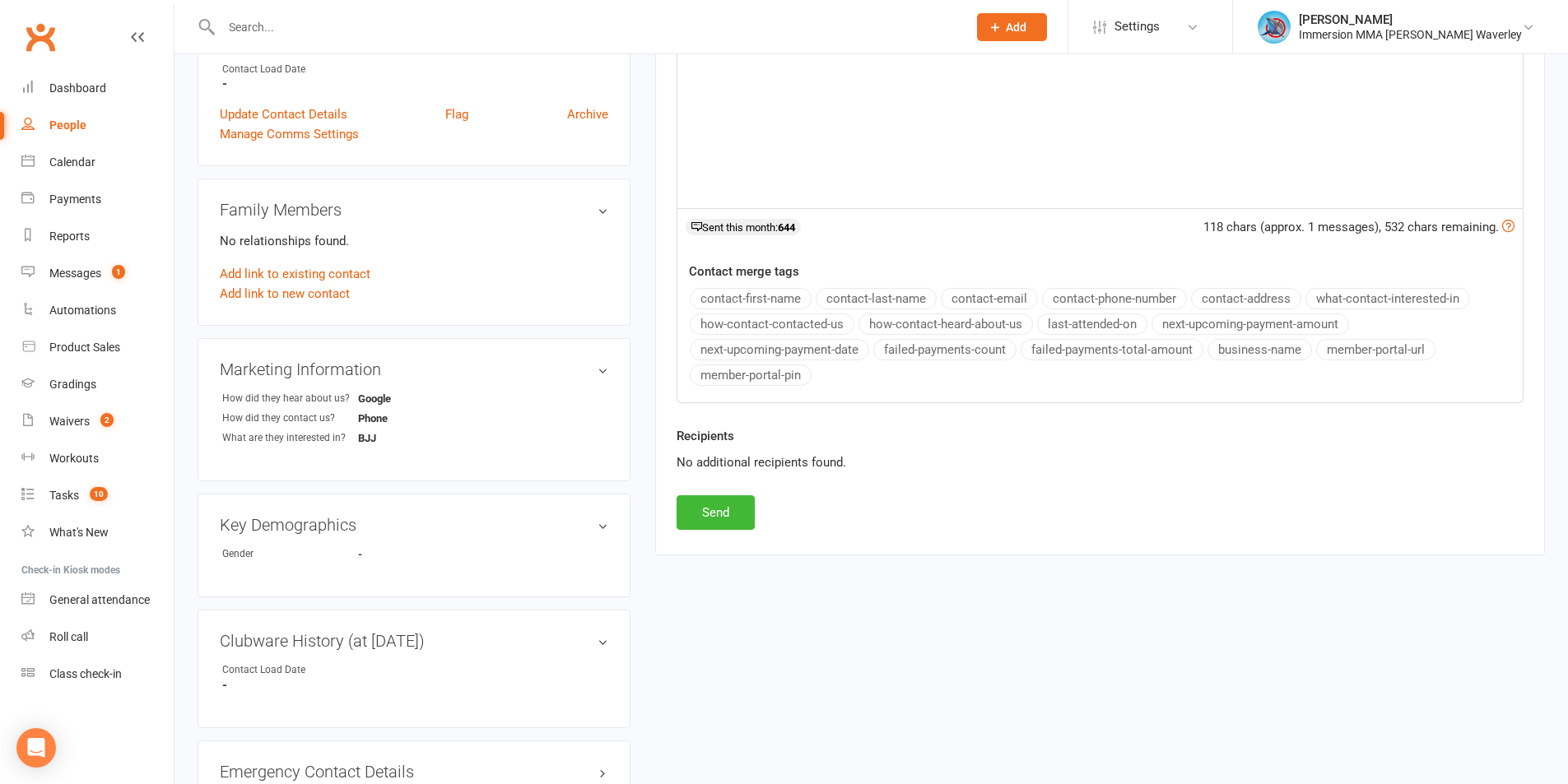
click at [761, 516] on div "New Message Template Name Select Template [Email] Adult Appt Confirmation Email…" at bounding box center [1100, 171] width 847 height 718
click at [744, 514] on button "Send" at bounding box center [716, 512] width 78 height 34
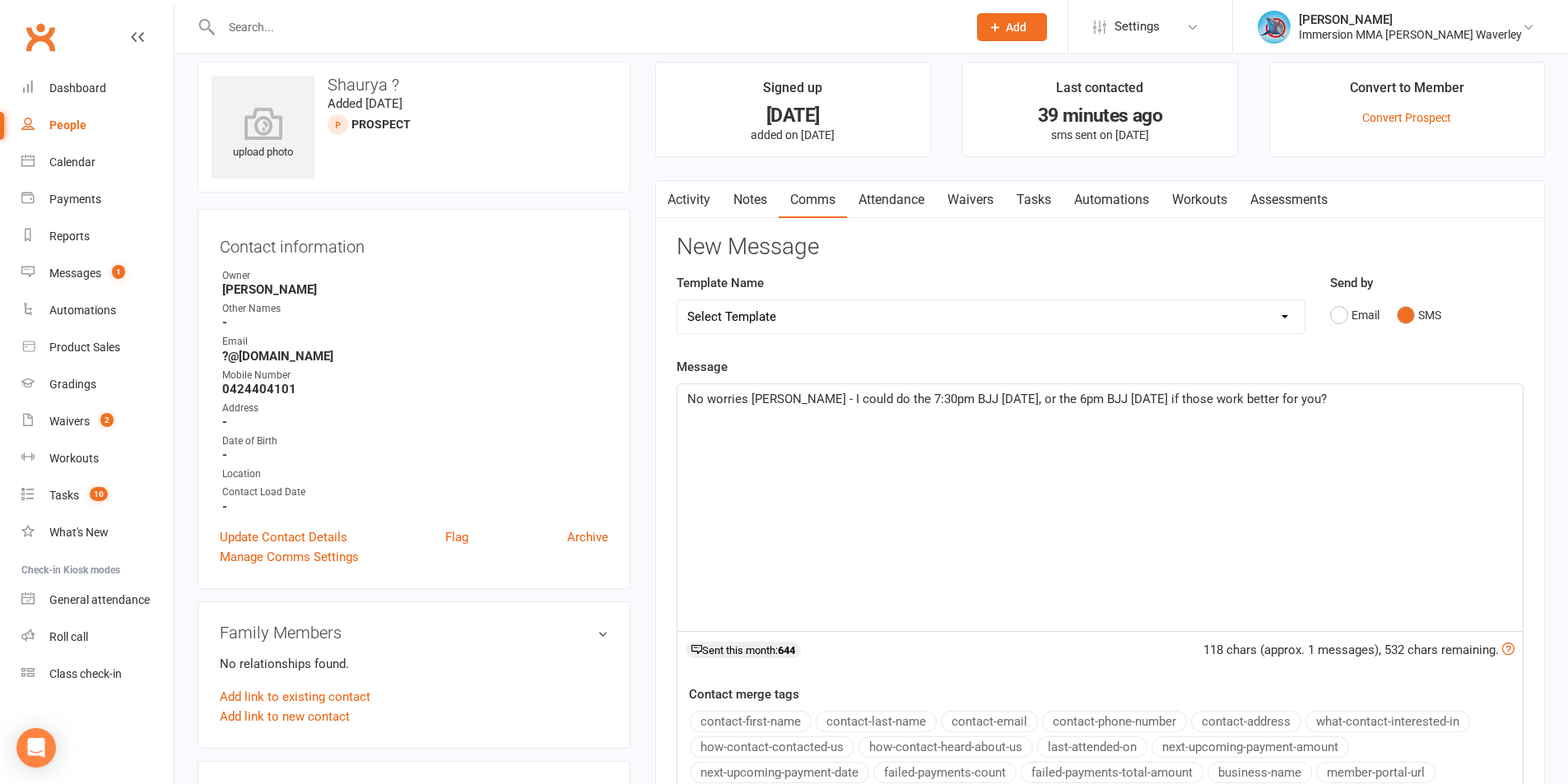
scroll to position [0, 0]
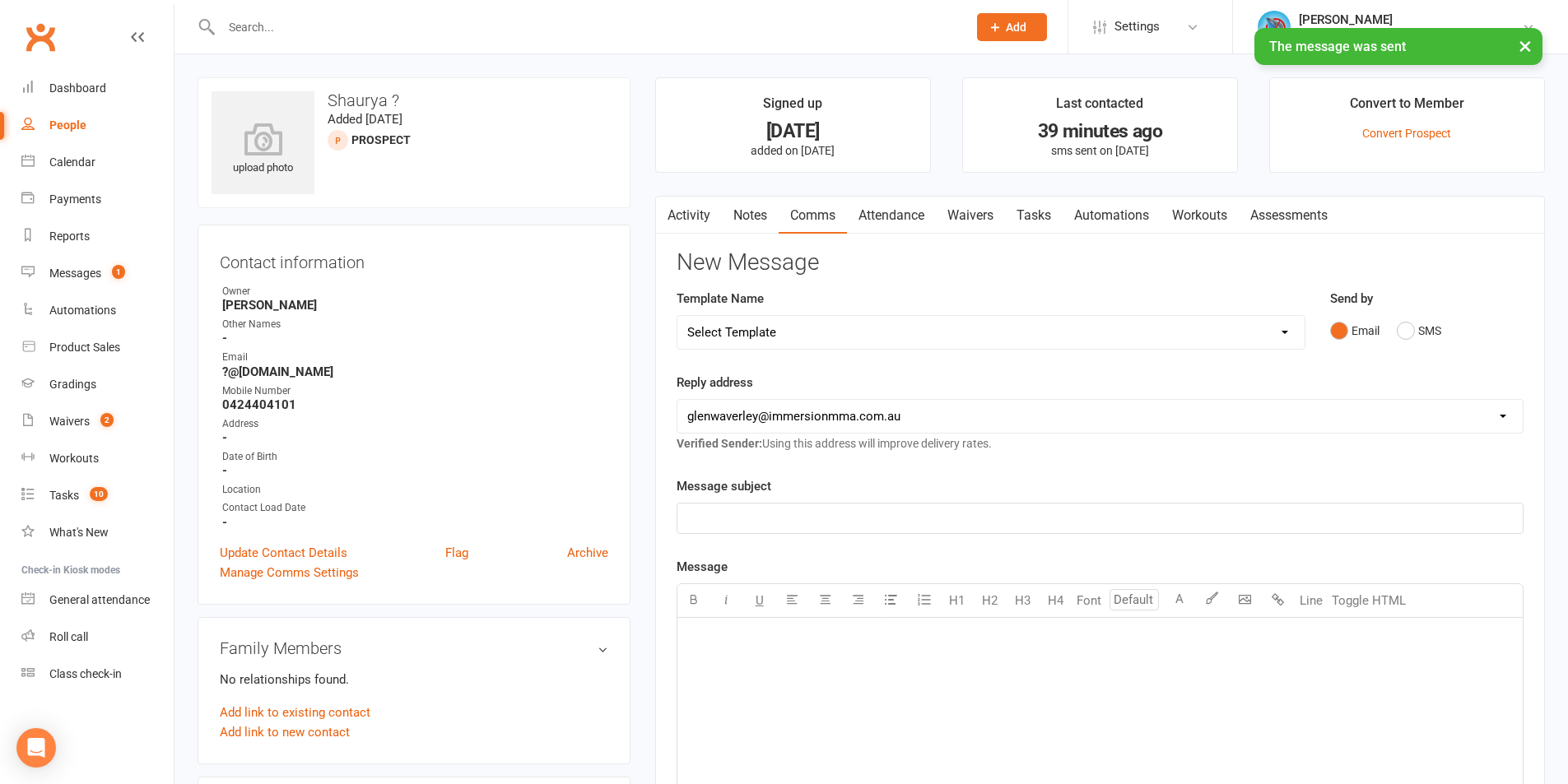
click at [759, 218] on link "Notes" at bounding box center [750, 215] width 57 height 38
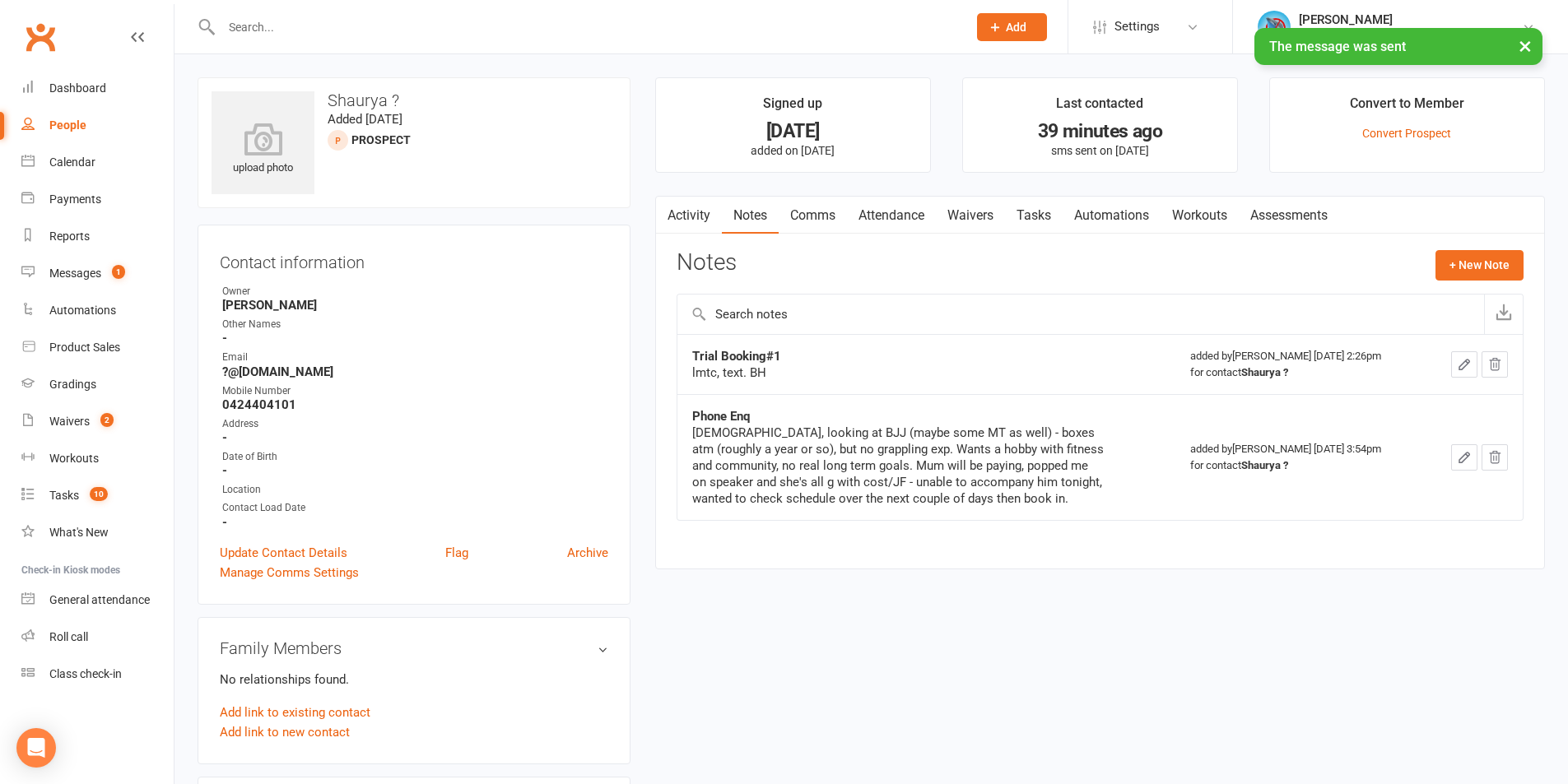
click at [682, 218] on link "Activity" at bounding box center [689, 215] width 66 height 38
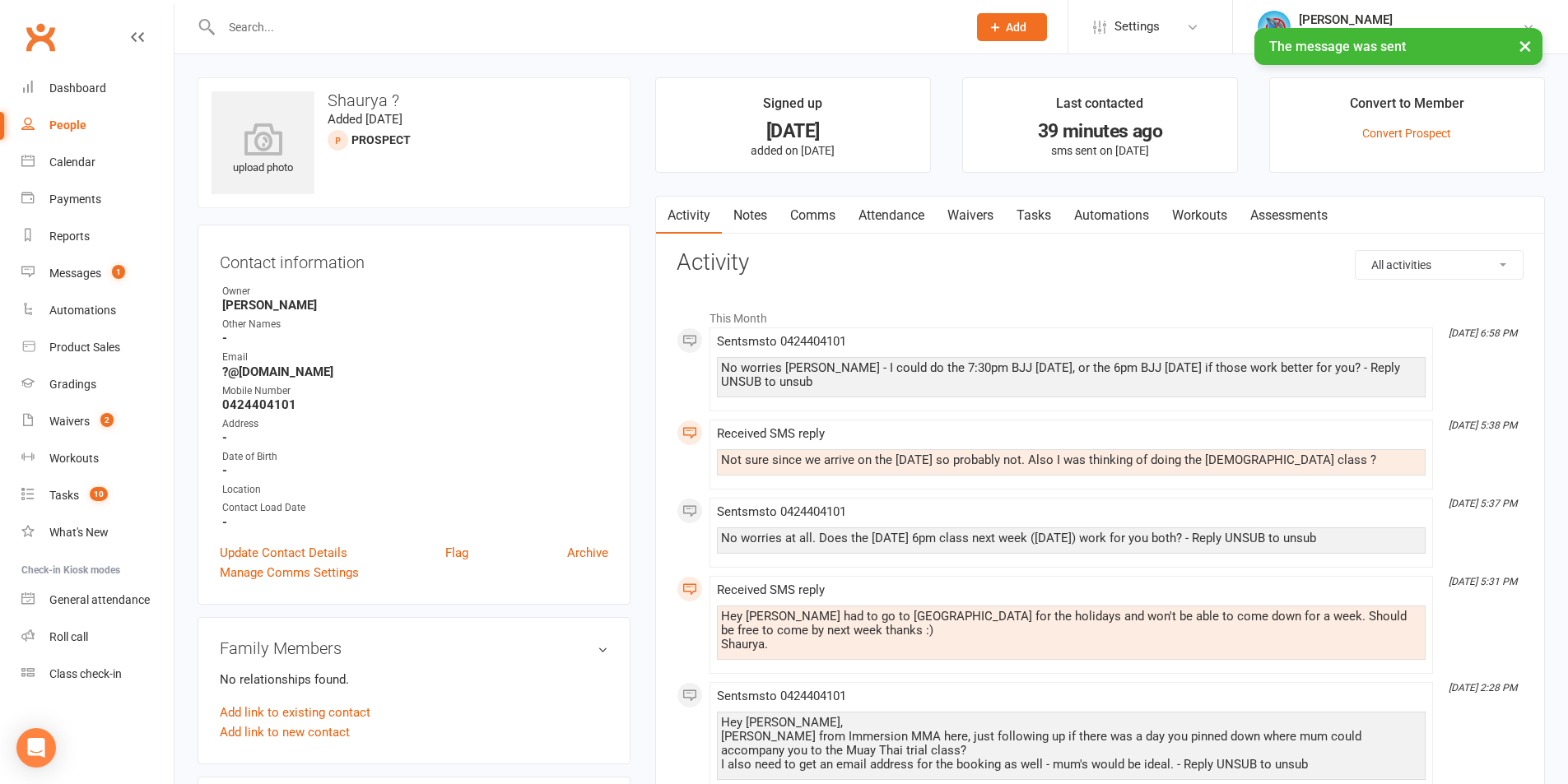
click at [1038, 209] on link "Tasks" at bounding box center [1033, 215] width 58 height 38
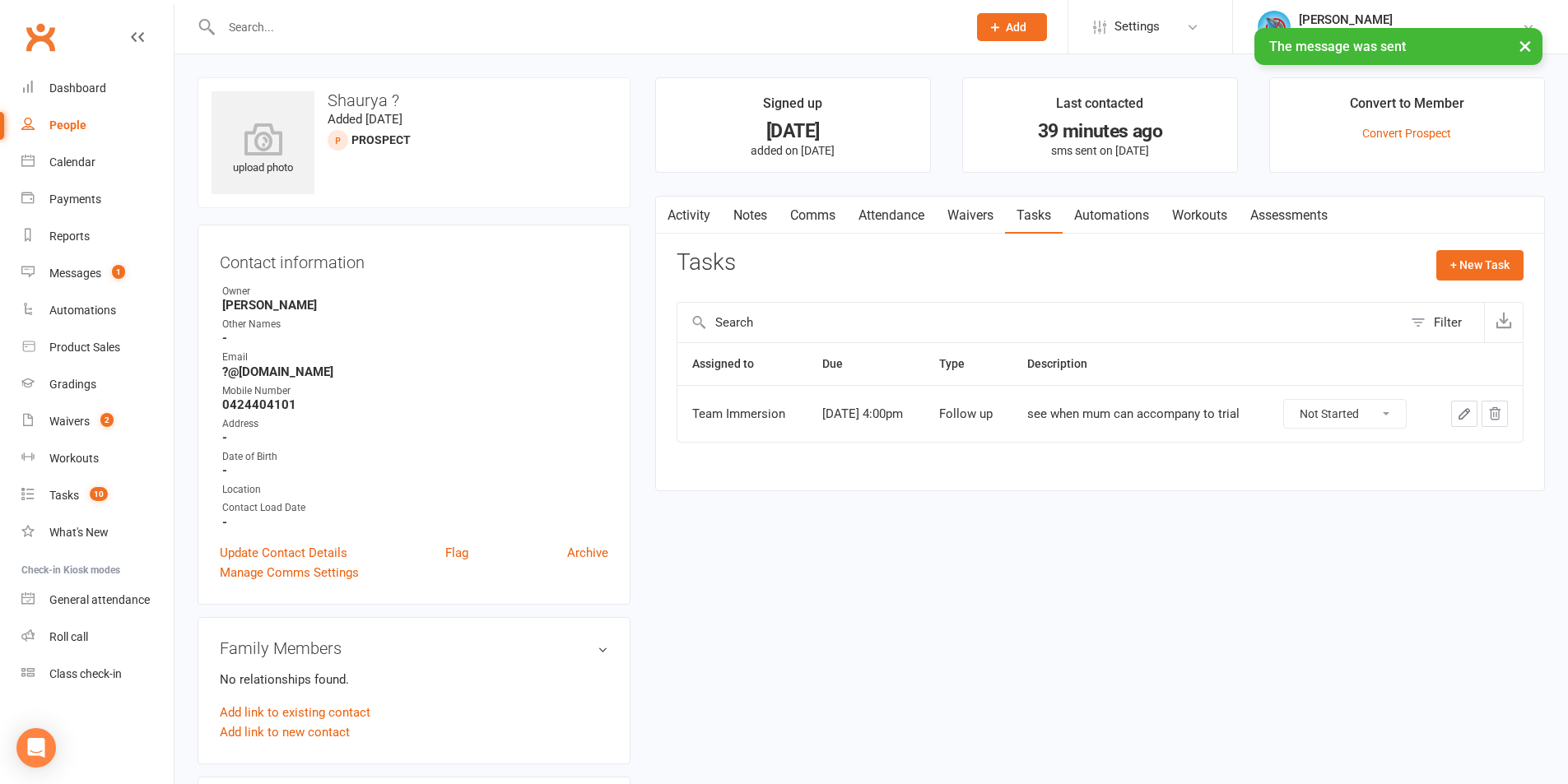
click at [688, 206] on link "Activity" at bounding box center [689, 215] width 66 height 38
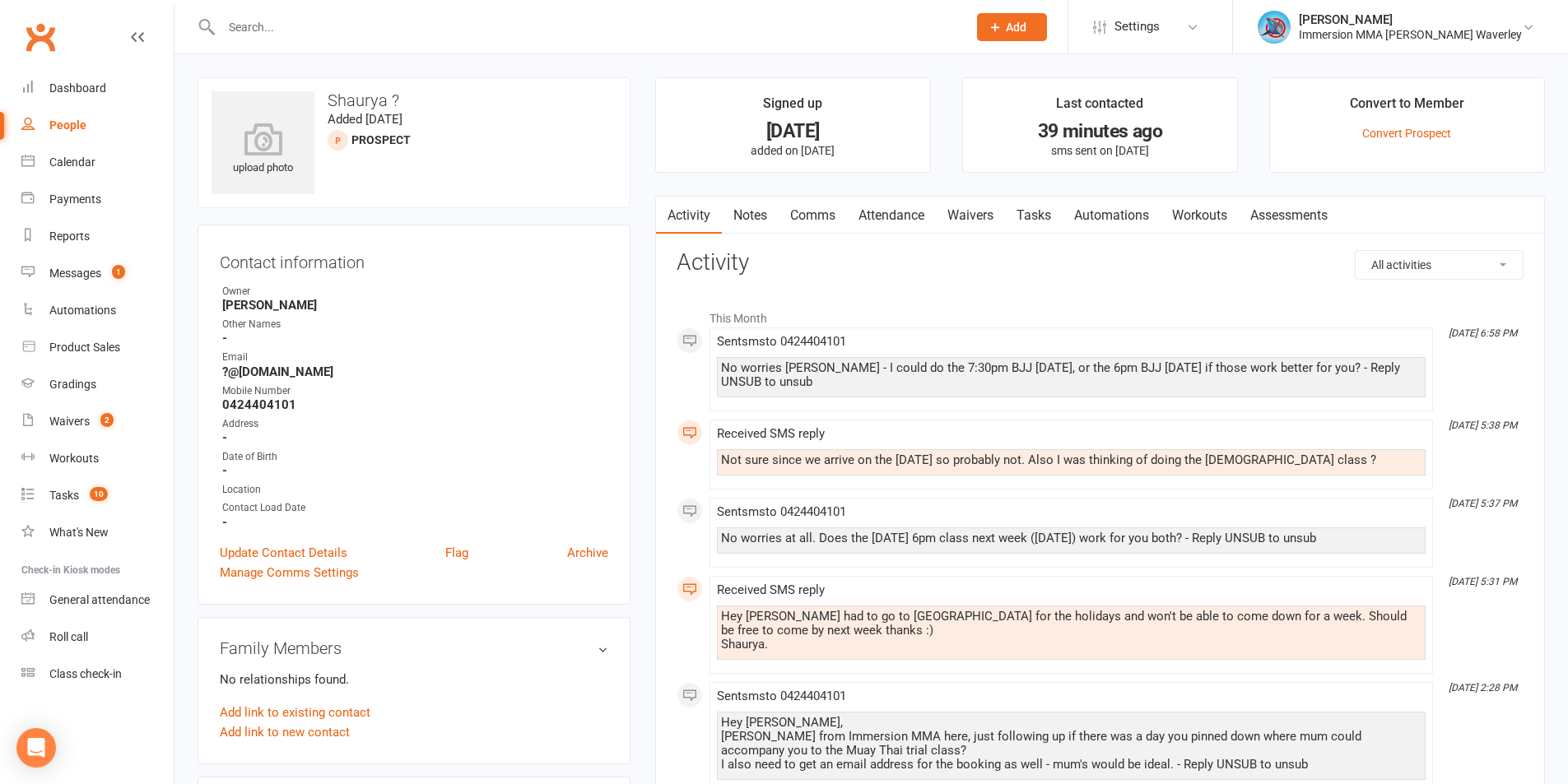
click at [1042, 225] on link "Tasks" at bounding box center [1033, 215] width 58 height 38
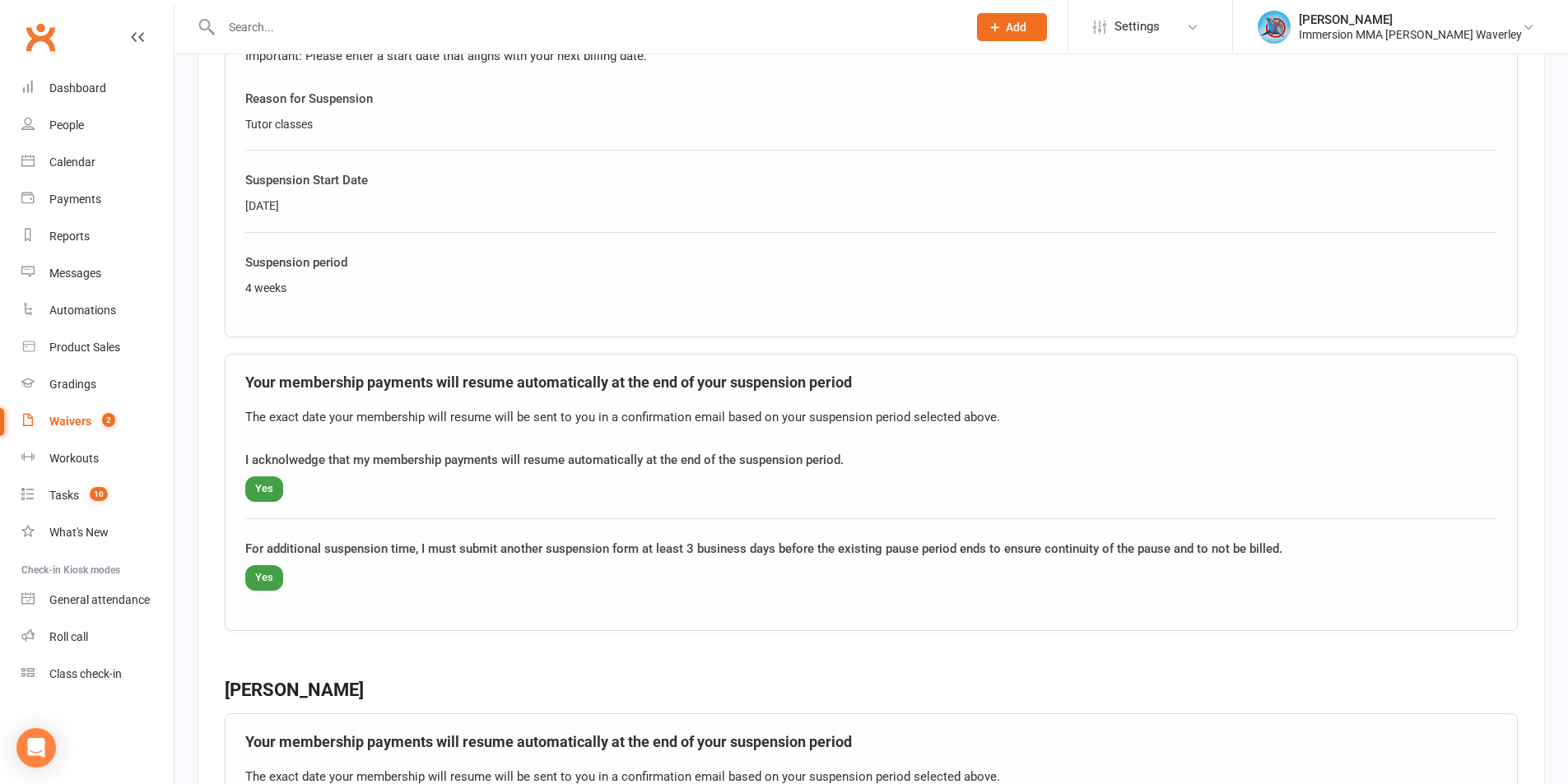
scroll to position [1536, 0]
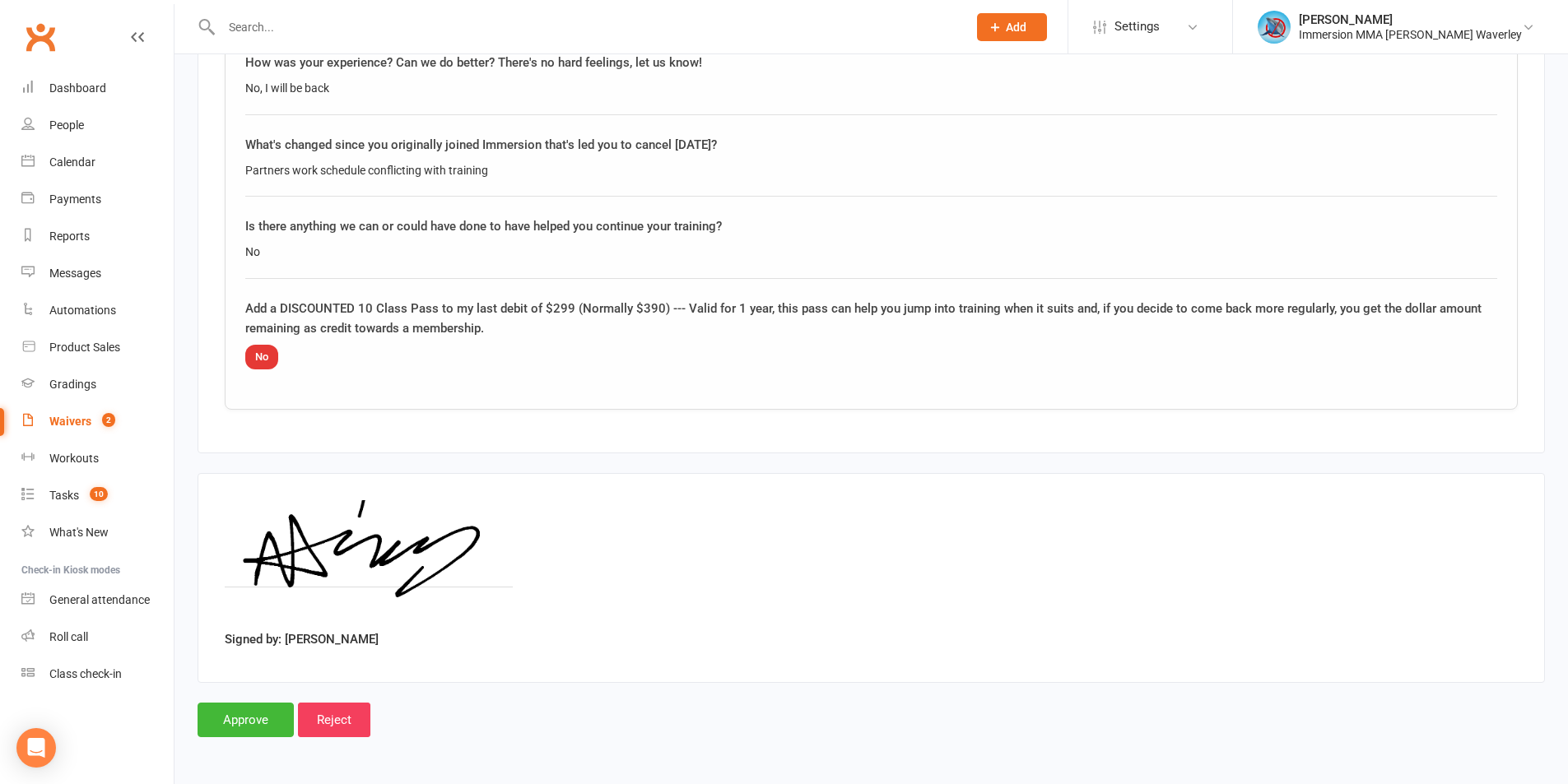
scroll to position [775, 0]
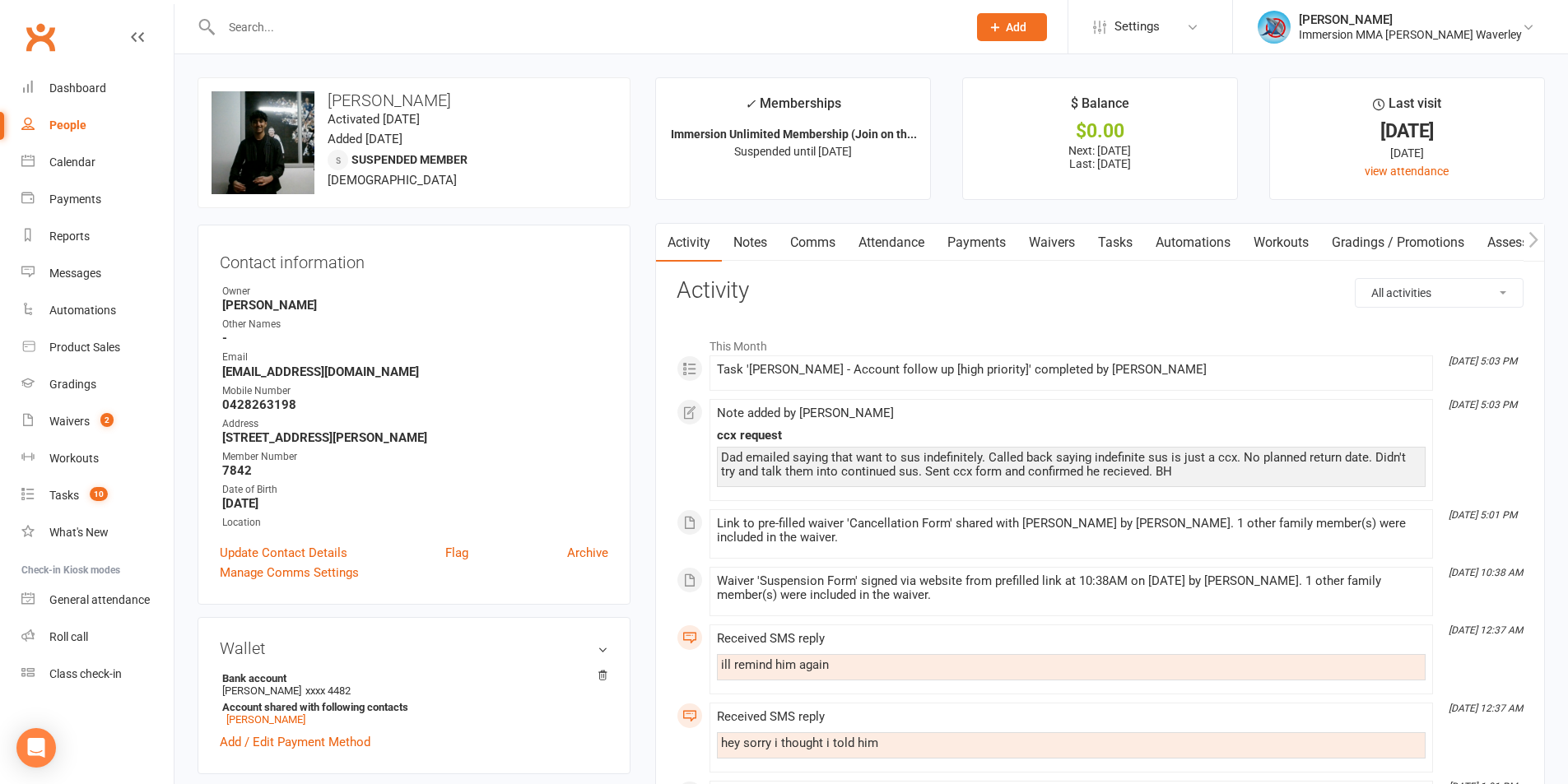
click at [1053, 247] on link "Waivers" at bounding box center [1052, 243] width 70 height 38
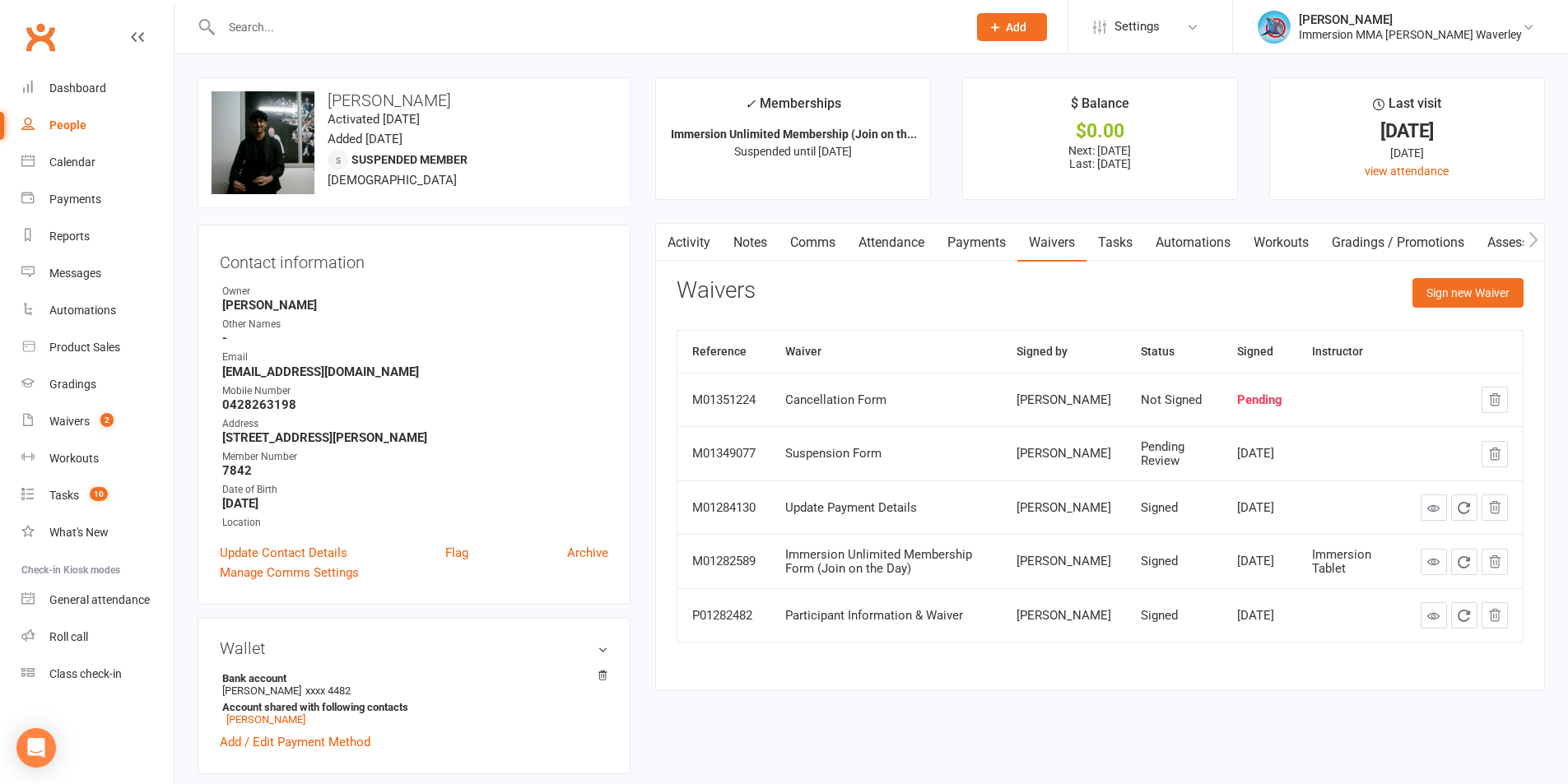
drag, startPoint x: 709, startPoint y: 236, endPoint x: 706, endPoint y: 227, distance: 9.5
click at [706, 231] on link "Activity" at bounding box center [689, 243] width 66 height 38
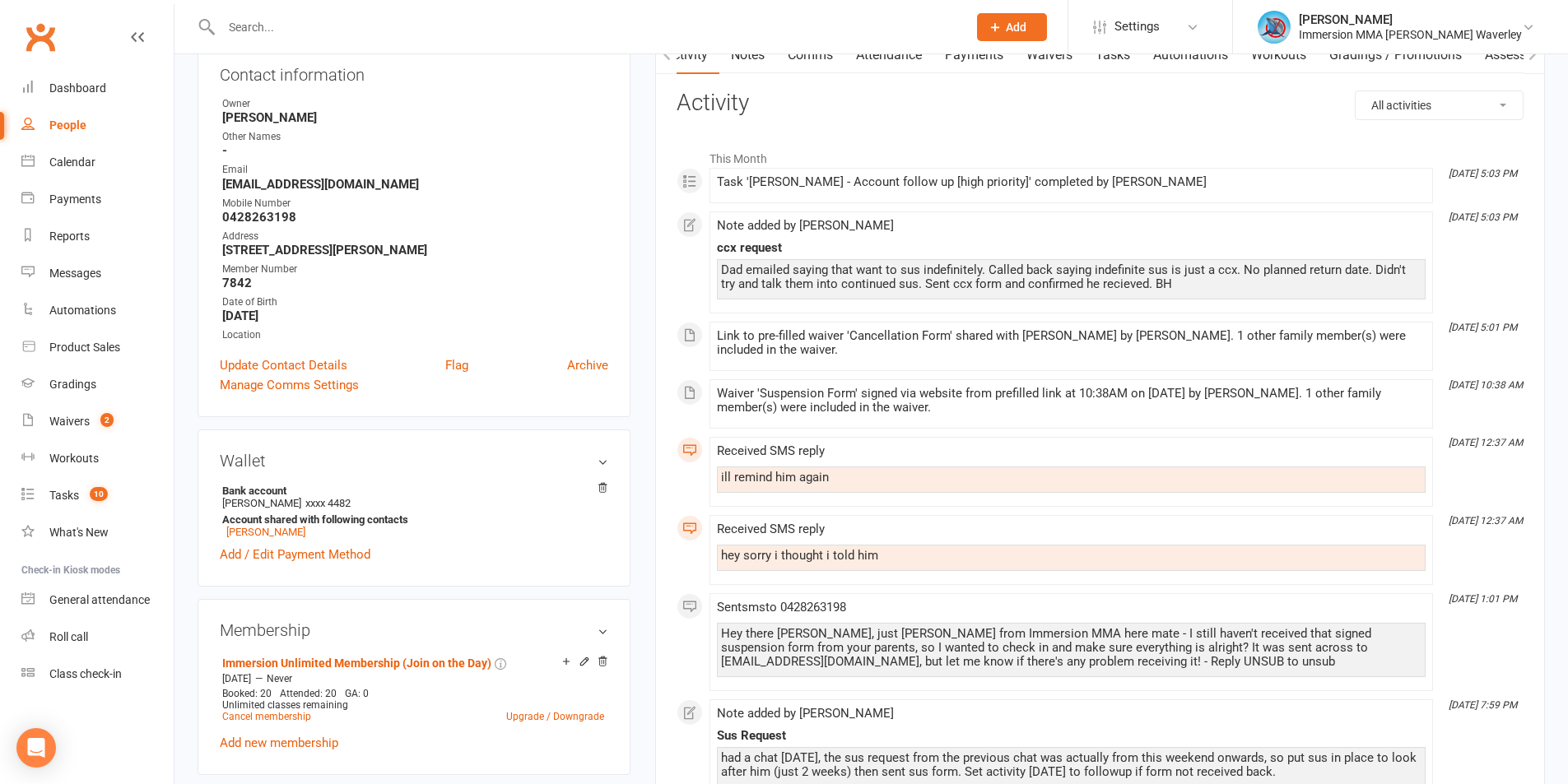
scroll to position [219, 0]
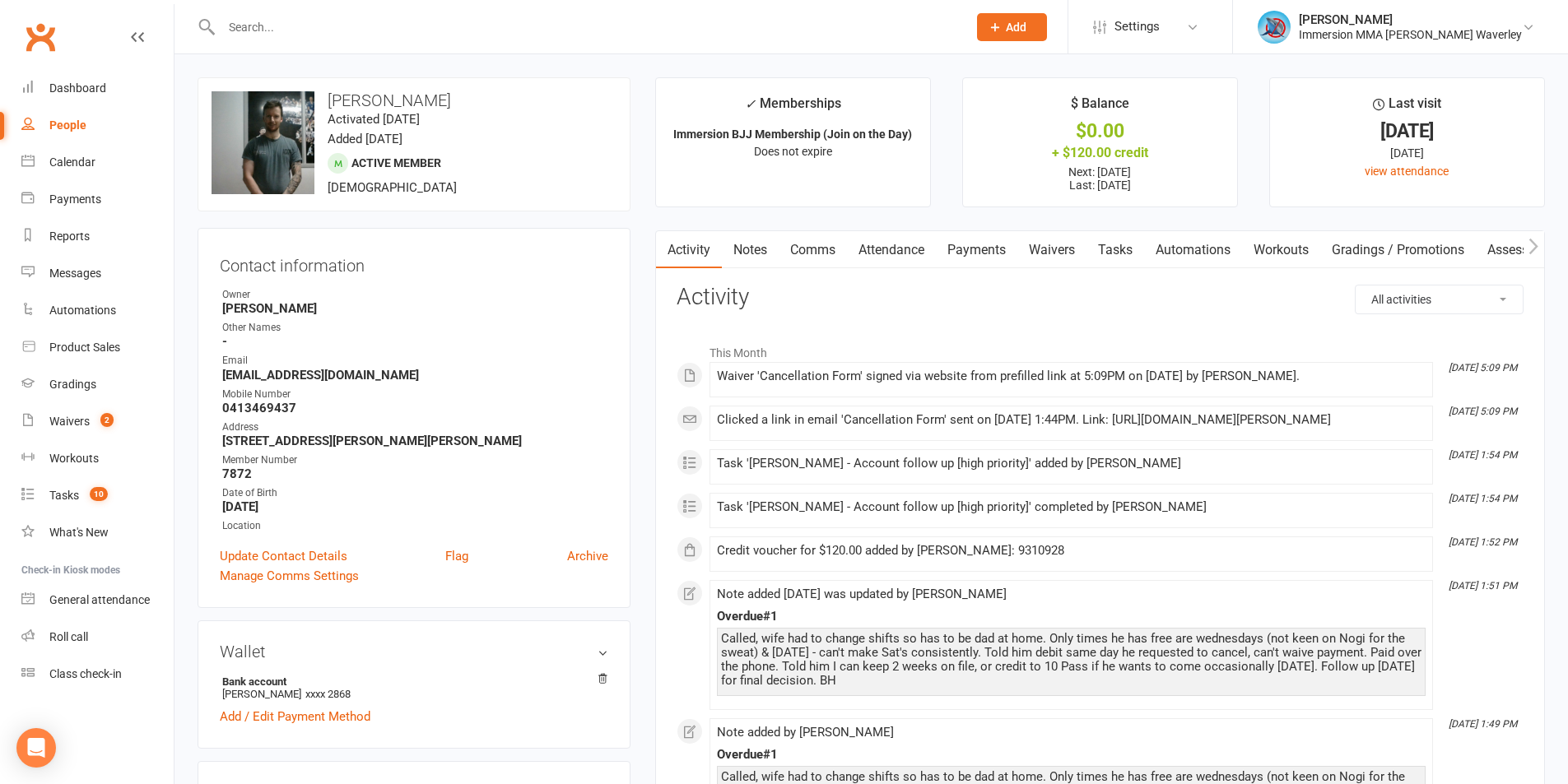
click at [967, 245] on link "Payments" at bounding box center [976, 250] width 81 height 38
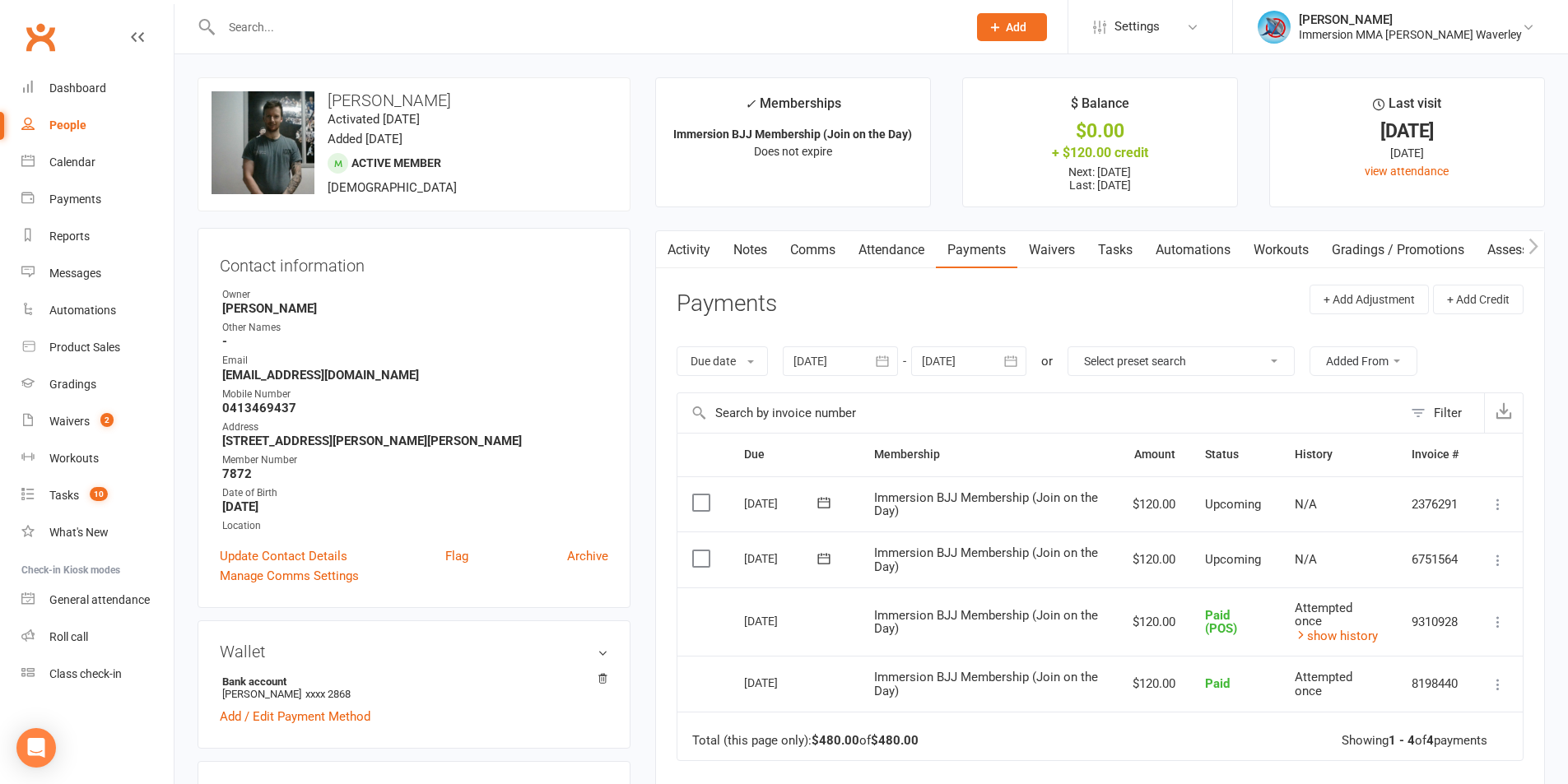
click at [1321, 647] on td "Attempted once show history" at bounding box center [1338, 622] width 117 height 69
click at [1324, 632] on link "show history" at bounding box center [1336, 635] width 83 height 15
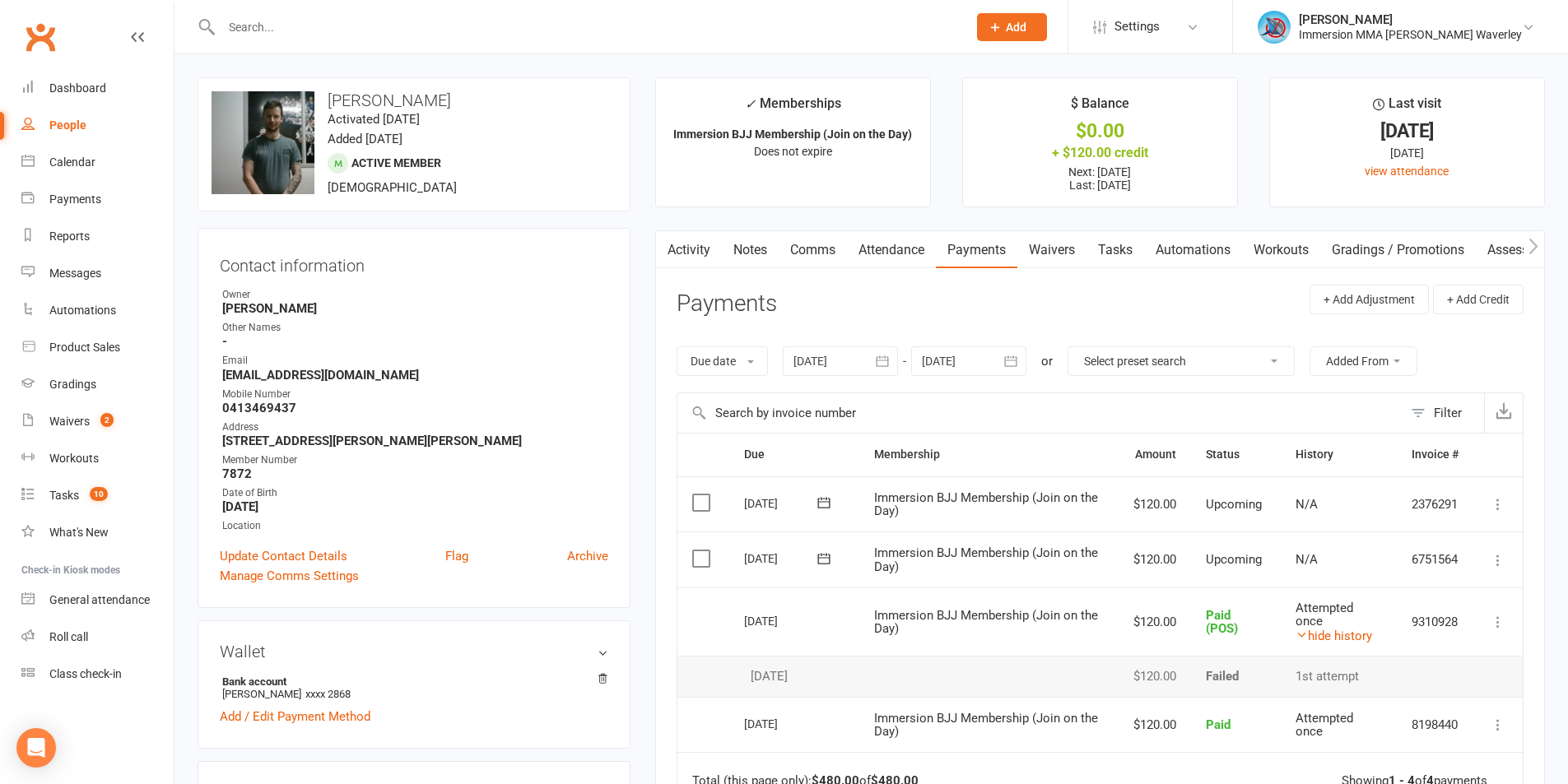
click at [689, 231] on link "Activity" at bounding box center [689, 250] width 66 height 38
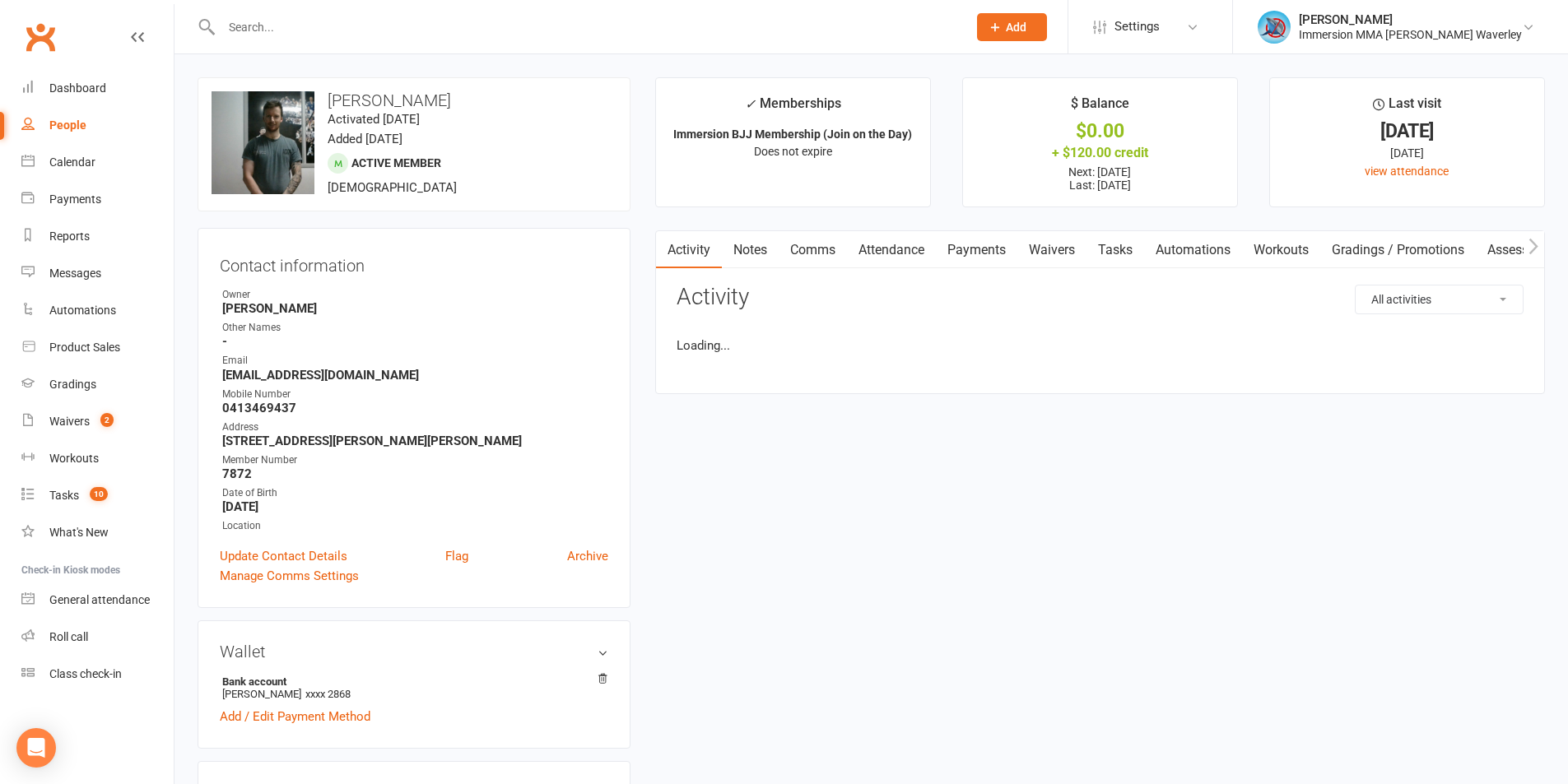
click at [747, 243] on link "Notes" at bounding box center [750, 250] width 57 height 38
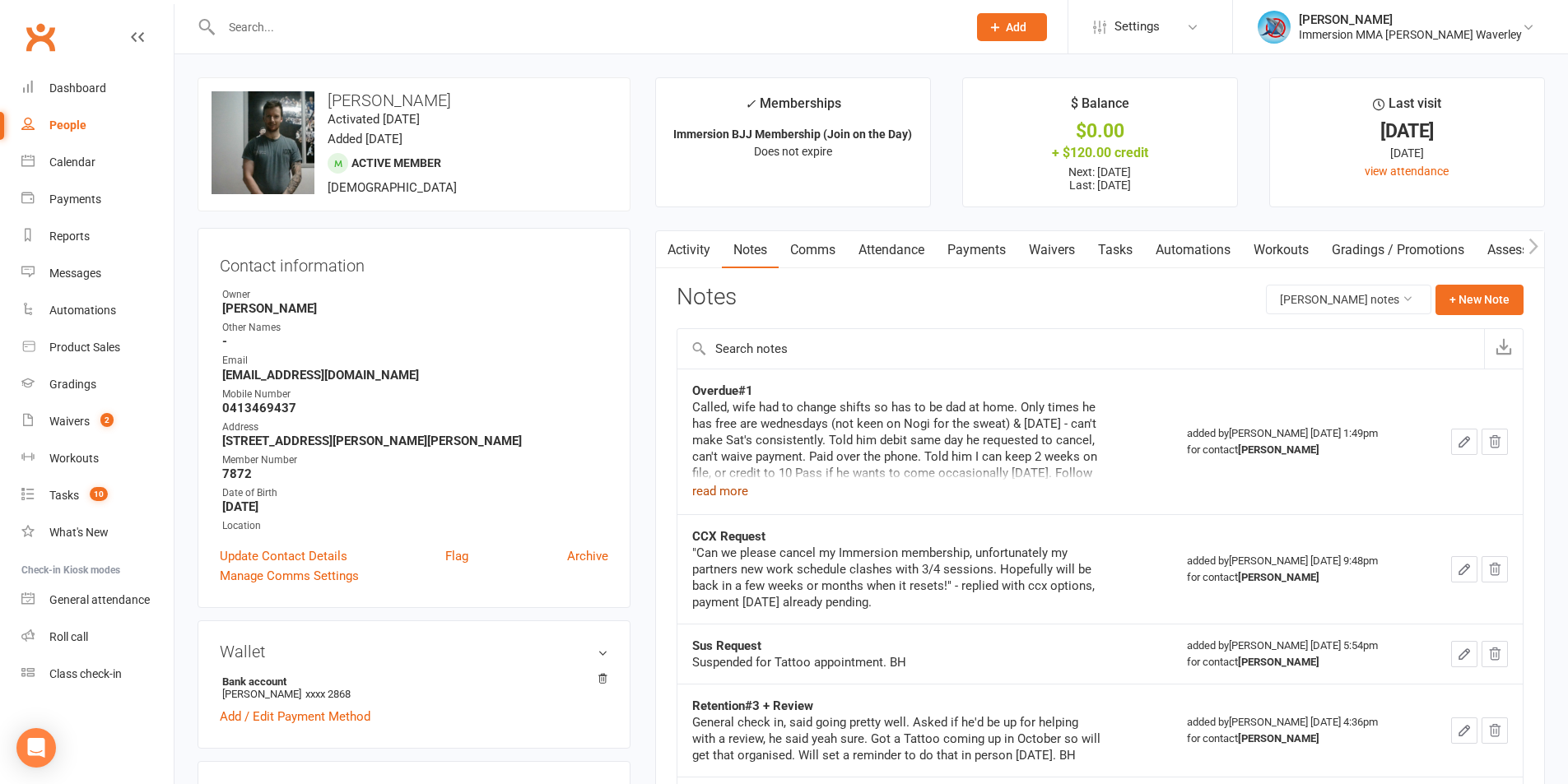
click at [735, 486] on button "read more" at bounding box center [720, 491] width 56 height 20
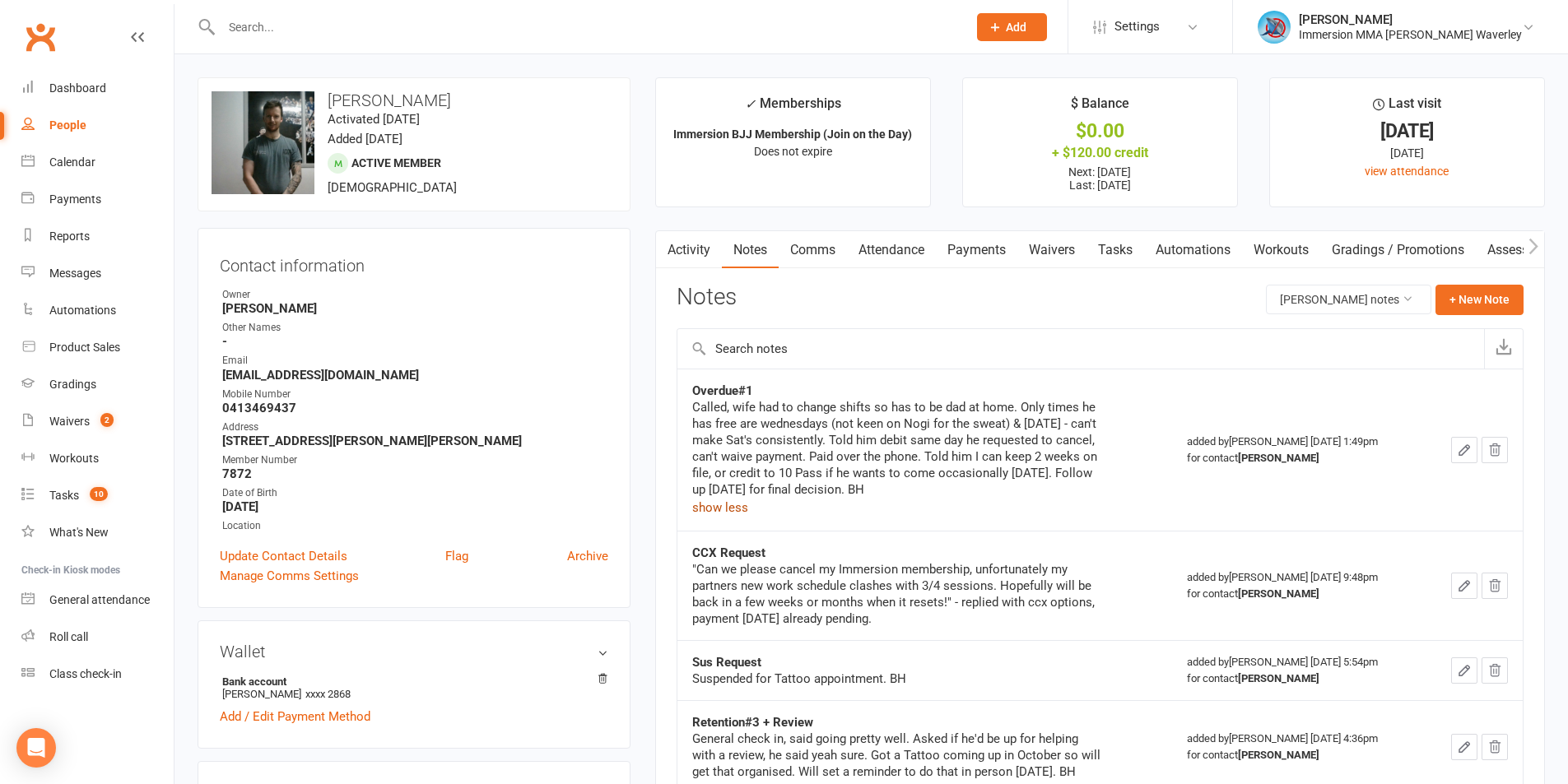
click at [1129, 242] on link "Tasks" at bounding box center [1115, 250] width 58 height 38
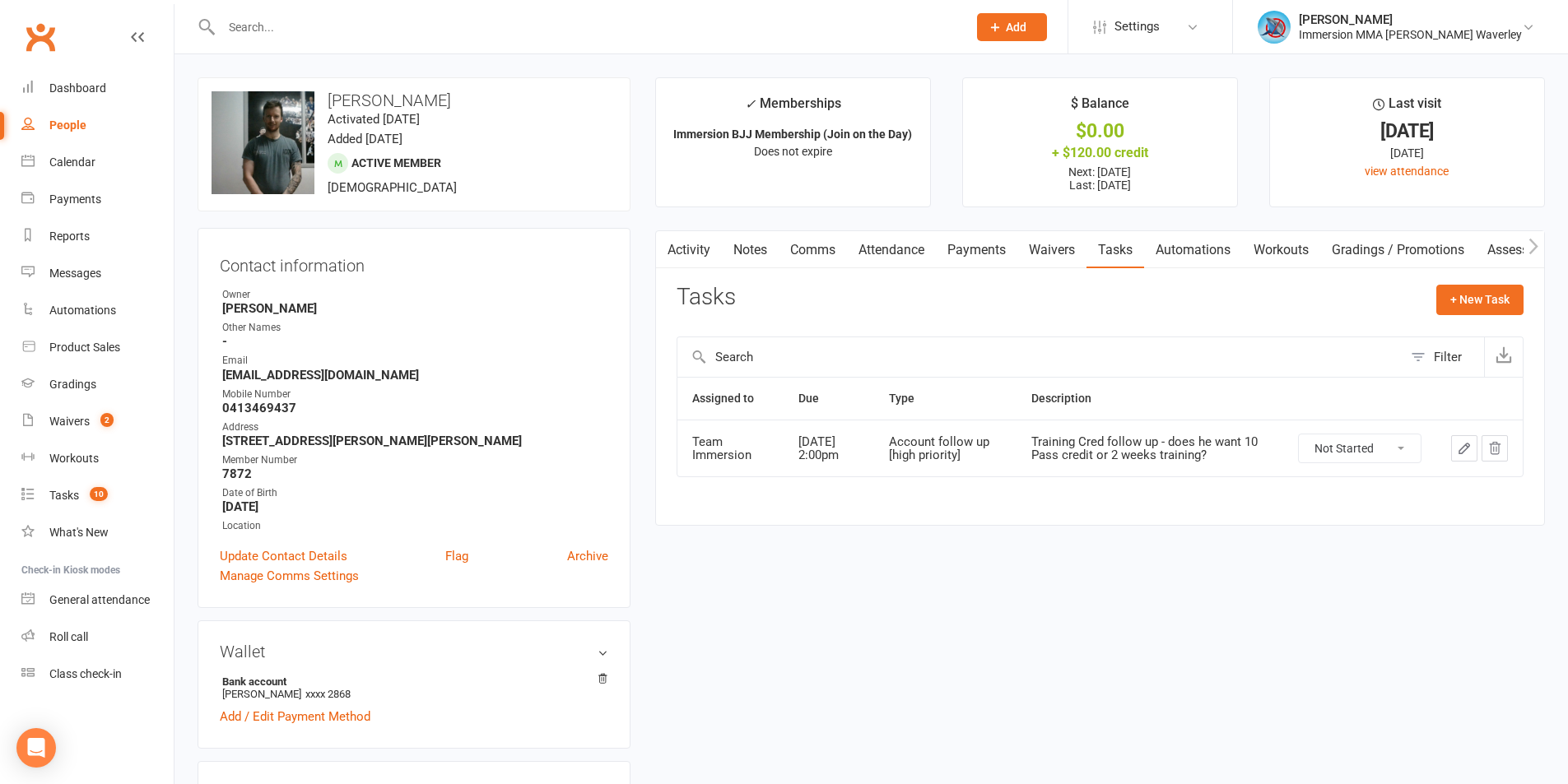
click at [1456, 445] on button "button" at bounding box center [1464, 448] width 26 height 26
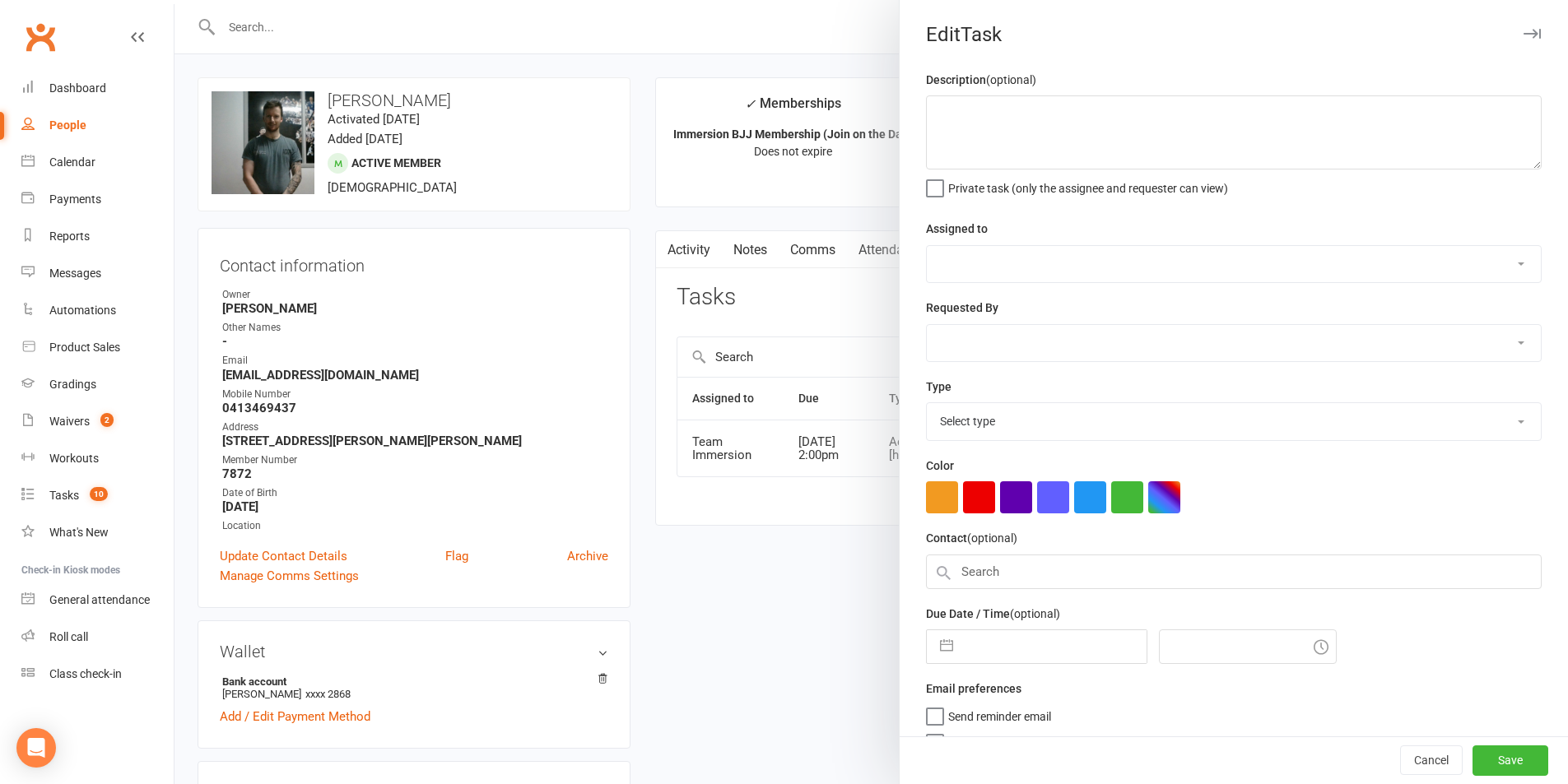
type textarea "Training Cred follow up - does he want 10 Pass credit or 2 weeks training?"
select select "48837"
select select "48840"
type input "16 Sep 2025"
type input "2:00pm"
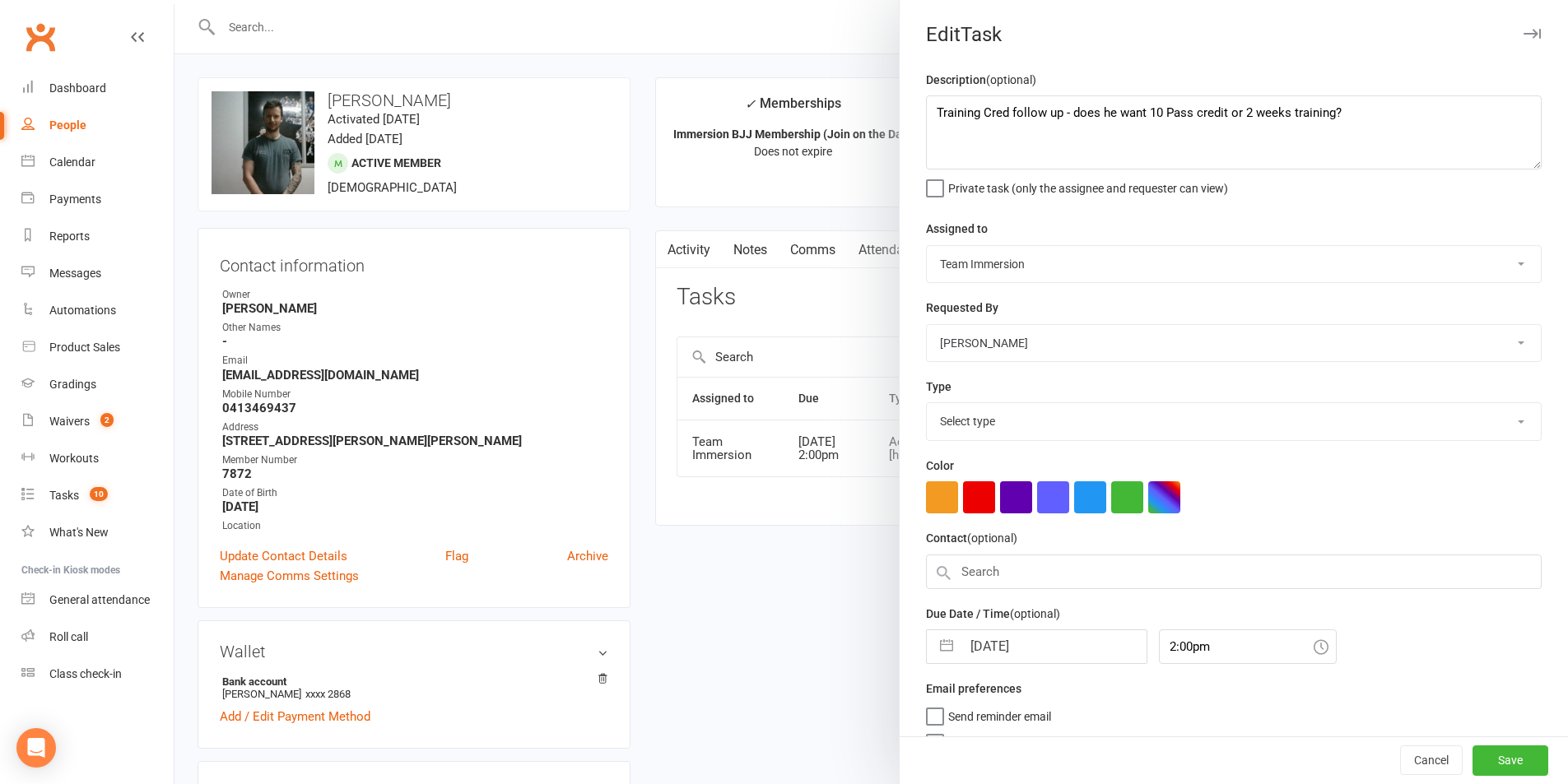
select select "27317"
click at [769, 587] on div at bounding box center [871, 392] width 1394 height 784
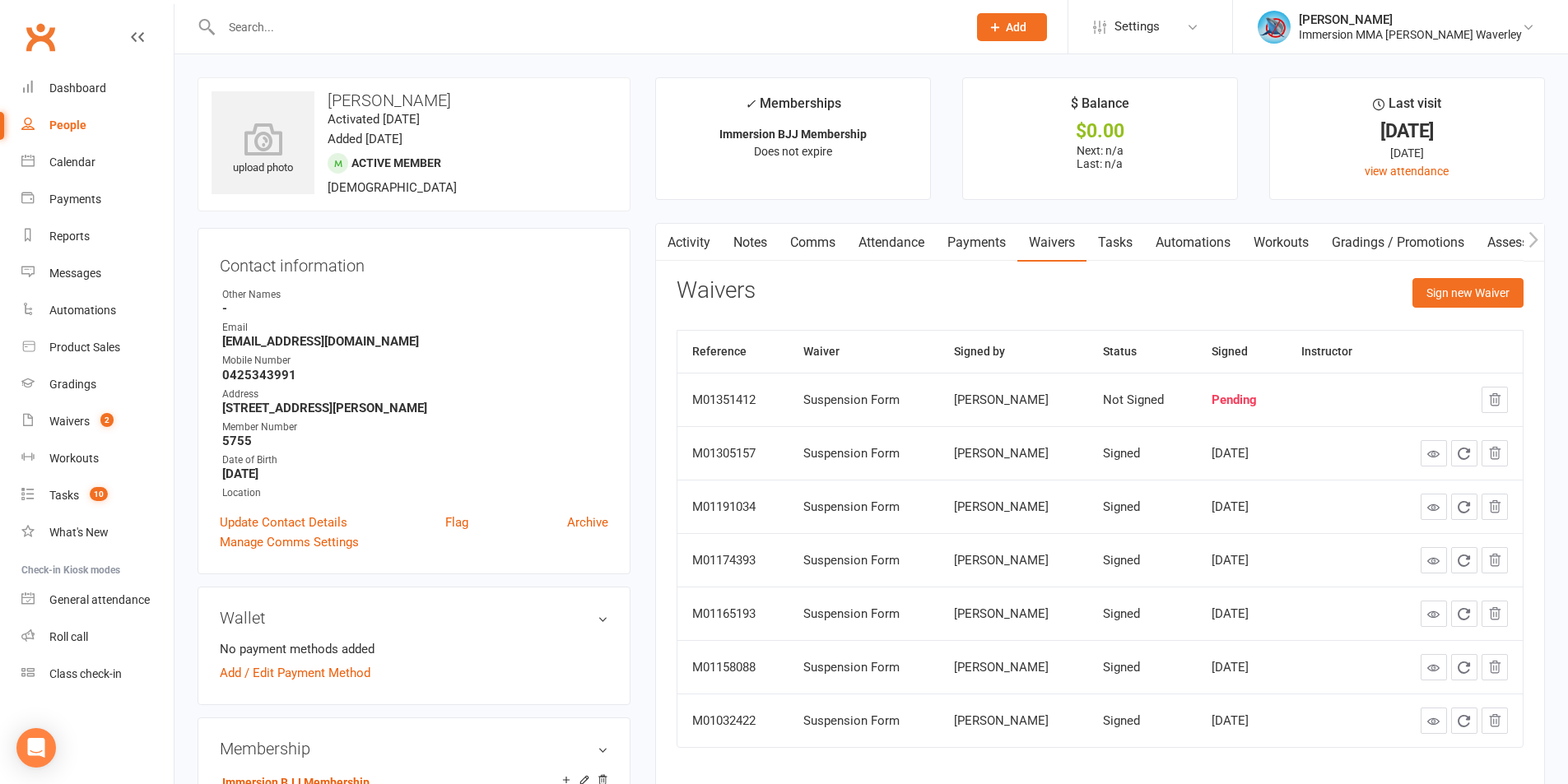
click at [754, 237] on link "Notes" at bounding box center [750, 243] width 57 height 38
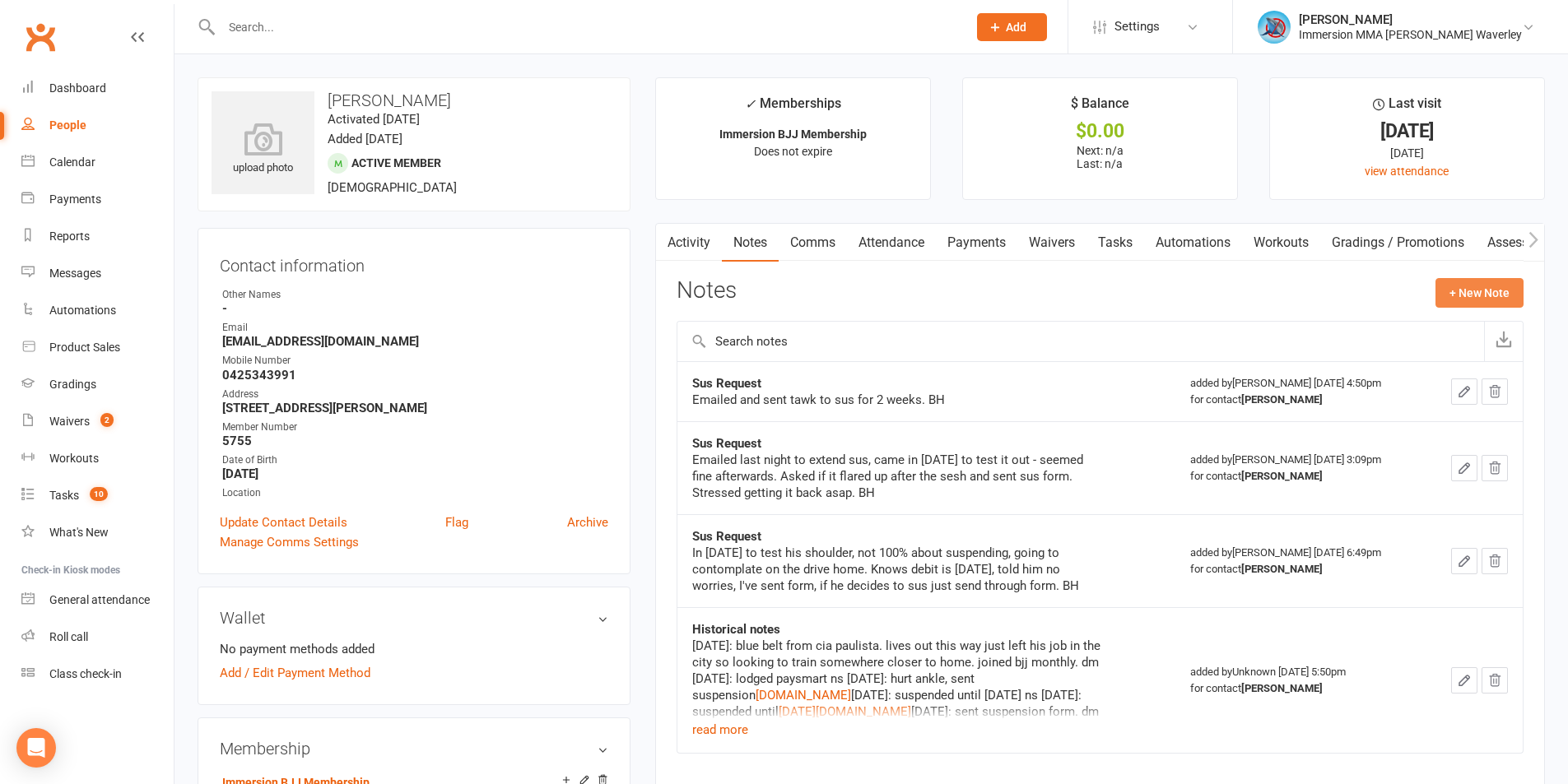
click at [1482, 294] on button "+ New Note" at bounding box center [1480, 293] width 88 height 29
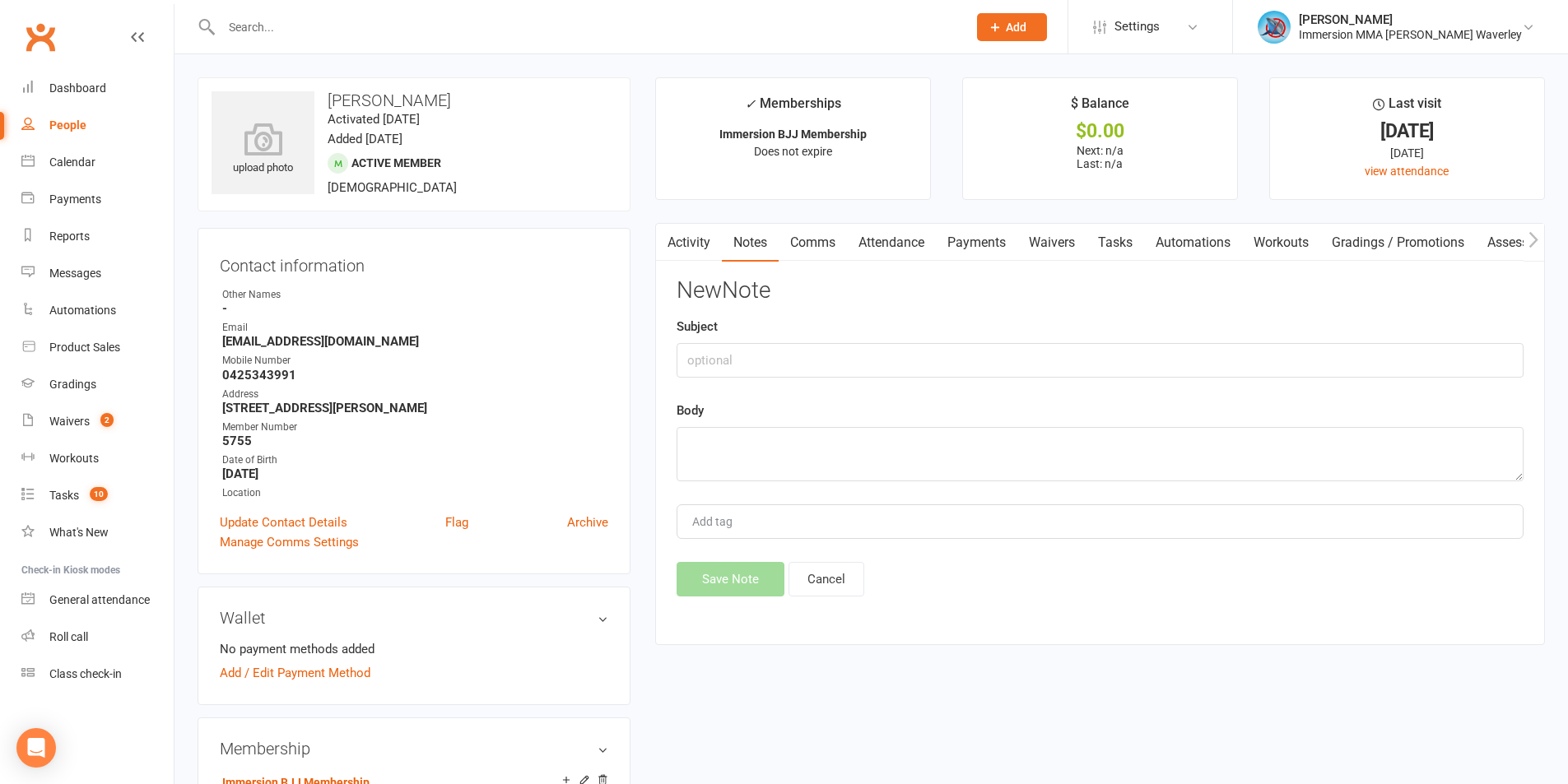
click at [837, 378] on div "New Note Subject Body Add tag Save Note Cancel" at bounding box center [1100, 437] width 847 height 318
click at [900, 357] on input "text" at bounding box center [1100, 359] width 847 height 34
type input "Sus Request"
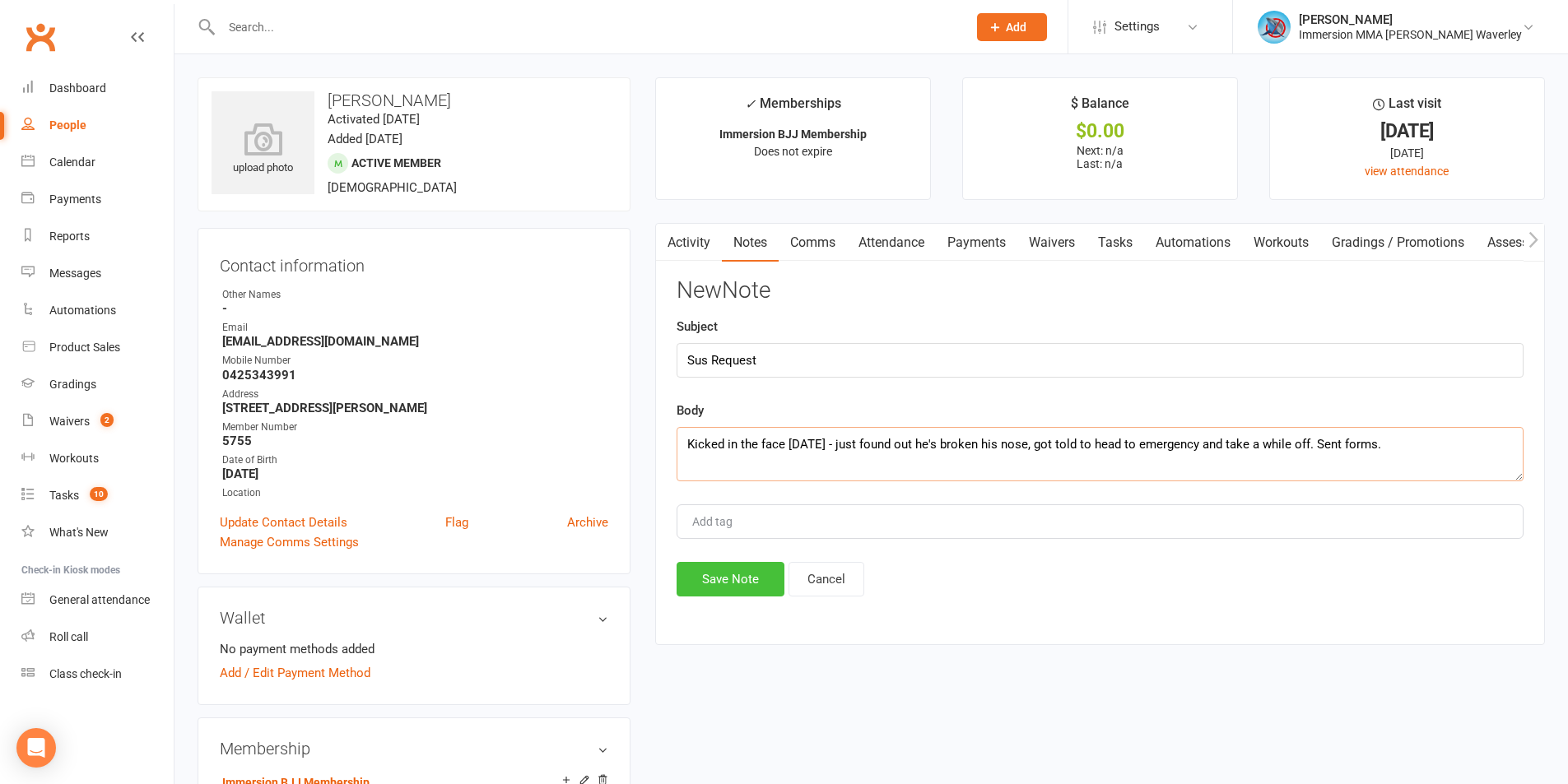
type textarea "Kicked in the face [DATE] - just found out he's broken his nose, got told to he…"
click at [719, 586] on button "Save Note" at bounding box center [731, 578] width 108 height 34
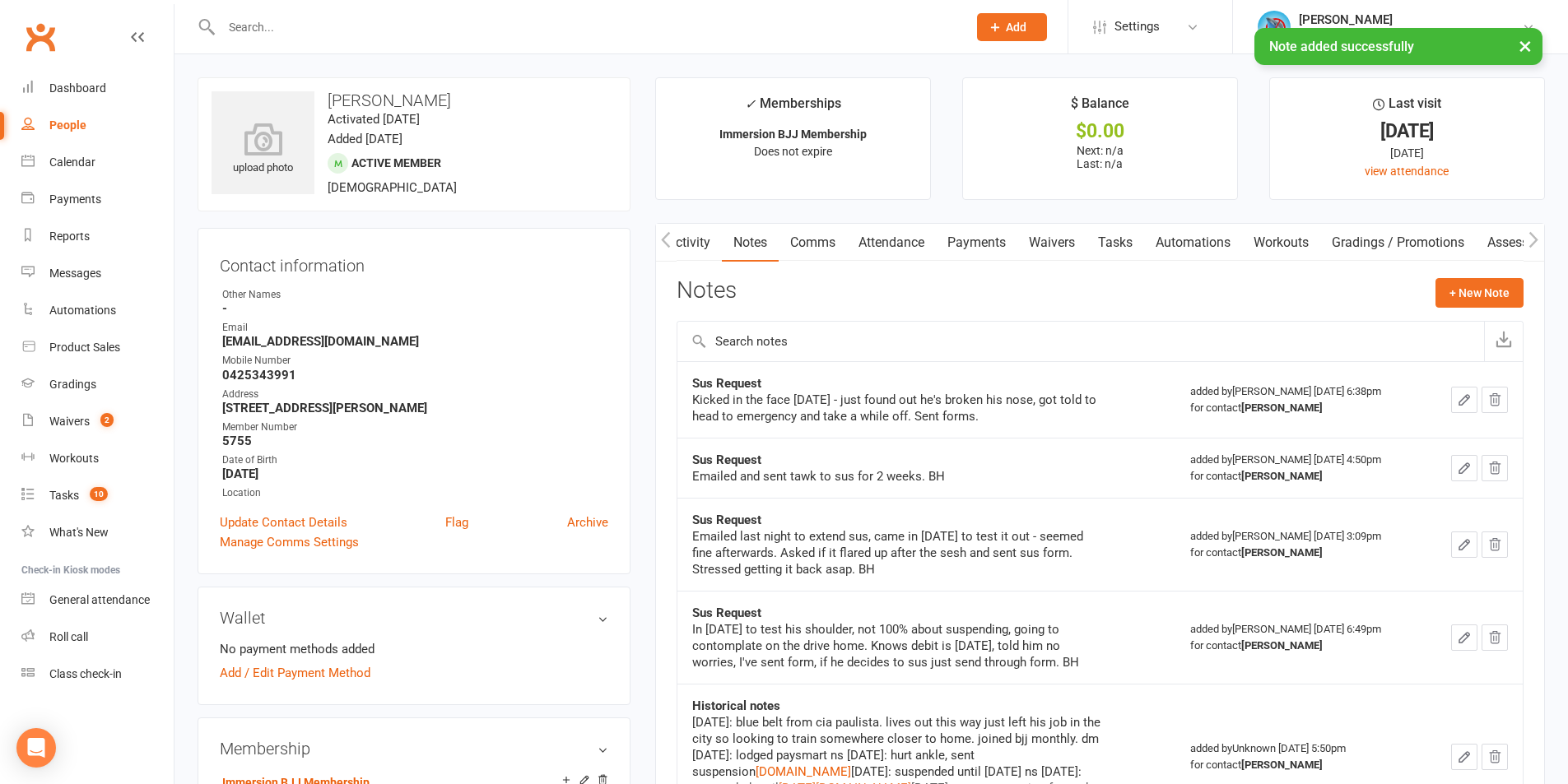
click at [1134, 246] on link "Tasks" at bounding box center [1115, 243] width 58 height 38
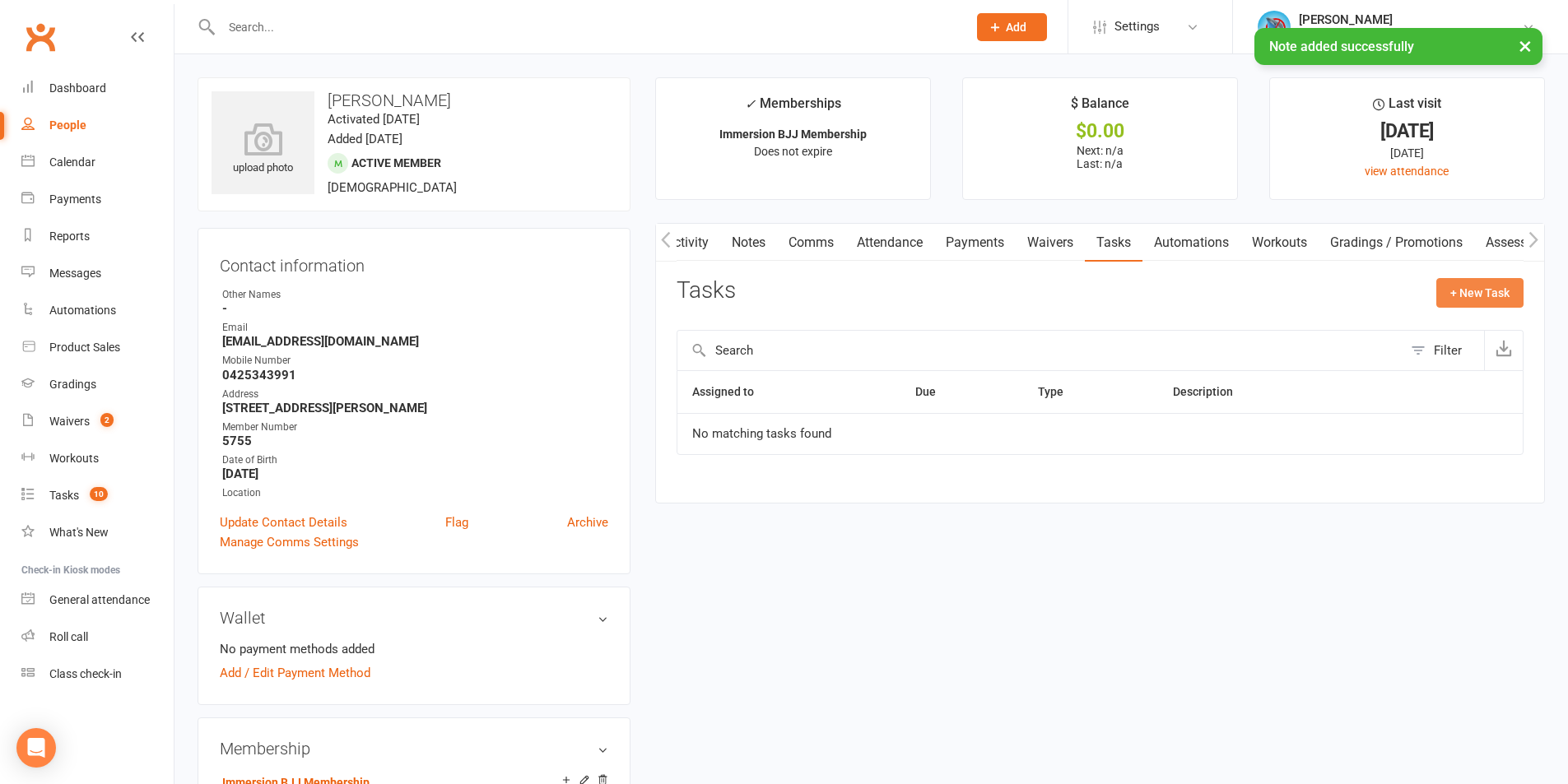
click at [1494, 295] on button "+ New Task" at bounding box center [1479, 293] width 87 height 29
select select "48839"
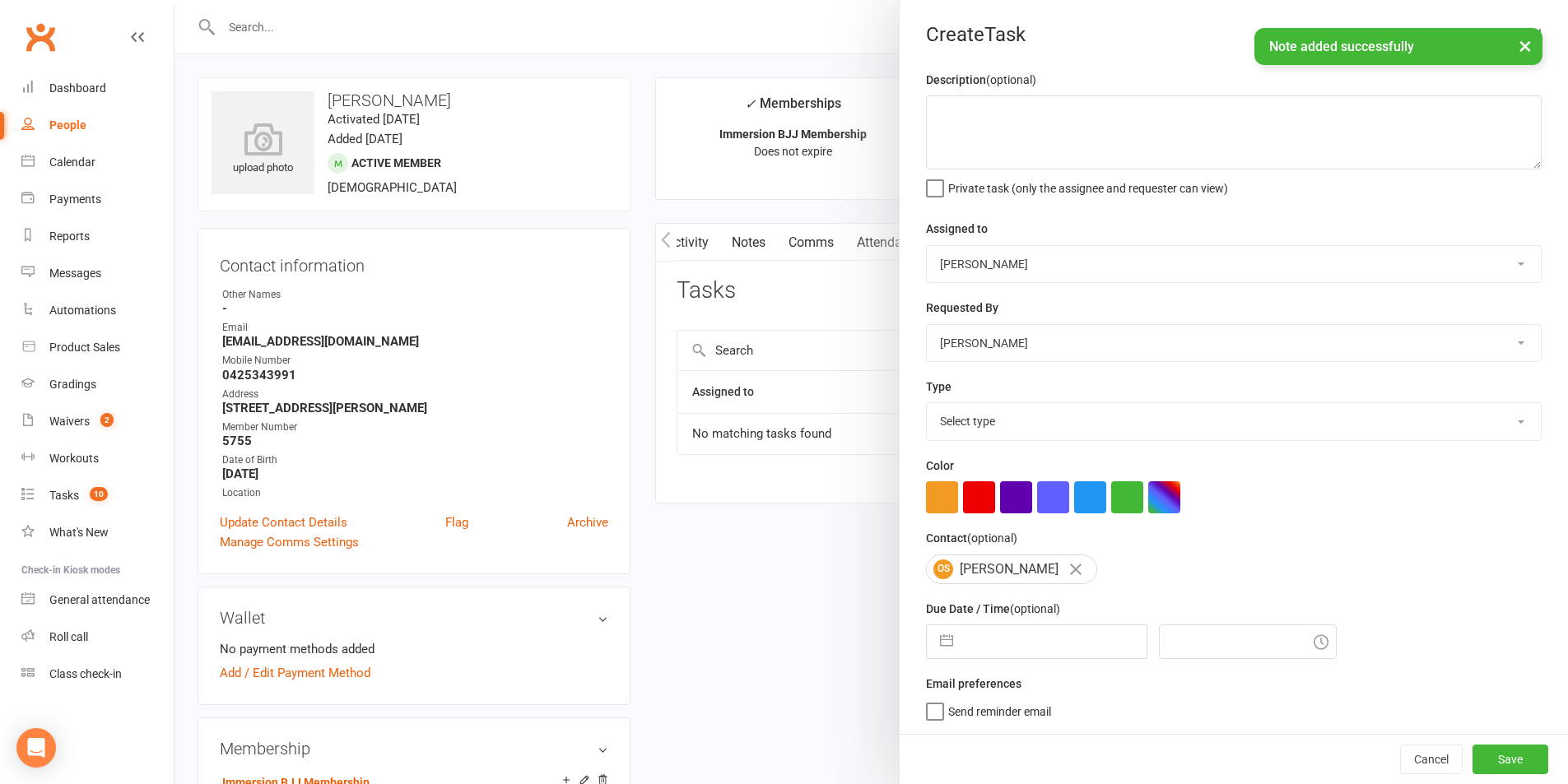
click at [997, 254] on select "David Marinakis Team Immersion Ben Street Immersion Tablet James Fitzgerald Ben…" at bounding box center [1233, 263] width 614 height 36
select select "48837"
click at [927, 247] on select "David Marinakis Team Immersion Ben Street Immersion Tablet James Fitzgerald Ben…" at bounding box center [1233, 263] width 614 height 36
click at [1026, 439] on select "Select type Account follow up [high priority] Attended trial follow up Chase si…" at bounding box center [1233, 421] width 614 height 36
select select "27318"
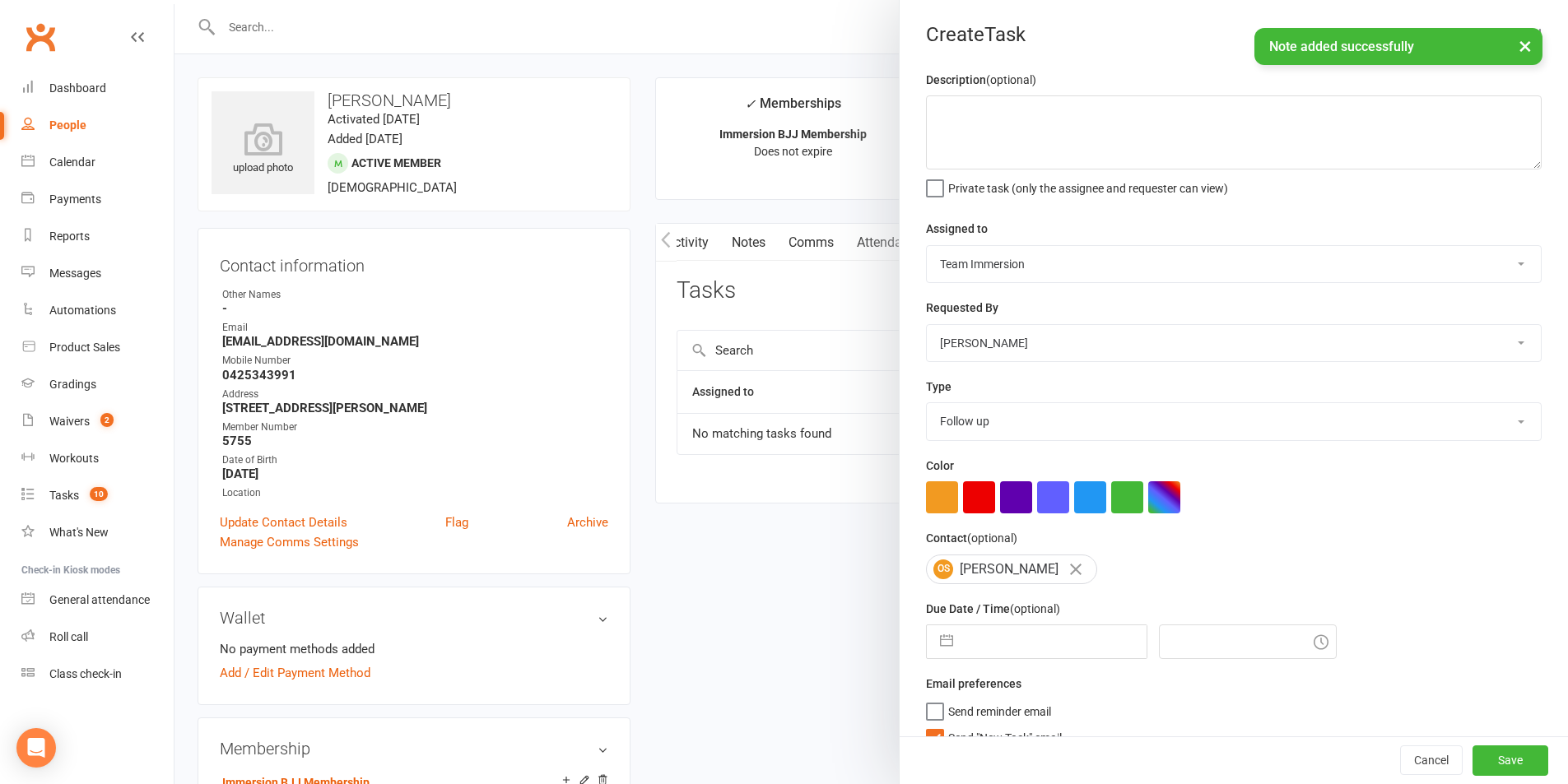
click at [927, 406] on select "Select type Account follow up [high priority] Attended trial follow up Chase si…" at bounding box center [1233, 421] width 614 height 36
click at [1069, 124] on textarea at bounding box center [1233, 132] width 616 height 74
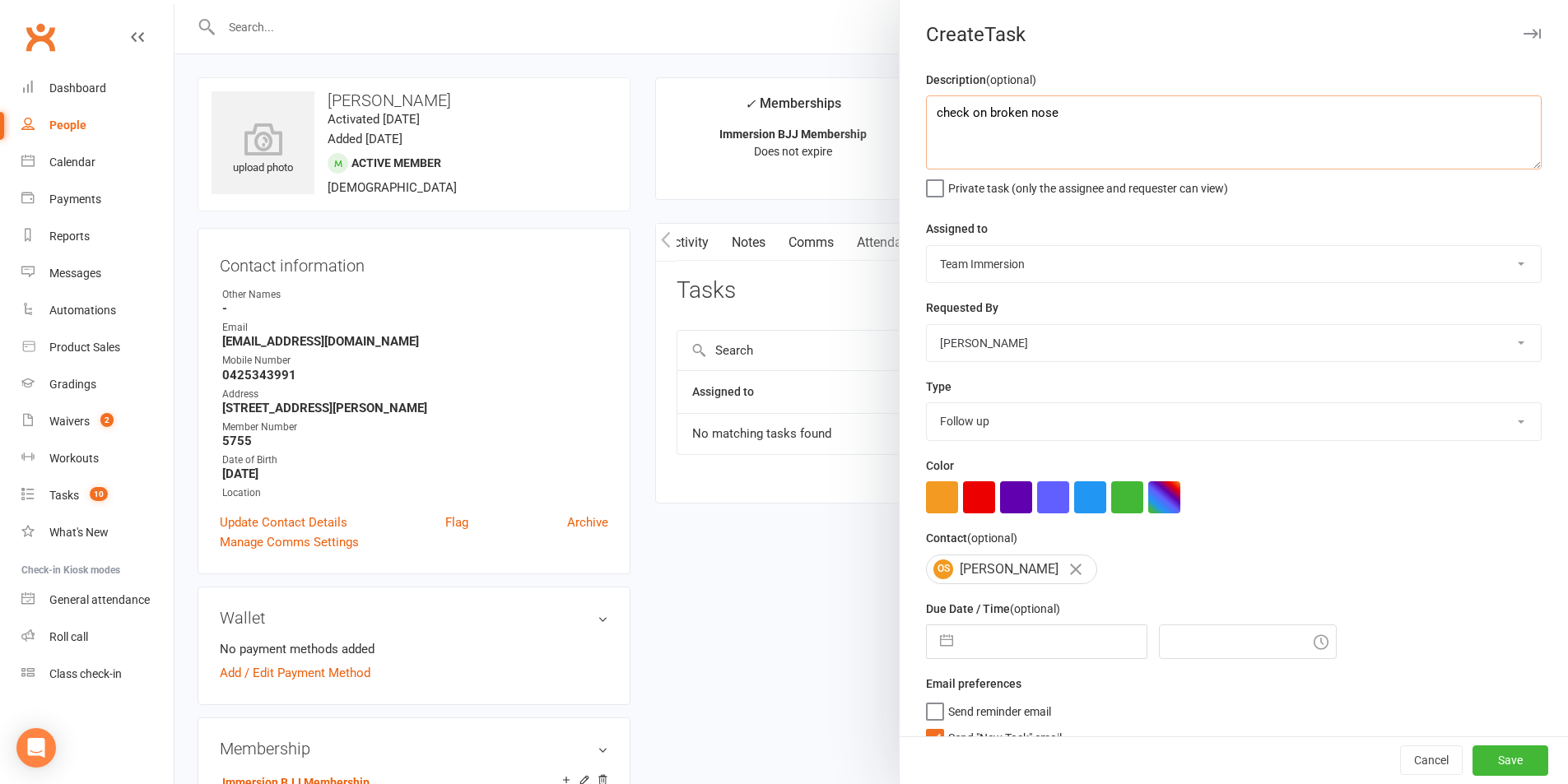
type textarea "check on broken nose"
select select "7"
select select "2025"
select select "8"
select select "2025"
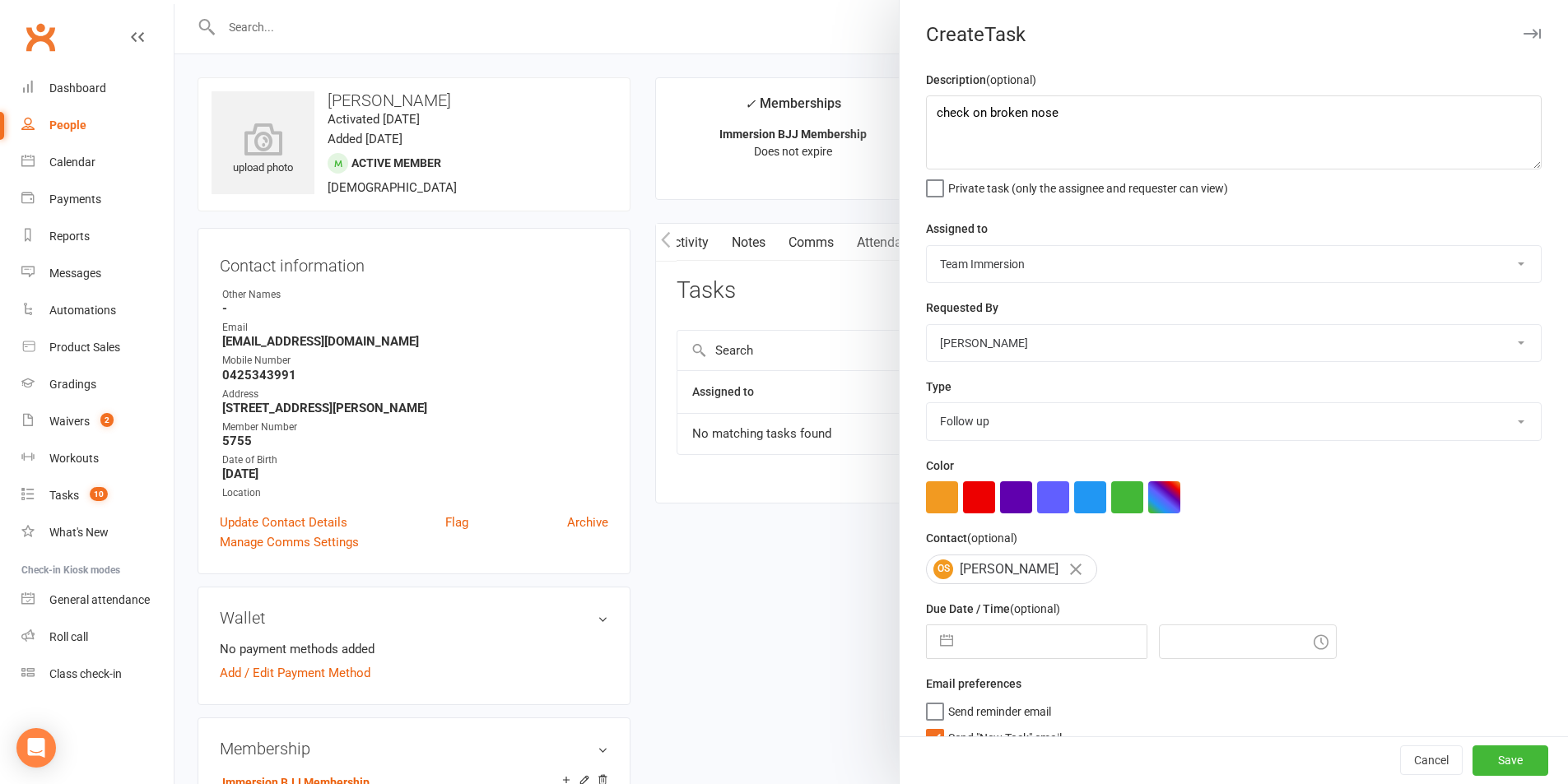
select select "9"
select select "2025"
click at [1023, 655] on input "text" at bounding box center [1054, 642] width 185 height 33
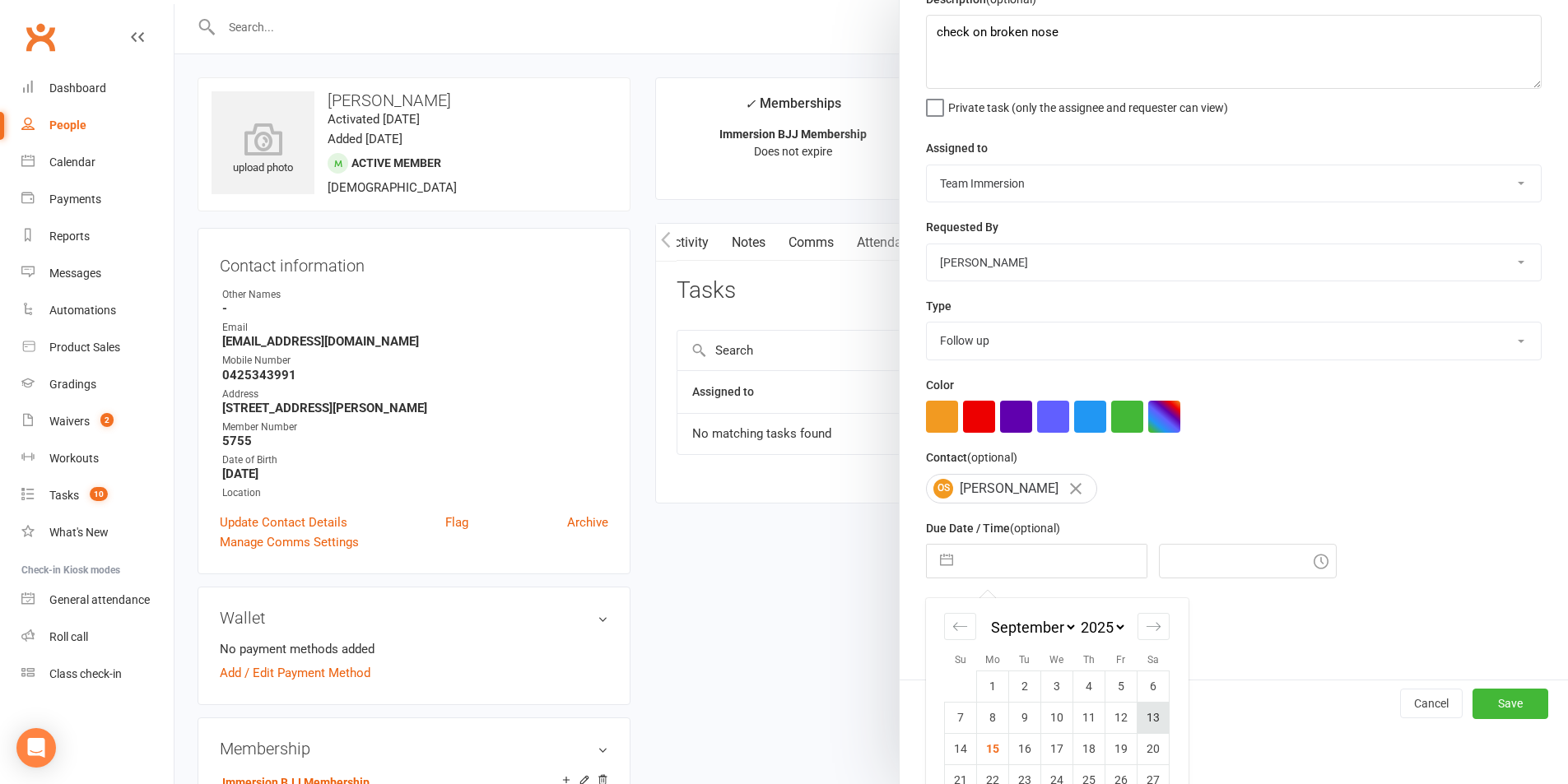
scroll to position [146, 0]
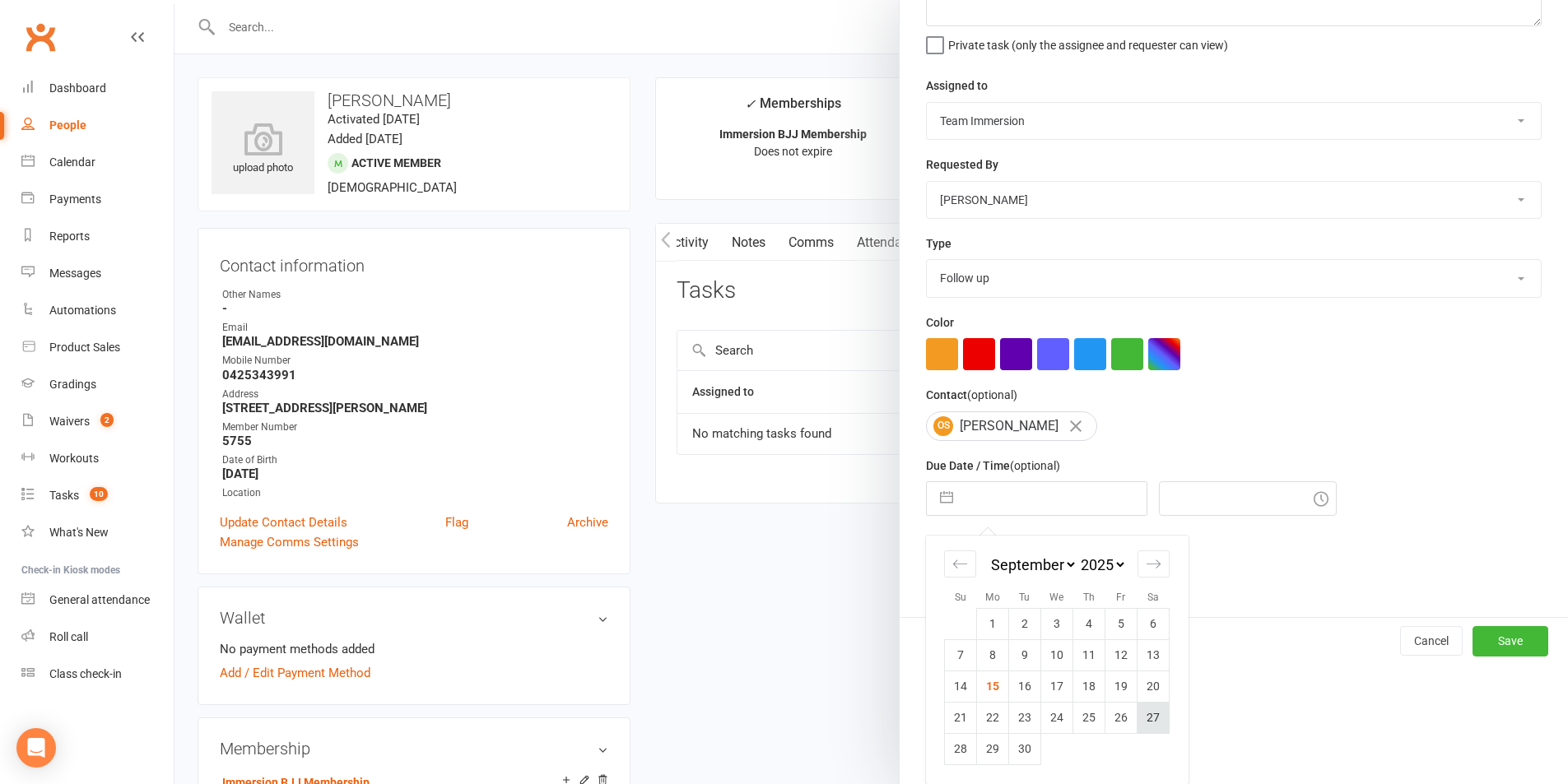
click at [1149, 727] on td "27" at bounding box center [1153, 717] width 32 height 31
type input "27 Sep 2025"
type input "6:45pm"
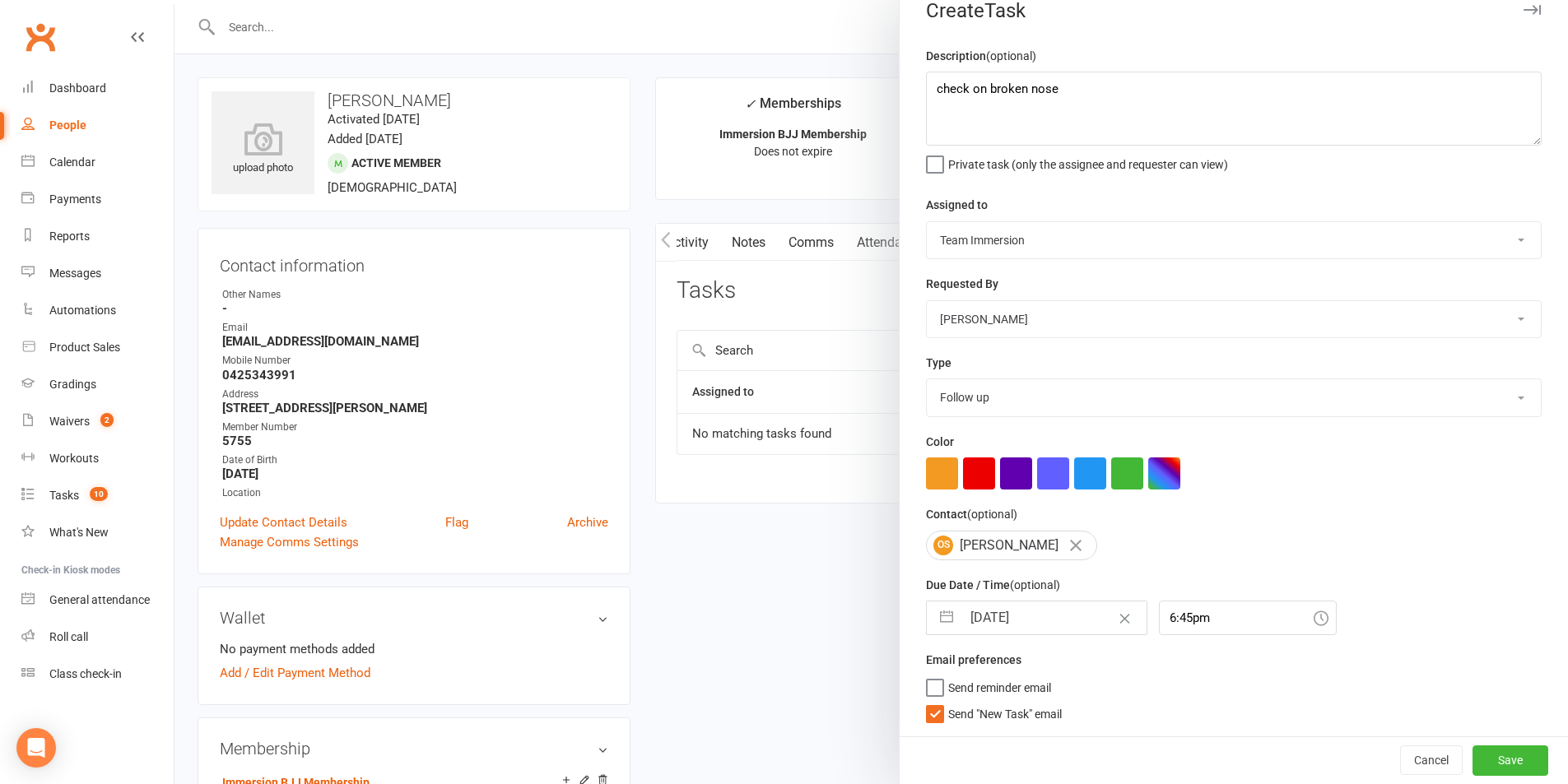
scroll to position [30, 0]
click at [1013, 715] on span "Send "New Task" email" at bounding box center [1005, 711] width 114 height 19
click at [1013, 702] on input "Send "New Task" email" at bounding box center [993, 702] width 136 height 0
click at [1518, 765] on button "Save" at bounding box center [1509, 760] width 75 height 29
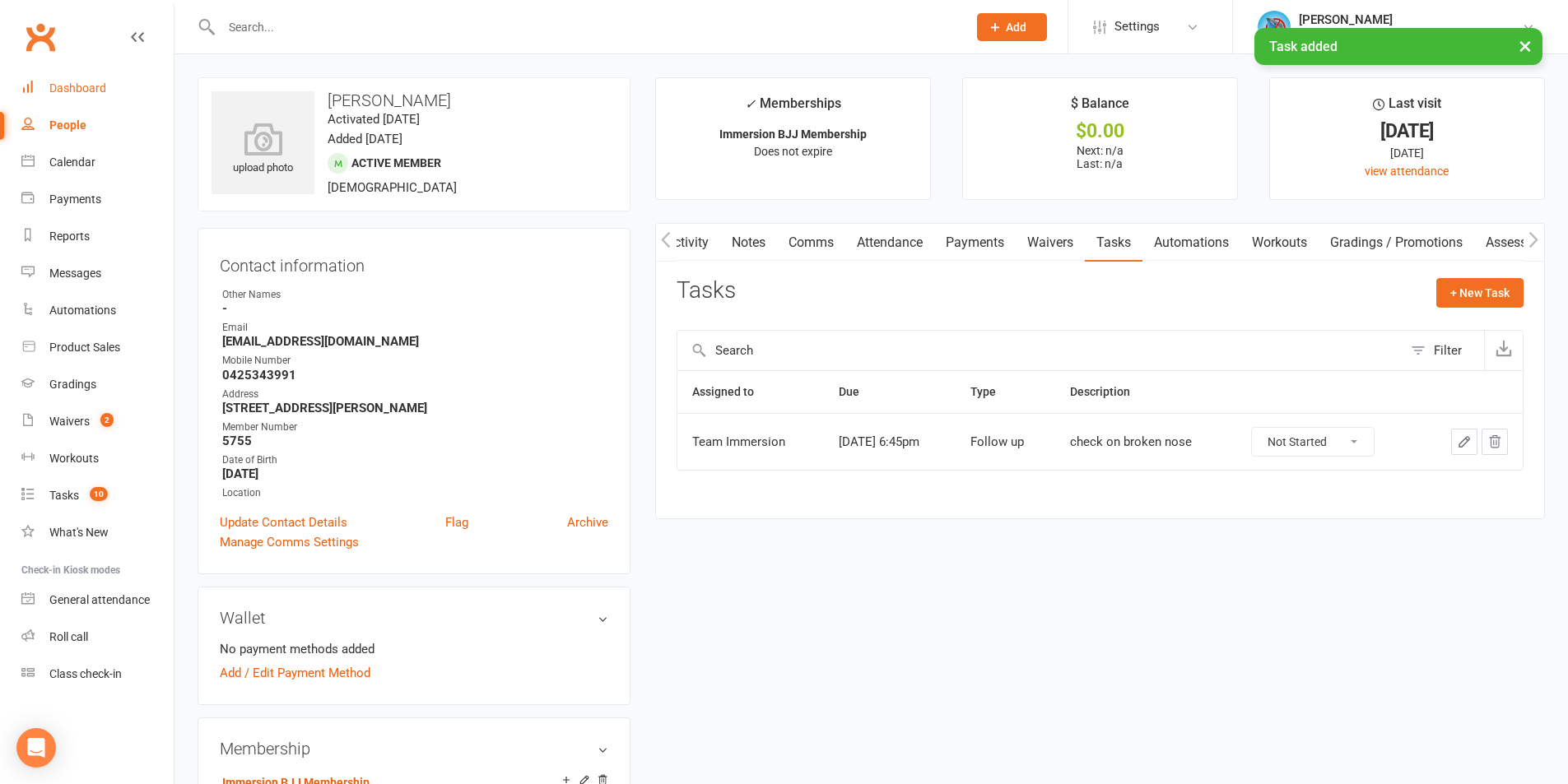
click at [91, 92] on div "Dashboard" at bounding box center [77, 87] width 57 height 13
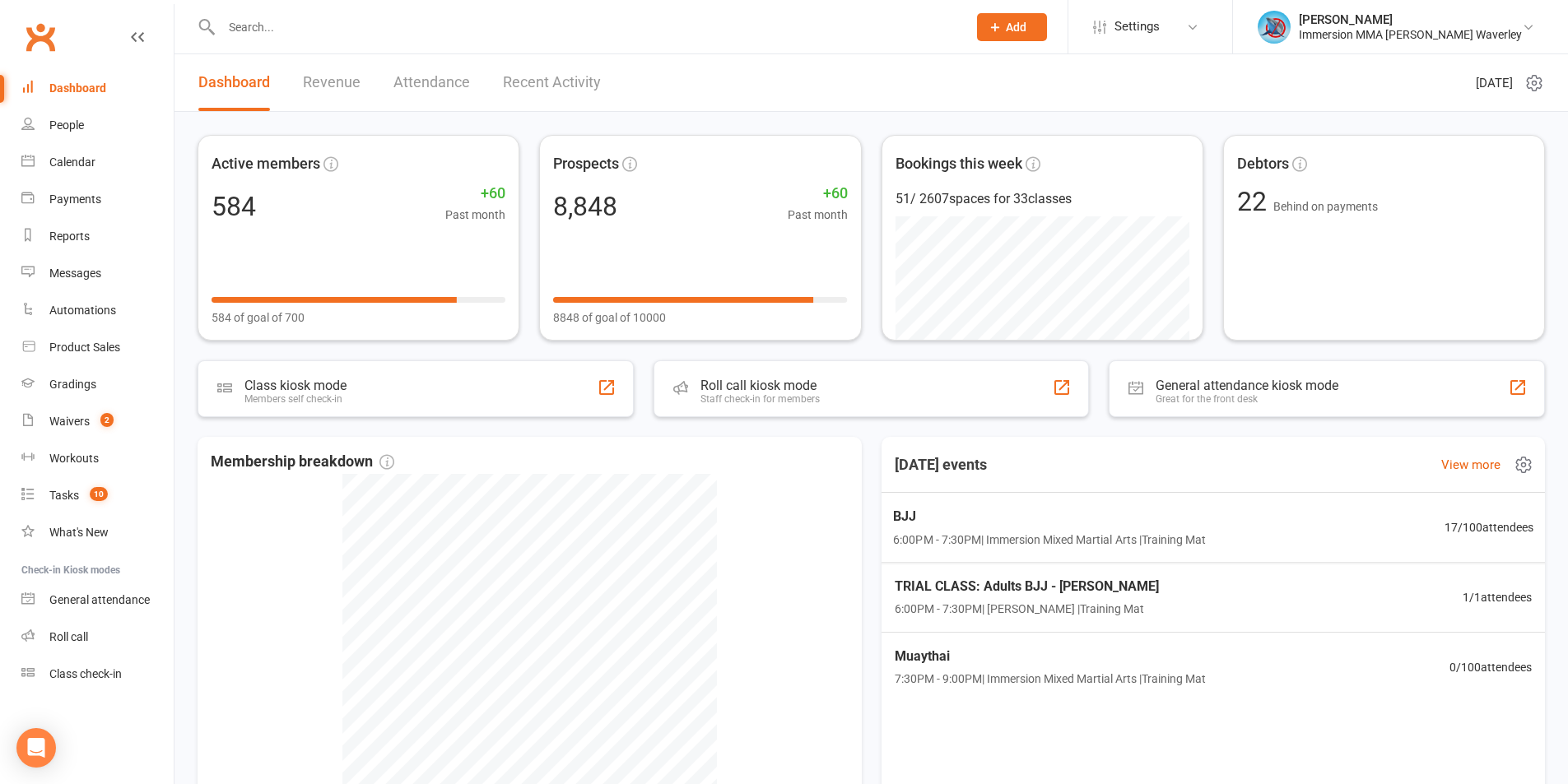
drag, startPoint x: 1235, startPoint y: 487, endPoint x: 1204, endPoint y: 530, distance: 53.0
click at [1235, 487] on div "Today's events View more" at bounding box center [1213, 464] width 690 height 56
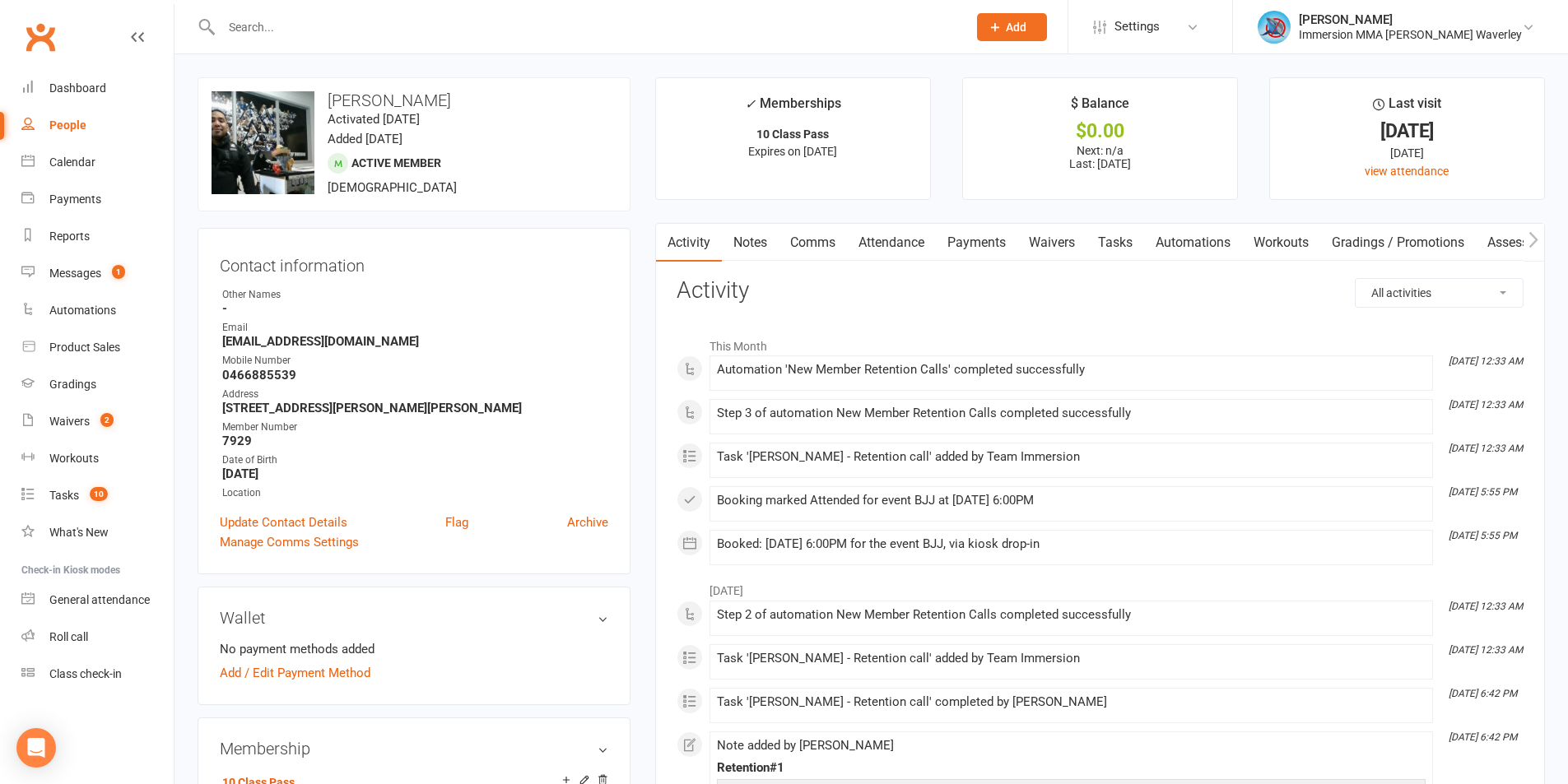
click at [698, 257] on link "Activity" at bounding box center [689, 243] width 66 height 38
click at [769, 257] on link "Notes" at bounding box center [750, 243] width 57 height 38
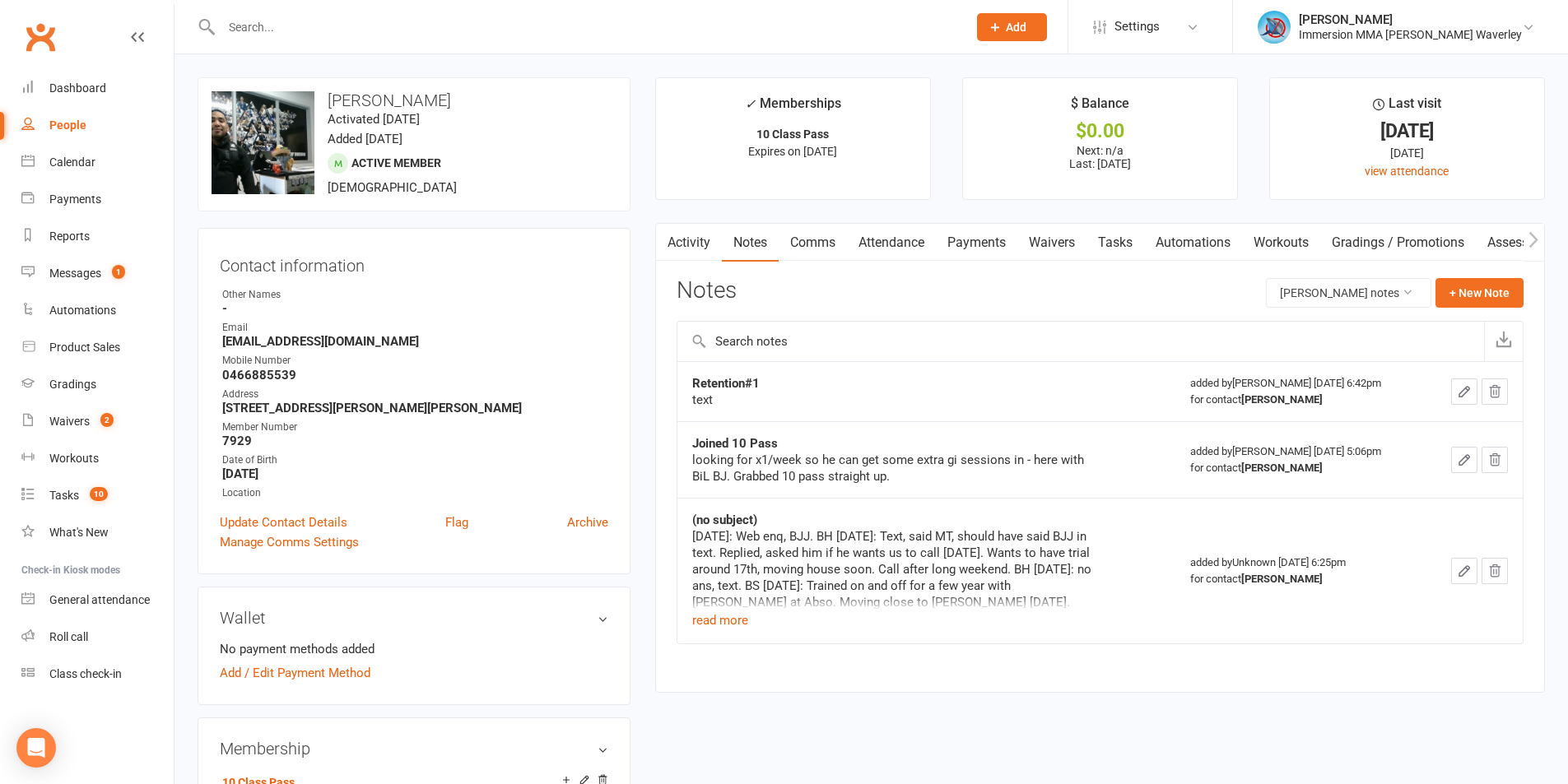
click at [701, 245] on link "Activity" at bounding box center [689, 243] width 66 height 38
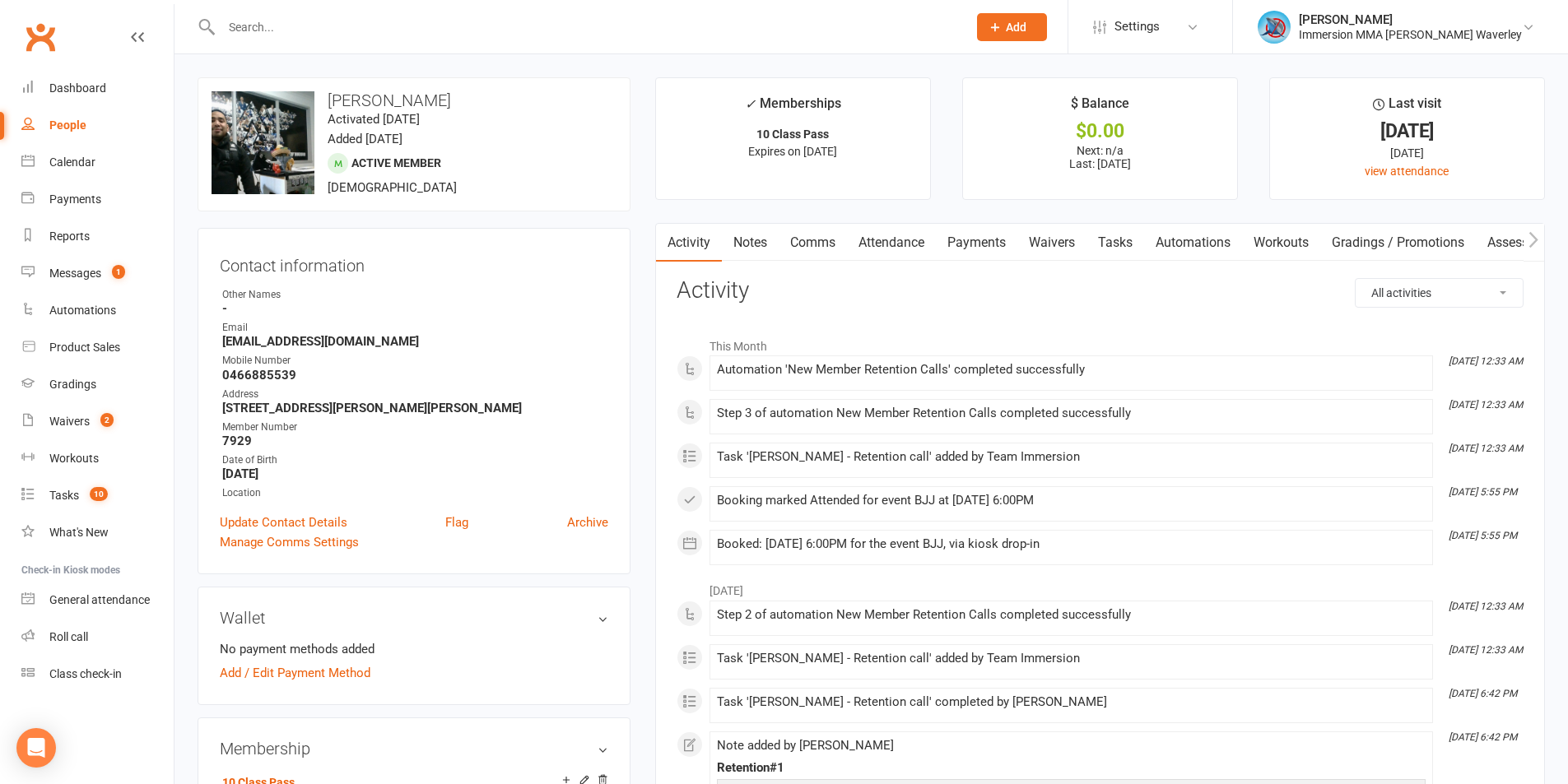
click at [1132, 242] on link "Tasks" at bounding box center [1115, 243] width 58 height 38
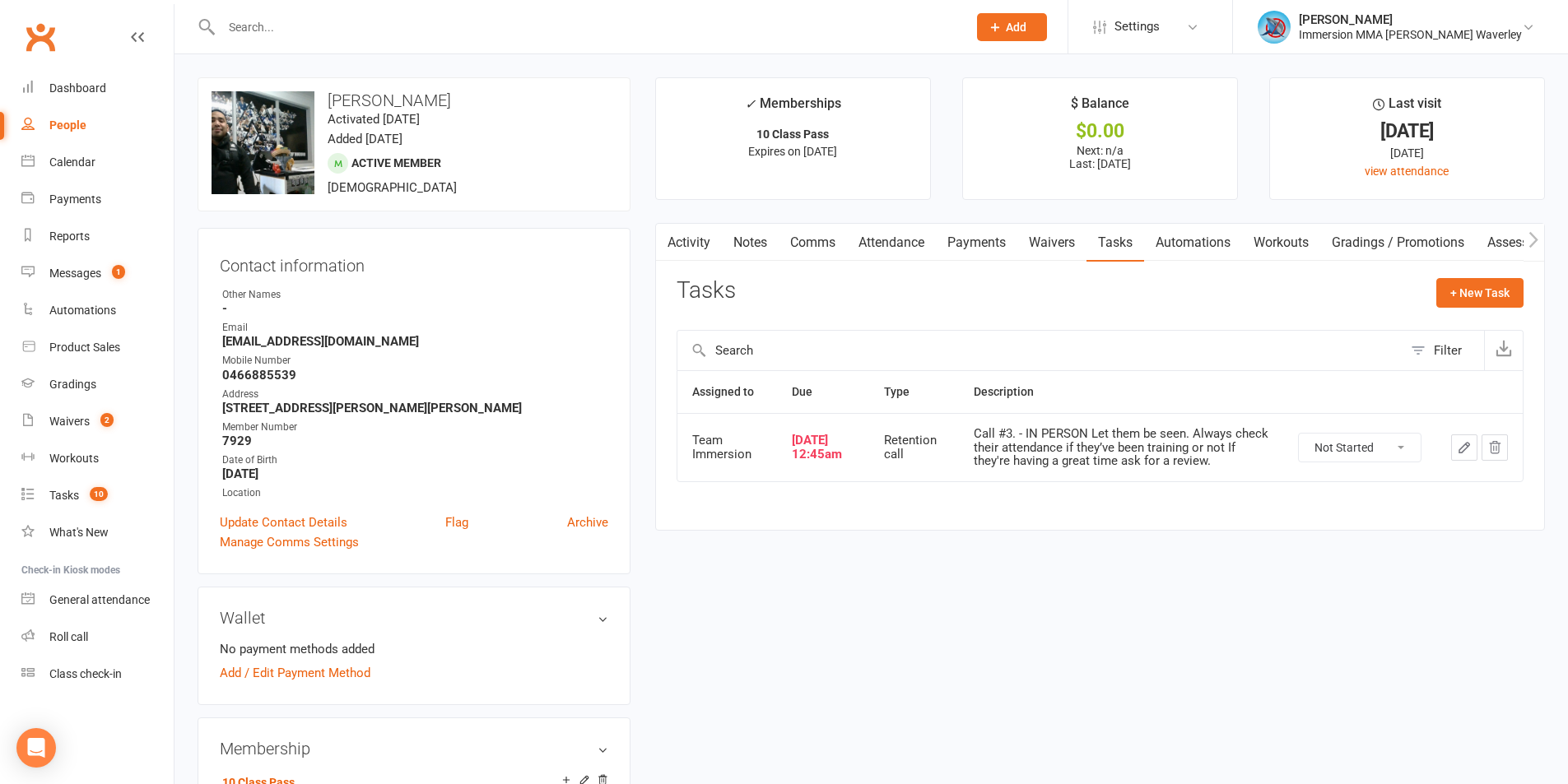
click at [768, 247] on link "Notes" at bounding box center [750, 243] width 57 height 38
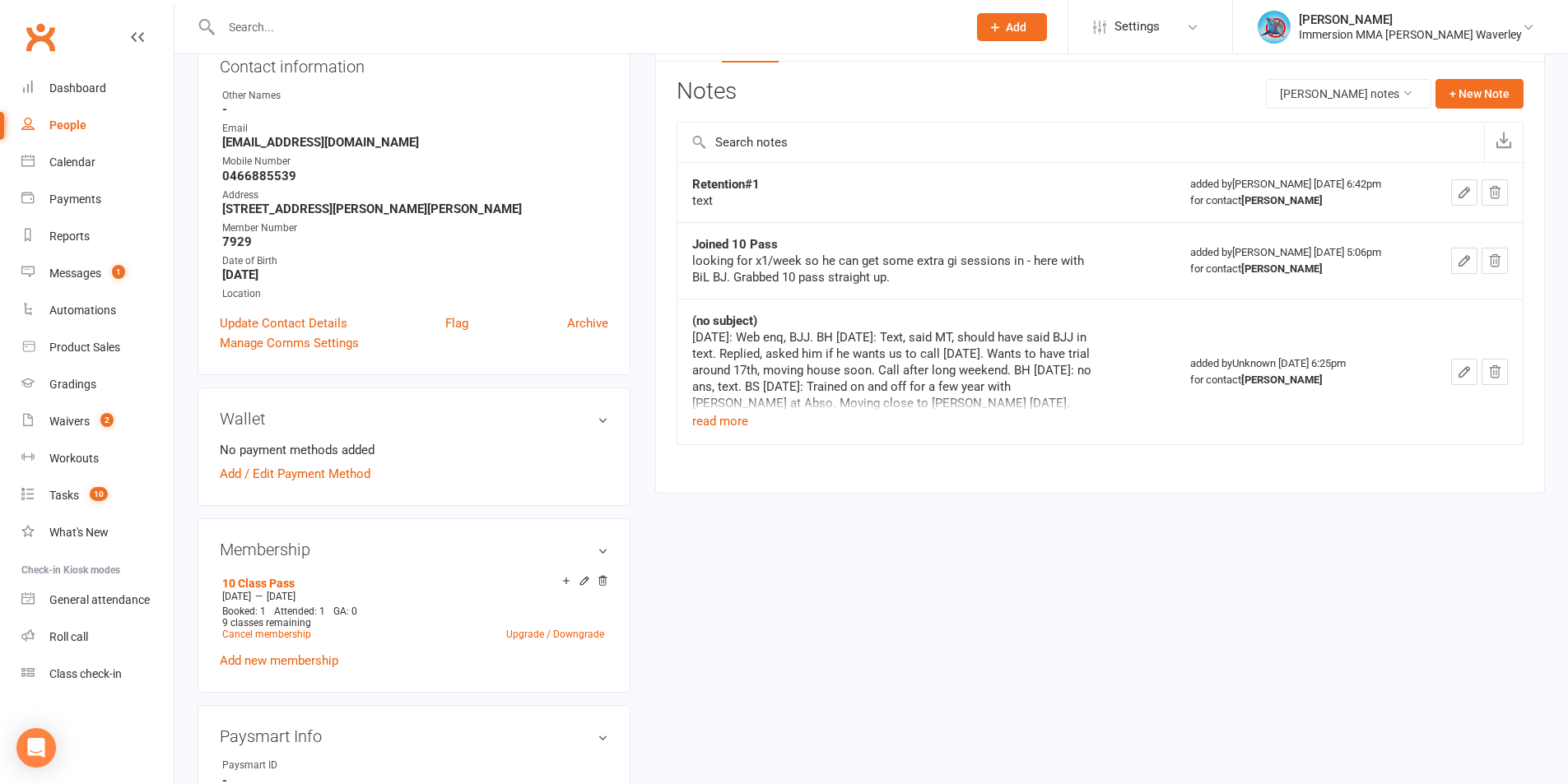
drag, startPoint x: 564, startPoint y: 319, endPoint x: 576, endPoint y: 311, distance: 14.4
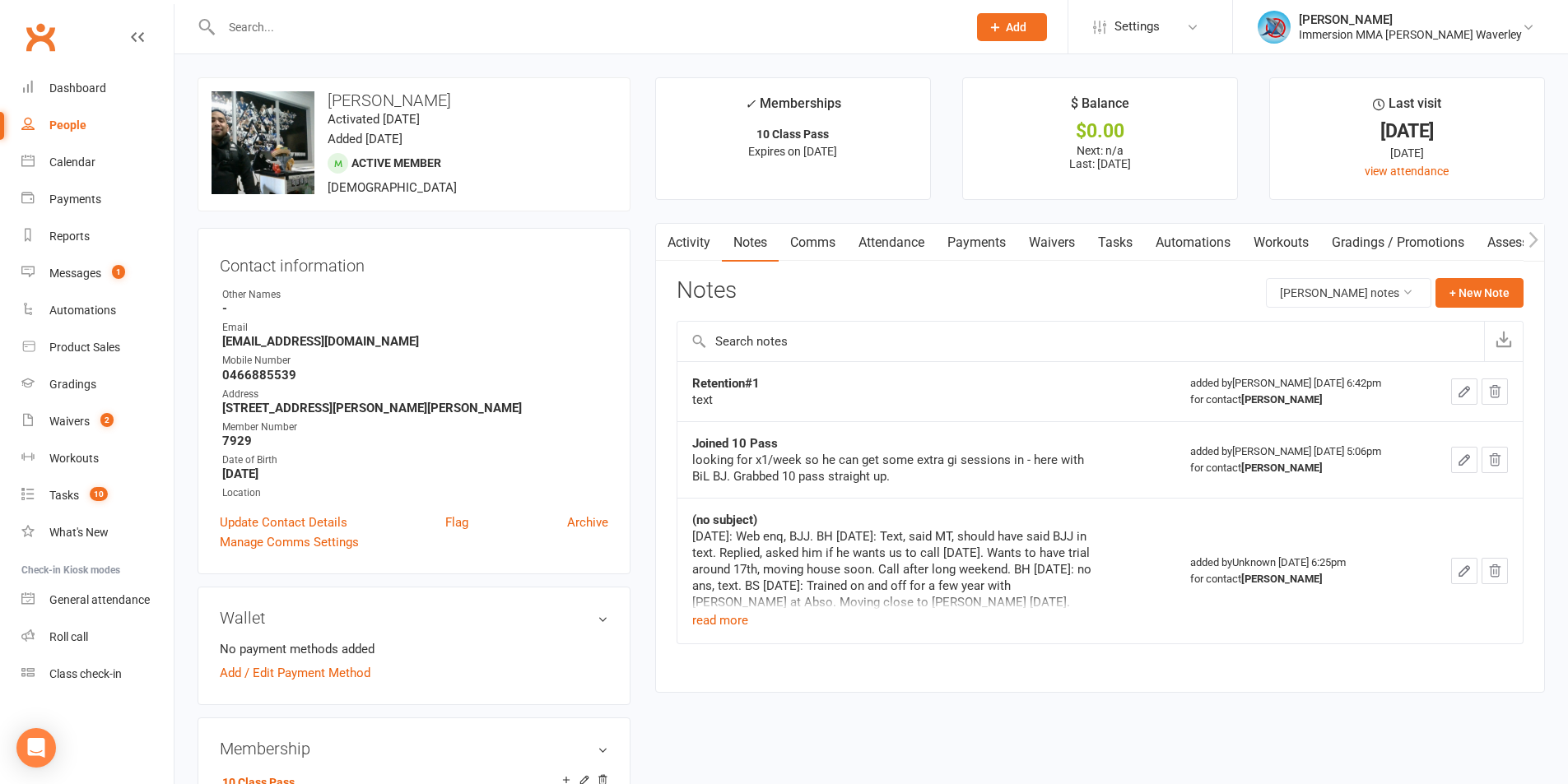
drag, startPoint x: 576, startPoint y: 311, endPoint x: 910, endPoint y: 254, distance: 338.8
click at [909, 255] on link "Attendance" at bounding box center [891, 243] width 89 height 38
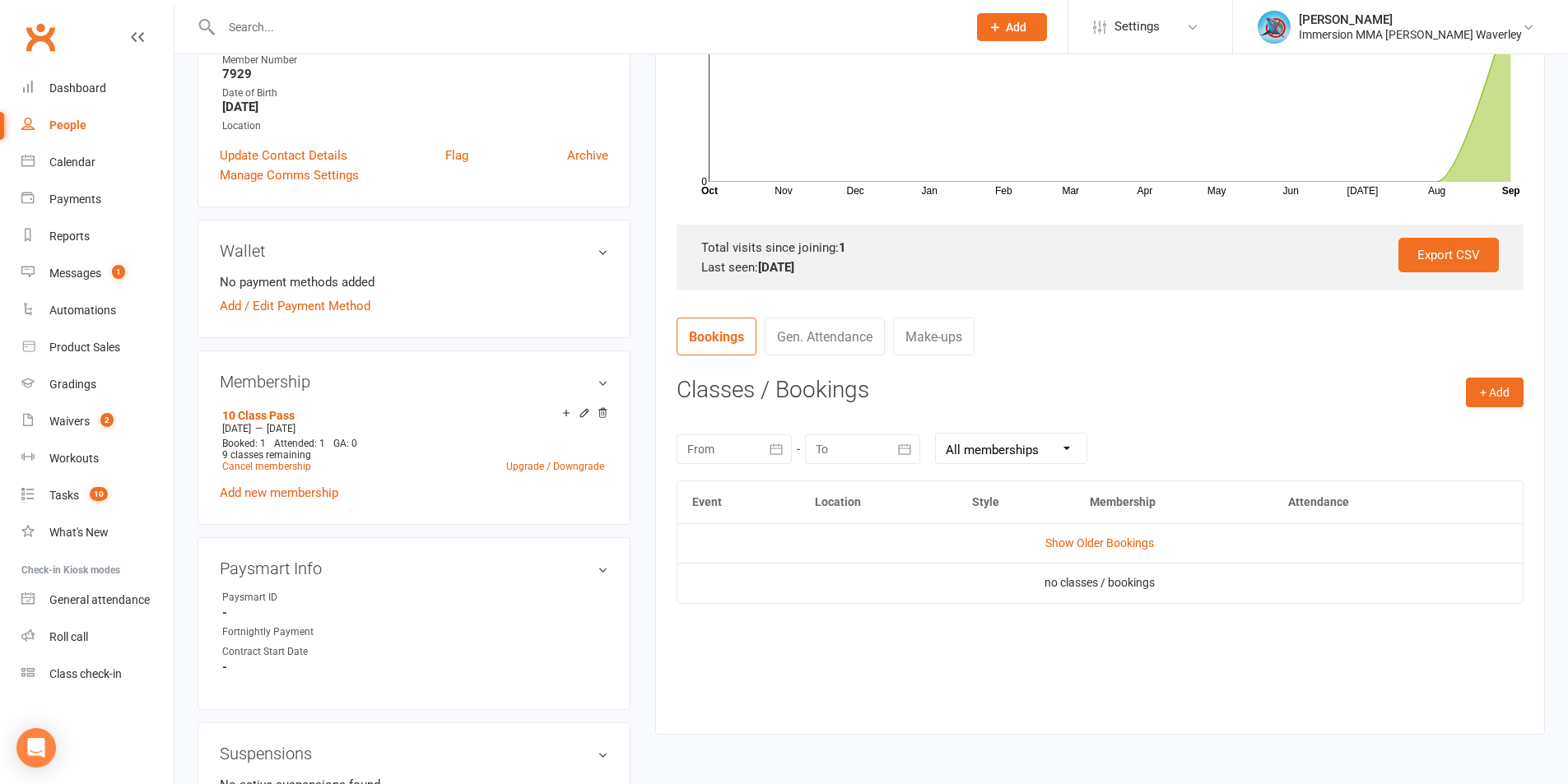
scroll to position [438, 0]
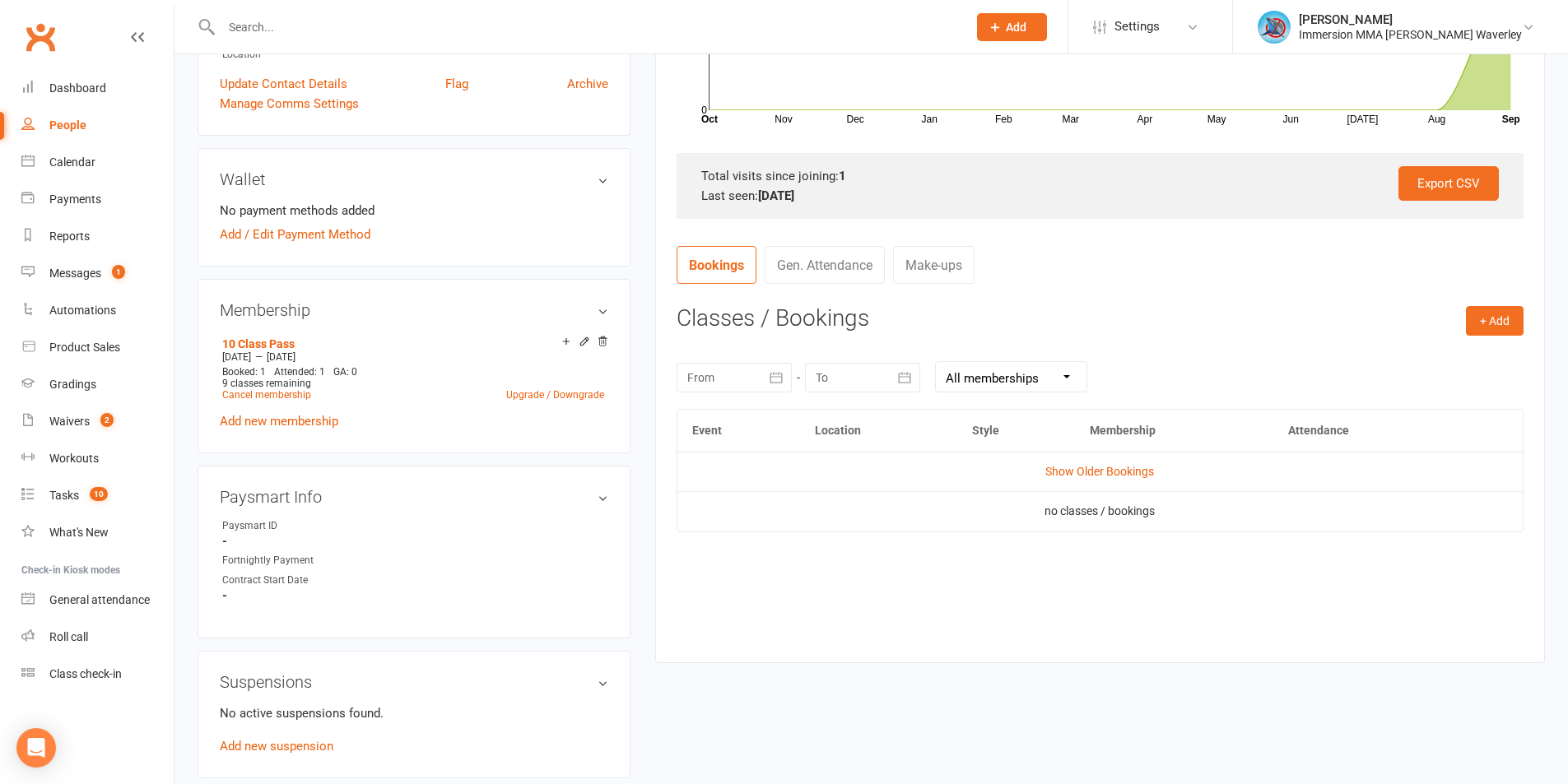
click at [1123, 460] on td "Show Older Bookings" at bounding box center [1100, 471] width 845 height 39
click at [1121, 481] on td "Show Older Bookings" at bounding box center [1100, 471] width 845 height 39
click at [1125, 481] on td "Show Older Bookings" at bounding box center [1100, 471] width 845 height 39
click at [1129, 465] on link "Show Older Bookings" at bounding box center [1099, 471] width 109 height 13
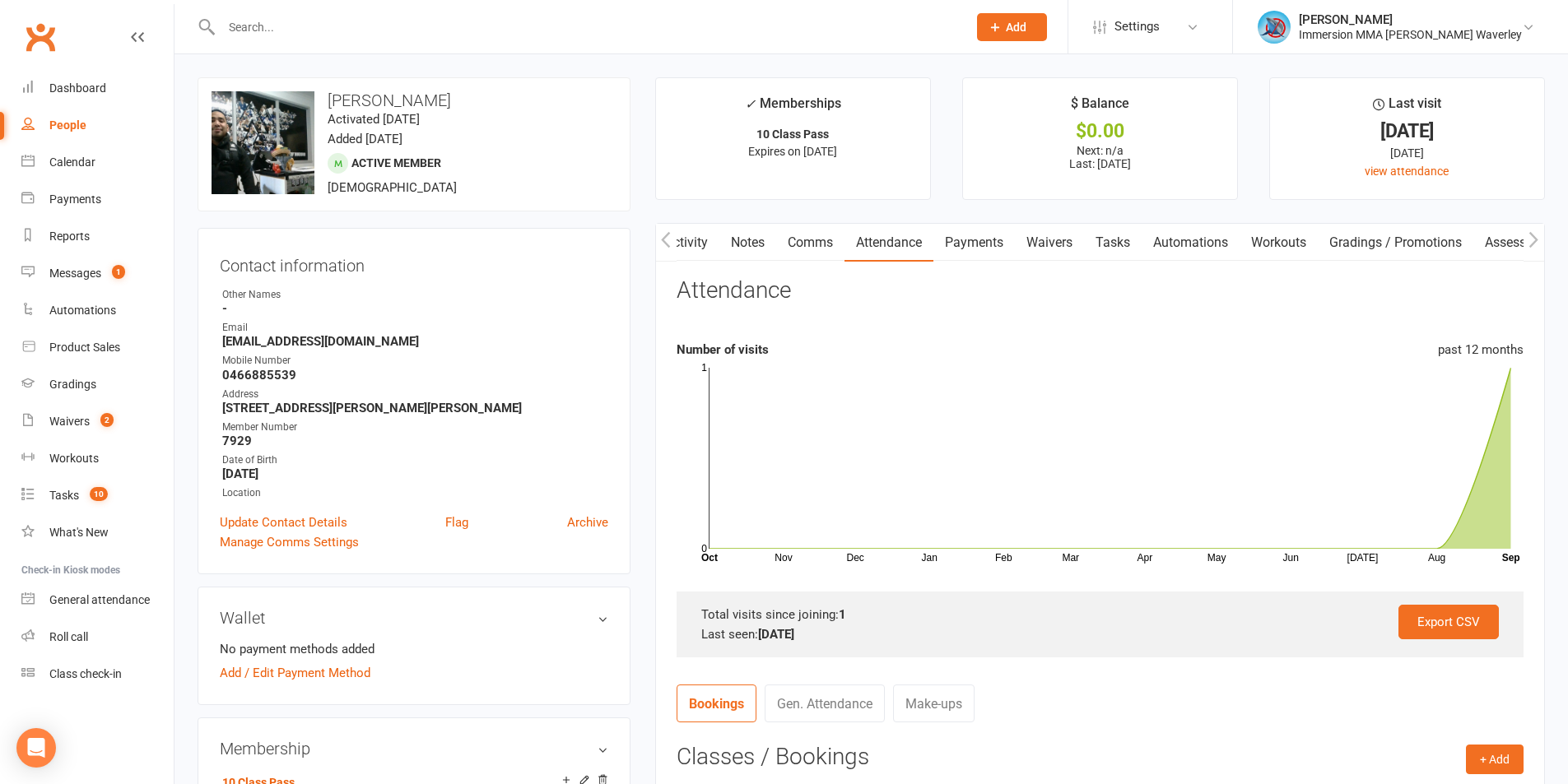
click at [1116, 236] on link "Tasks" at bounding box center [1113, 243] width 58 height 38
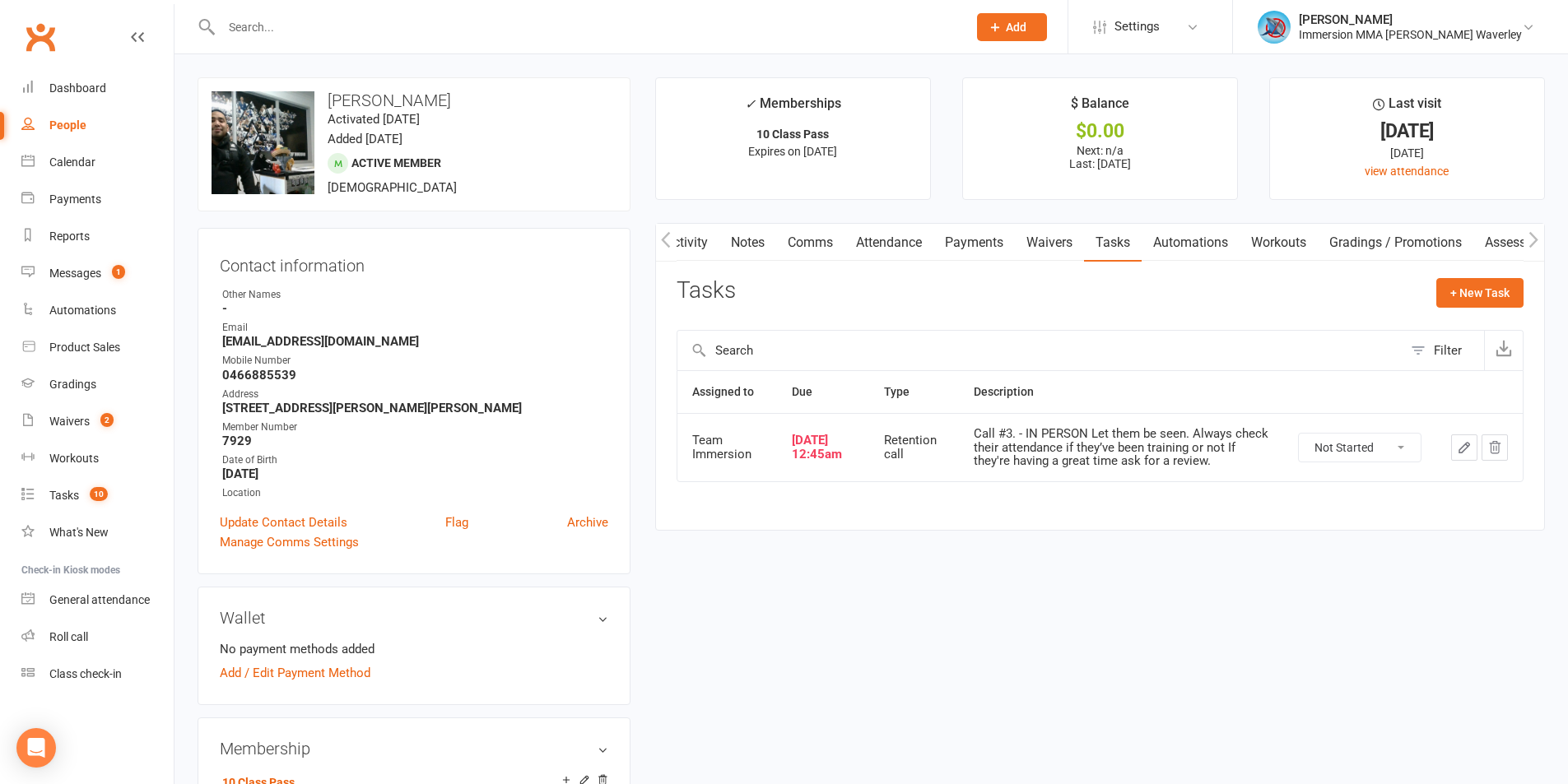
click at [1468, 455] on button "button" at bounding box center [1464, 447] width 26 height 26
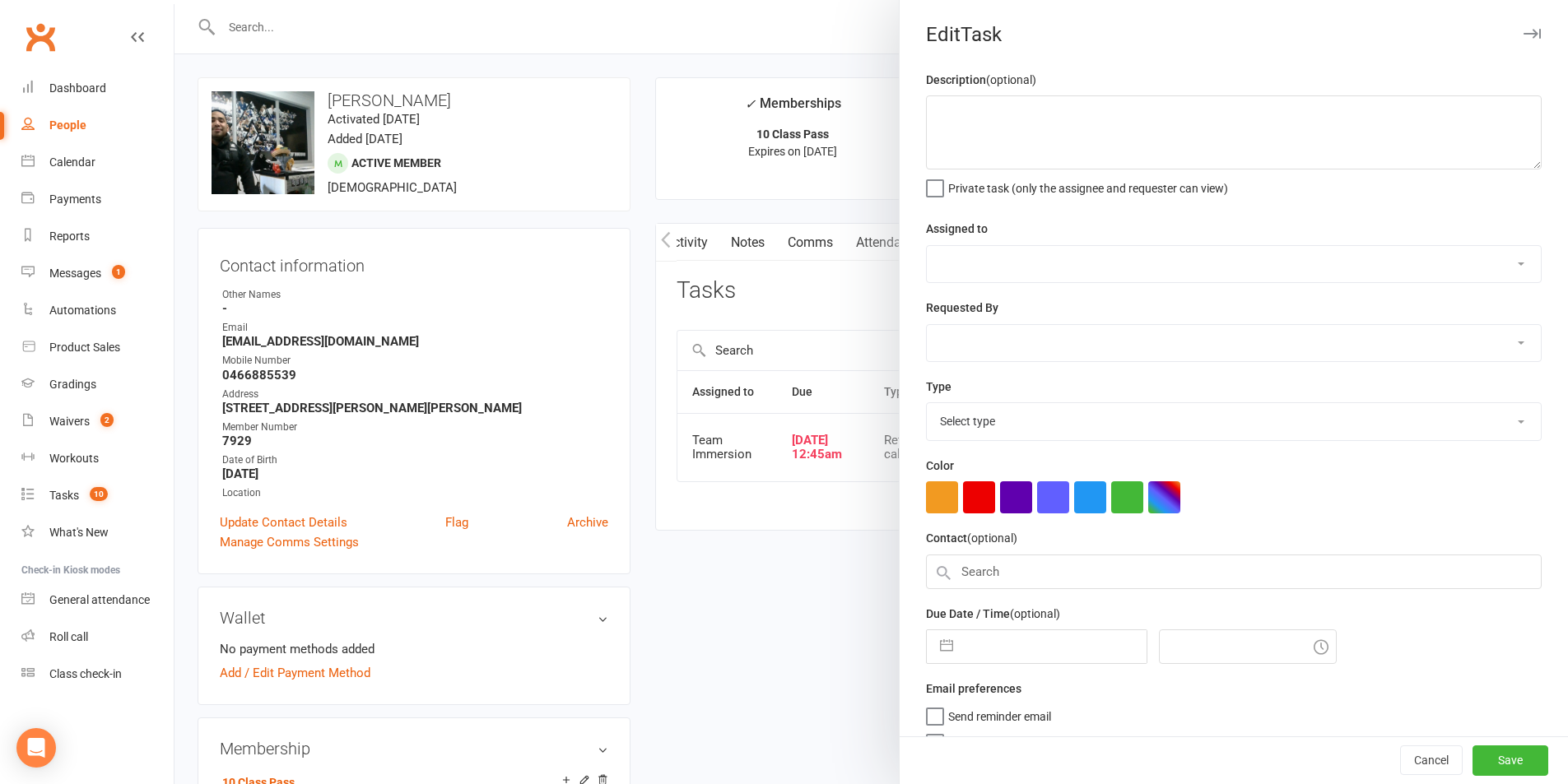
type textarea "Call #3. - IN PERSON Let them be seen. Always check their attendance if they’ve…"
select select "48837"
type input "15 Sep 2025"
type input "12:45am"
select select "27302"
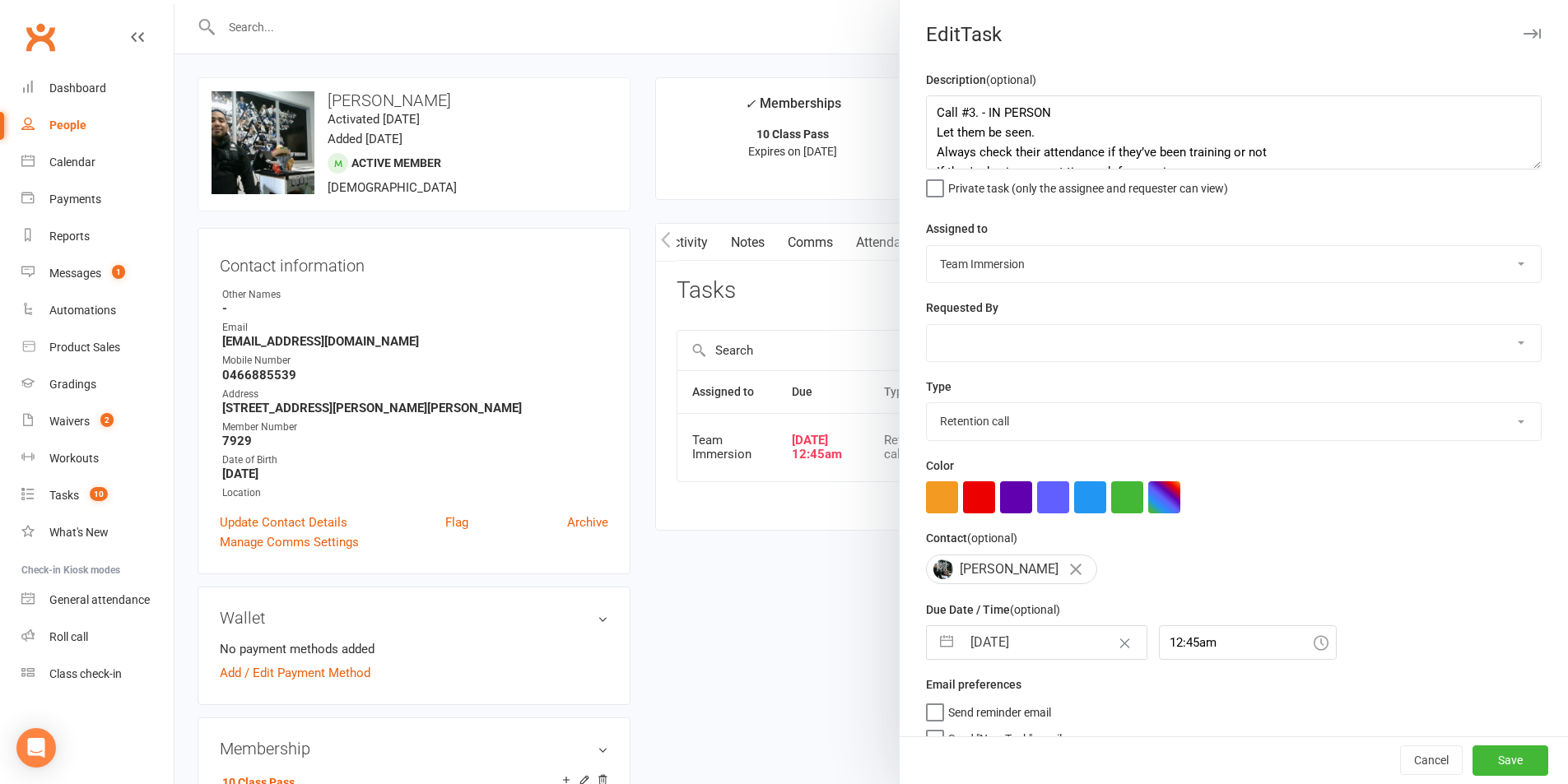
click at [1006, 650] on input "15 Sep 2025" at bounding box center [1054, 643] width 185 height 33
select select "7"
select select "2025"
select select "8"
select select "2025"
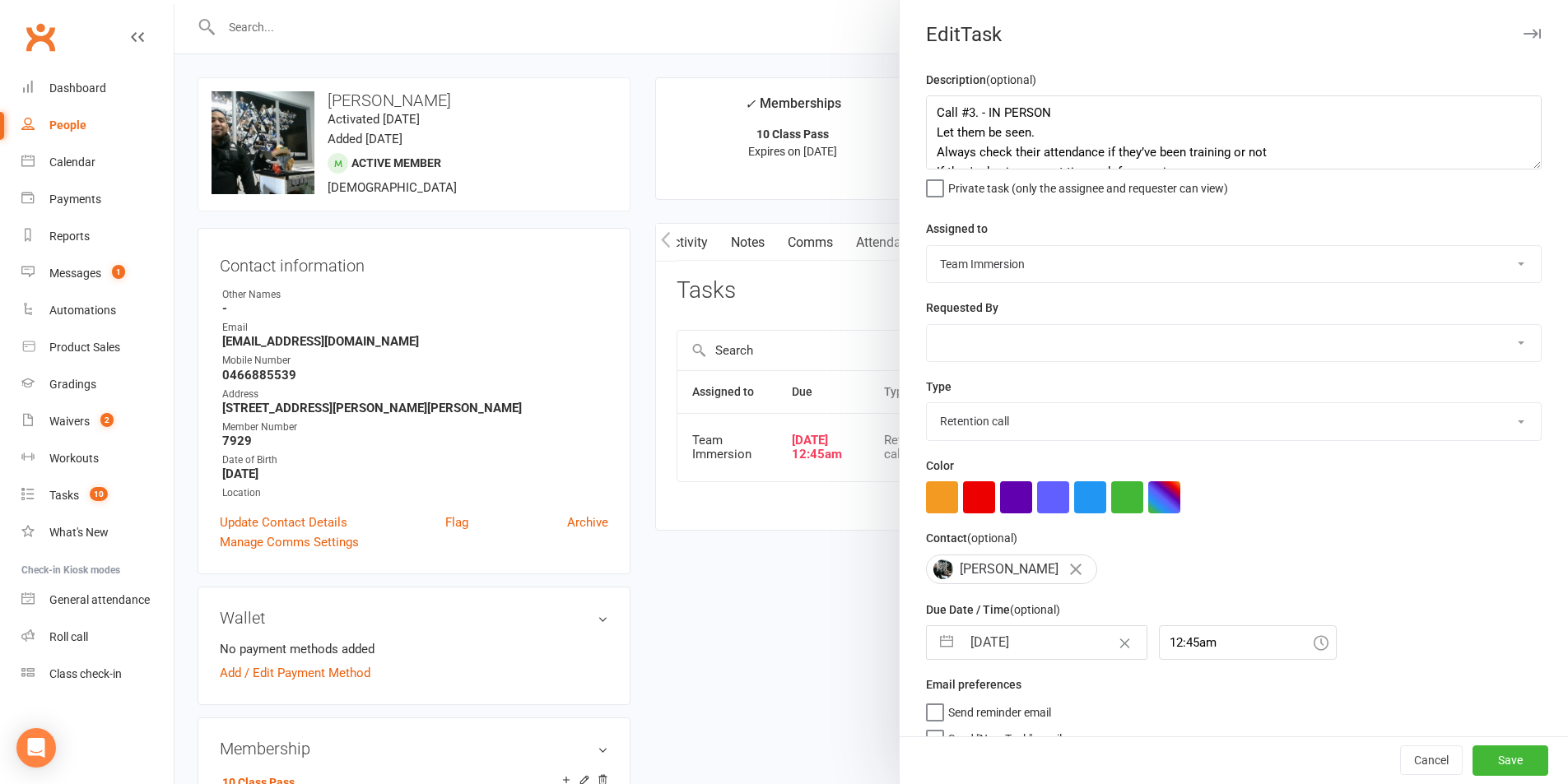
select select "9"
select select "2025"
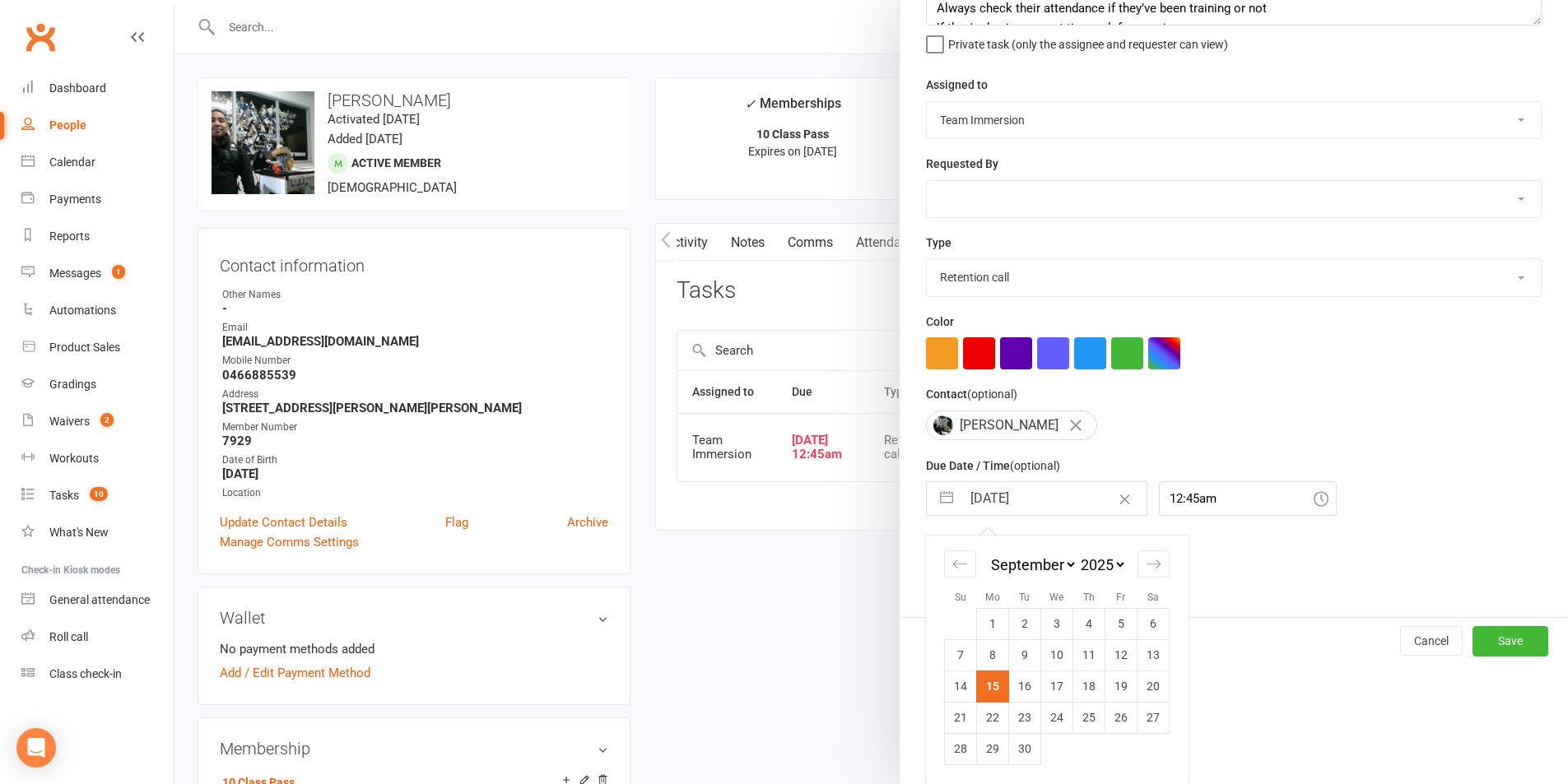
click at [1023, 679] on td "16" at bounding box center [1024, 686] width 32 height 31
type input "16 Sep 2025"
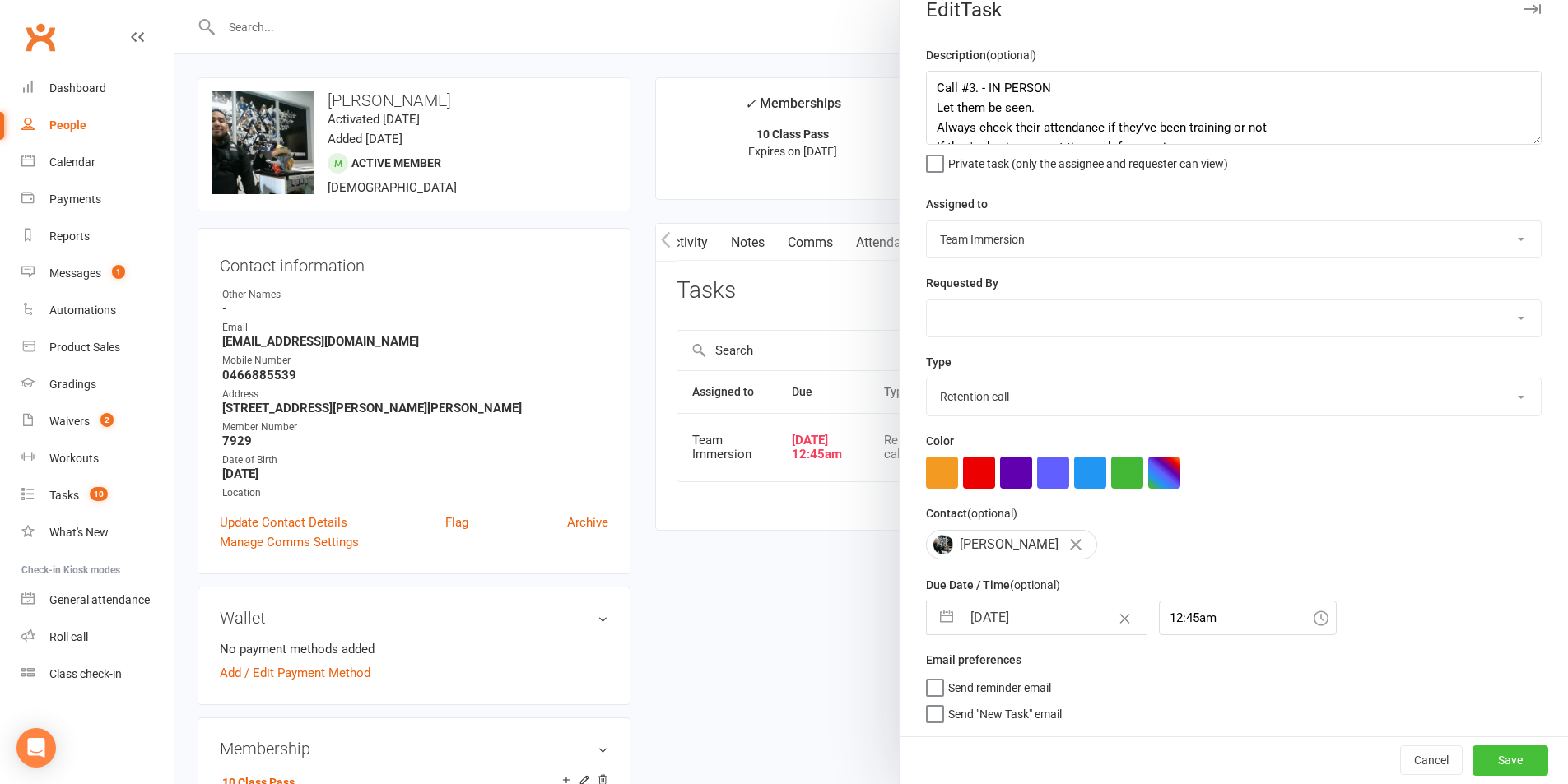
click at [1472, 756] on button "Save" at bounding box center [1509, 760] width 75 height 29
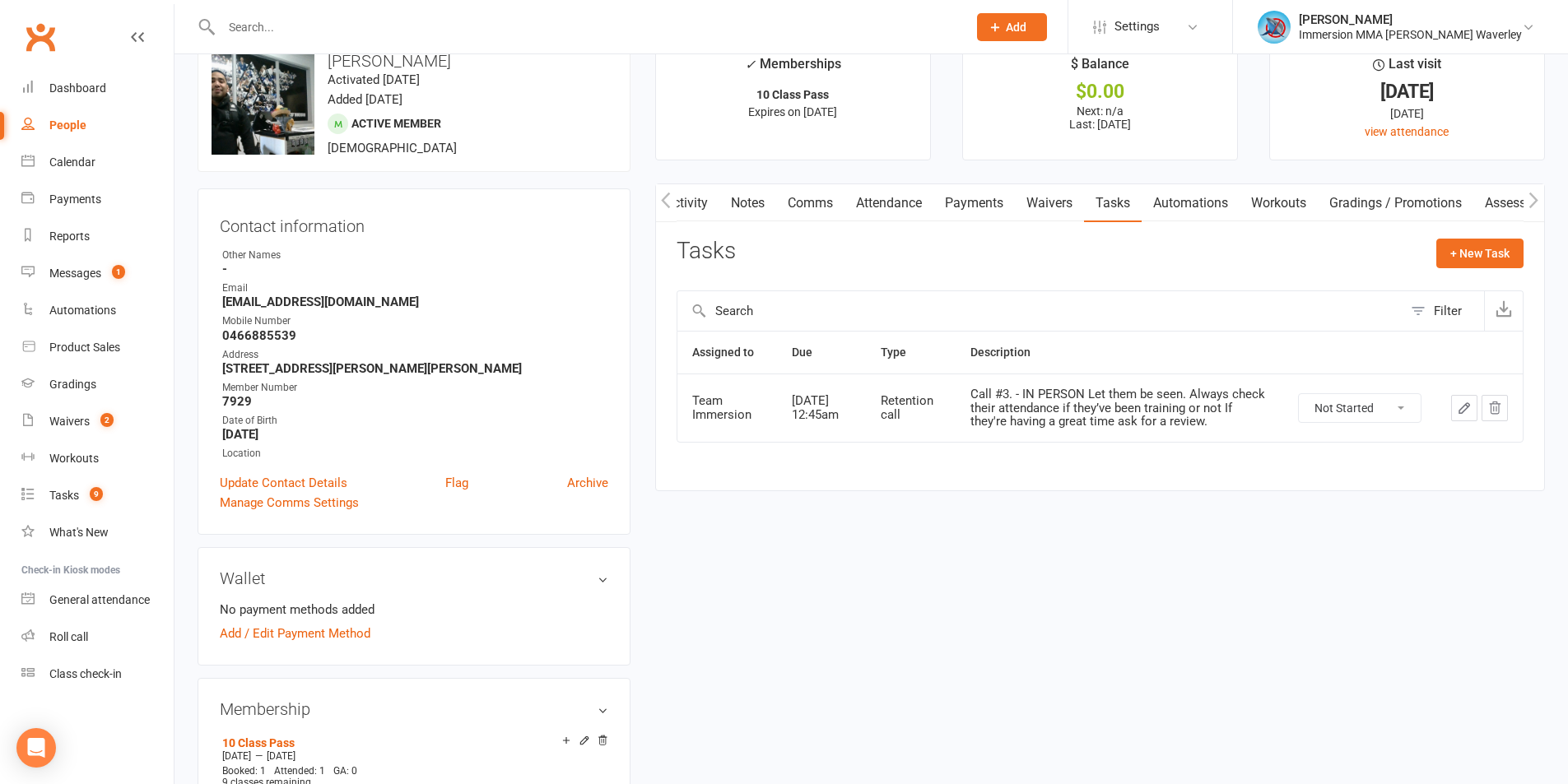
scroll to position [0, 0]
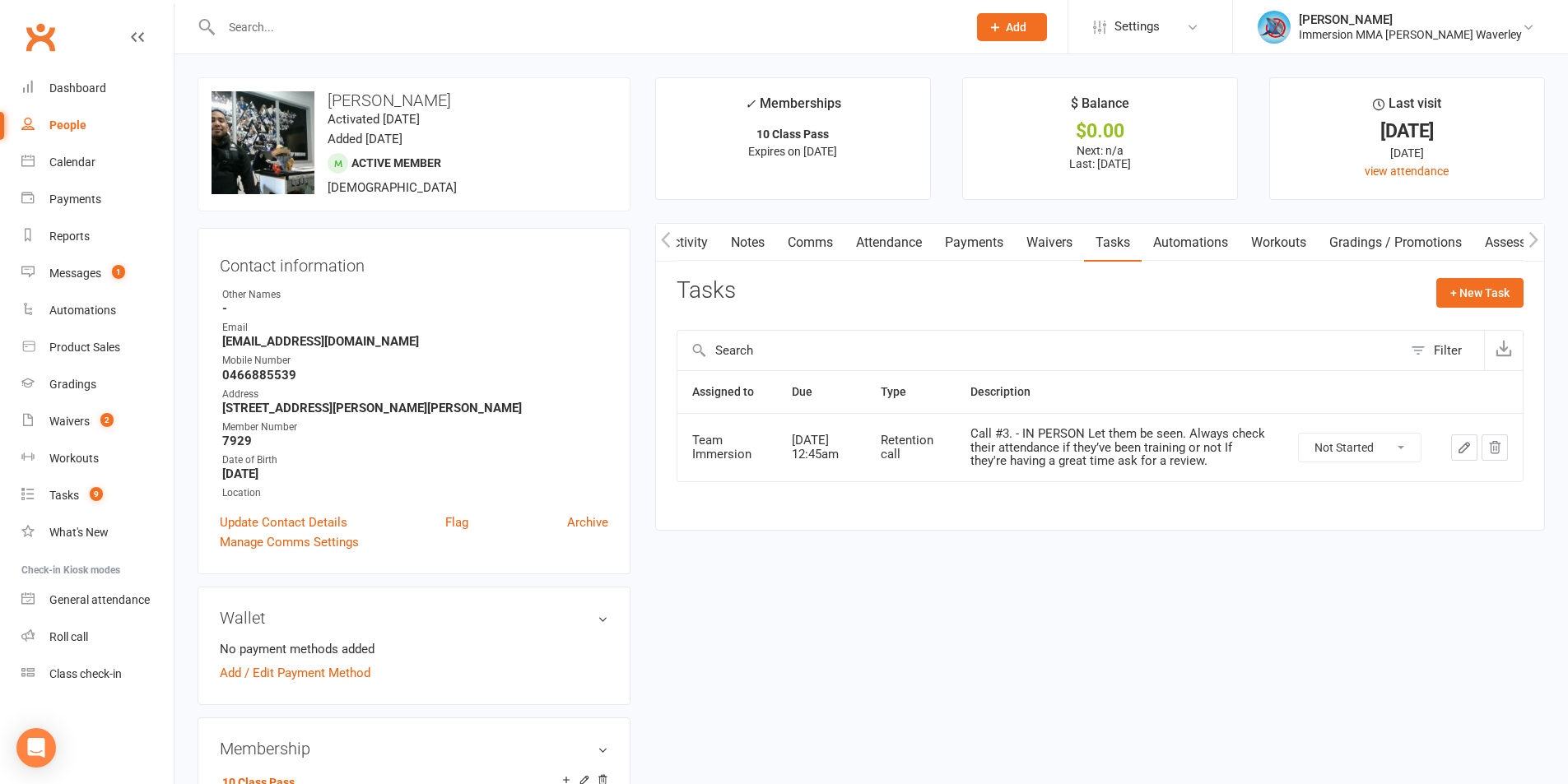
click at [1497, 446] on icon "button" at bounding box center [1495, 447] width 15 height 15
